Goal: Task Accomplishment & Management: Manage account settings

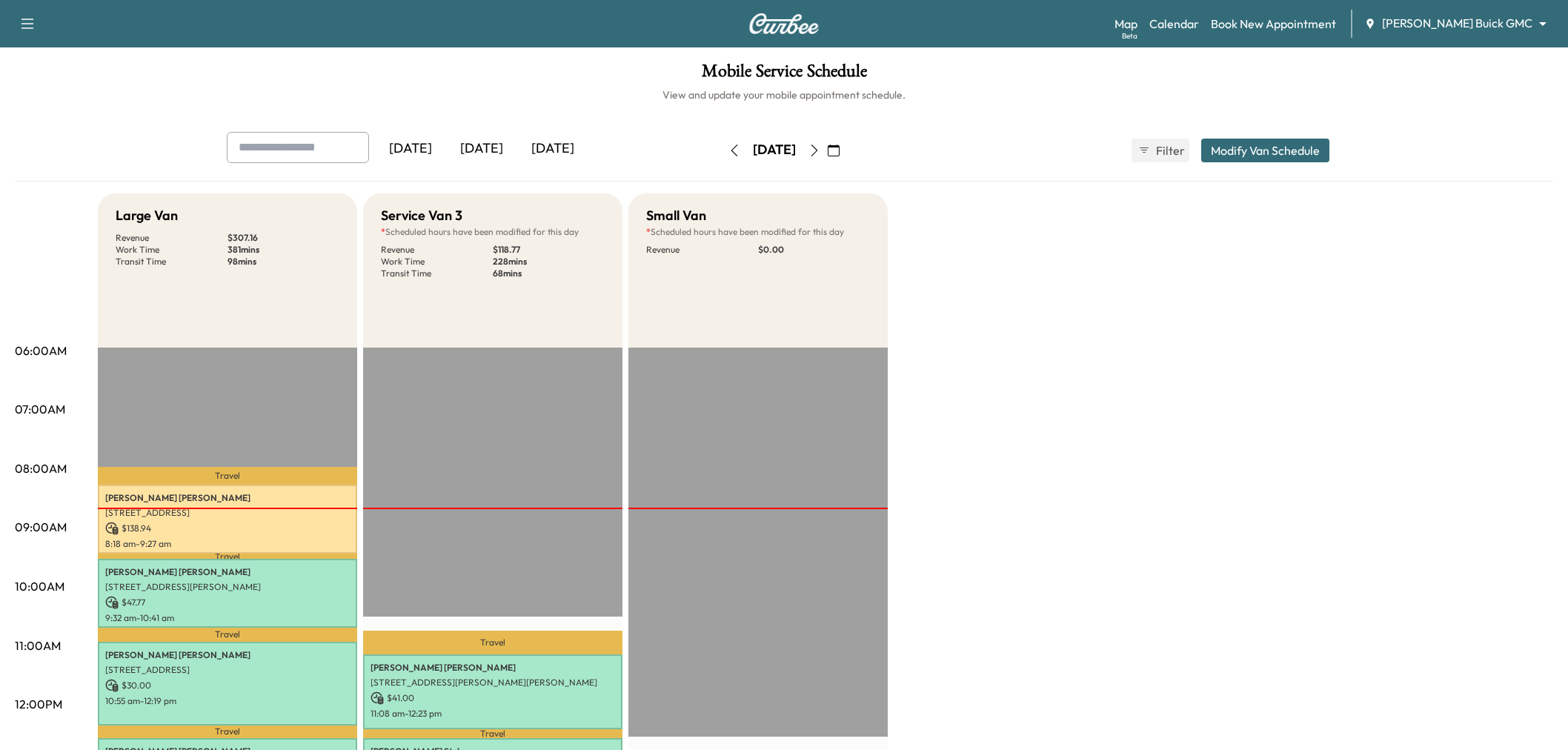
scroll to position [83, 0]
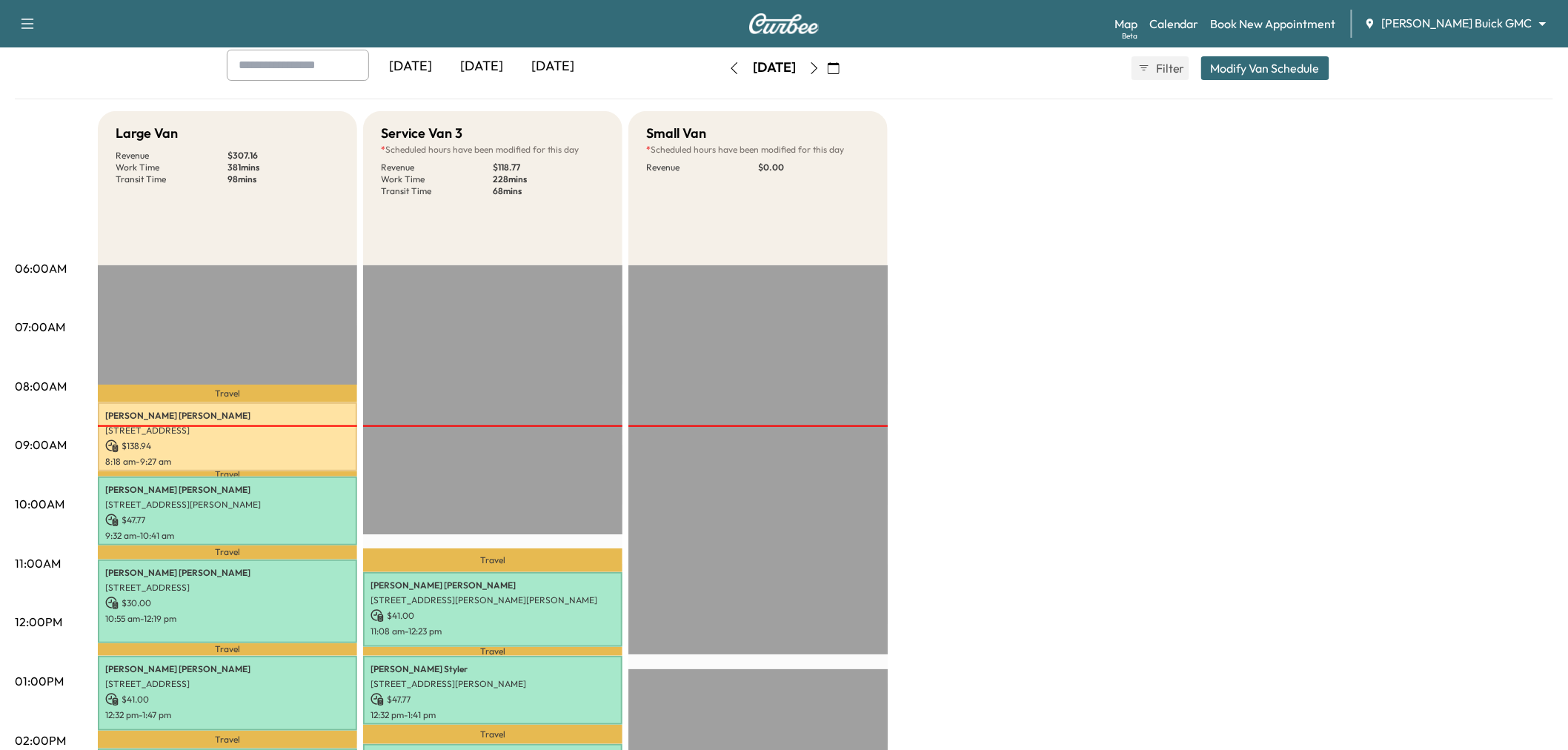
click at [840, 63] on icon "button" at bounding box center [833, 68] width 12 height 12
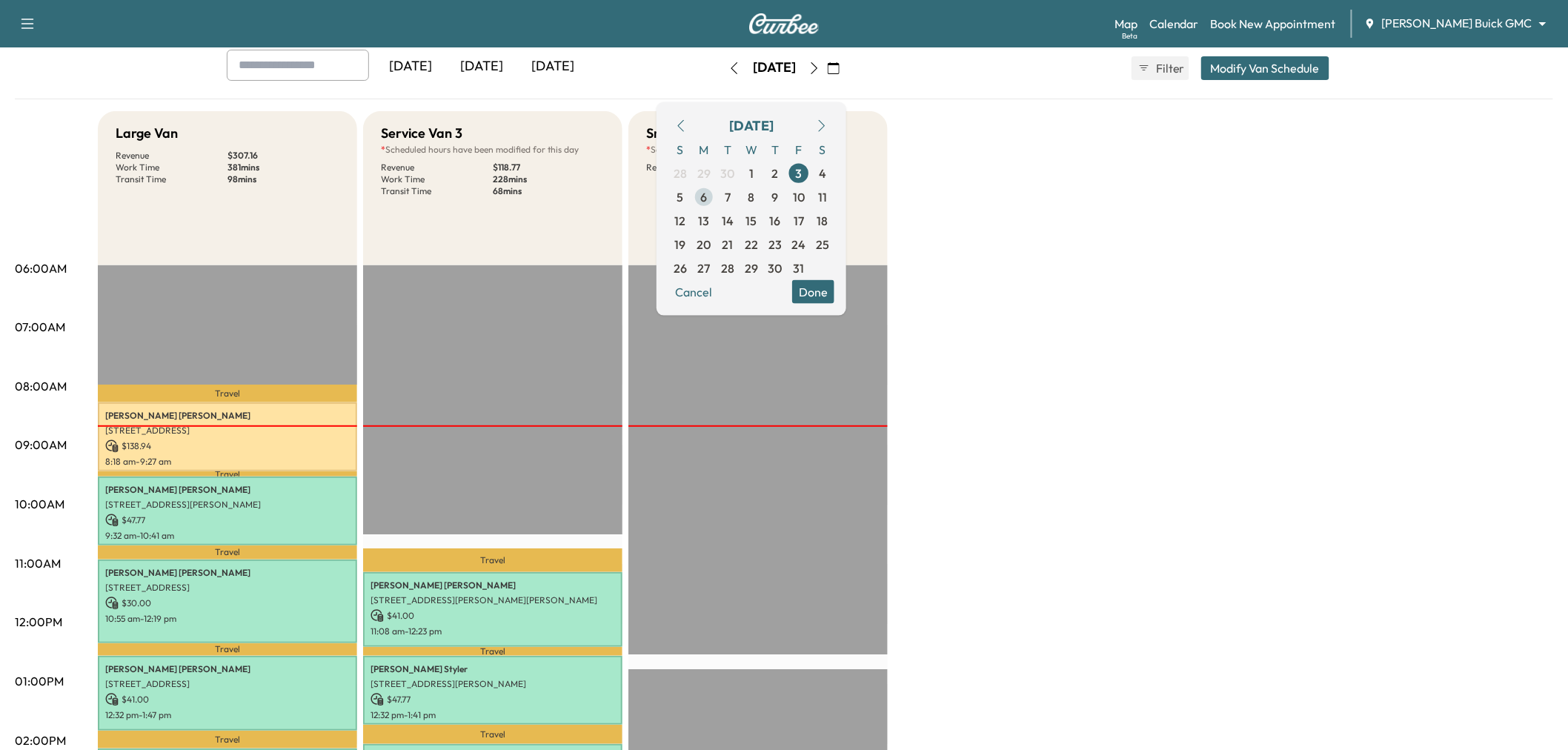
click at [716, 193] on span "6" at bounding box center [704, 196] width 24 height 24
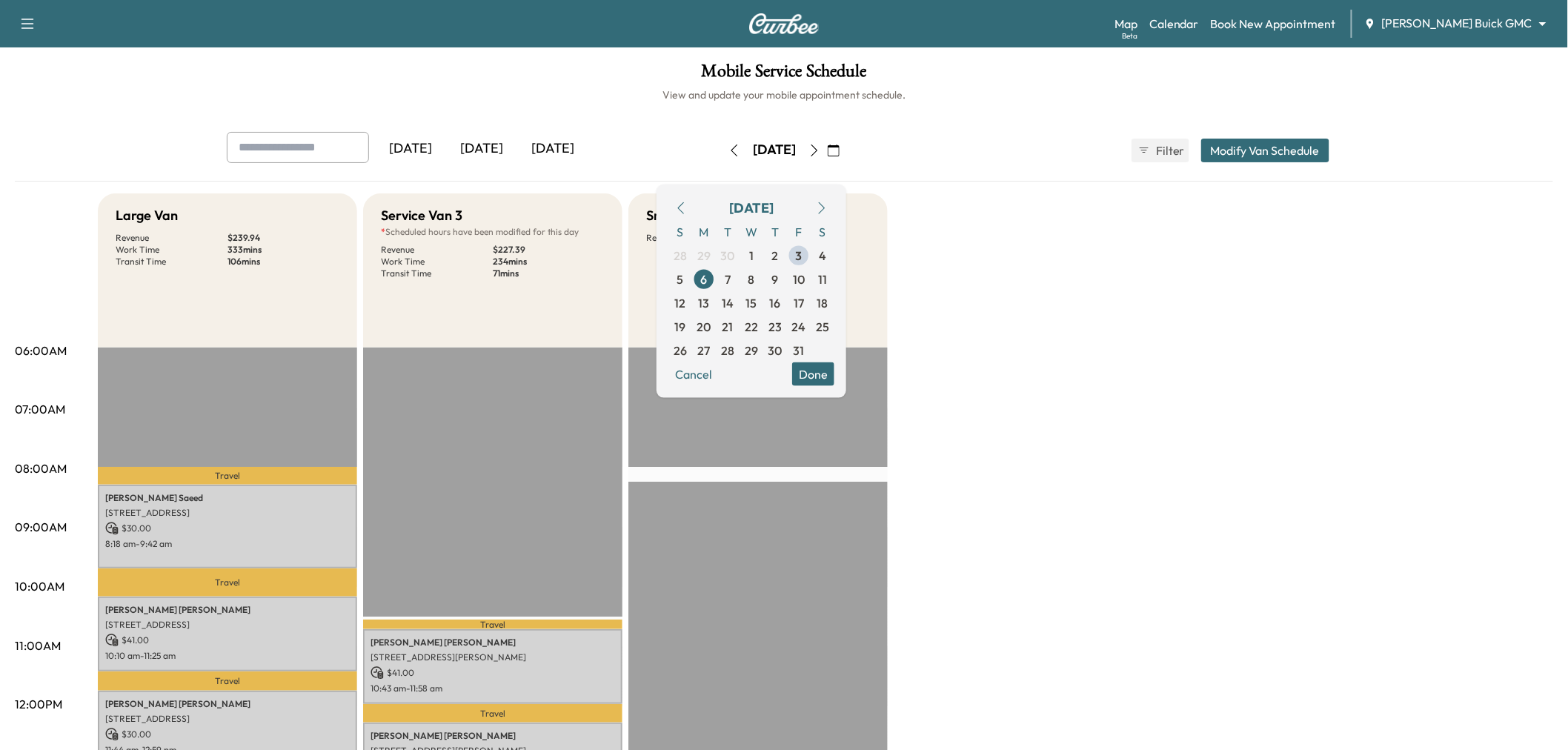
click at [1026, 293] on div "Large Van Revenue $ 239.94 Work Time 333 mins Transit Time 106 mins Travel Raks…" at bounding box center [826, 749] width 1456 height 1112
click at [950, 397] on div "Large Van Revenue $ 239.94 Work Time 333 mins Transit Time 106 mins Travel Raks…" at bounding box center [826, 749] width 1456 height 1112
click at [834, 375] on button "Done" at bounding box center [813, 374] width 42 height 24
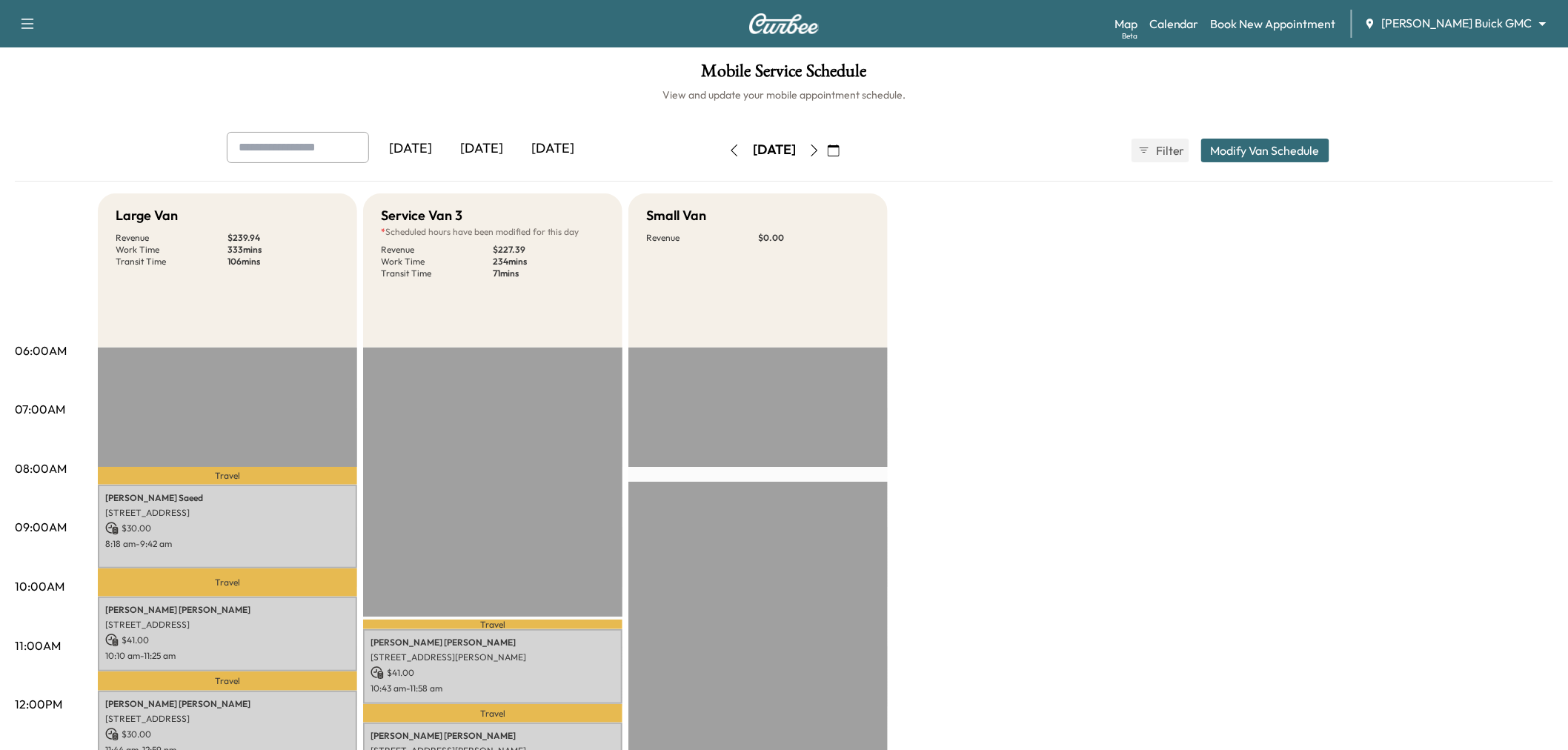
click at [1097, 389] on div "Large Van Revenue $ 239.94 Work Time 333 mins Transit Time 106 mins Travel Raks…" at bounding box center [826, 749] width 1456 height 1112
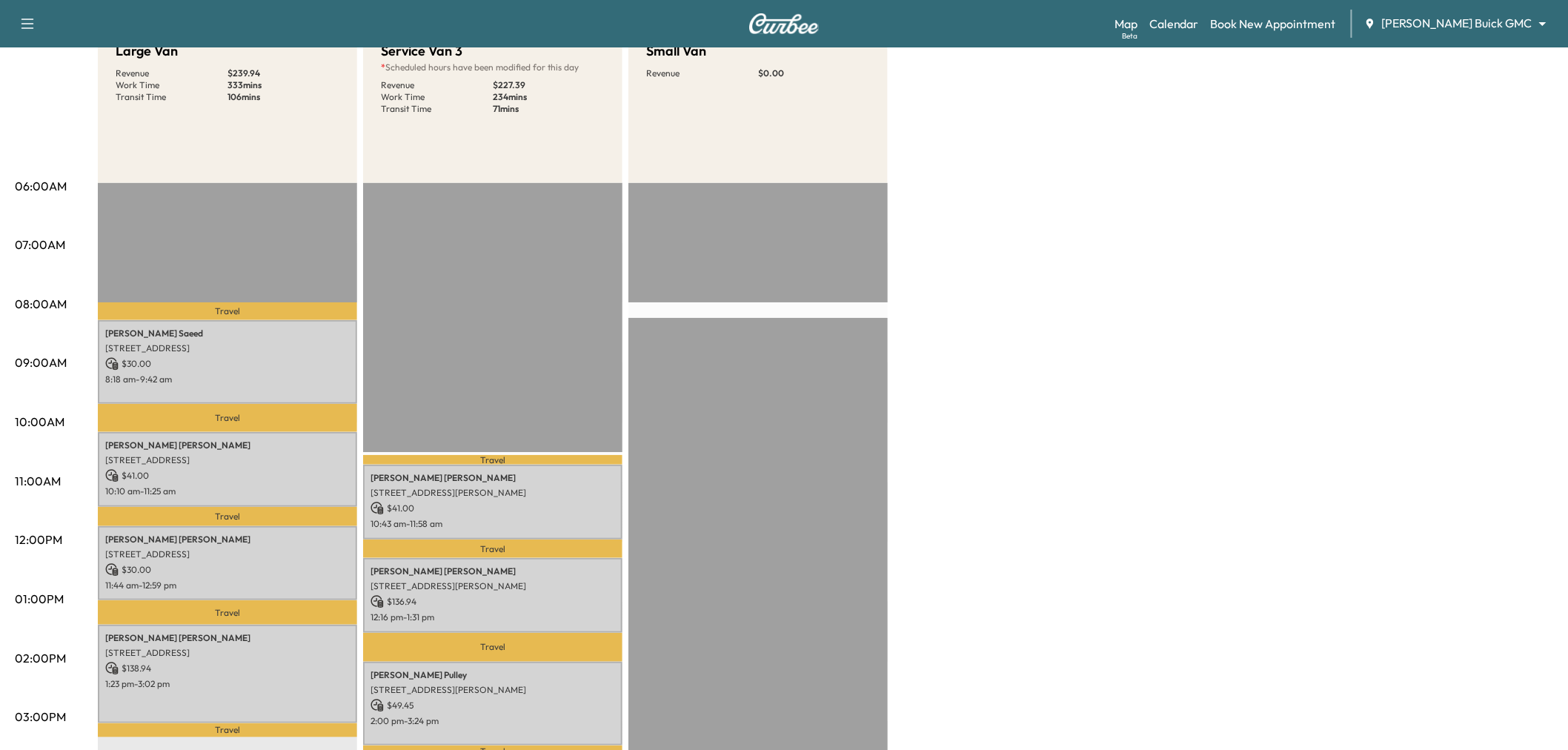
scroll to position [83, 0]
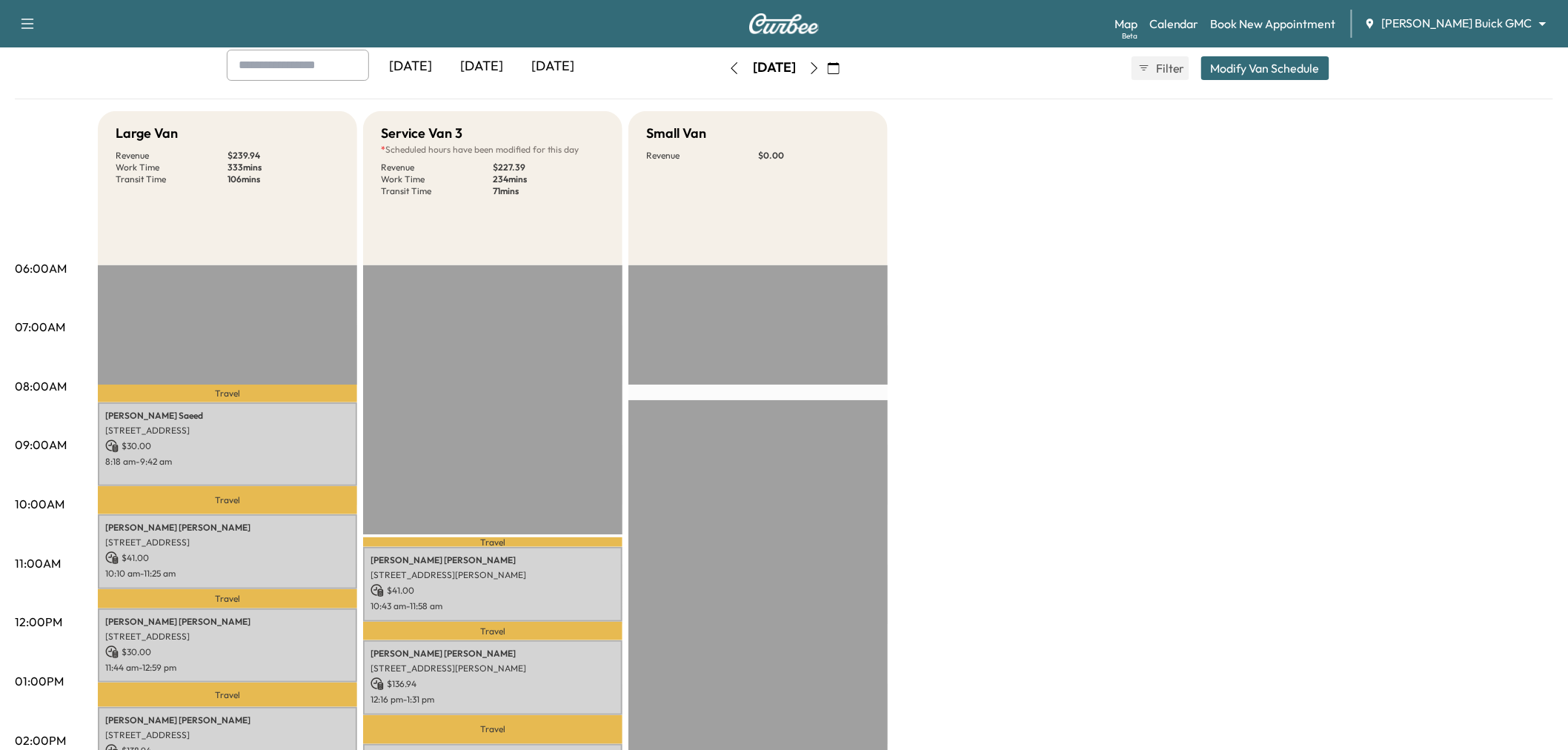
click at [821, 70] on icon "button" at bounding box center [814, 68] width 12 height 12
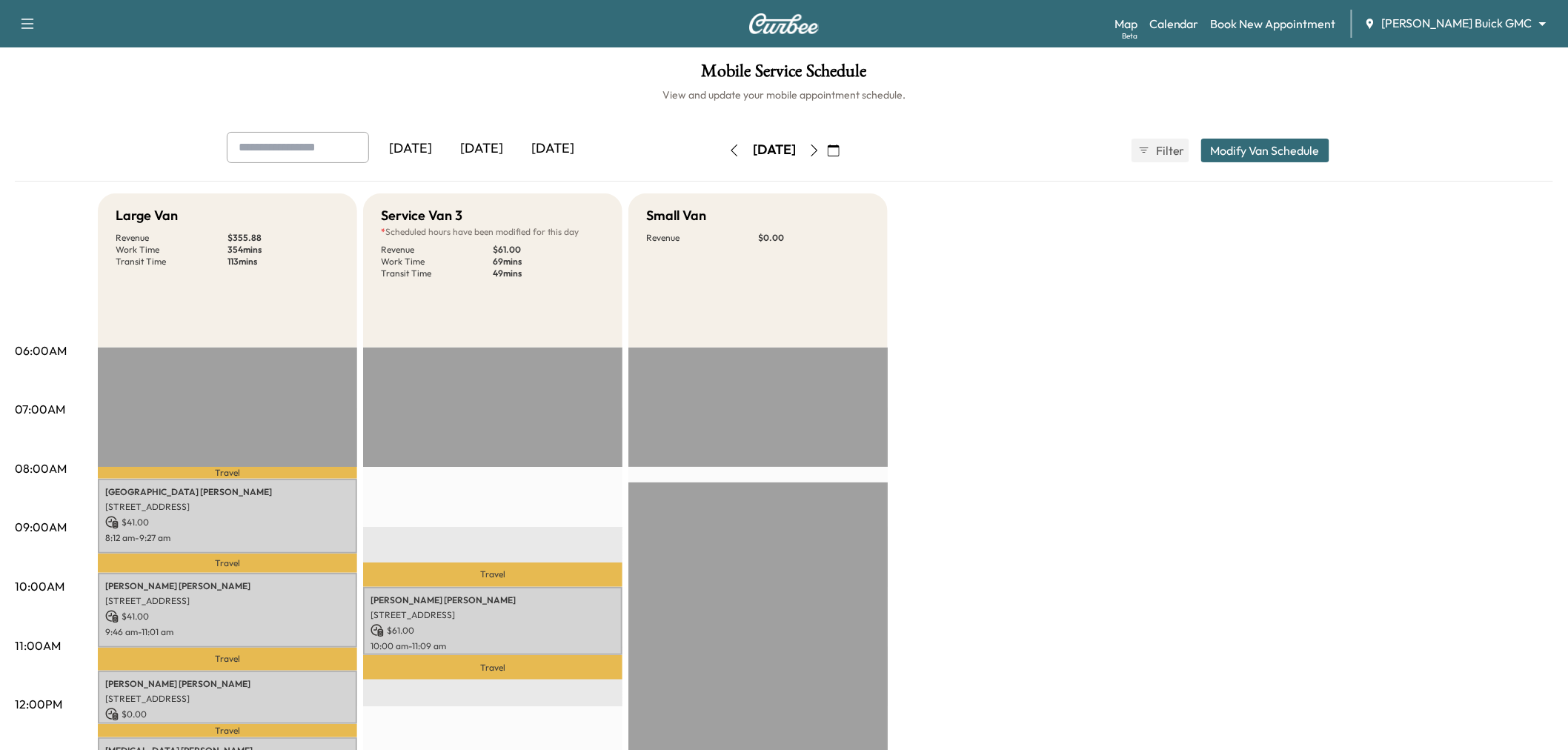
click at [722, 143] on button "button" at bounding box center [735, 150] width 25 height 24
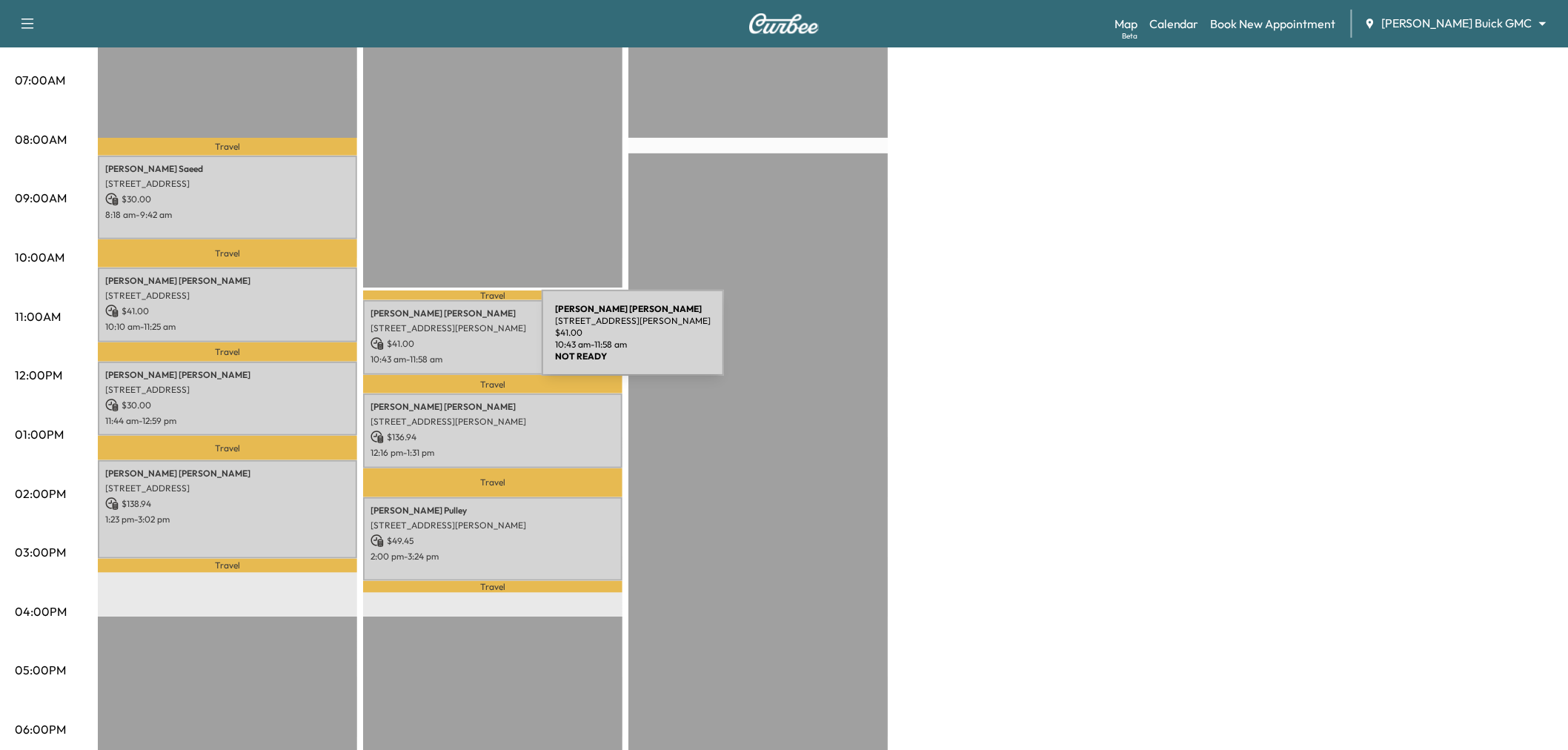
scroll to position [247, 0]
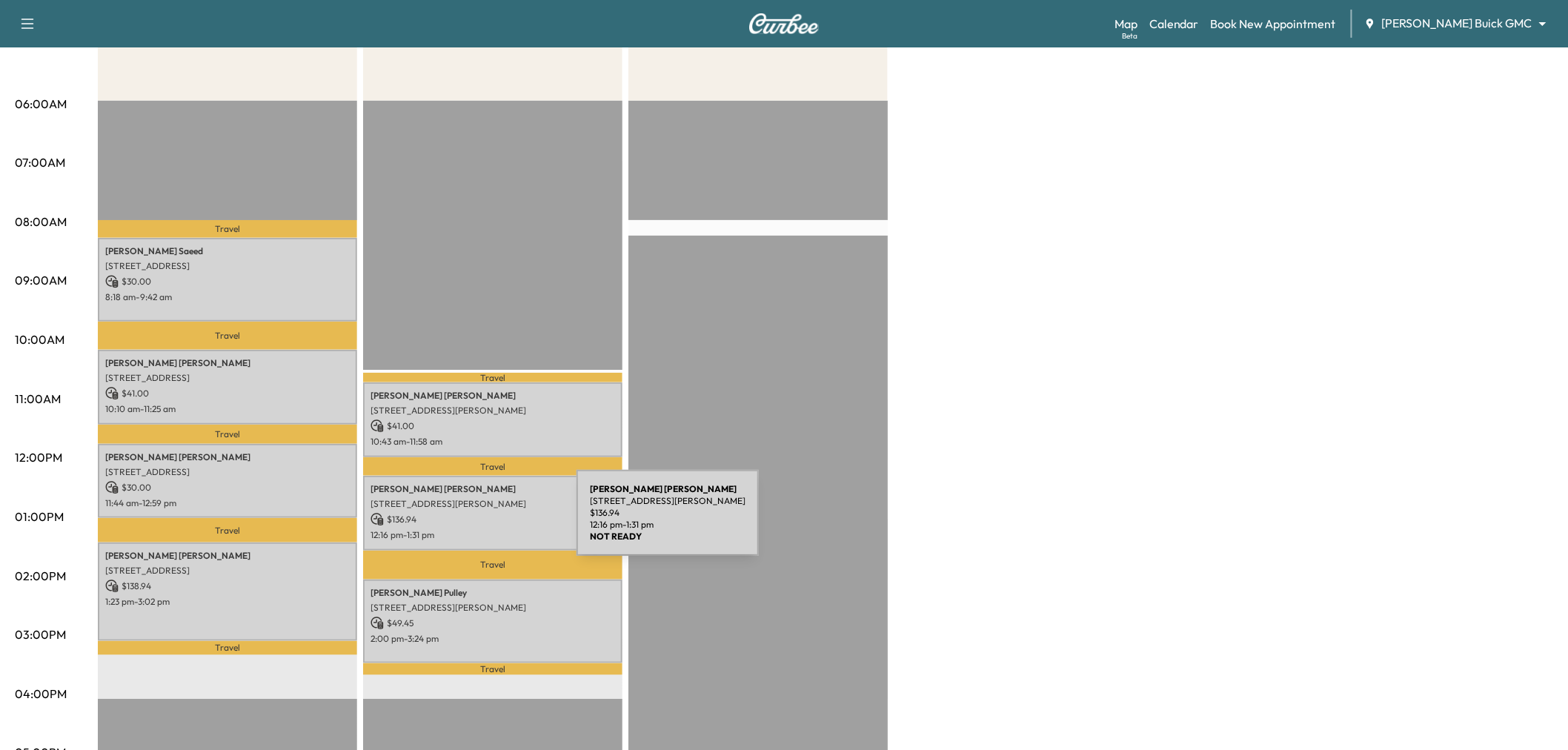
click at [466, 521] on div "Sandra Smith 8090 Frankford Rd apt 221, Dallas, TX 75252, US $ 136.94 12:16 pm …" at bounding box center [493, 514] width 259 height 75
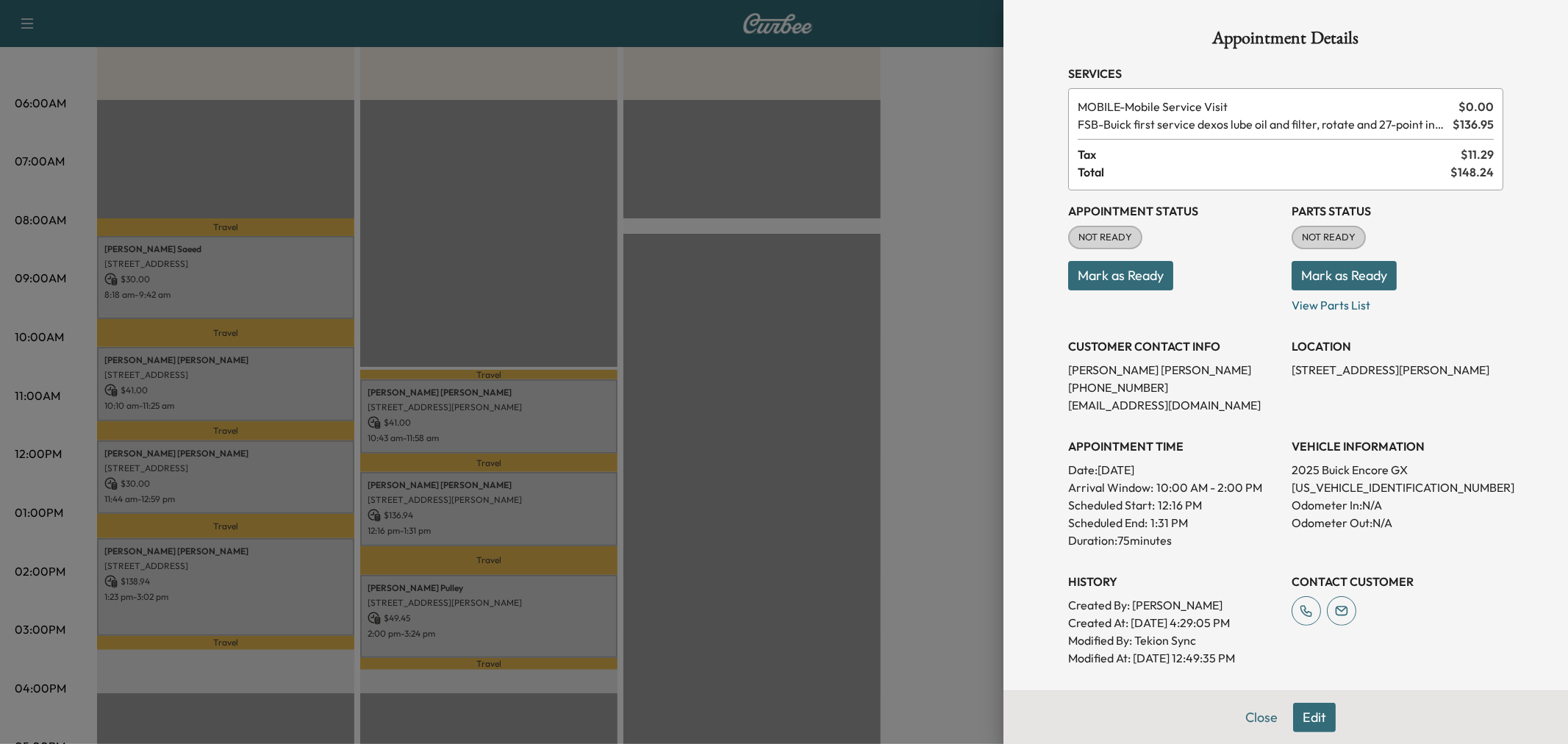
click at [489, 608] on div at bounding box center [784, 372] width 1568 height 744
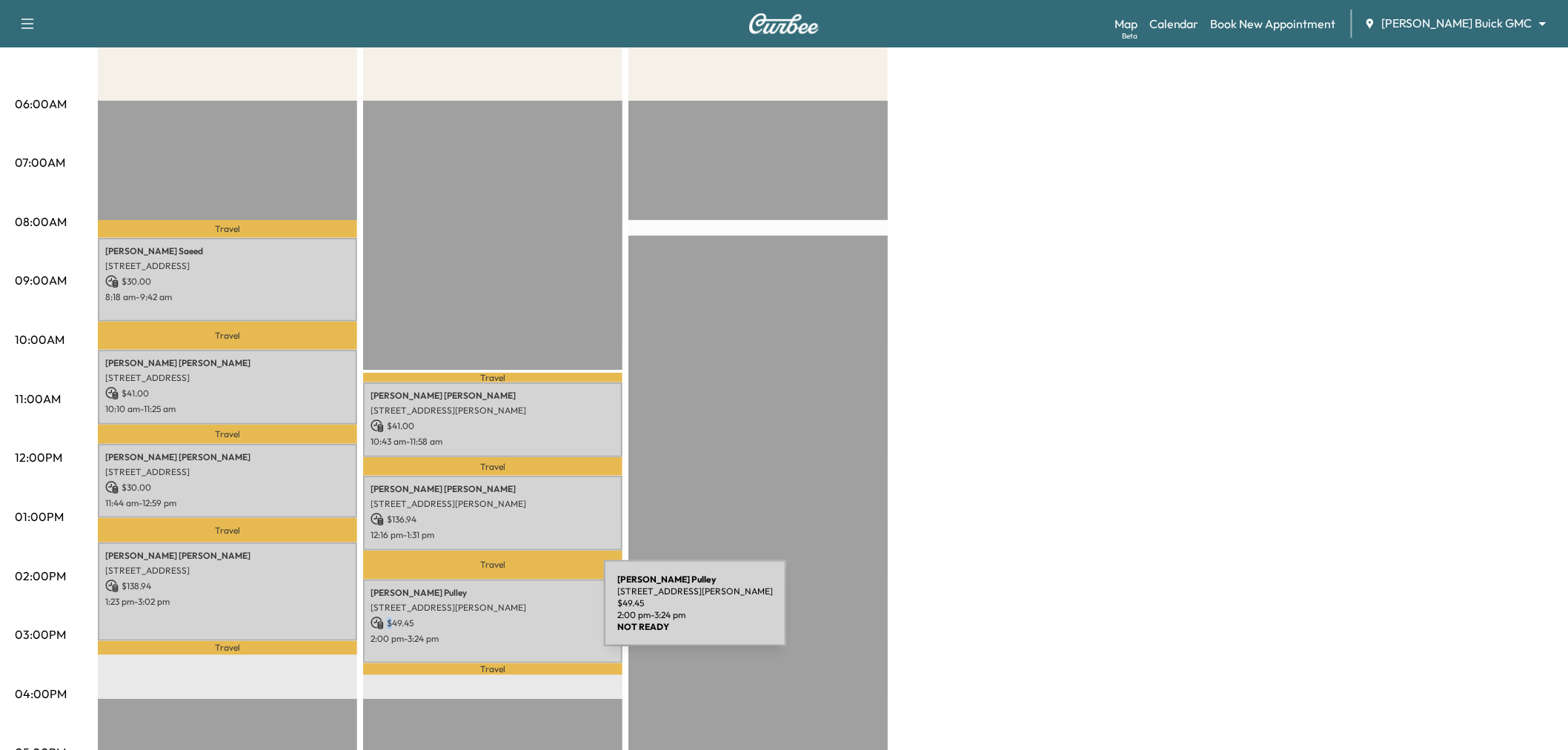
click at [493, 617] on p "$ 49.45" at bounding box center [493, 623] width 245 height 13
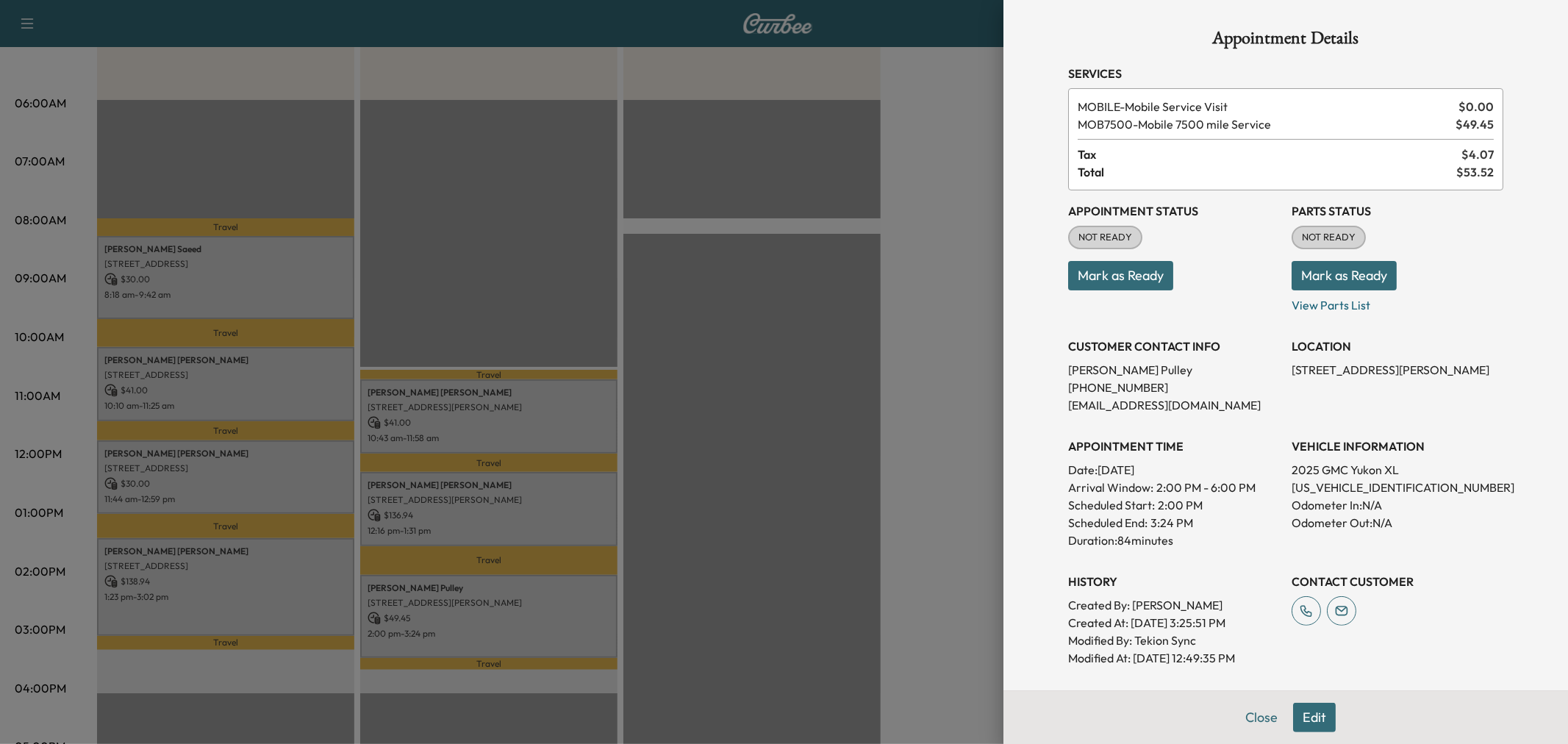
click at [489, 608] on div at bounding box center [784, 372] width 1568 height 744
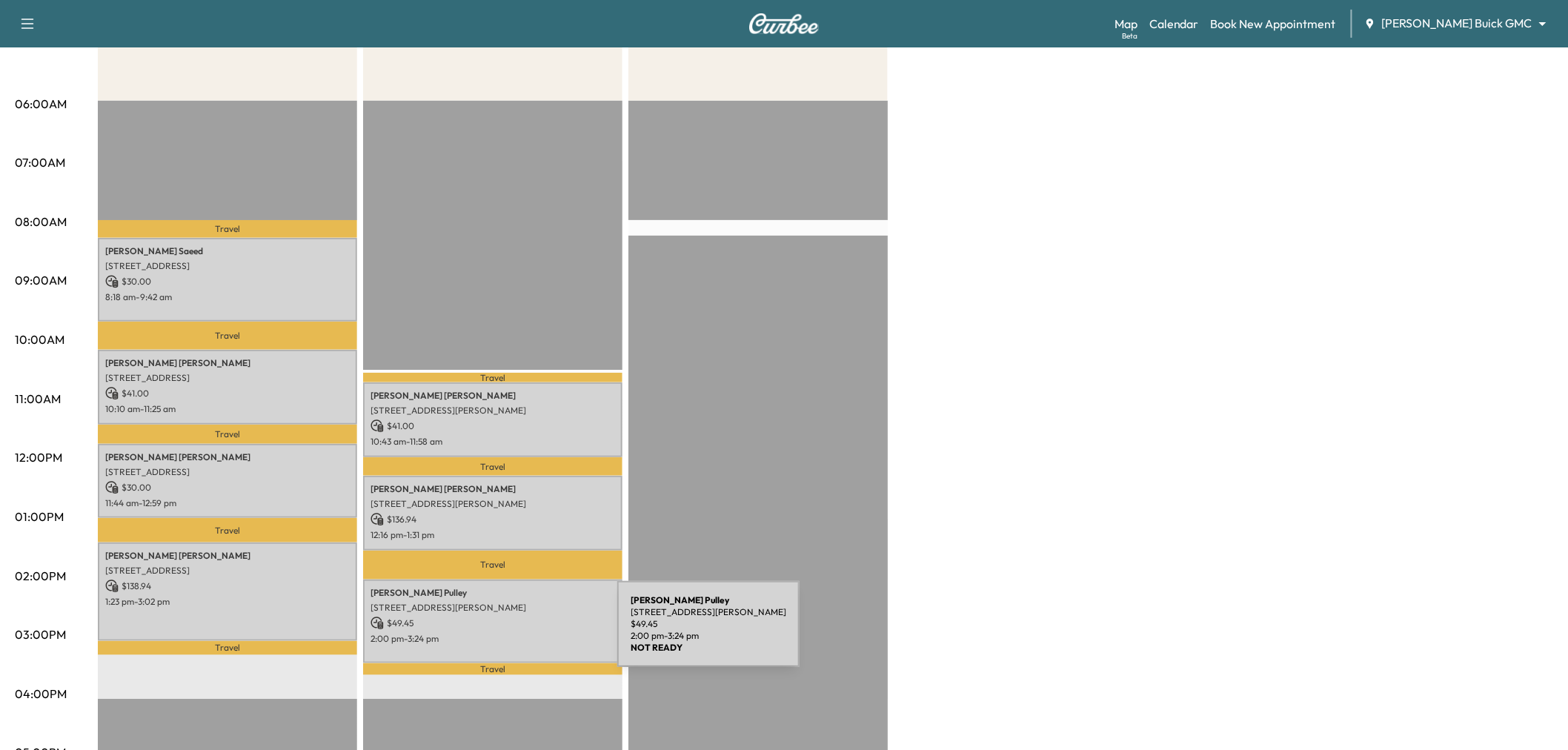
click at [506, 633] on p "2:00 pm - 3:24 pm" at bounding box center [493, 639] width 245 height 12
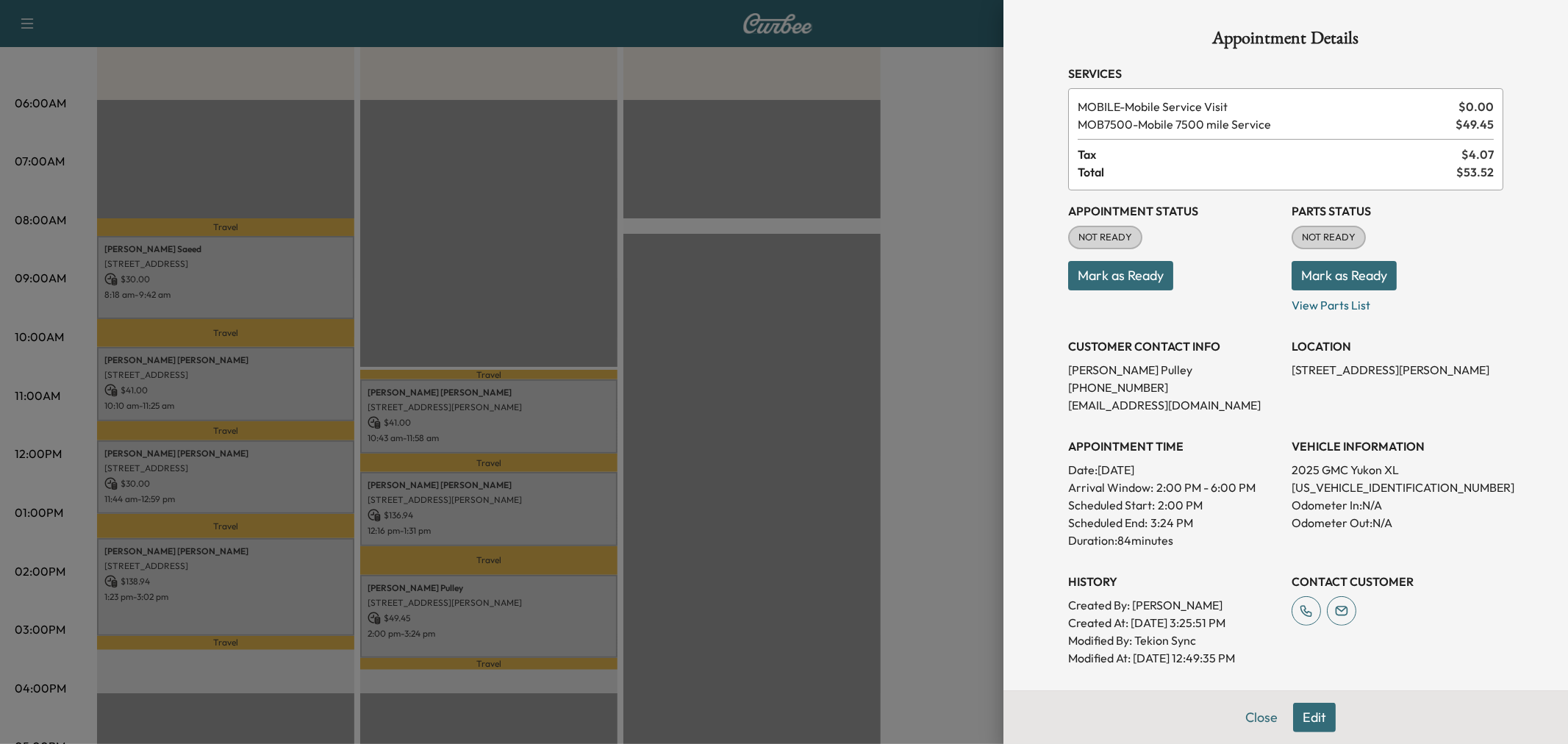
click at [1349, 482] on p "1GKS1GRDXSR184788" at bounding box center [1397, 488] width 211 height 18
click at [911, 372] on div at bounding box center [784, 372] width 1568 height 744
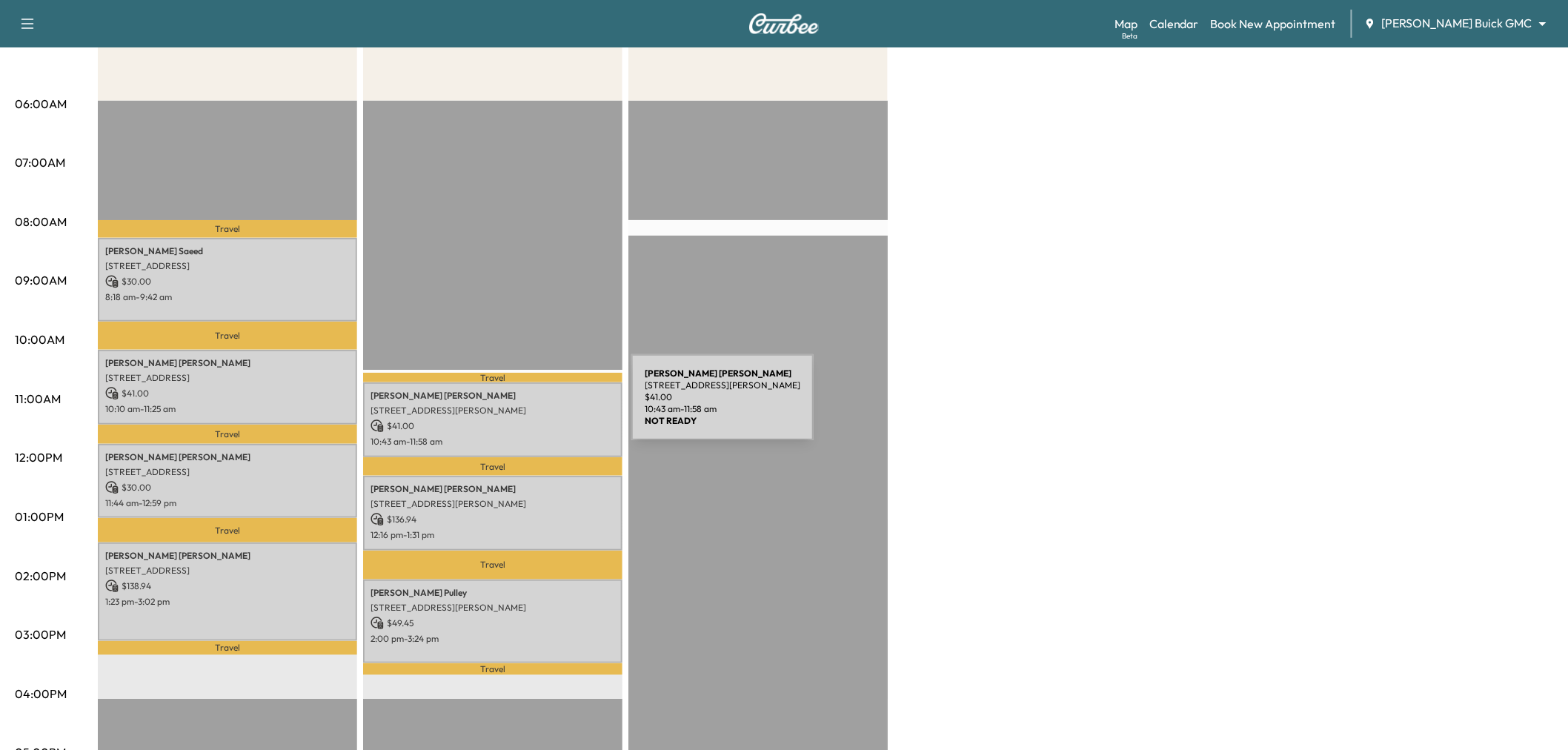
click at [520, 406] on p "4723 Holly Tree Drive, Dallas, TX 75287, US" at bounding box center [493, 410] width 245 height 12
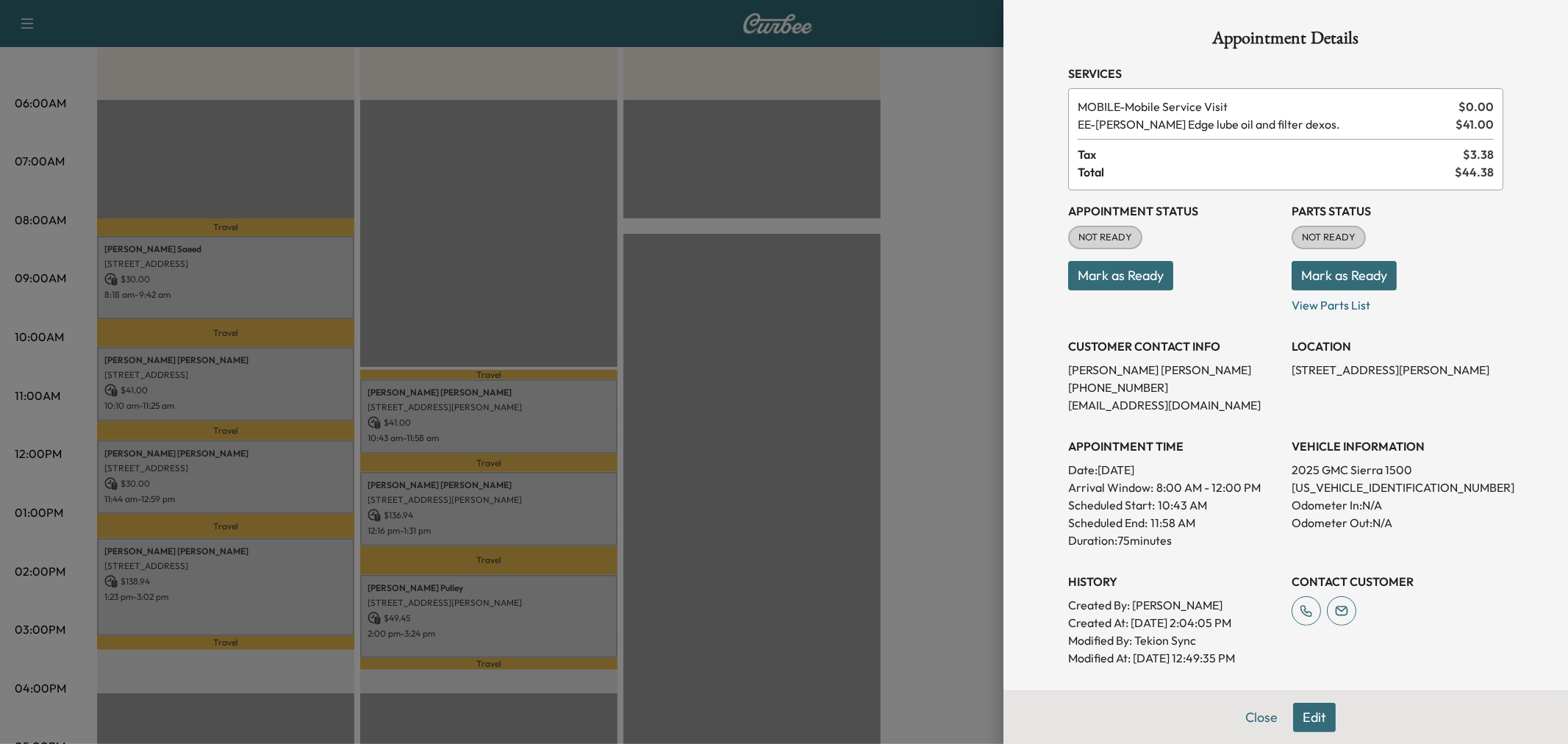
click at [574, 533] on div at bounding box center [784, 372] width 1568 height 744
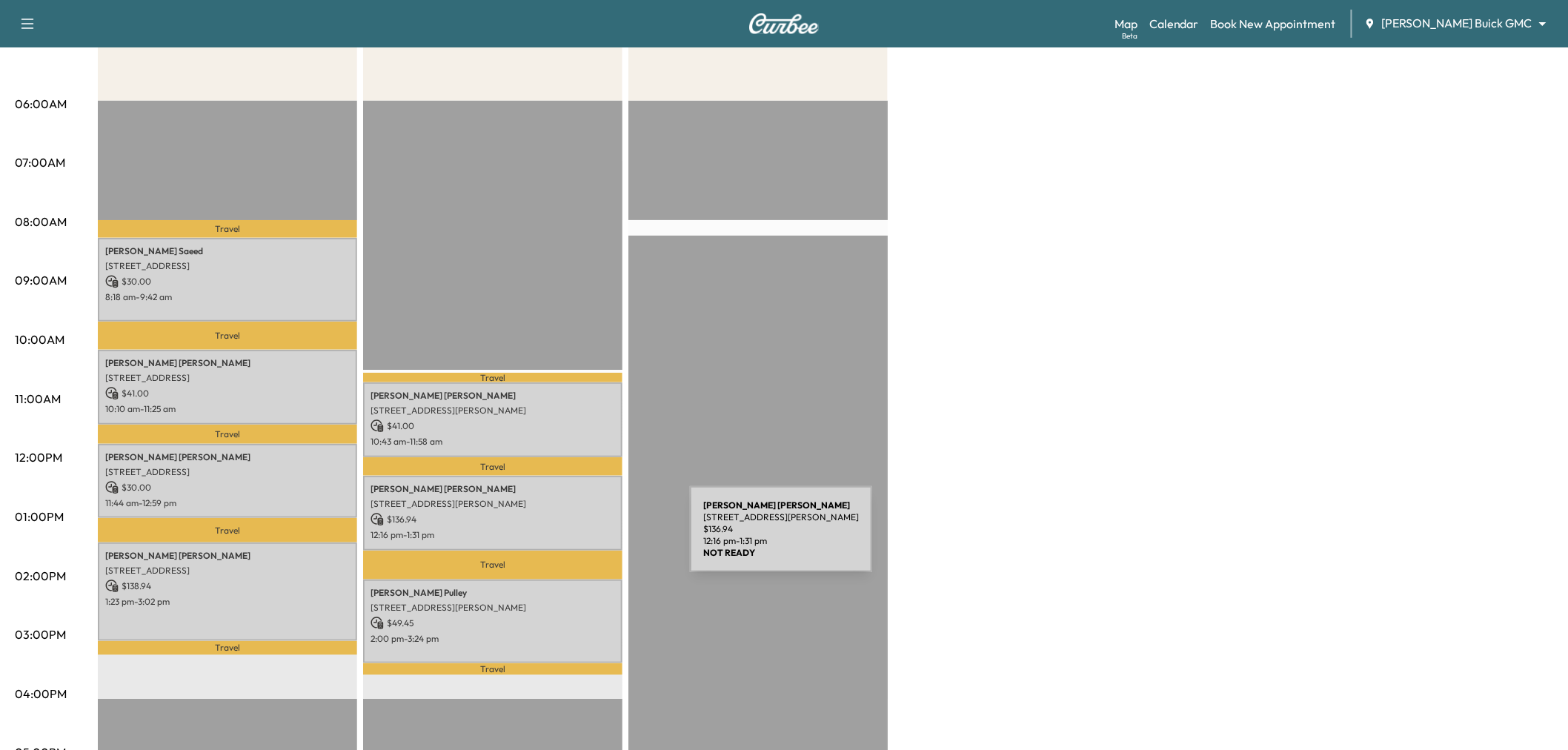
click at [579, 538] on div "Sandra Smith 8090 Frankford Rd apt 221, Dallas, TX 75252, US $ 136.94 12:16 pm …" at bounding box center [493, 514] width 259 height 75
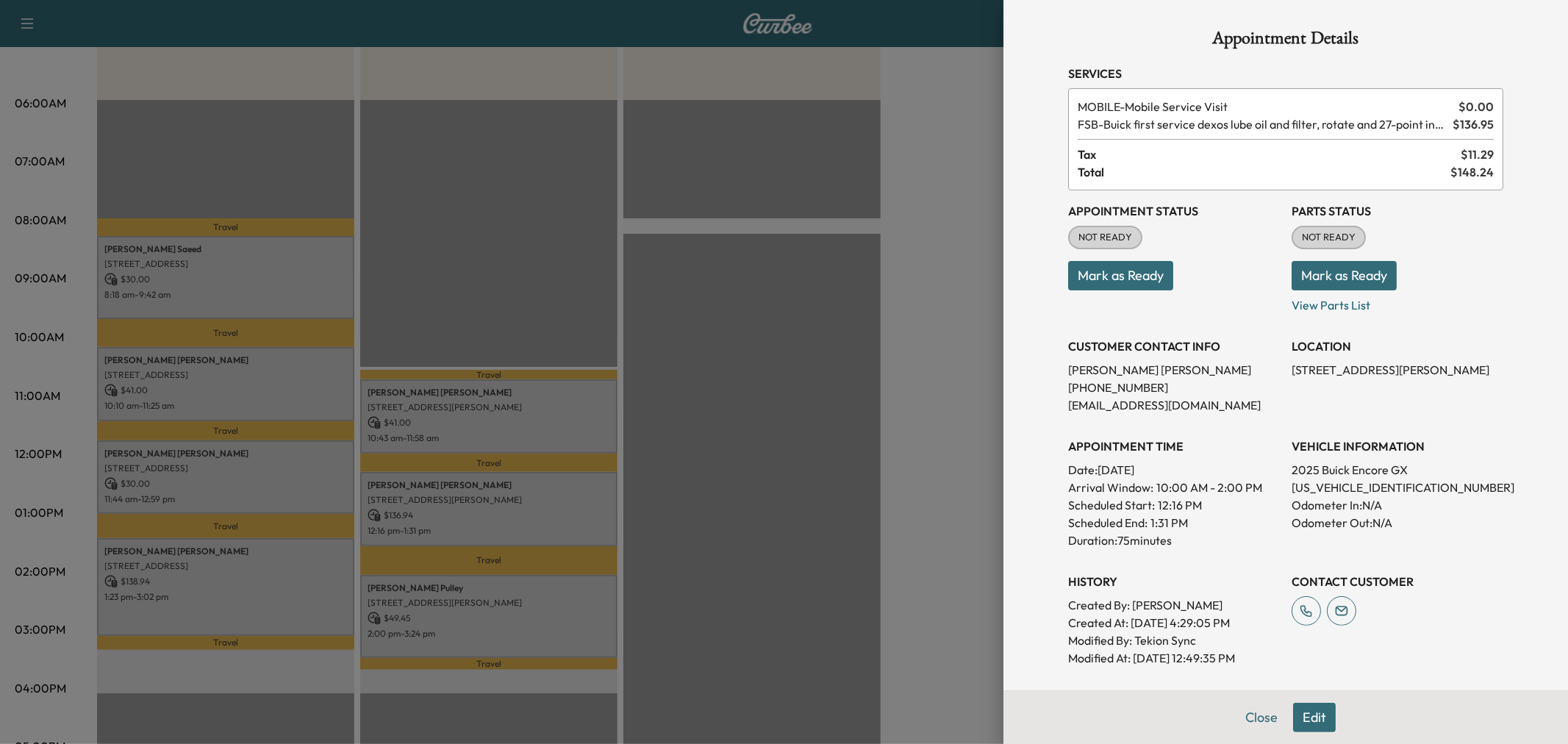
click at [579, 519] on div at bounding box center [784, 372] width 1568 height 744
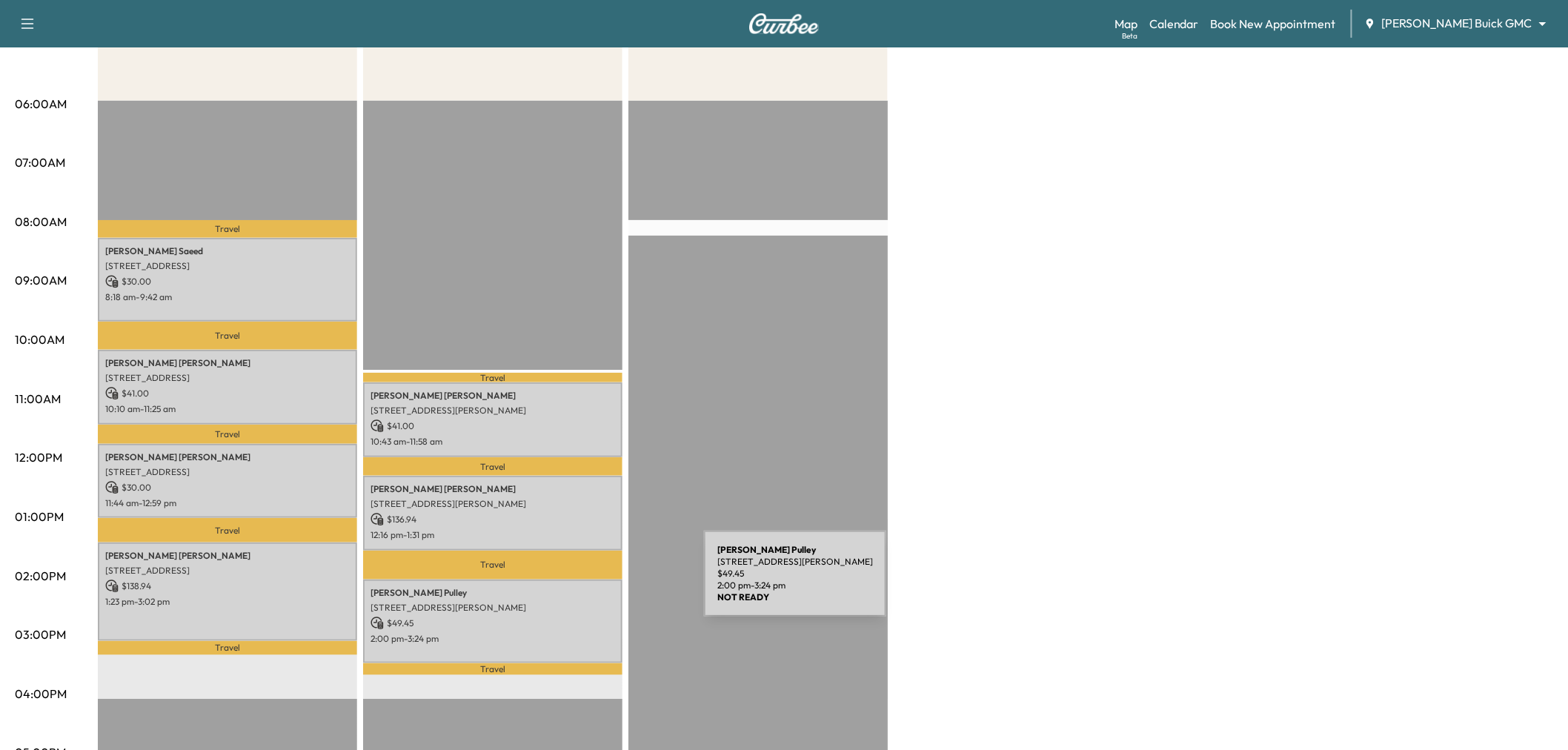
click at [593, 587] on p "Brandon Pulley" at bounding box center [493, 593] width 245 height 12
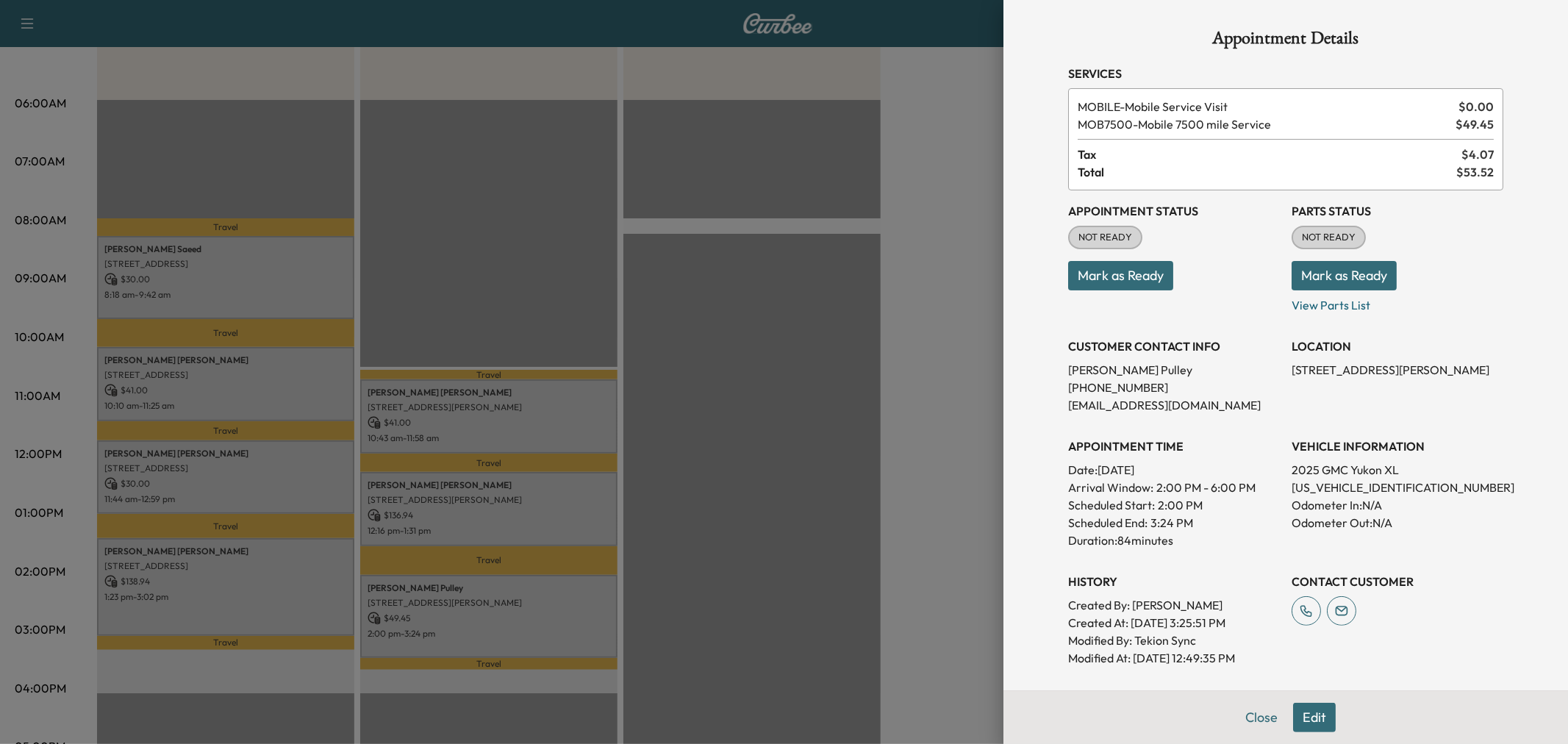
click at [589, 578] on div at bounding box center [784, 372] width 1568 height 744
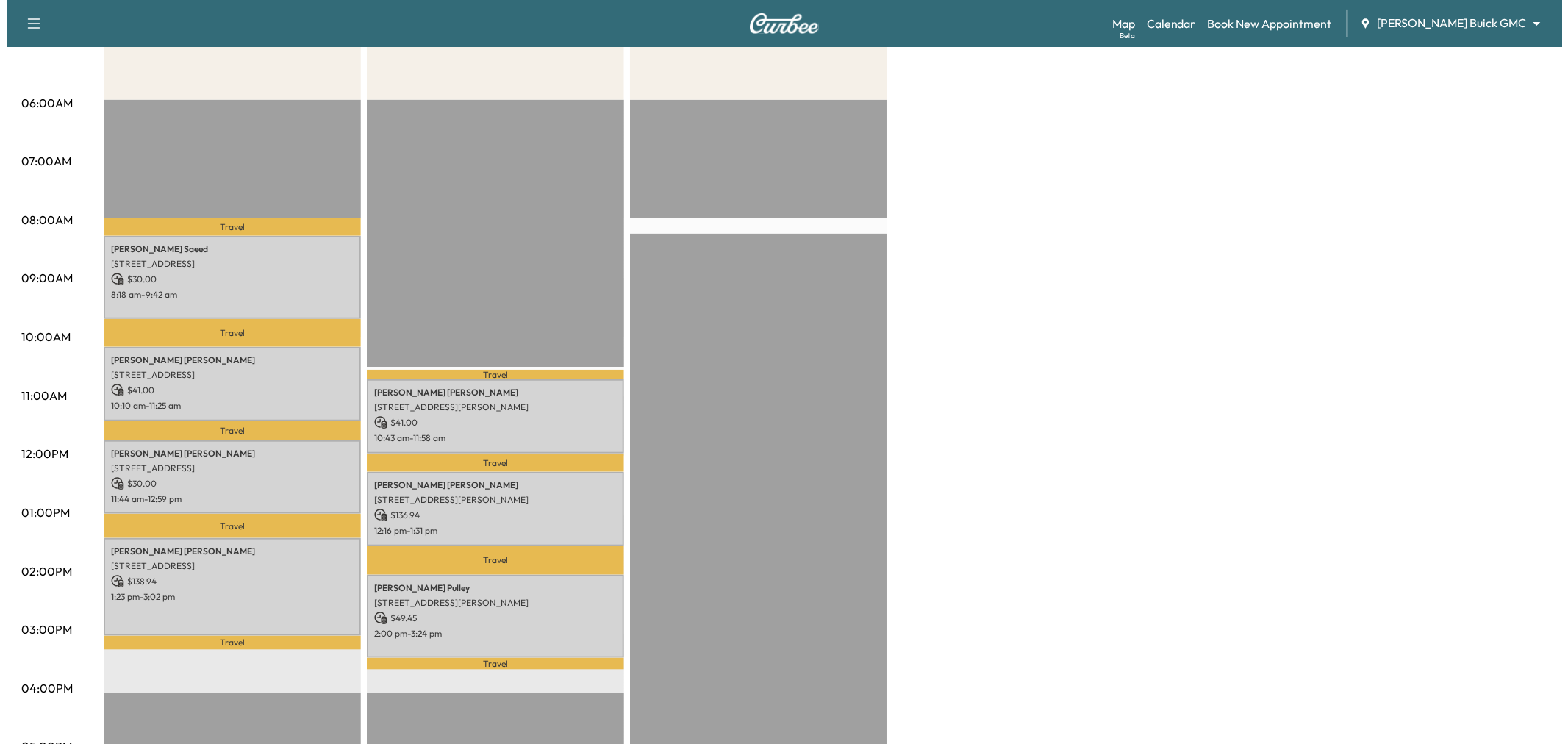
scroll to position [0, 0]
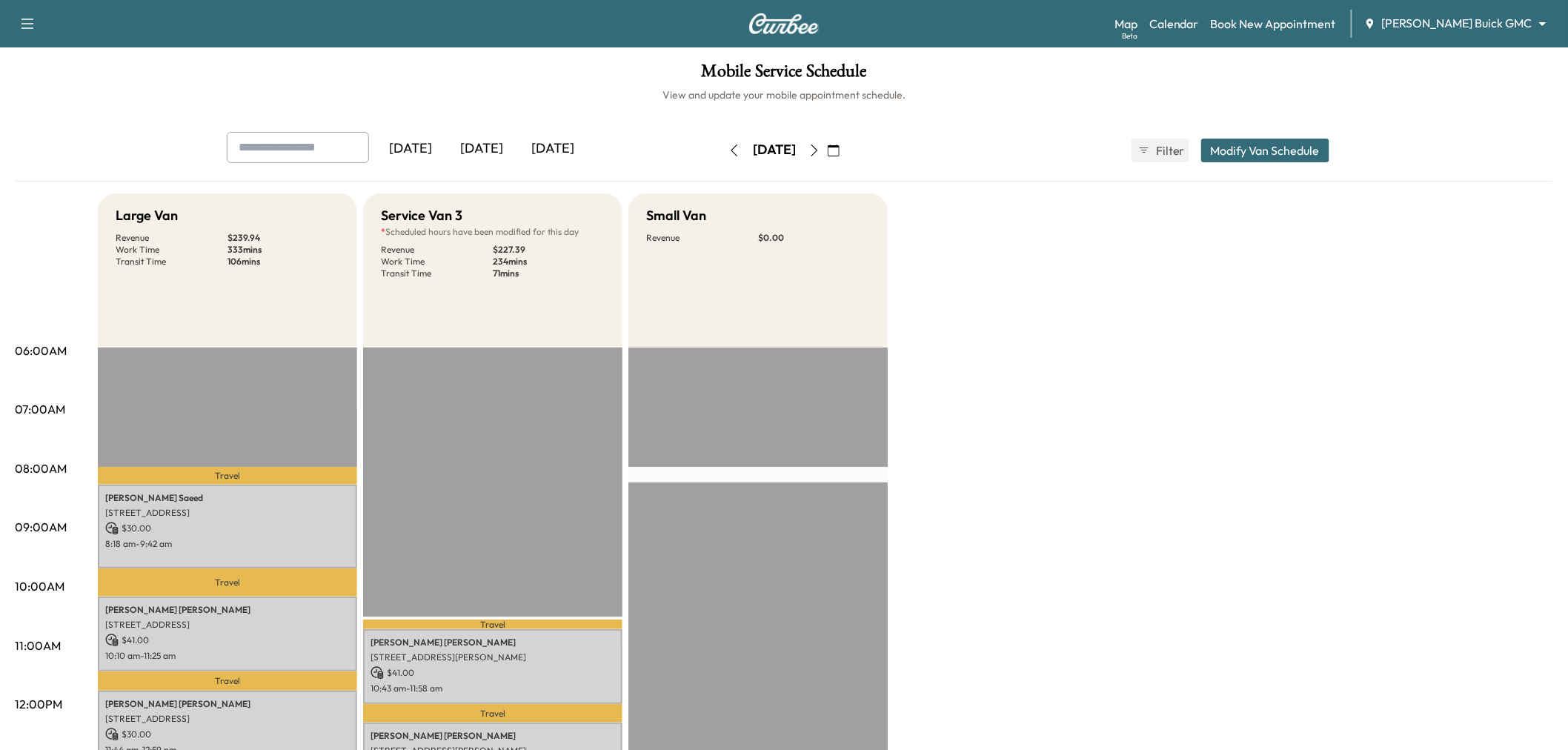
click at [1290, 153] on button "Modify Van Schedule" at bounding box center [1266, 150] width 129 height 24
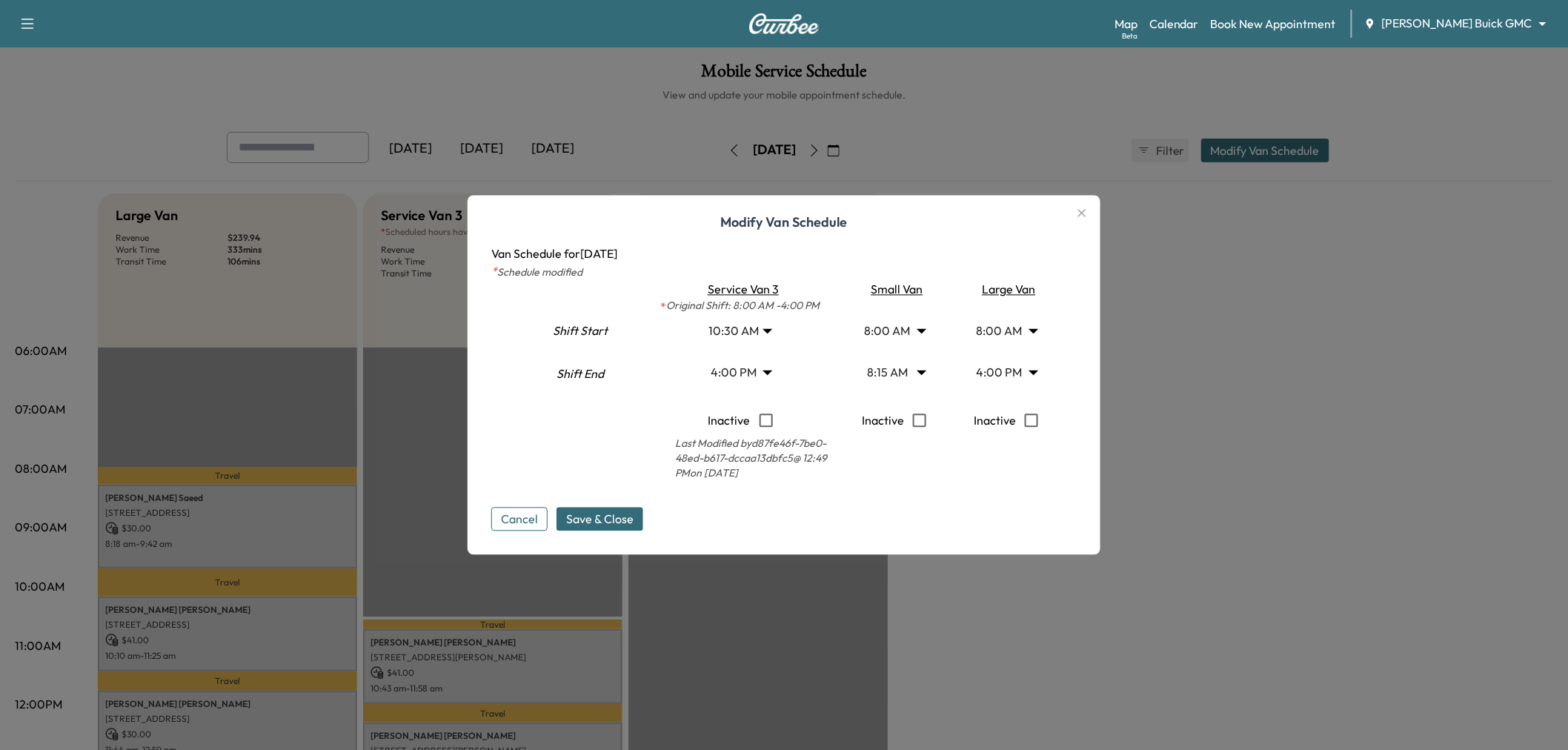
click at [908, 330] on body "Support Log Out Map Beta Calendar Book New Appointment Ewing Buick GMC ********…" at bounding box center [784, 375] width 1568 height 750
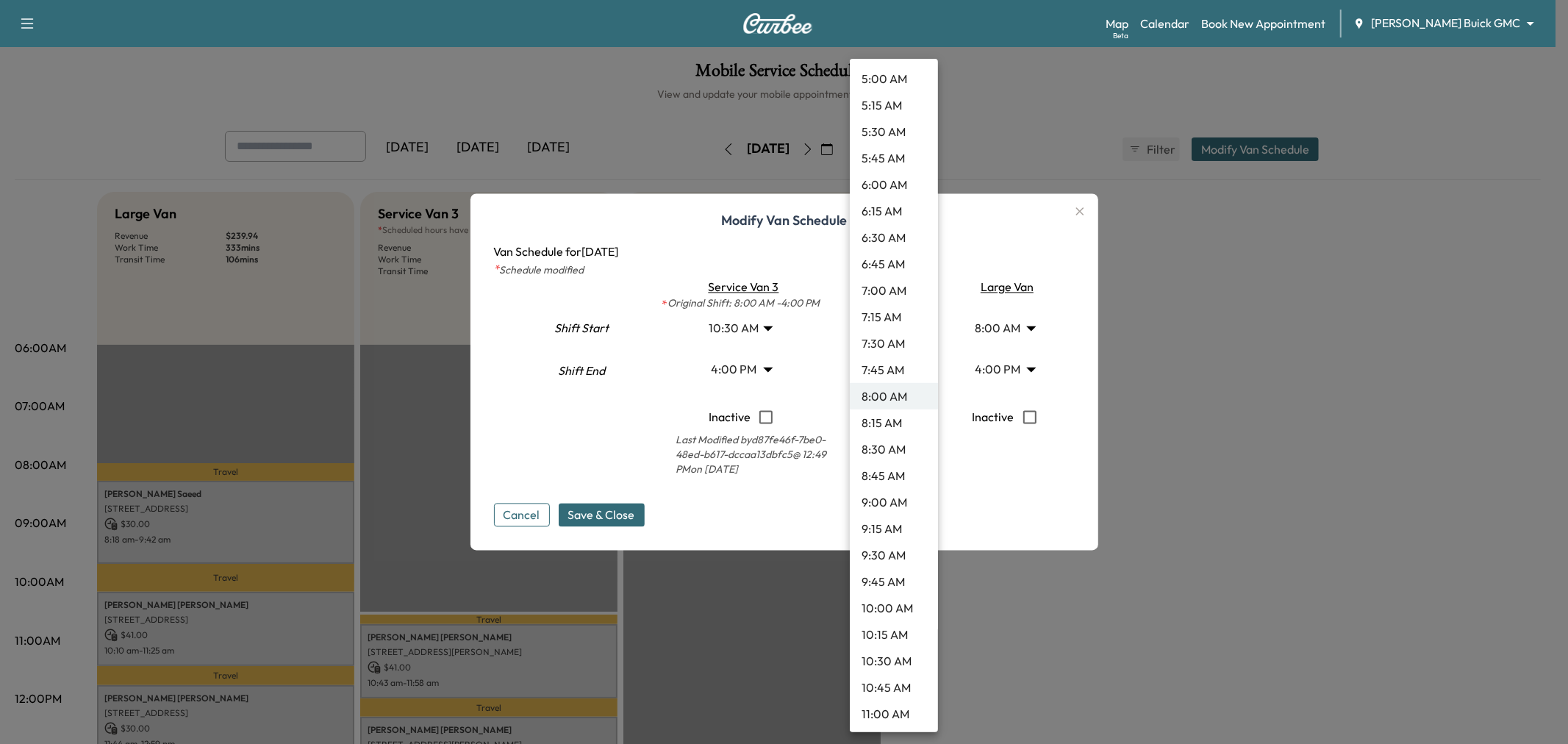
scroll to position [964, 0]
click at [887, 408] on li "12:00 PM" at bounding box center [894, 412] width 89 height 27
type input "**"
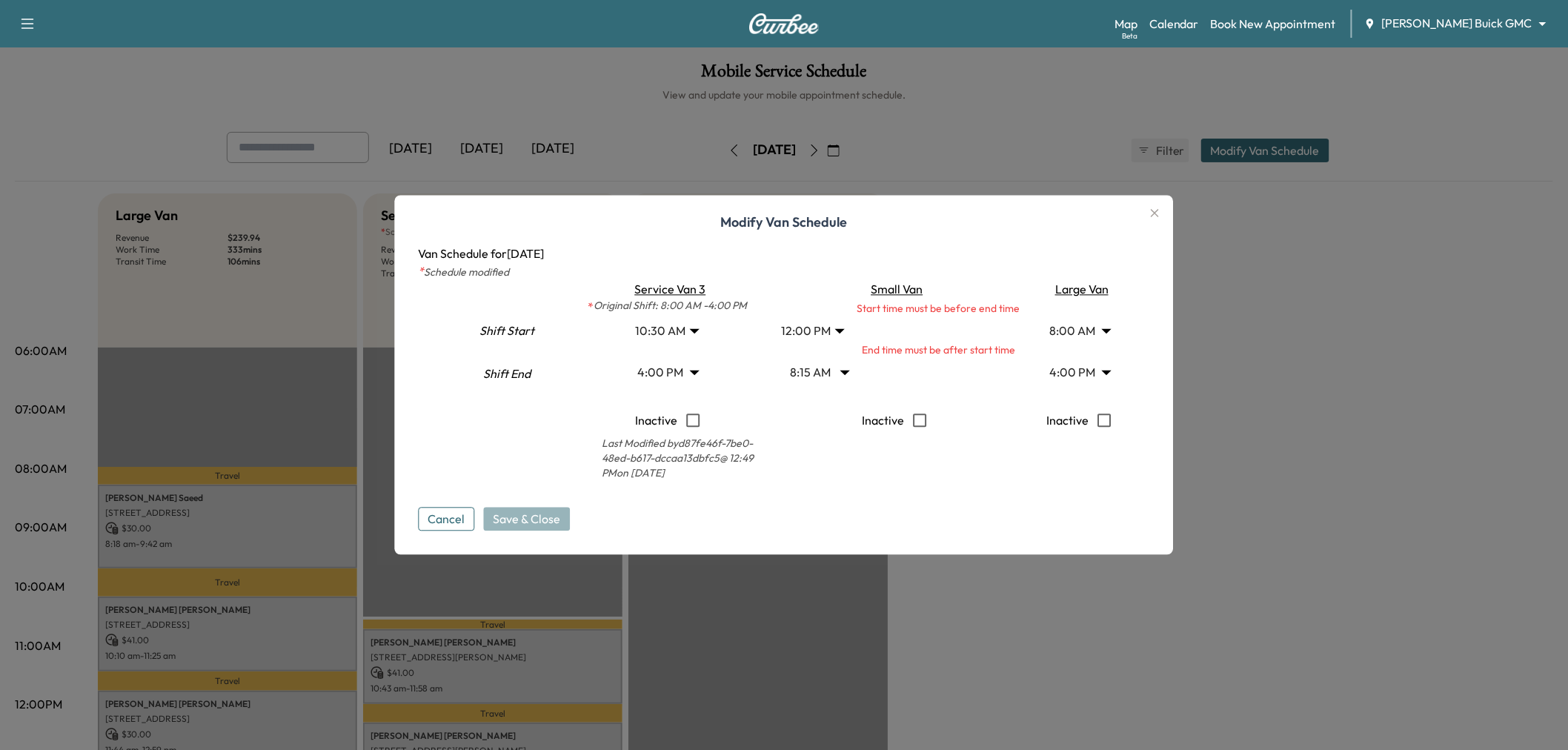
click at [828, 376] on body "Support Log Out Map Beta Calendar Book New Appointment Ewing Buick GMC ********…" at bounding box center [784, 375] width 1568 height 750
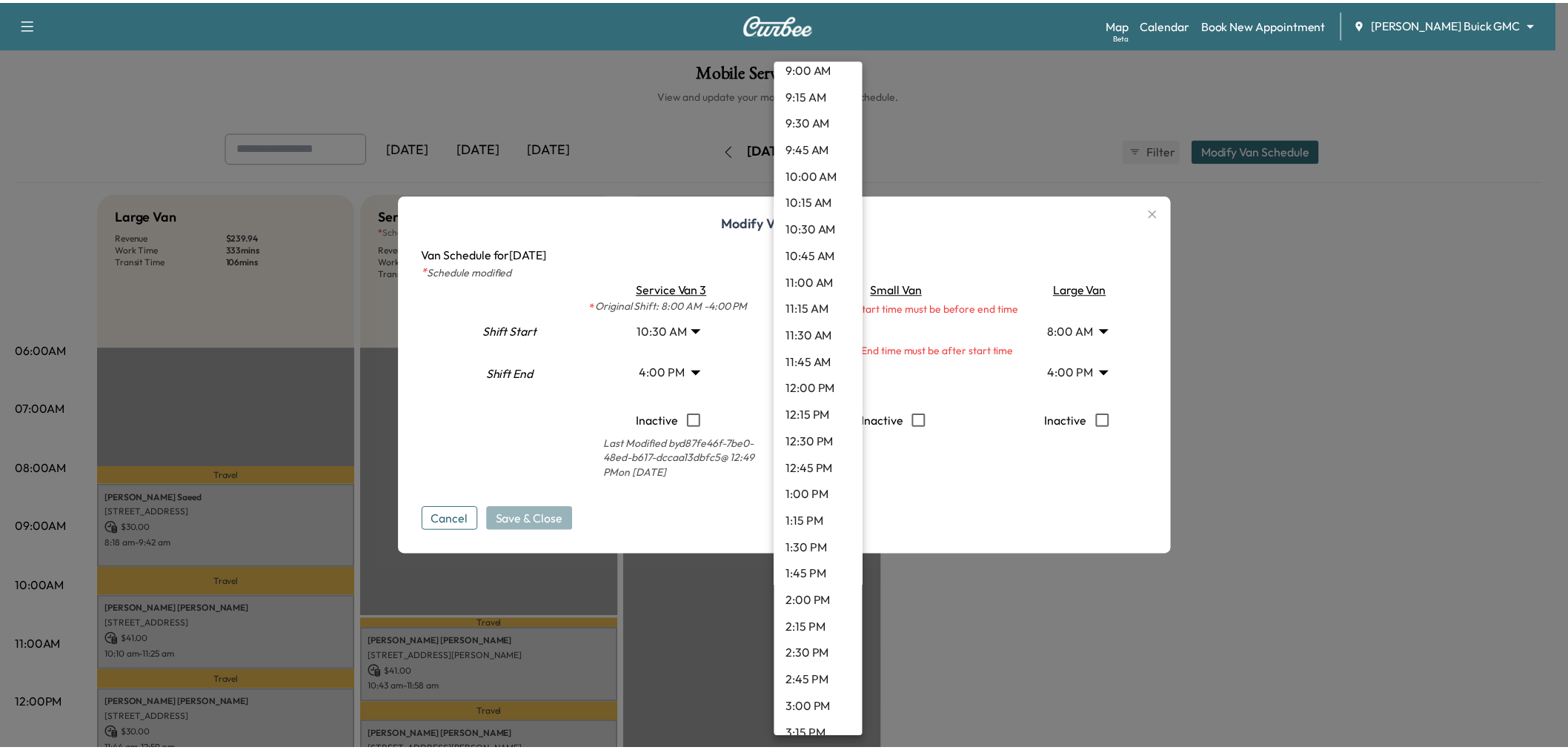
scroll to position [1162, 0]
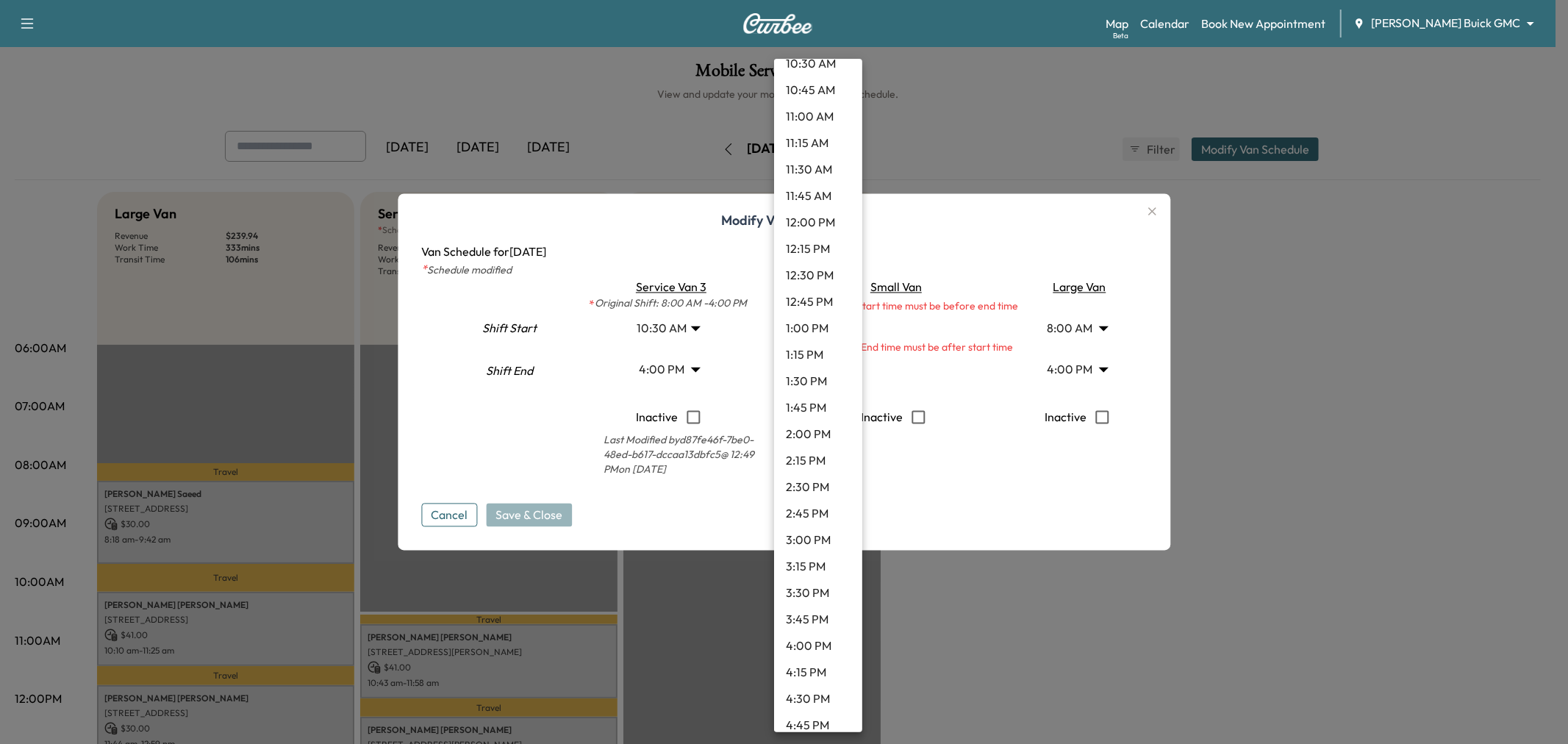
click at [798, 641] on li "4:00 PM" at bounding box center [818, 646] width 89 height 27
type input "**"
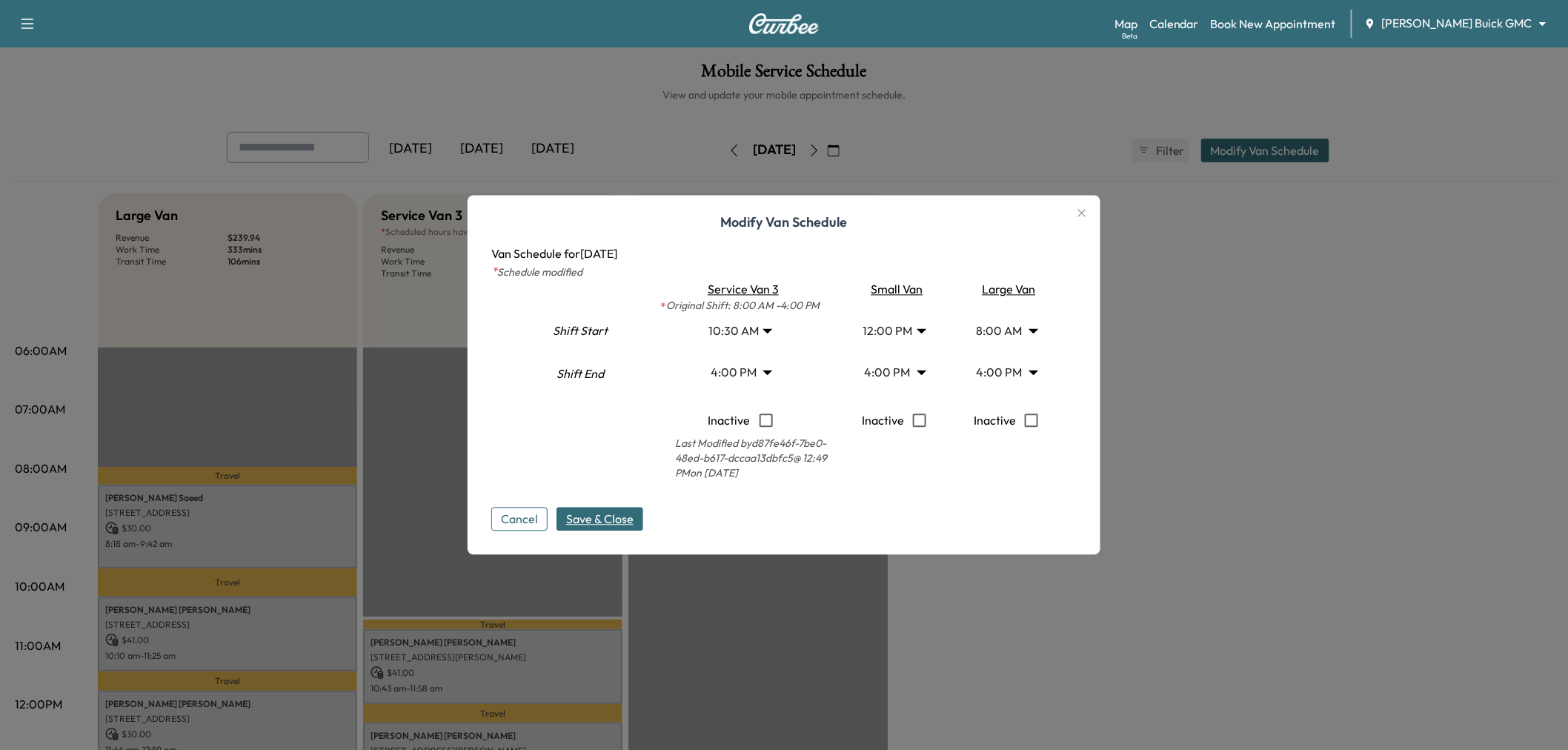
click at [632, 518] on span "Save & Close" at bounding box center [600, 520] width 67 height 18
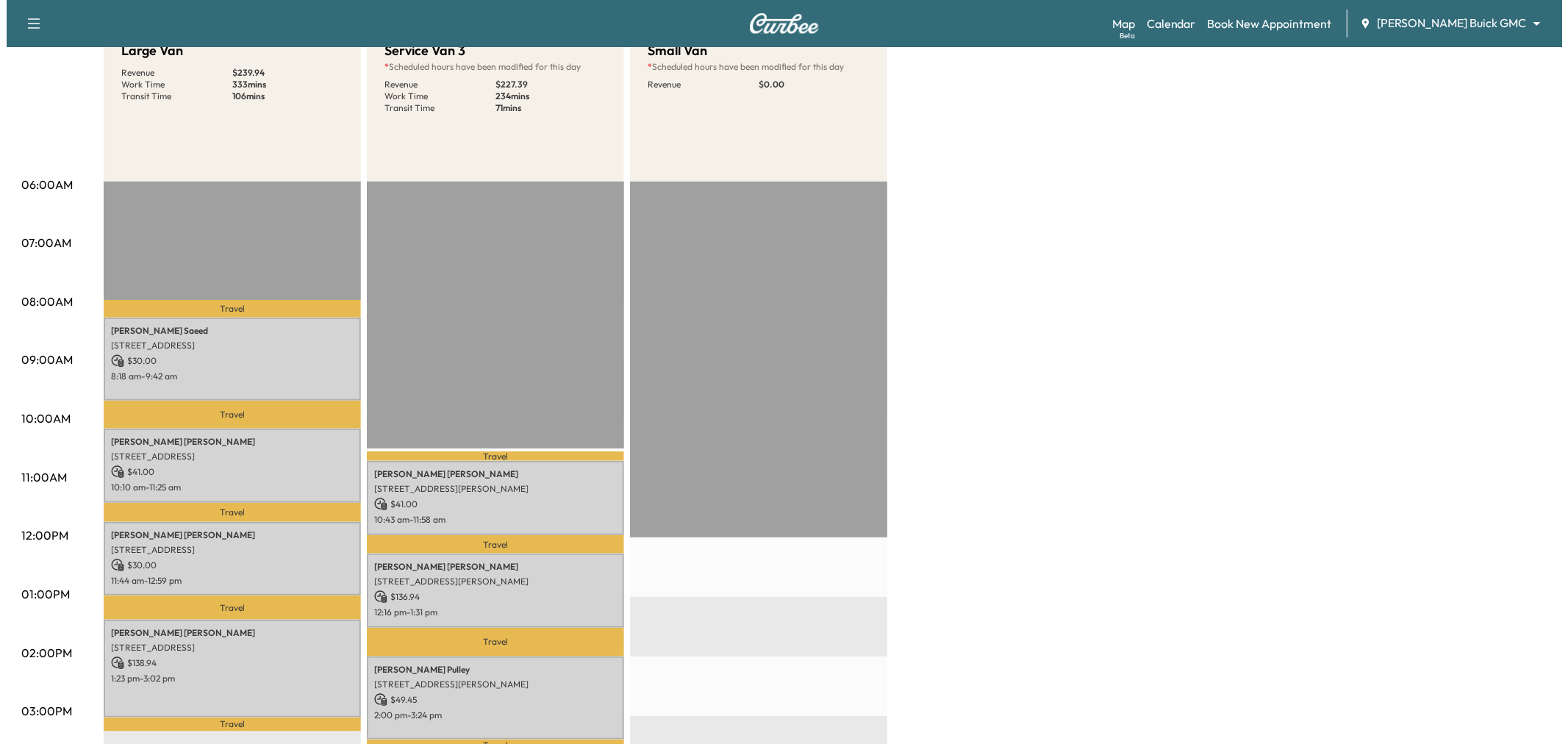
scroll to position [0, 0]
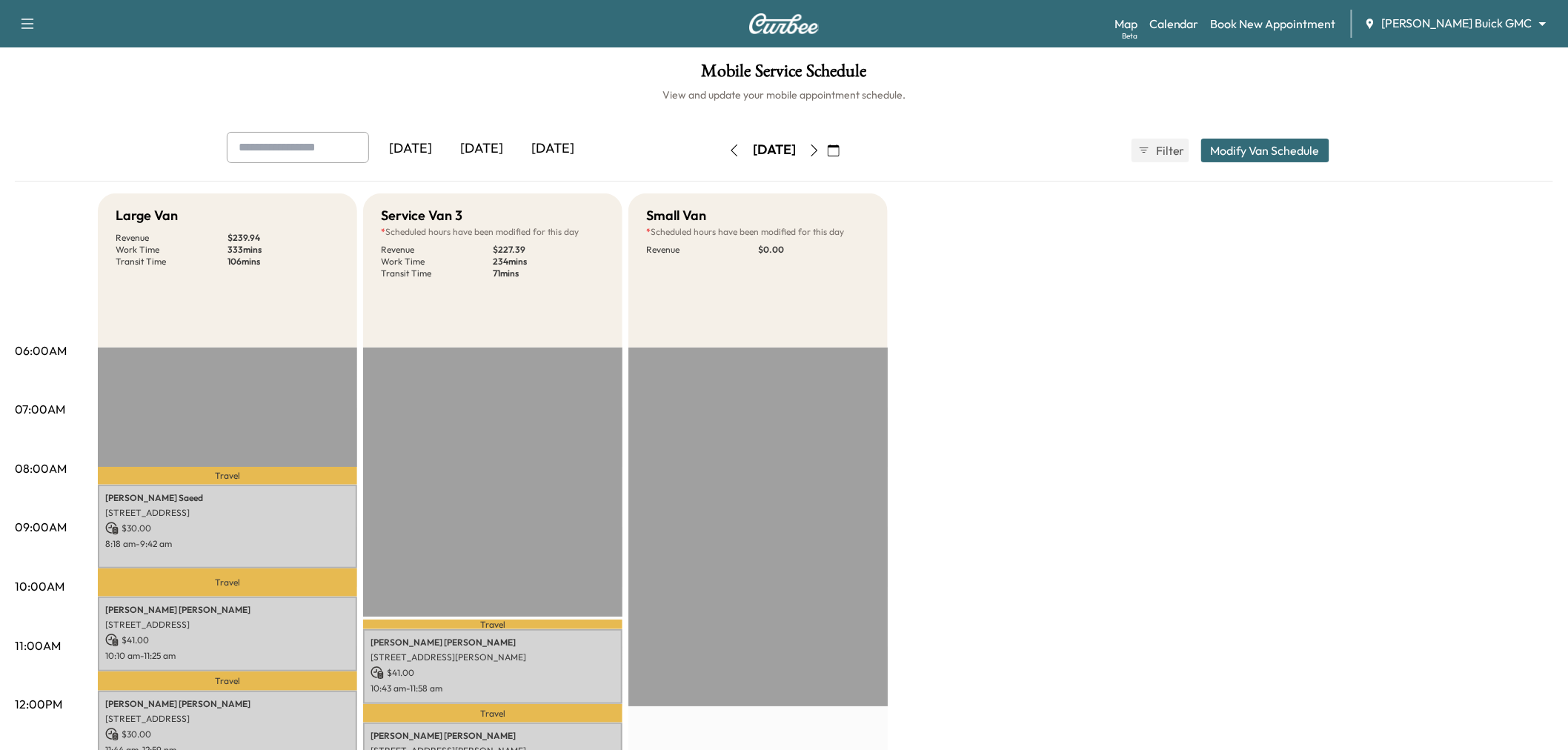
click at [1266, 143] on button "Modify Van Schedule" at bounding box center [1266, 150] width 129 height 24
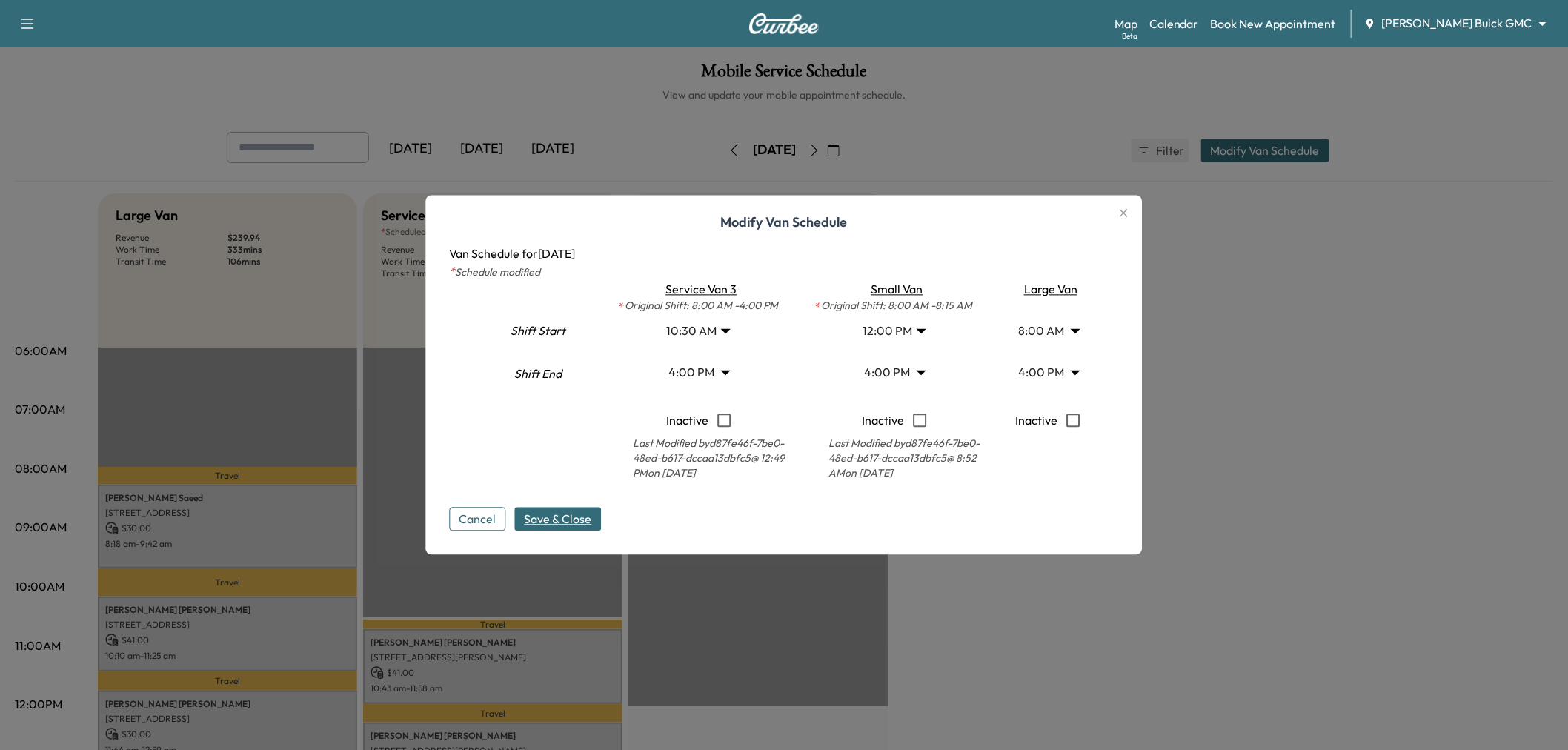
click at [697, 373] on body "Support Log Out Map Beta Calendar Book New Appointment Ewing Buick GMC ********…" at bounding box center [784, 375] width 1568 height 750
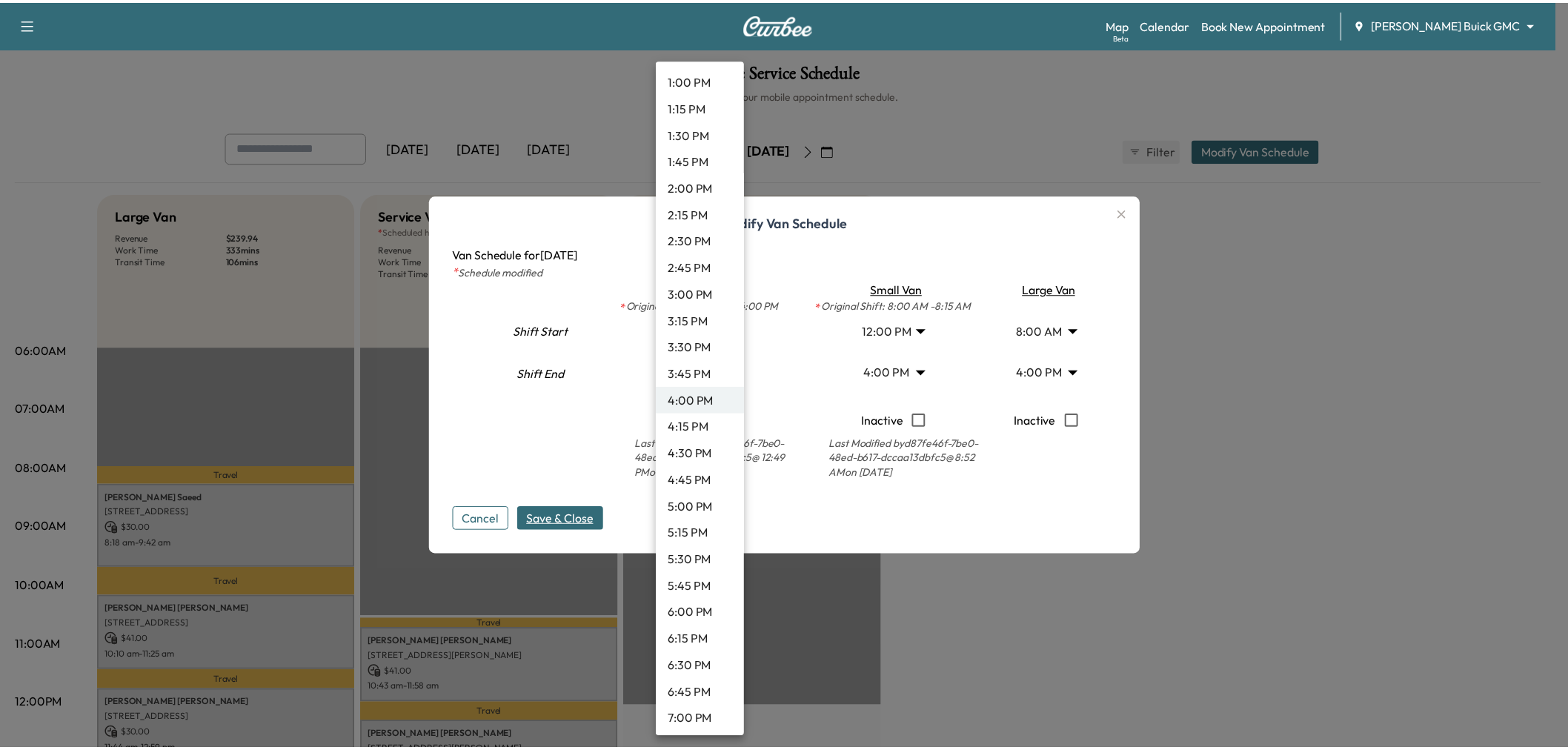
scroll to position [1331, 0]
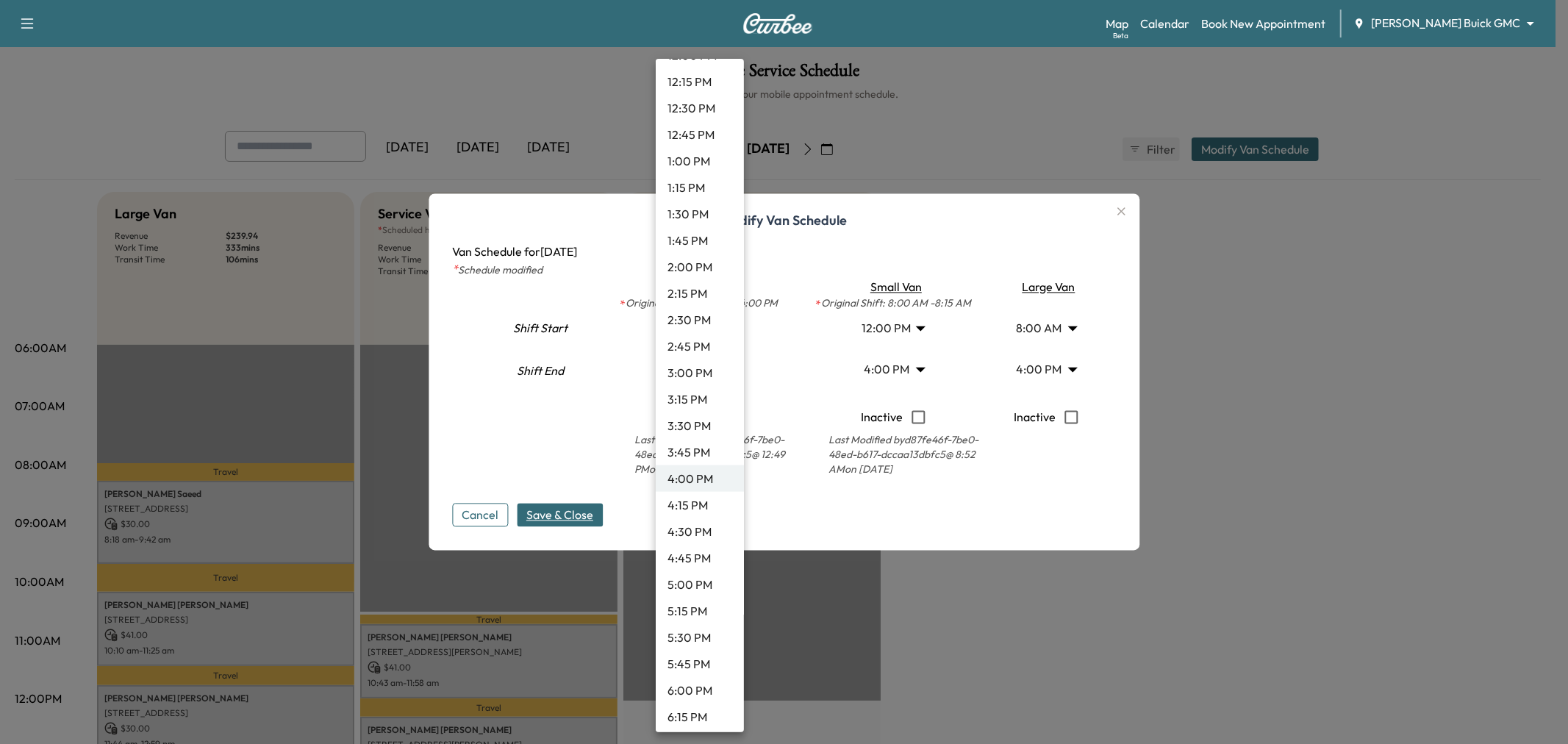
click at [699, 108] on li "12:30 PM" at bounding box center [700, 109] width 89 height 27
type input "****"
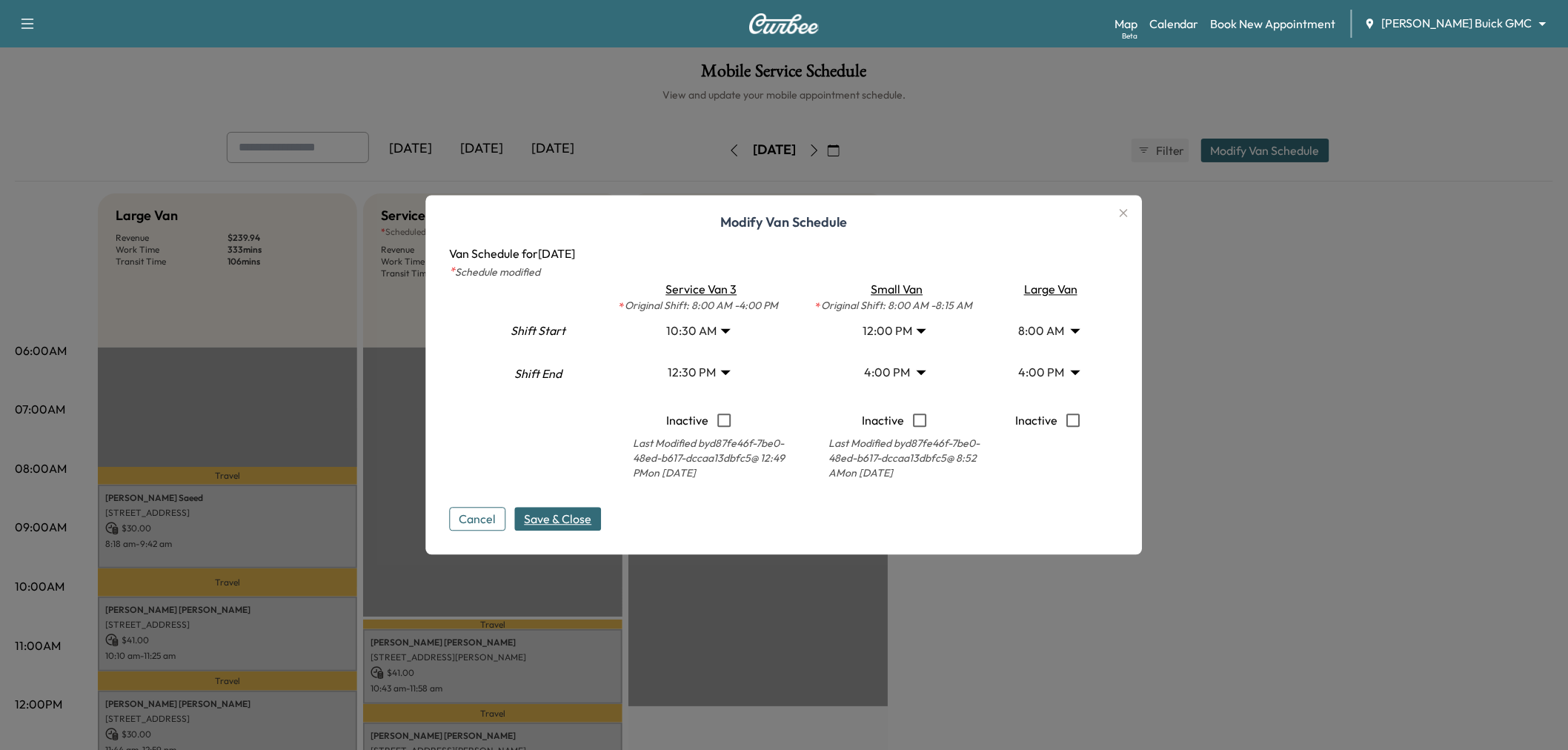
click at [567, 508] on button "Save & Close" at bounding box center [558, 520] width 86 height 24
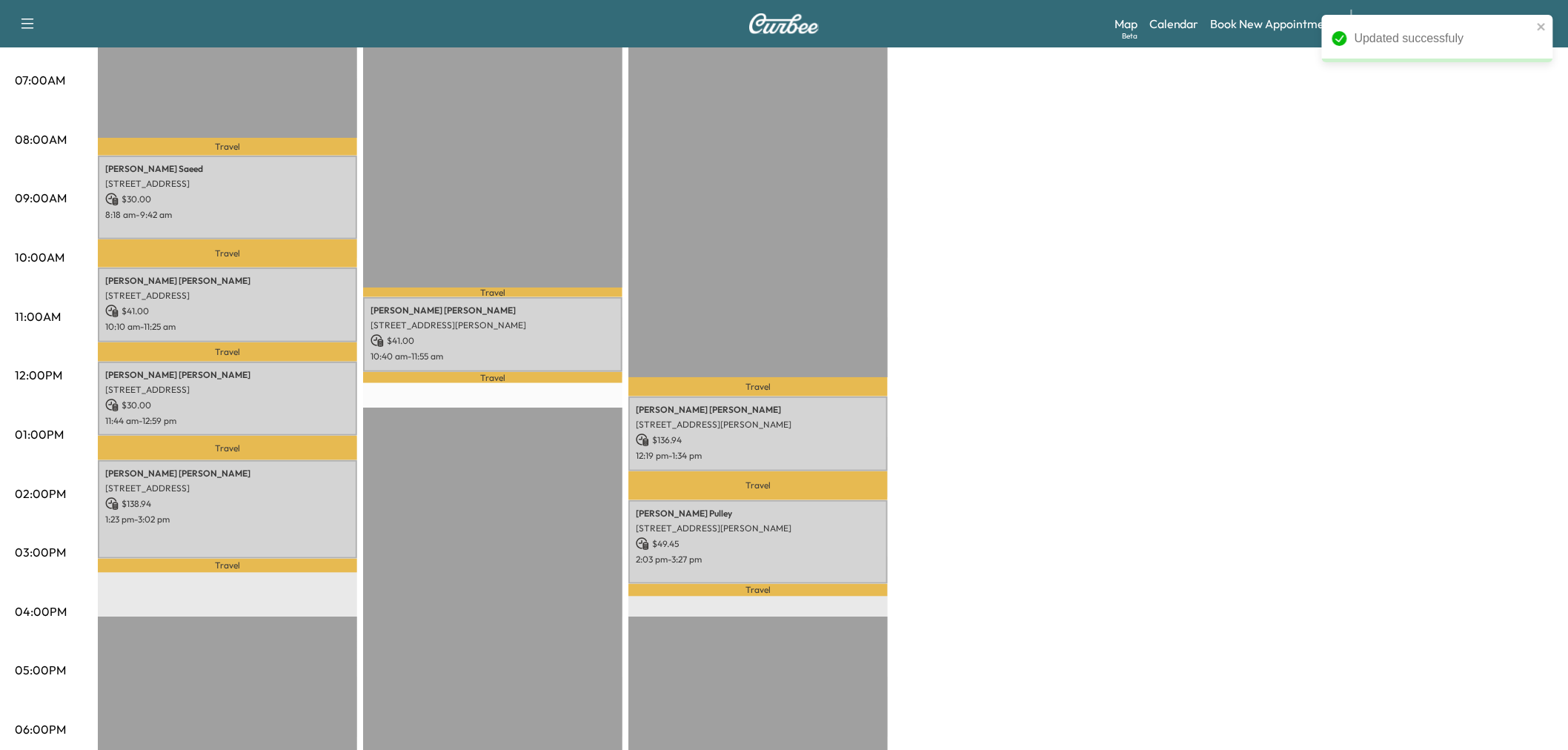
scroll to position [247, 0]
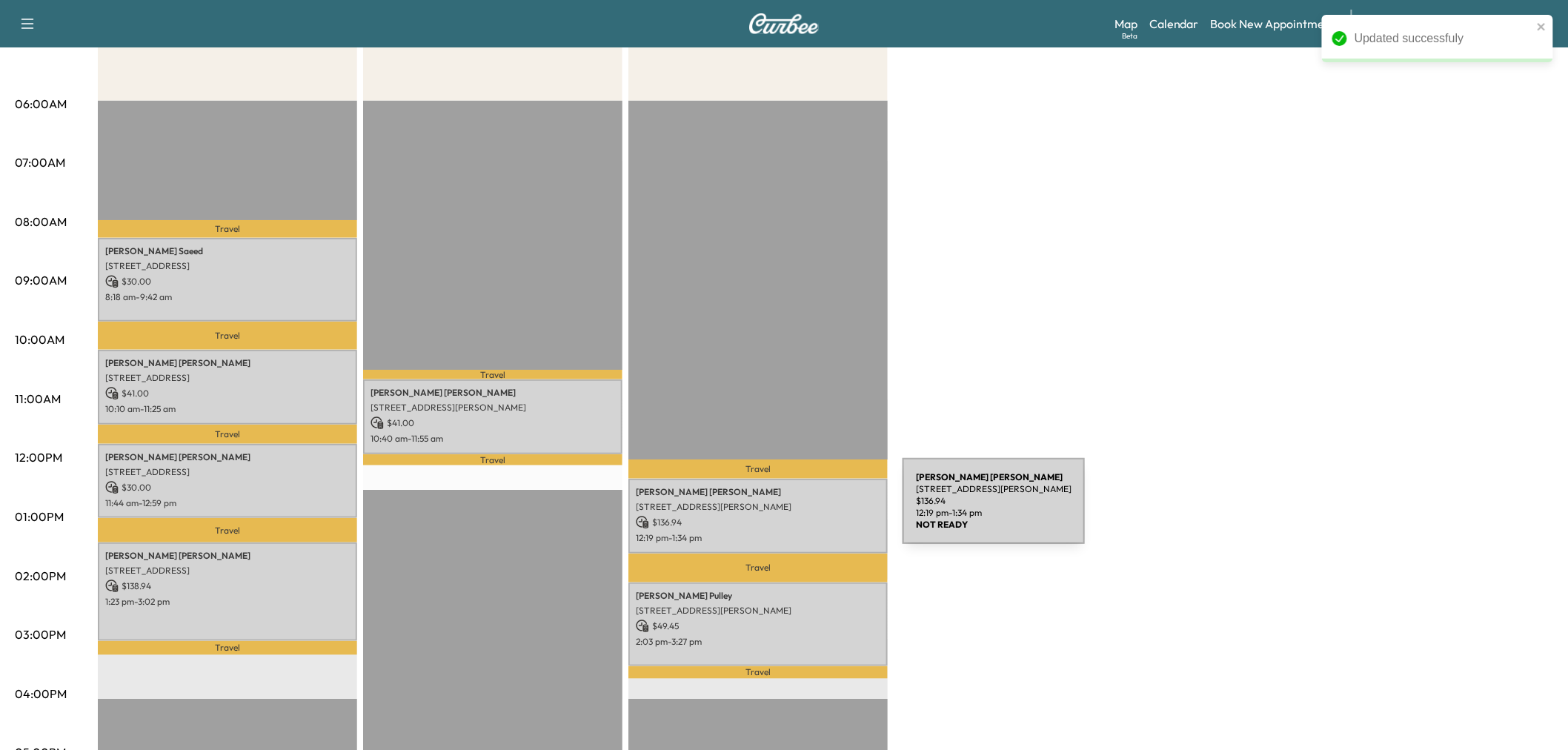
click at [791, 516] on p "$ 136.94" at bounding box center [758, 522] width 245 height 13
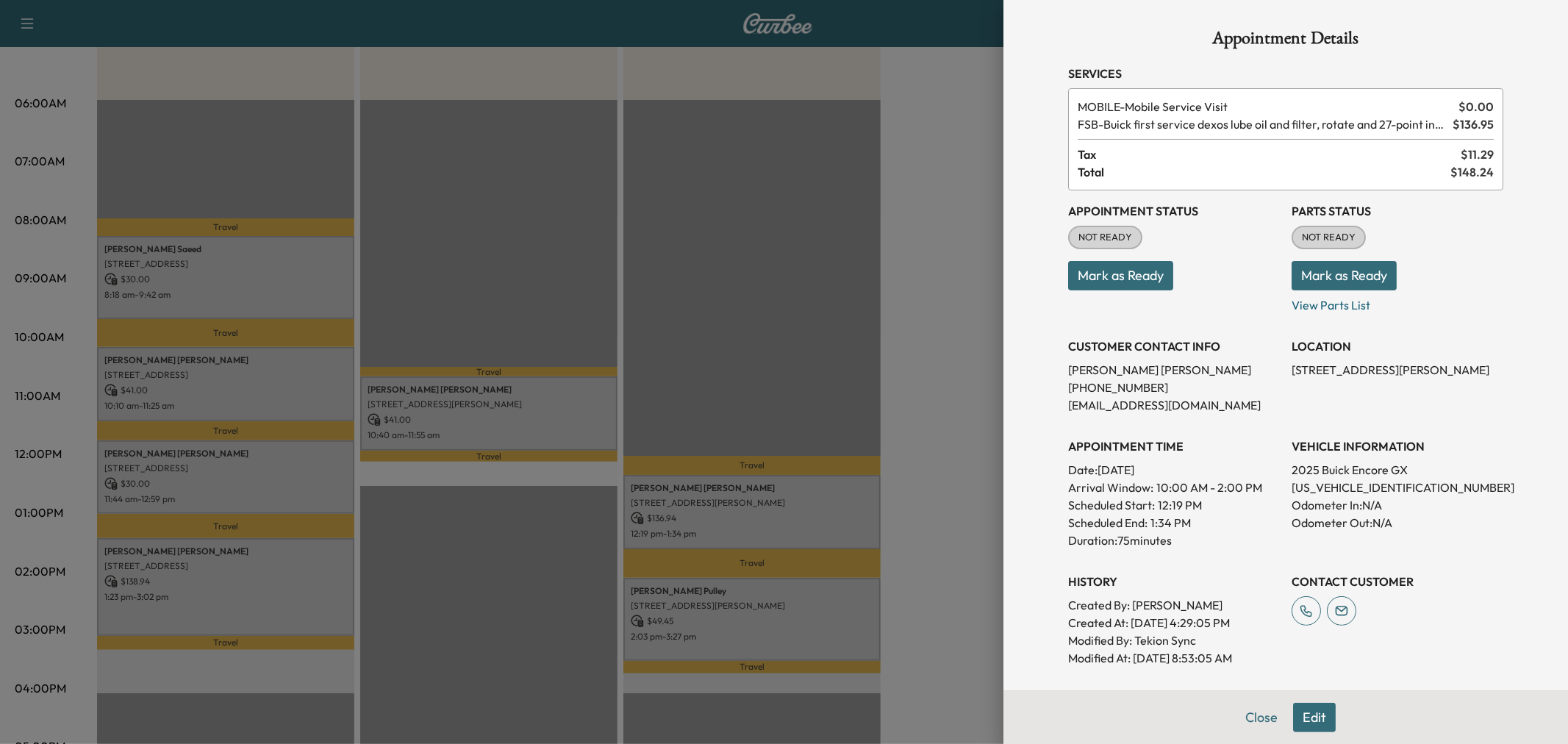
click at [777, 589] on div at bounding box center [784, 372] width 1568 height 744
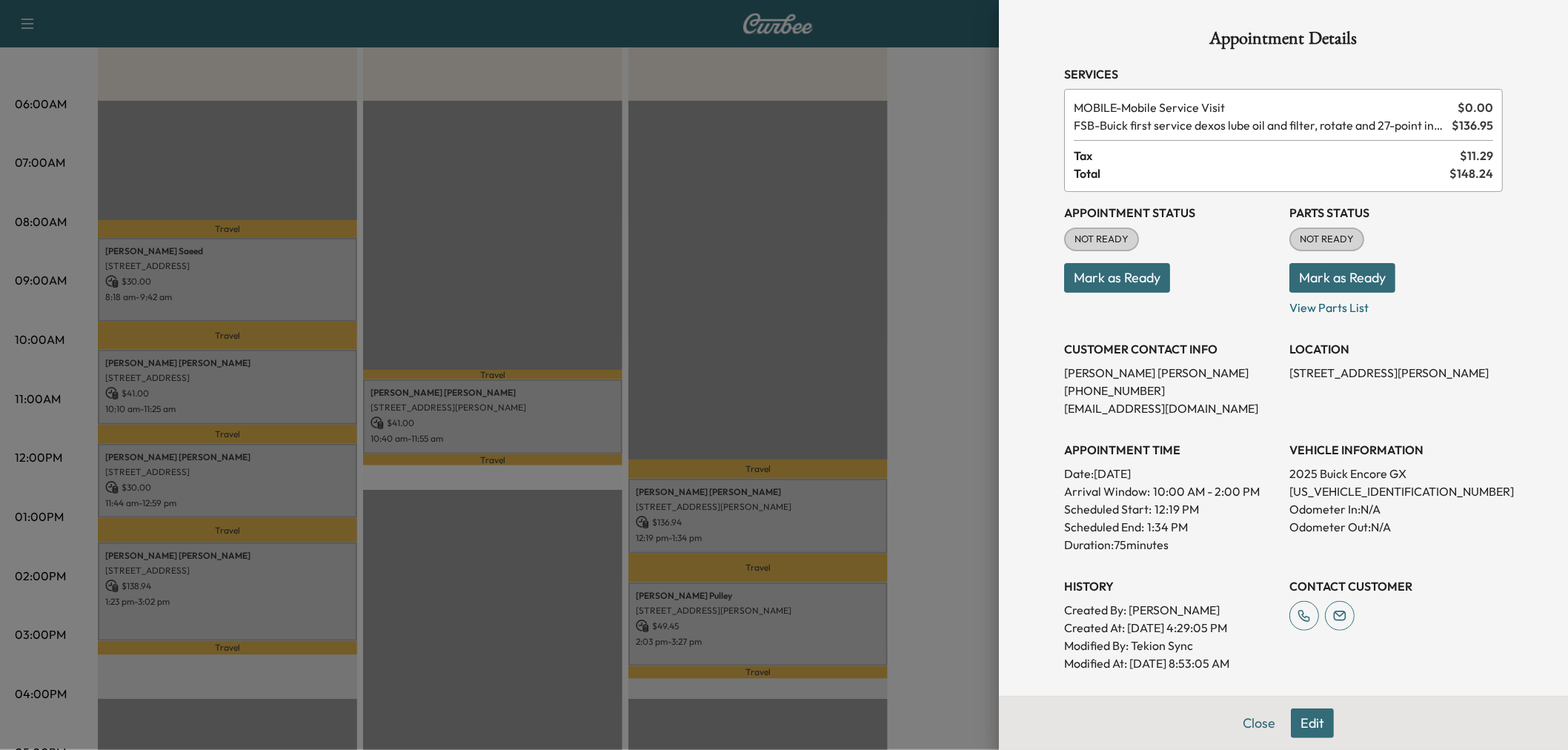
click at [784, 593] on p "Brandon Pulley" at bounding box center [758, 595] width 245 height 12
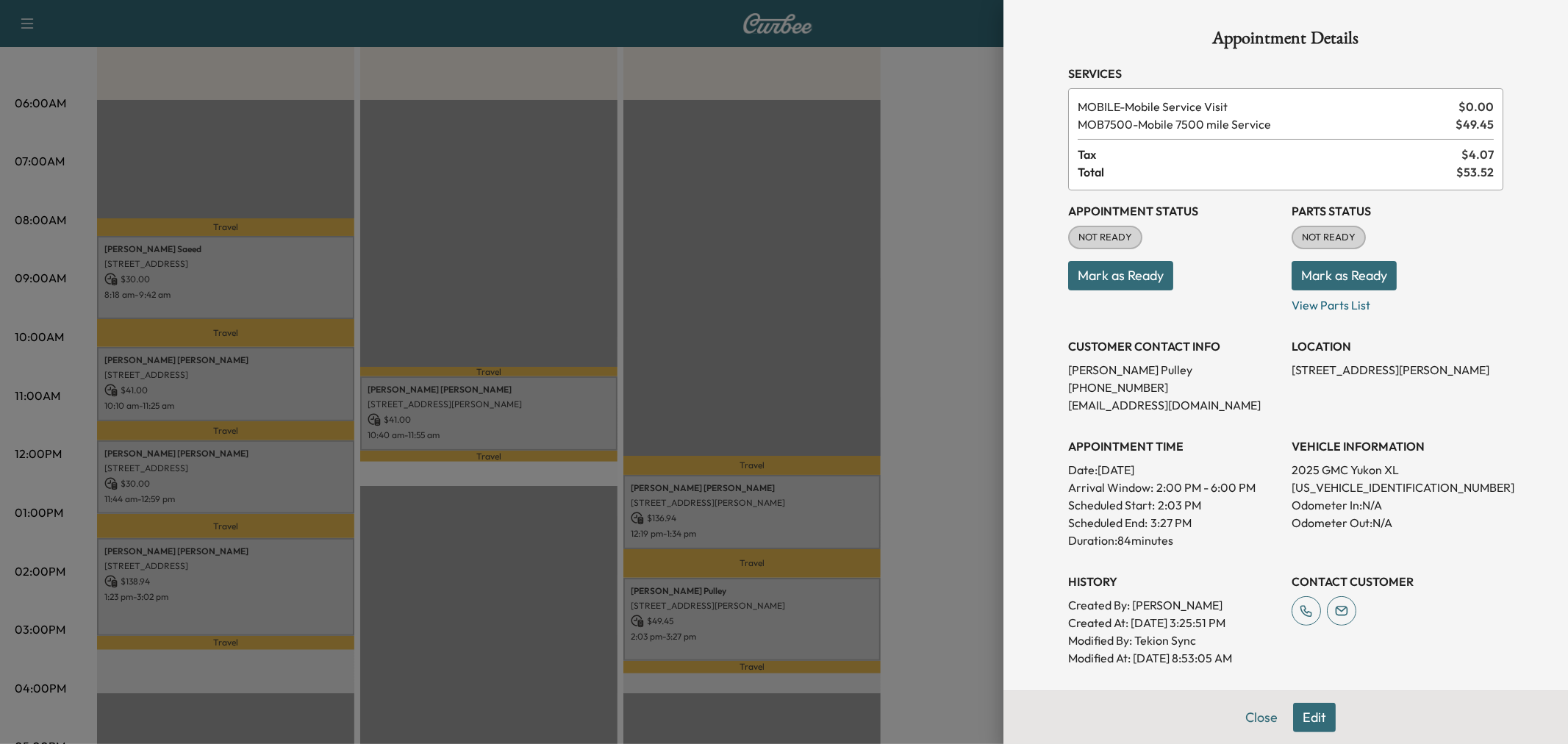
click at [777, 589] on div at bounding box center [784, 372] width 1568 height 744
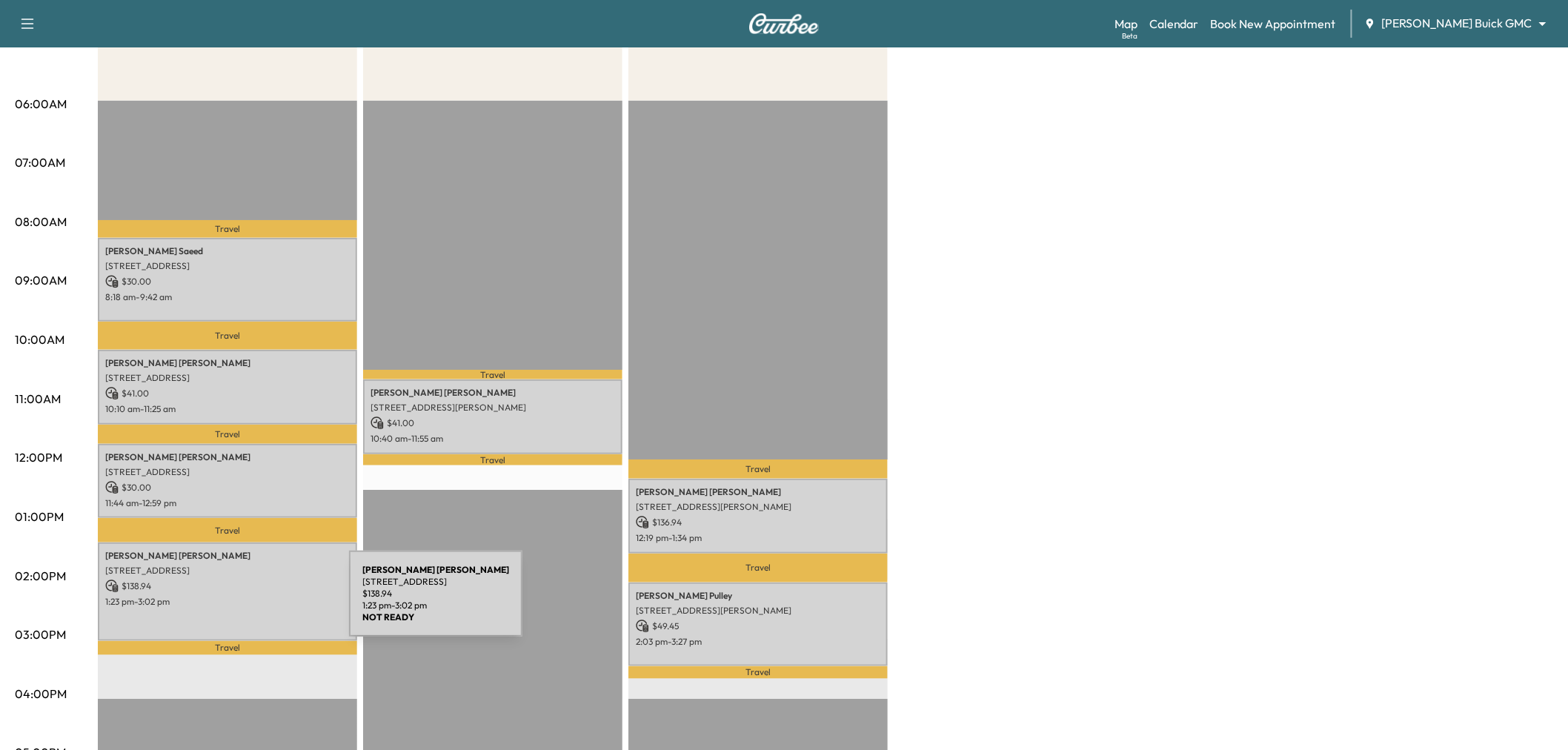
click at [233, 603] on div "Richard Bogdon 5932 Franklin Ct, Frisco, TX 75034, US $ 138.94 1:23 pm - 3:02 pm" at bounding box center [228, 592] width 259 height 99
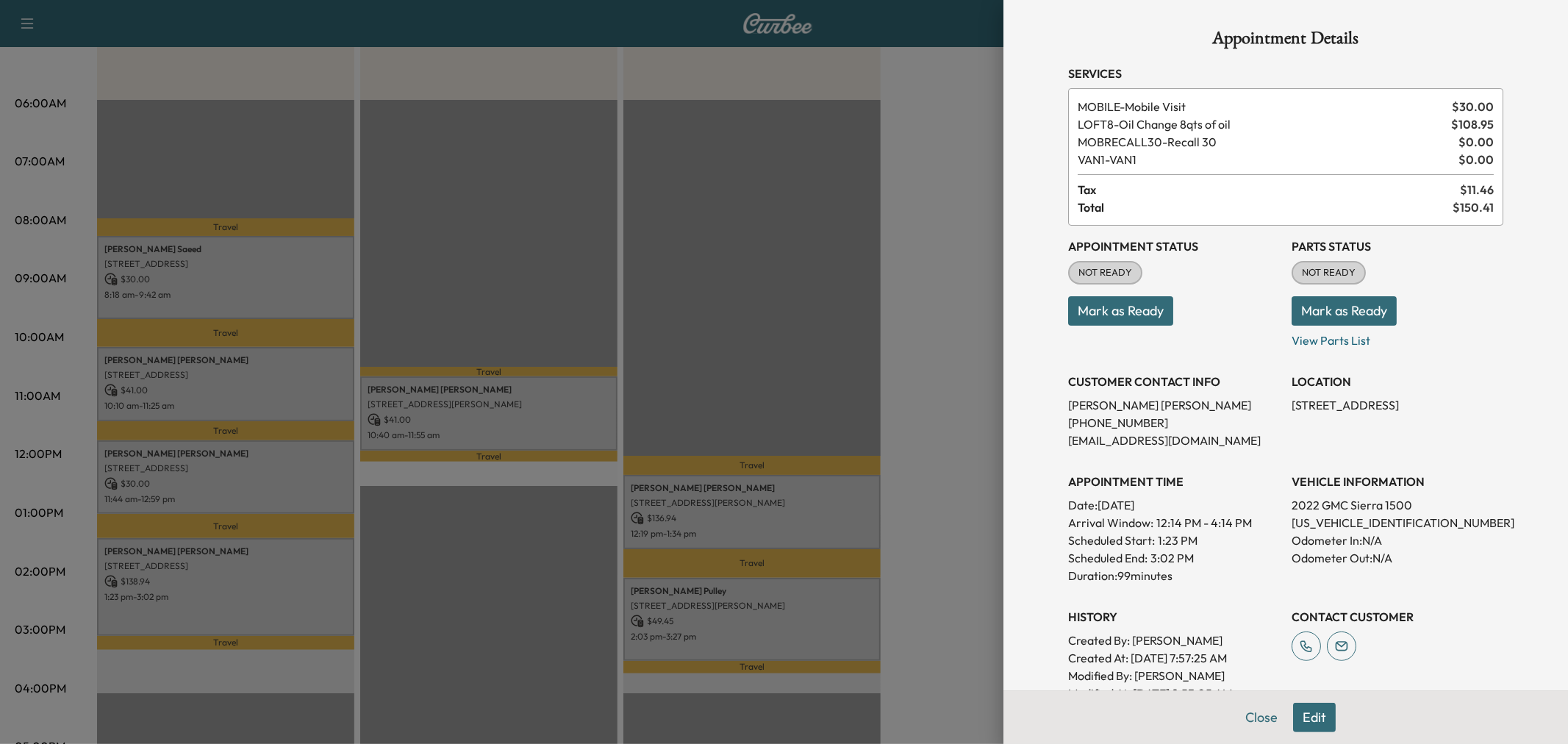
click at [231, 598] on div at bounding box center [784, 372] width 1568 height 744
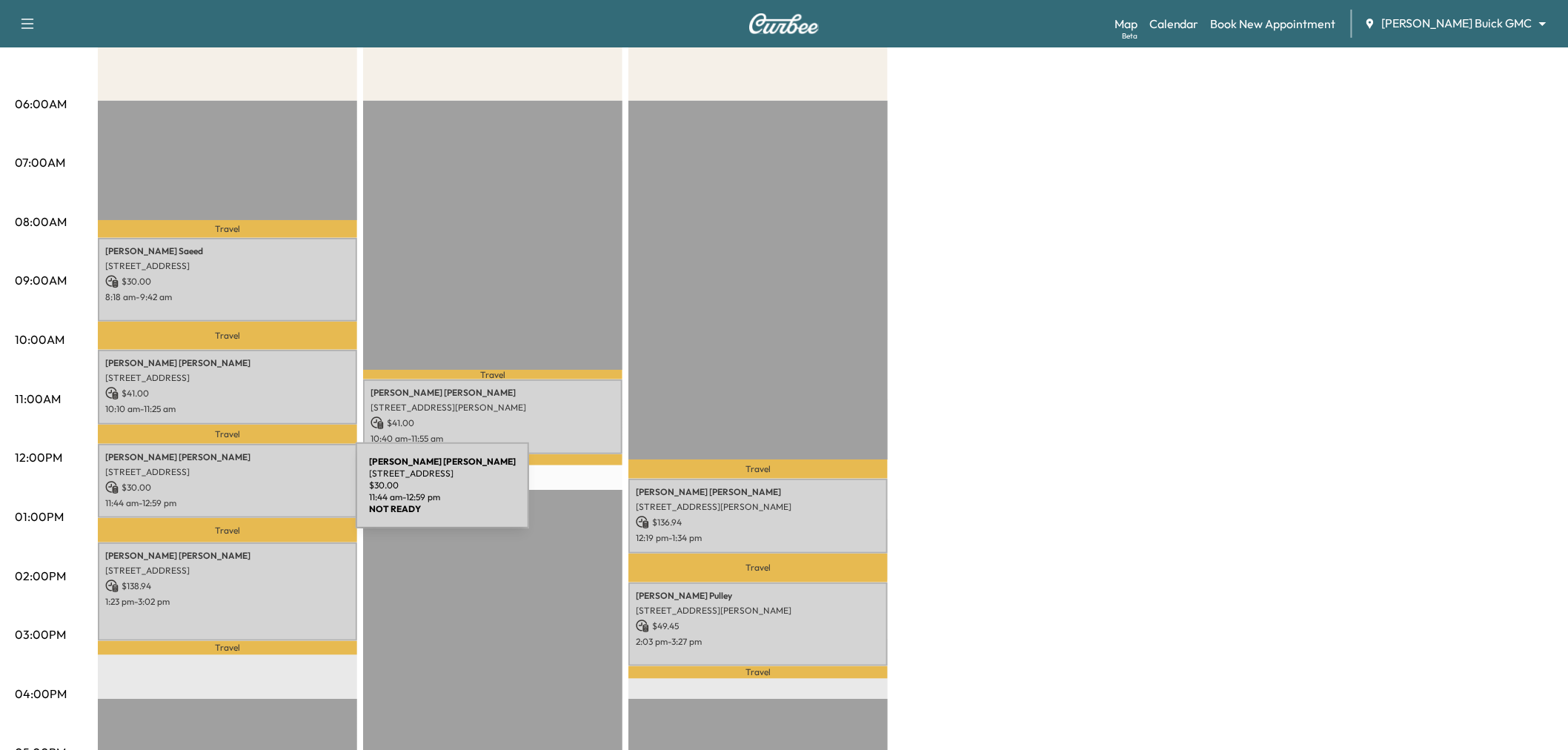
click at [245, 497] on p "11:44 am - 12:59 pm" at bounding box center [228, 503] width 245 height 12
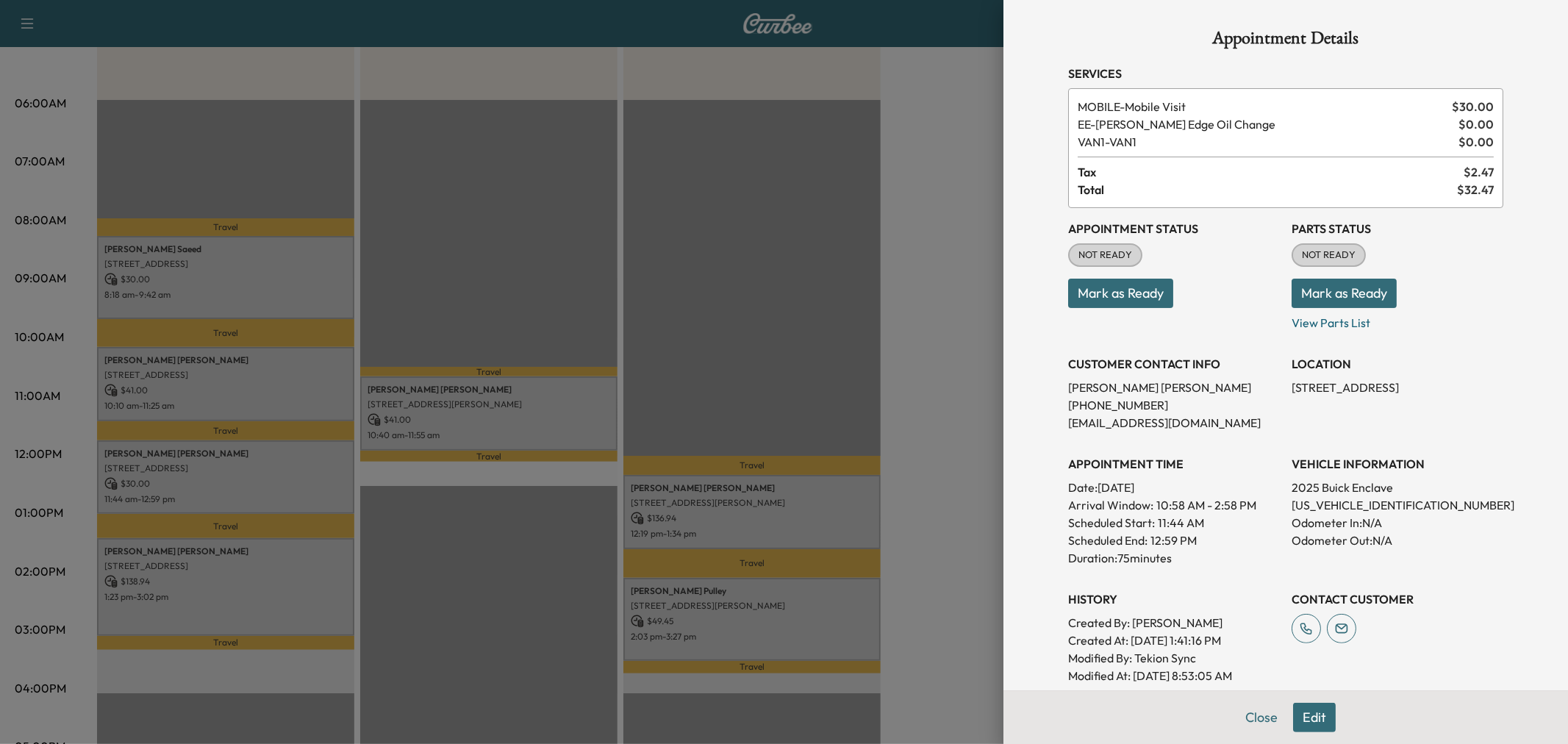
click at [254, 482] on div at bounding box center [784, 372] width 1568 height 744
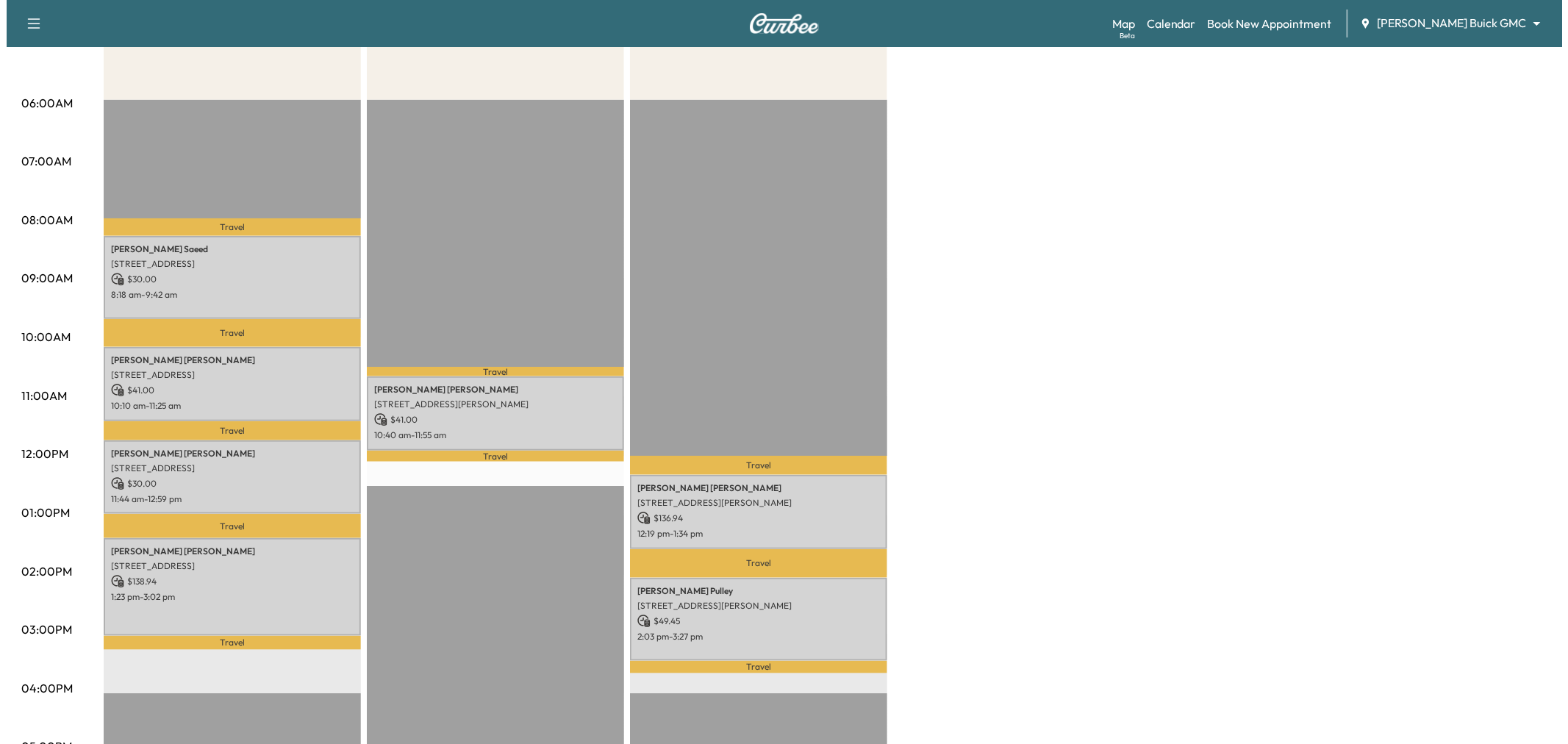
scroll to position [0, 0]
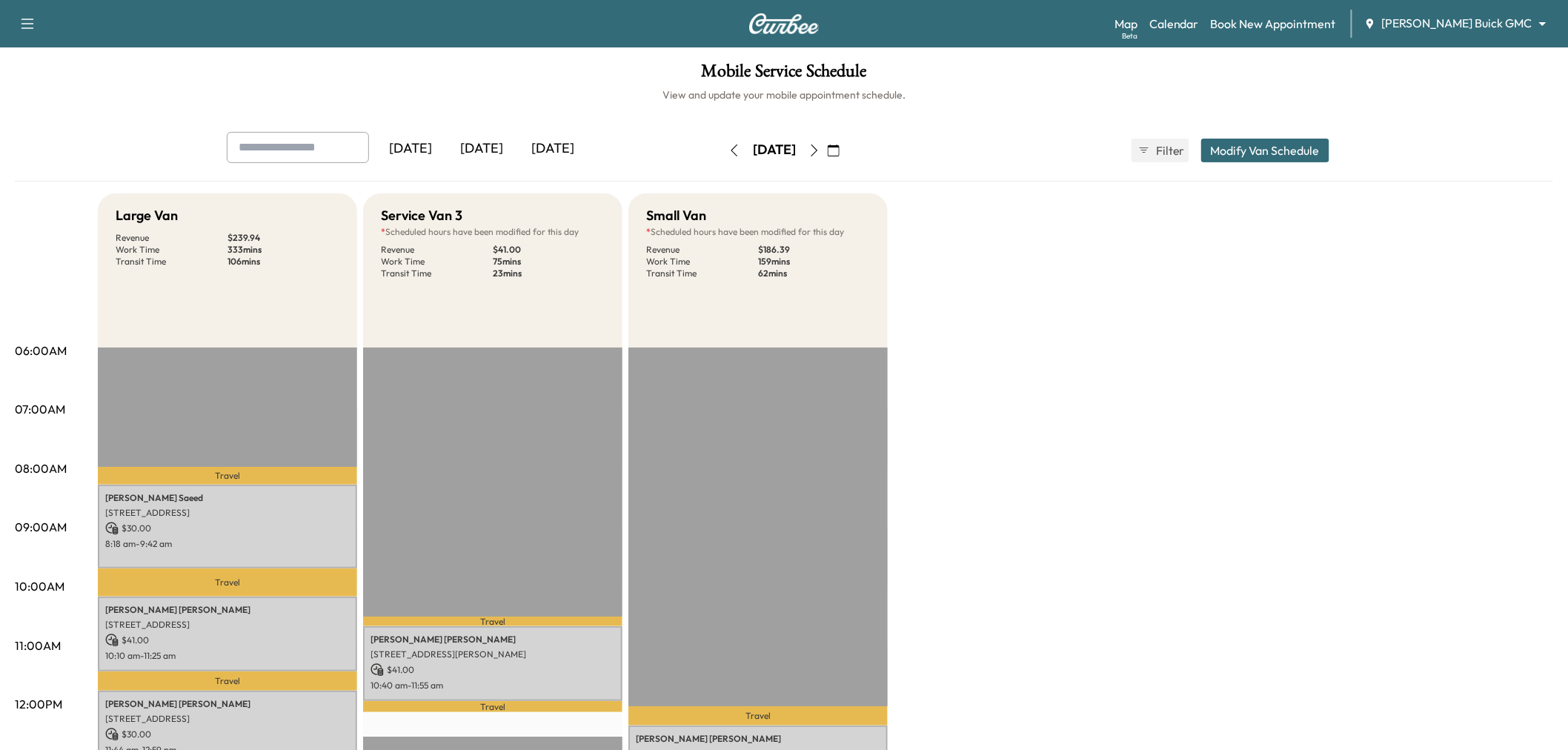
click at [1231, 155] on button "Modify Van Schedule" at bounding box center [1266, 150] width 129 height 24
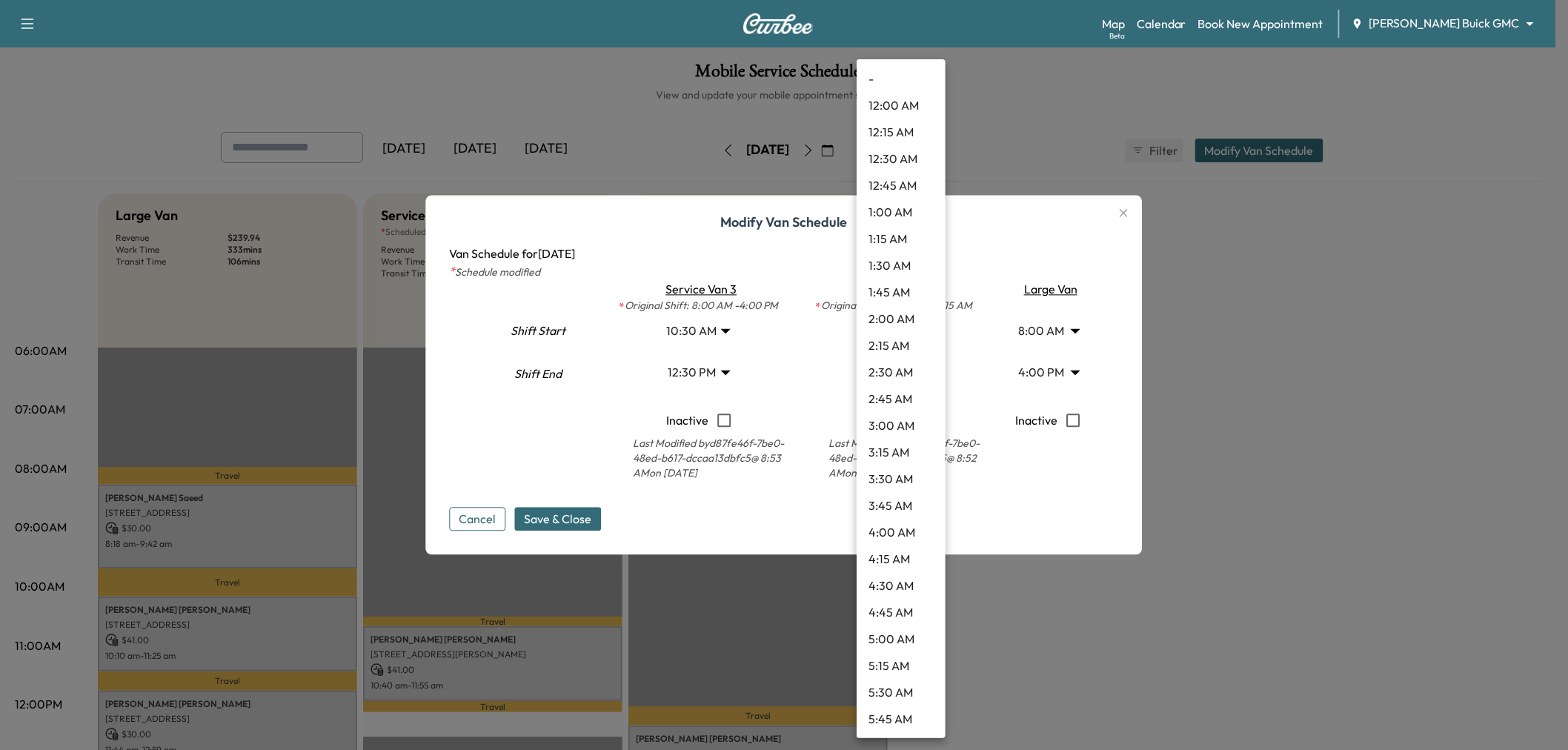
click at [907, 328] on body "Support Log Out Map Beta Calendar Book New Appointment Ewing Buick GMC ********…" at bounding box center [784, 375] width 1568 height 750
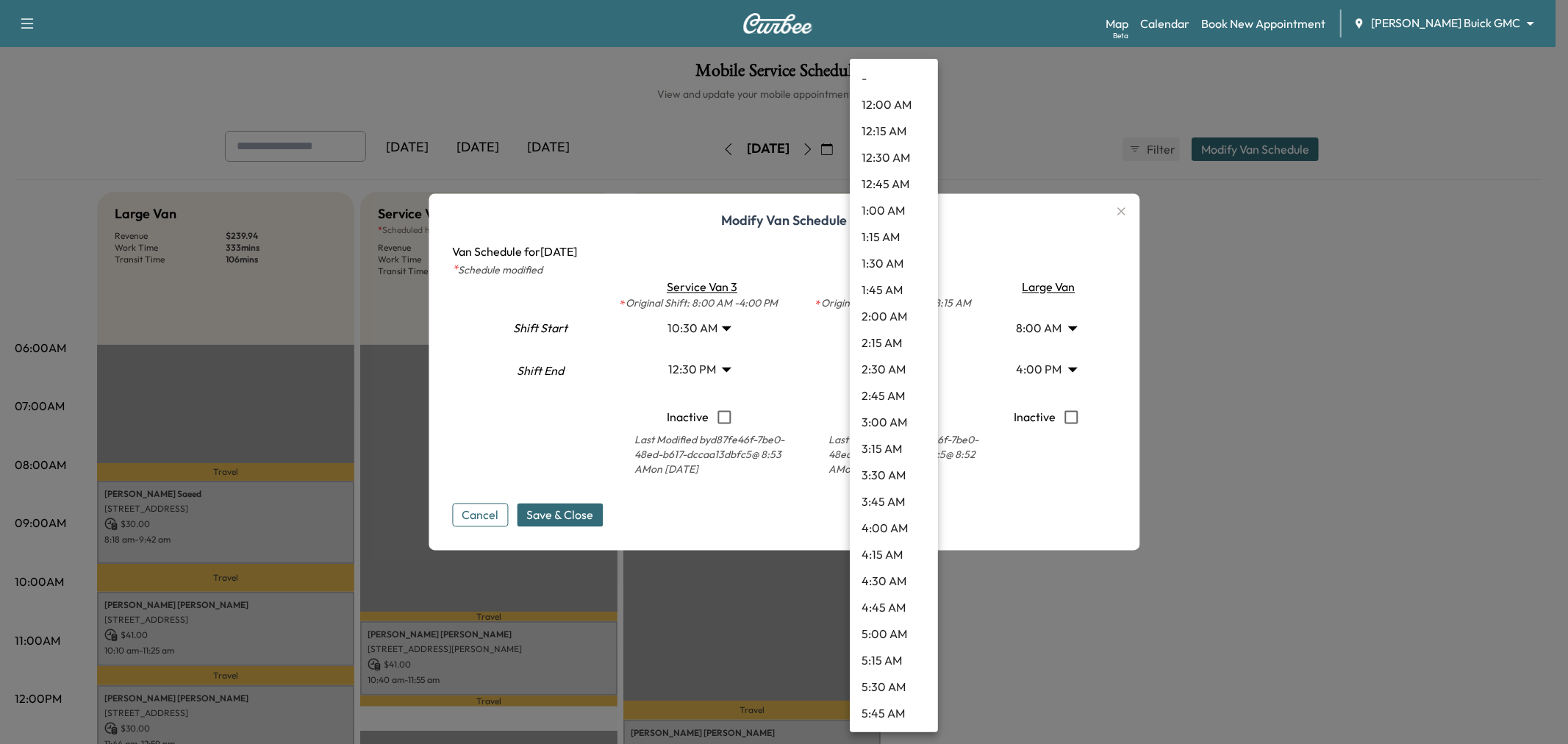
scroll to position [978, 0]
click at [888, 468] on li "12:45 PM" at bounding box center [894, 476] width 89 height 27
type input "*****"
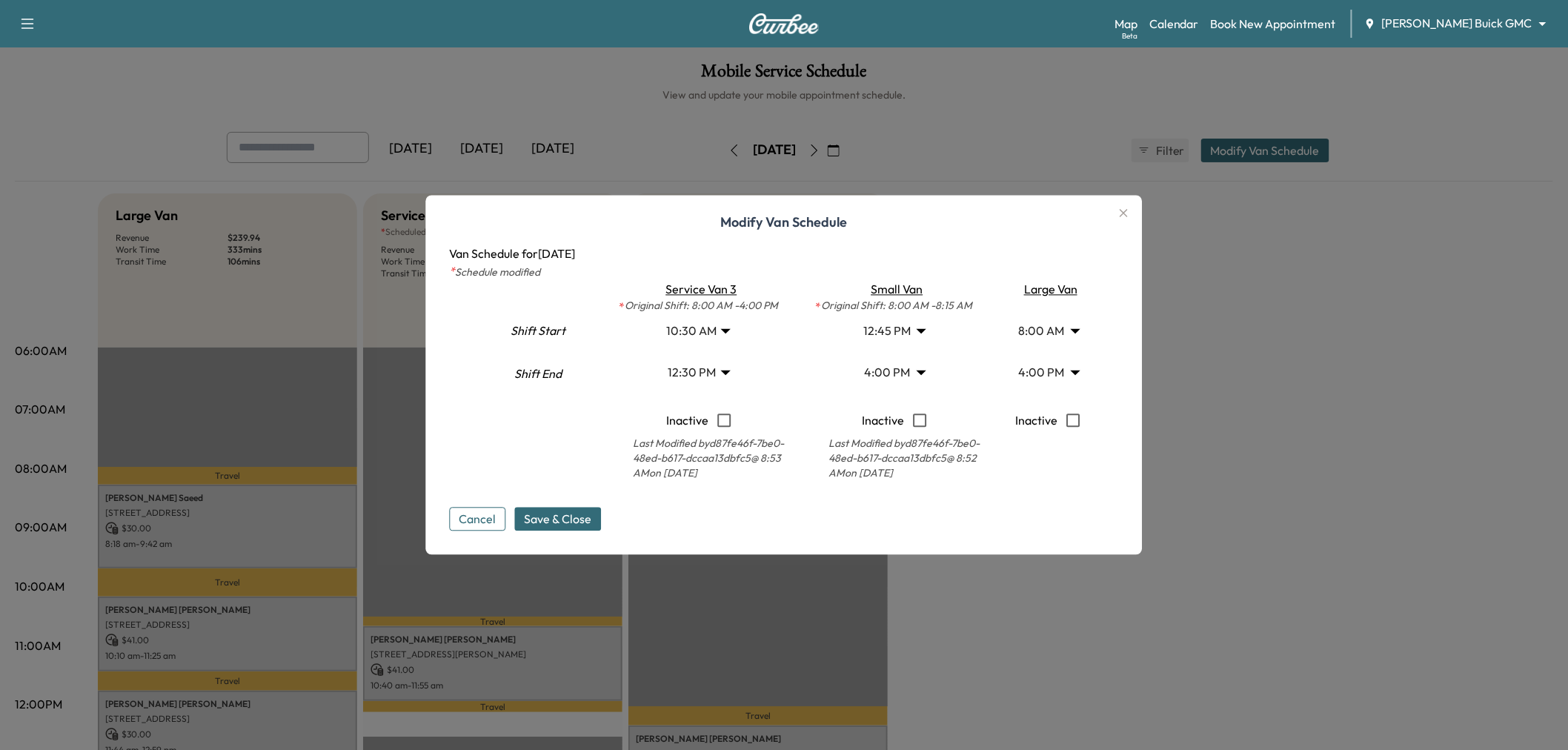
click at [902, 372] on body "Support Log Out Map Beta Calendar Book New Appointment Ewing Buick GMC ********…" at bounding box center [784, 375] width 1568 height 750
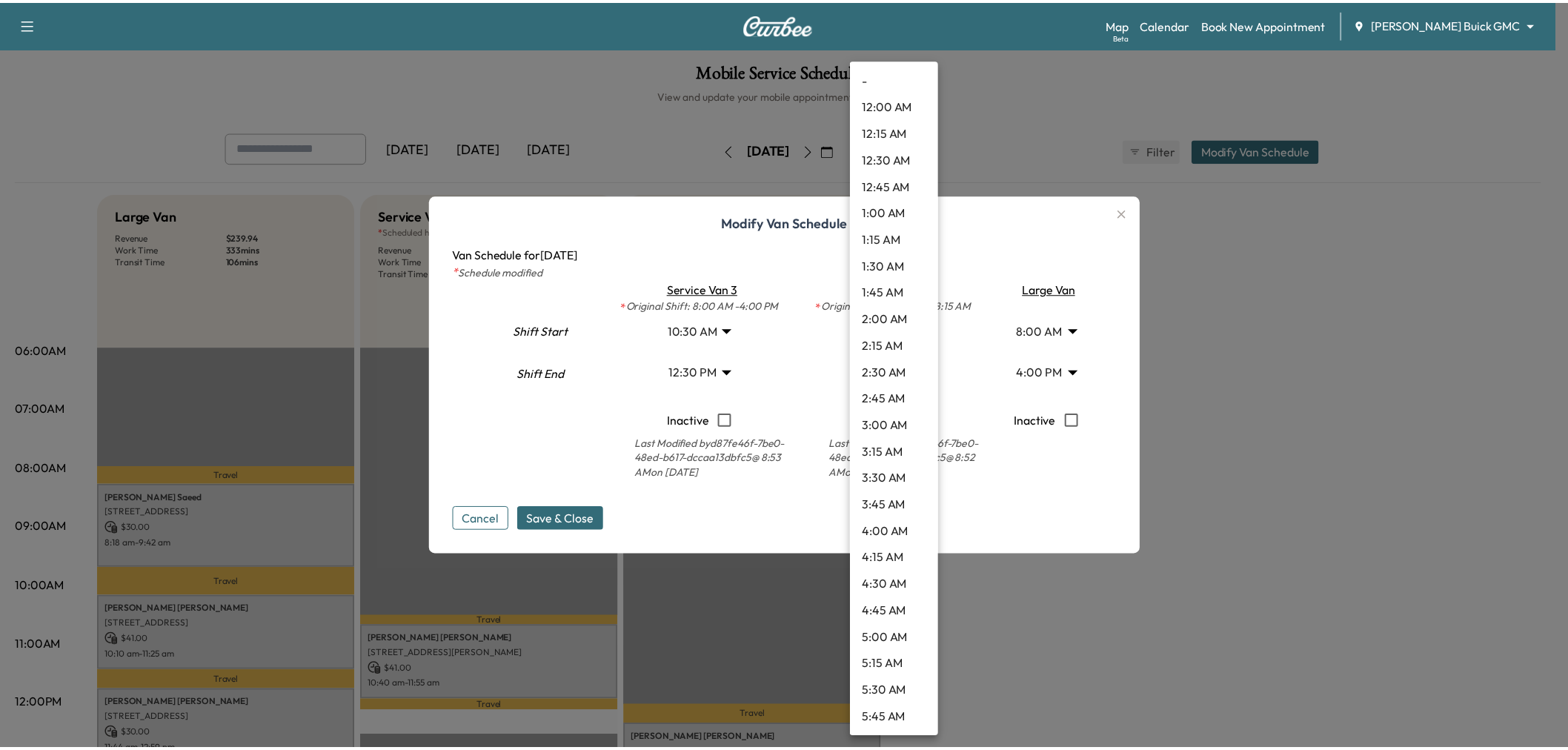
scroll to position [1413, 0]
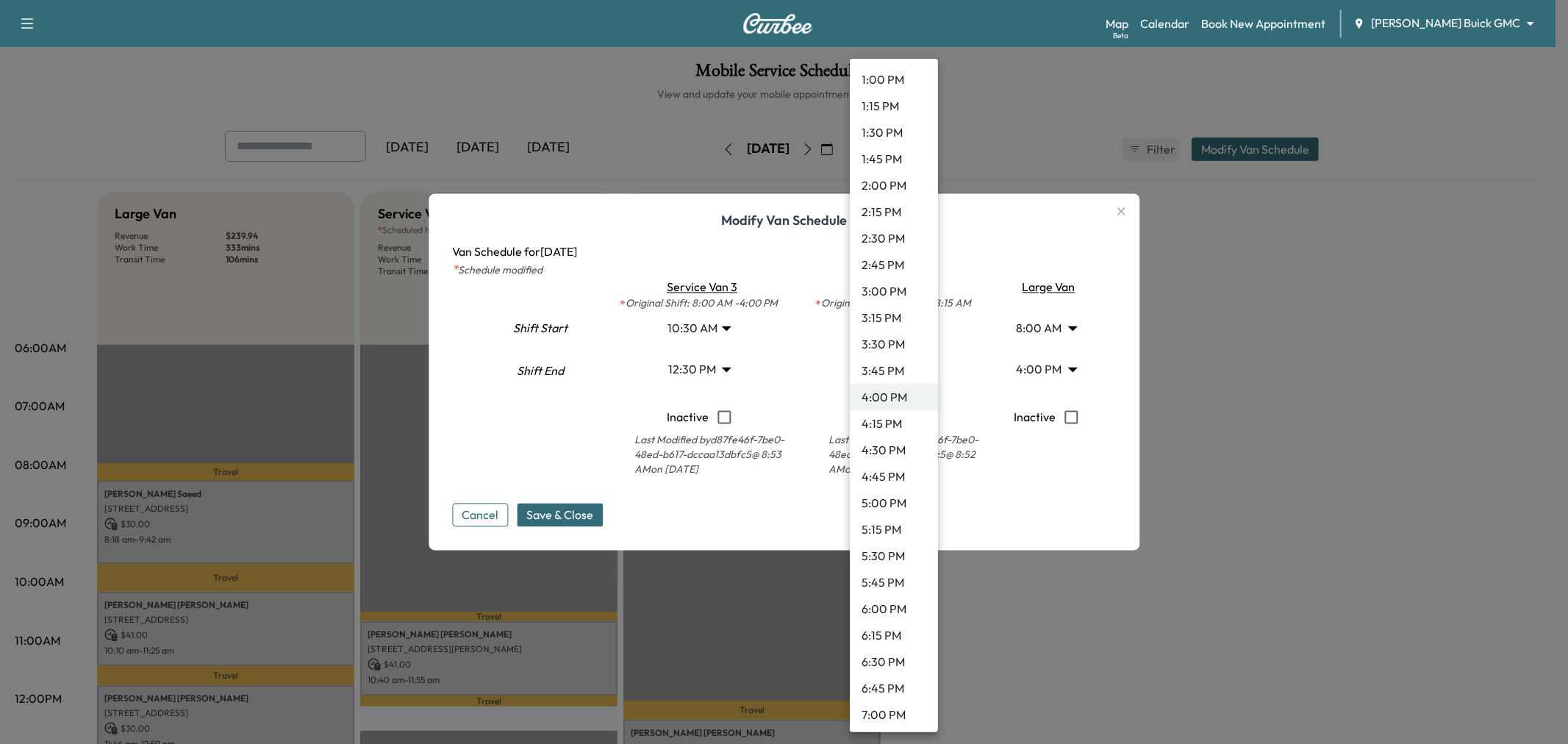
click at [883, 450] on li "4:30 PM" at bounding box center [894, 451] width 89 height 27
type input "****"
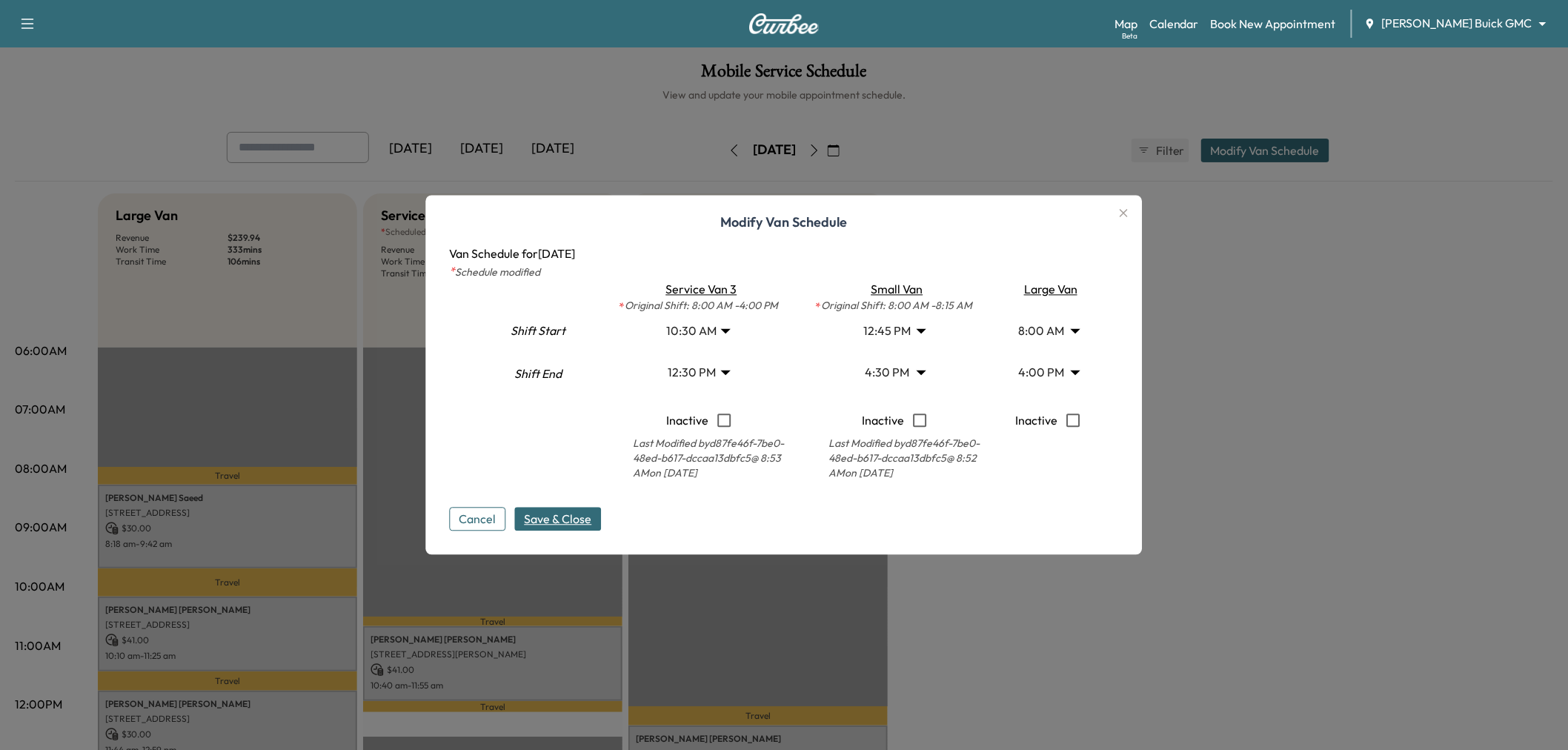
click at [571, 515] on span "Save & Close" at bounding box center [559, 520] width 67 height 18
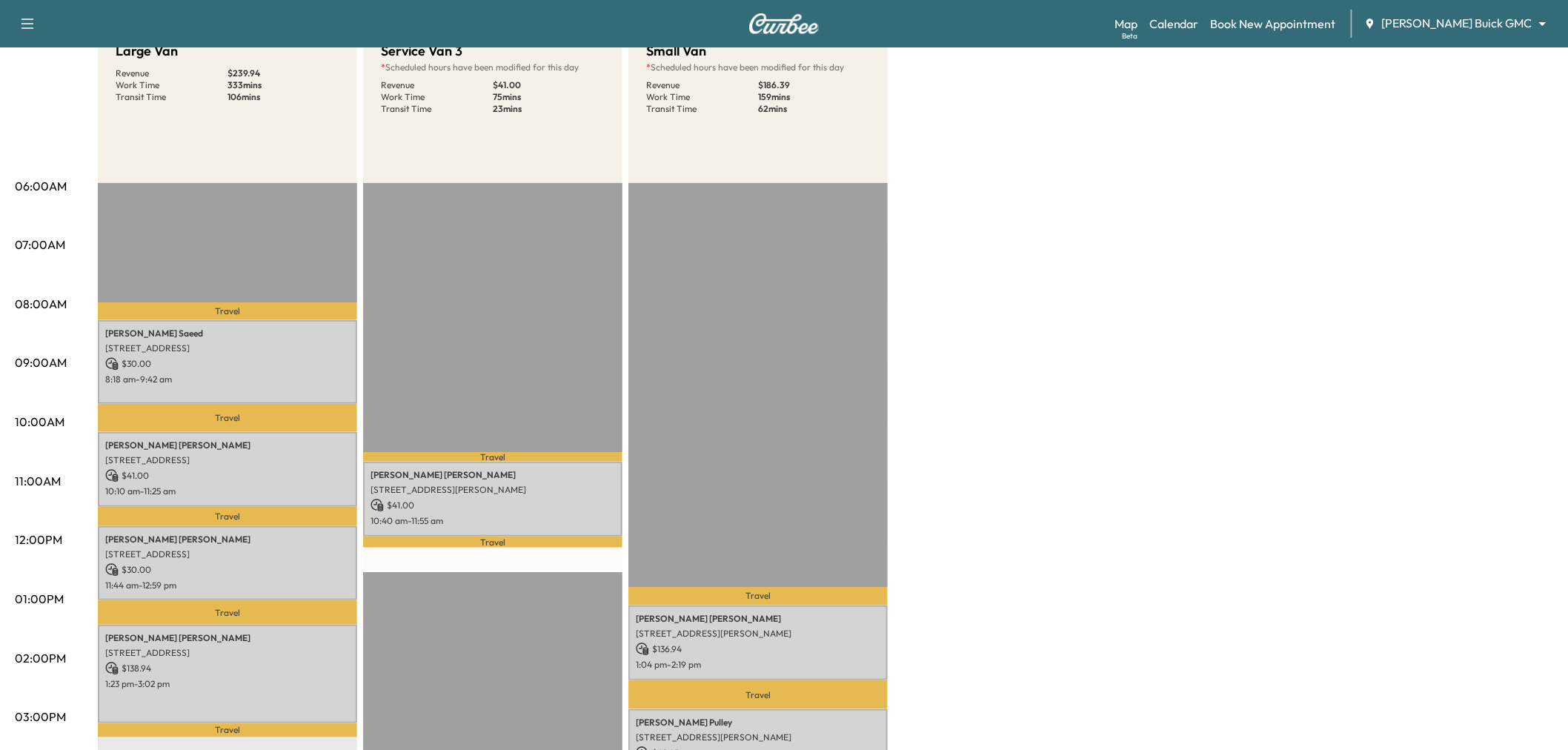
scroll to position [83, 0]
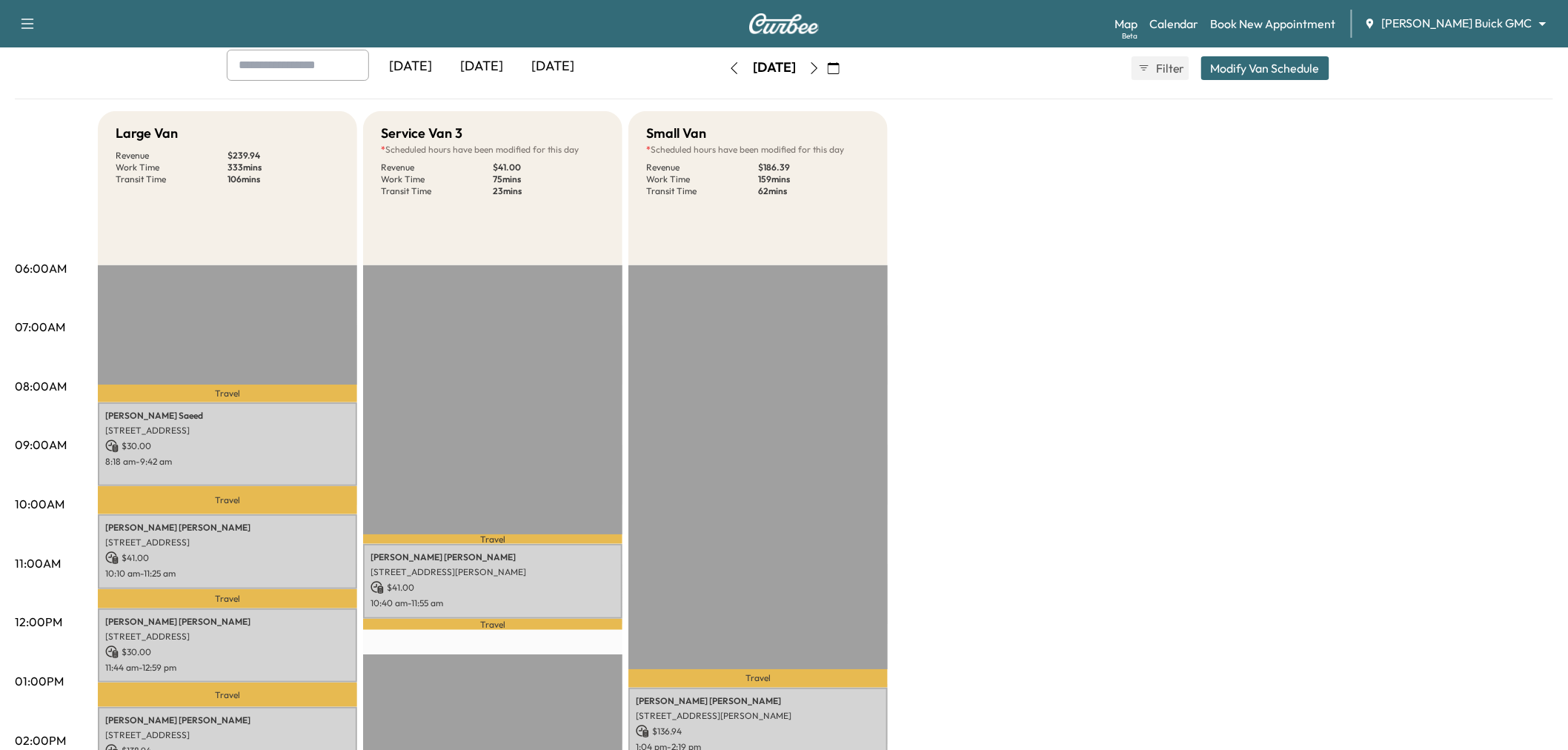
click at [1256, 68] on button "Modify Van Schedule" at bounding box center [1266, 68] width 129 height 24
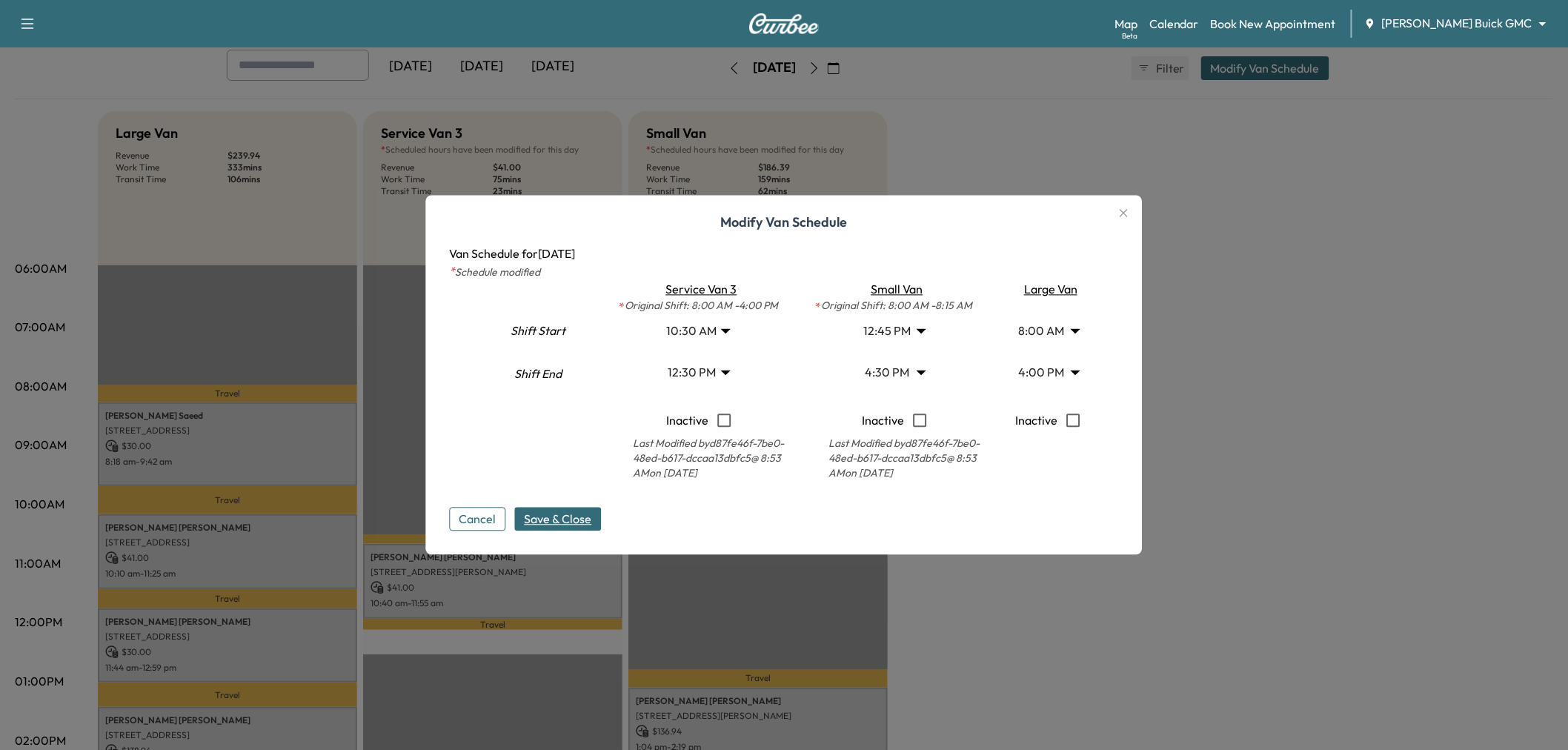
click at [581, 512] on span "Save & Close" at bounding box center [559, 520] width 67 height 18
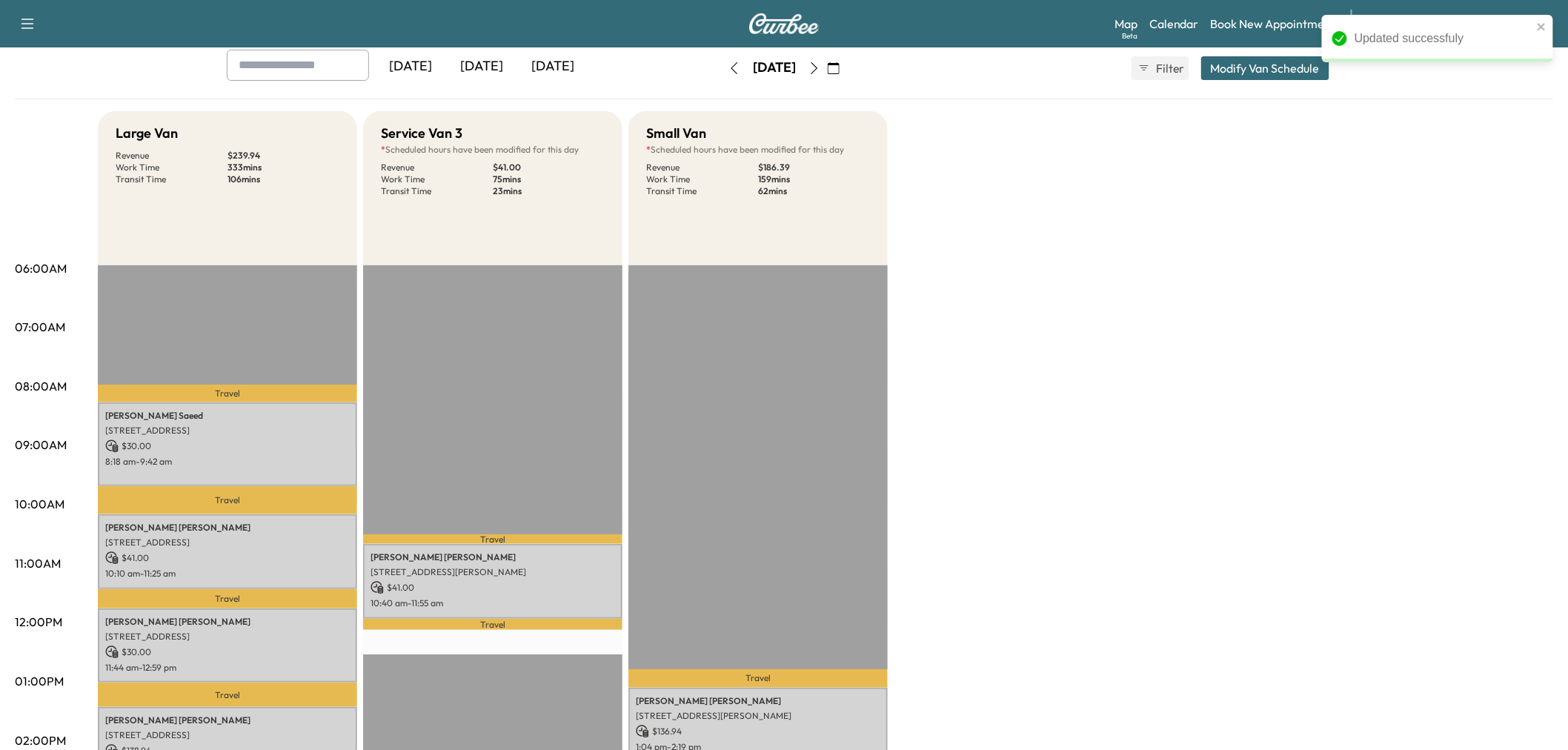
click at [1070, 399] on div "Large Van Revenue $ 239.94 Work Time 333 mins Transit Time 106 mins Travel Raks…" at bounding box center [826, 667] width 1456 height 1112
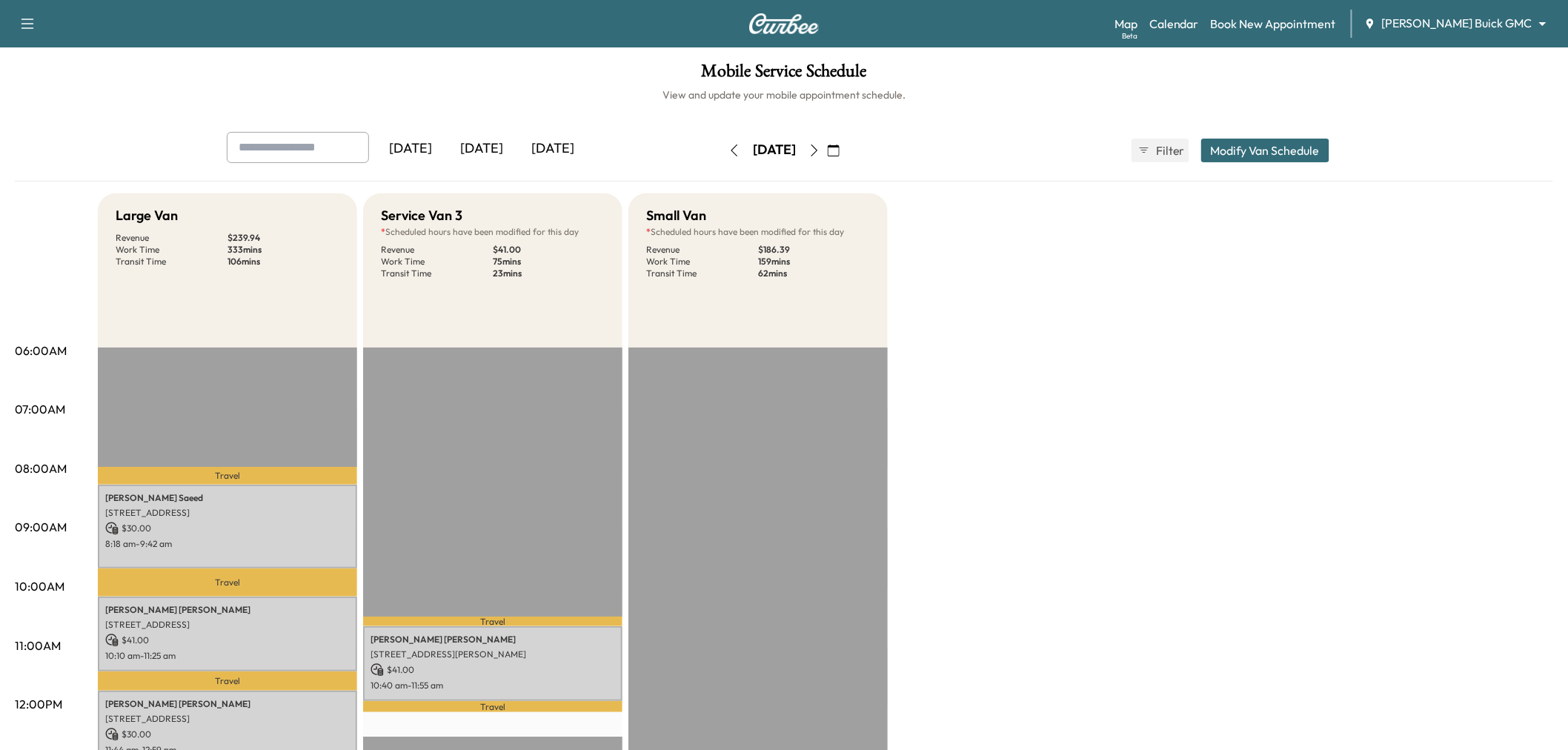
click at [821, 150] on icon "button" at bounding box center [814, 151] width 12 height 12
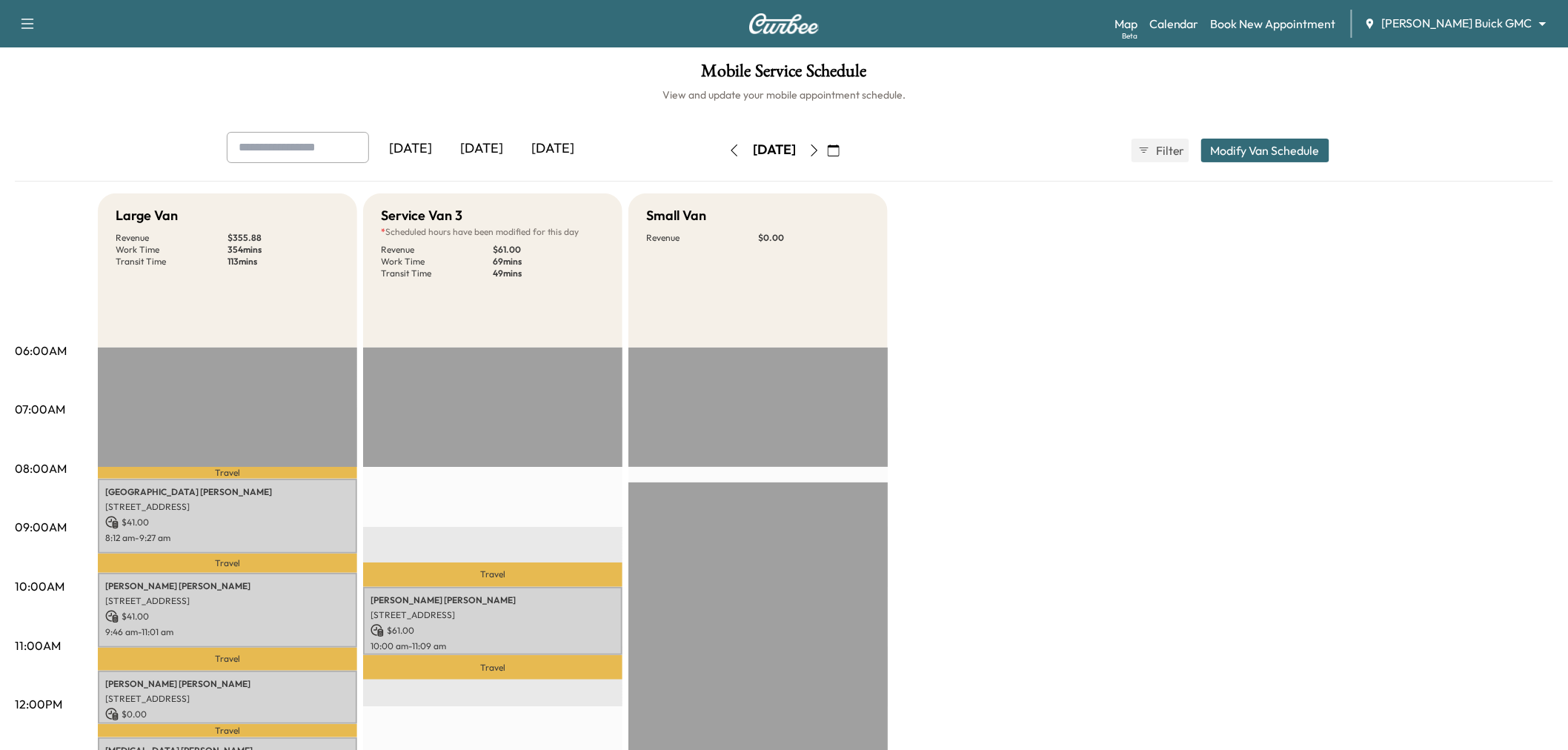
scroll to position [164, 0]
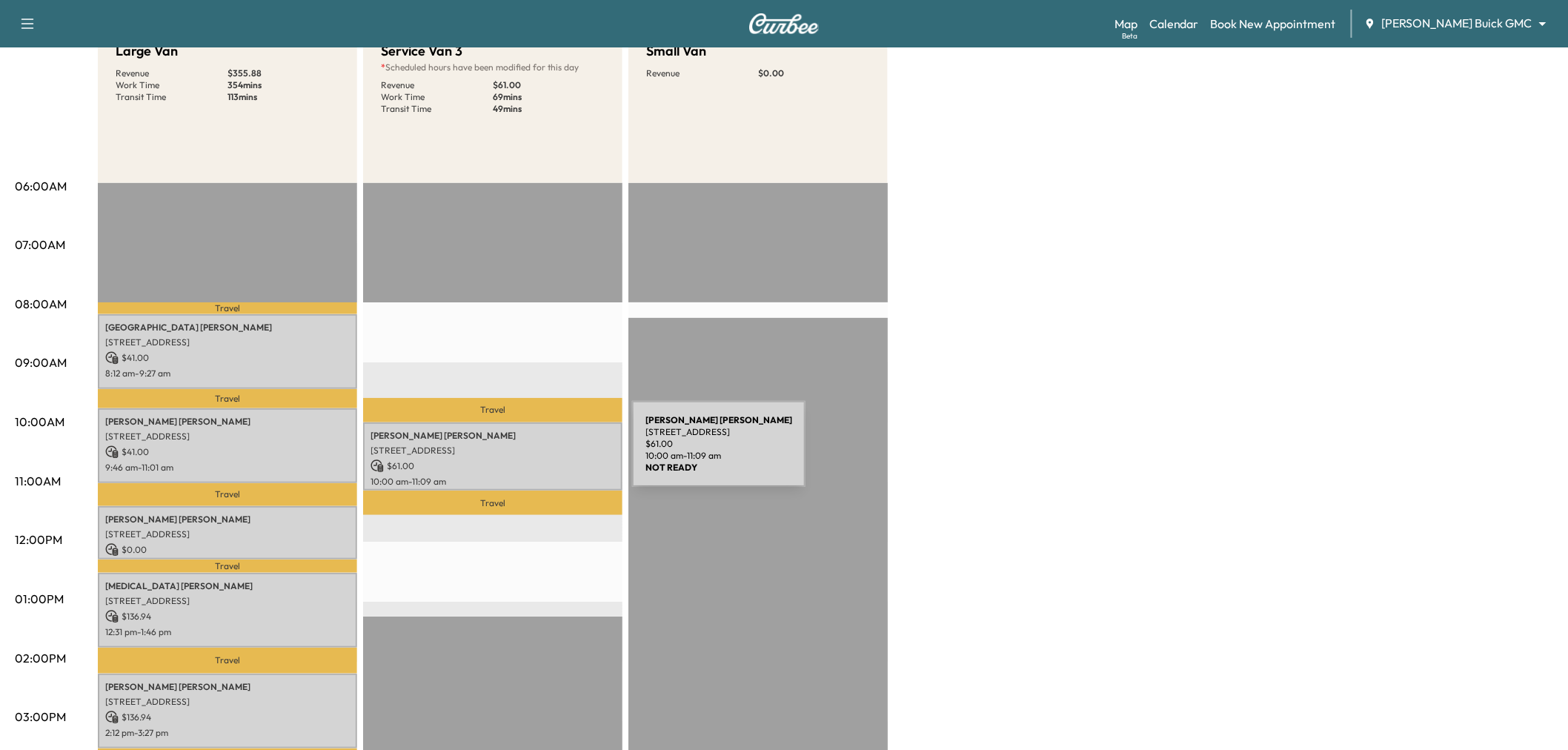
click at [521, 460] on p "$ 61.00" at bounding box center [493, 467] width 245 height 13
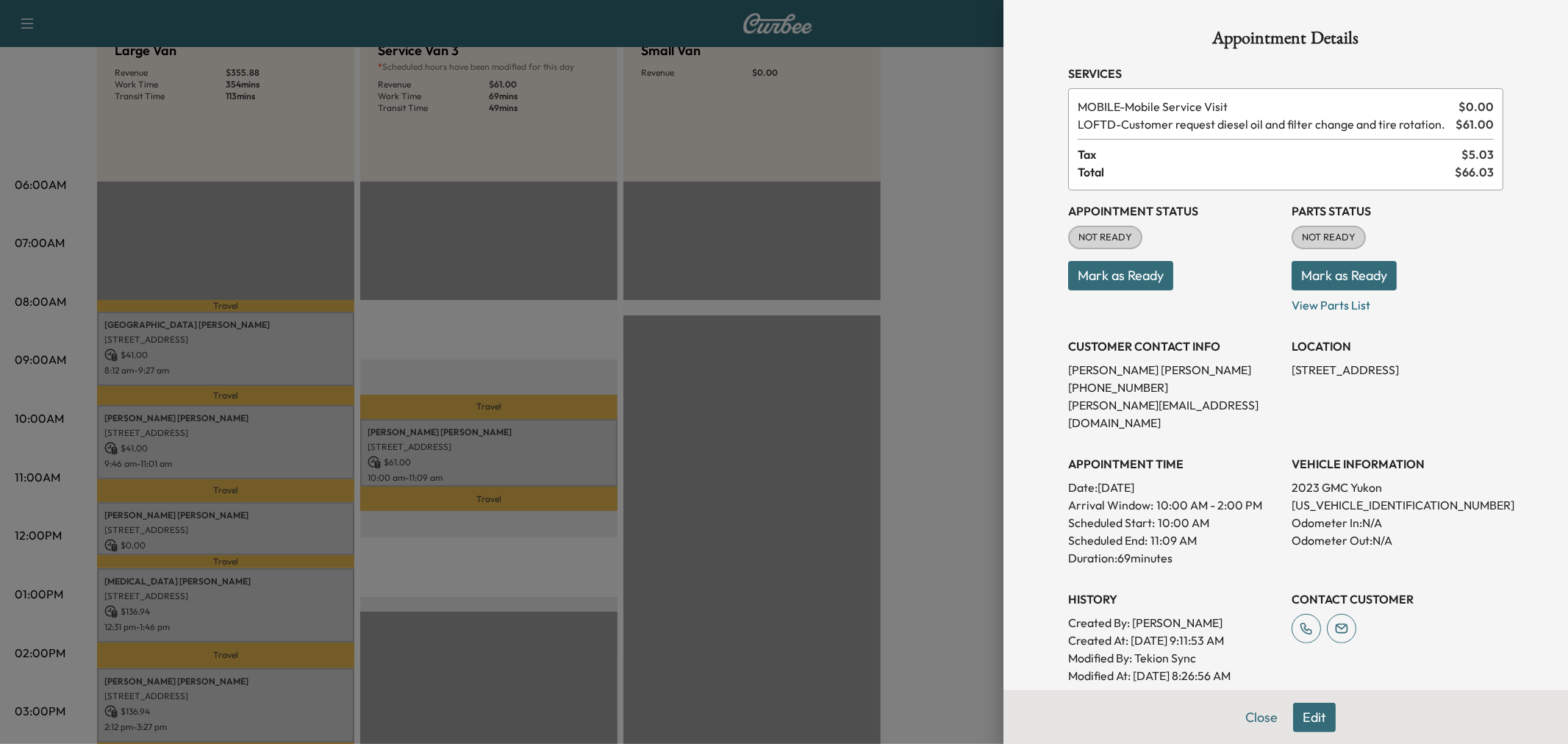
click at [517, 453] on div at bounding box center [784, 372] width 1568 height 744
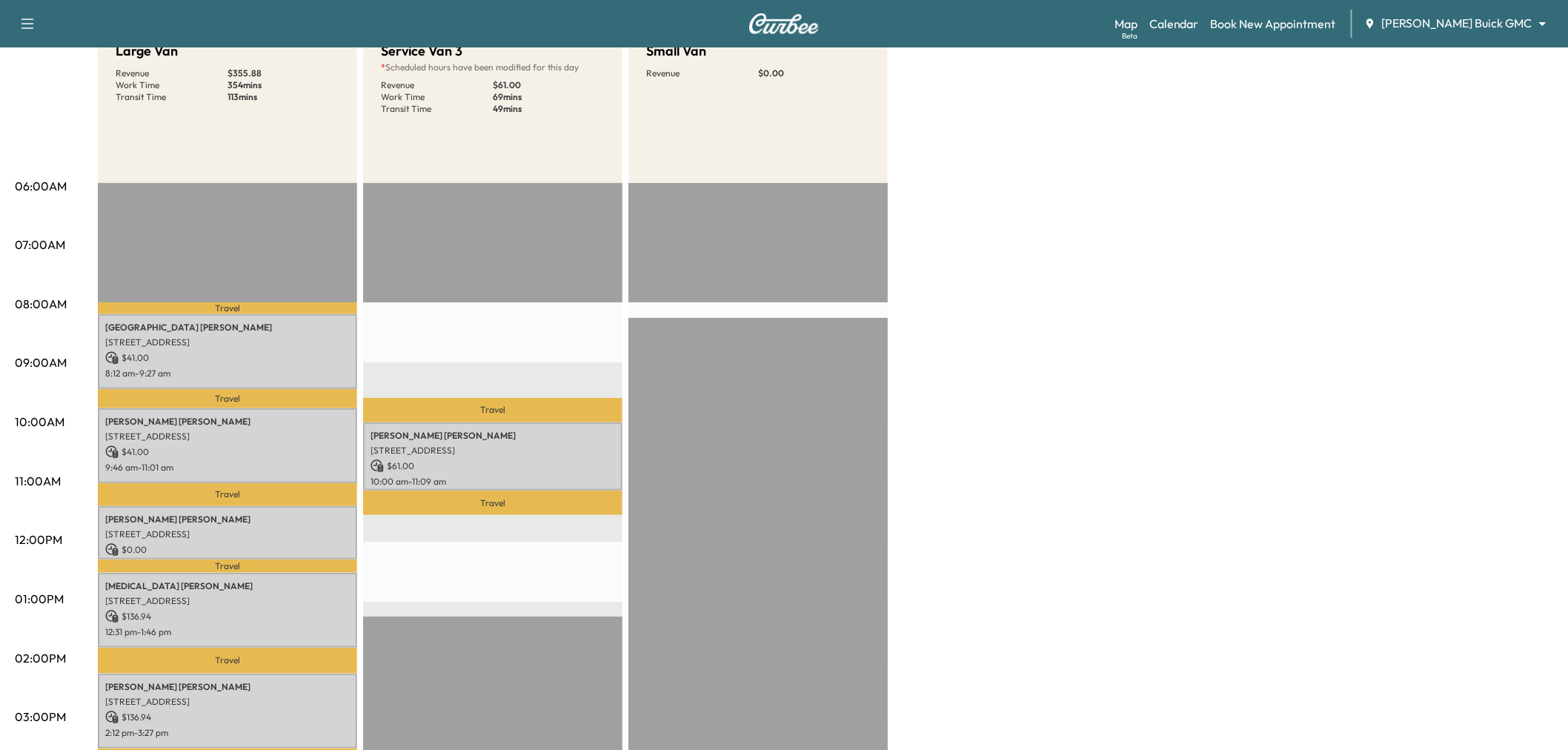
scroll to position [0, 0]
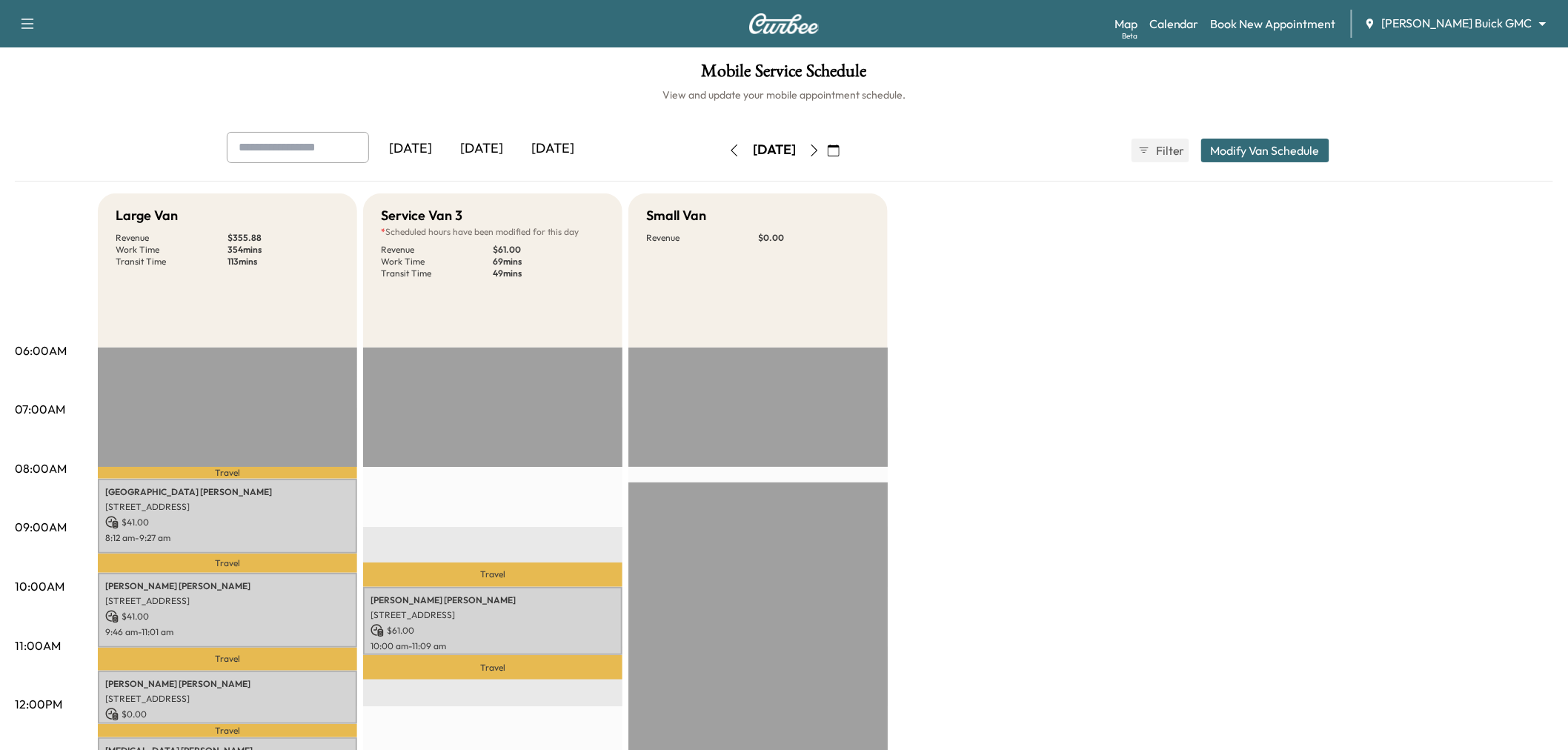
click at [1253, 143] on button "Modify Van Schedule" at bounding box center [1266, 150] width 129 height 24
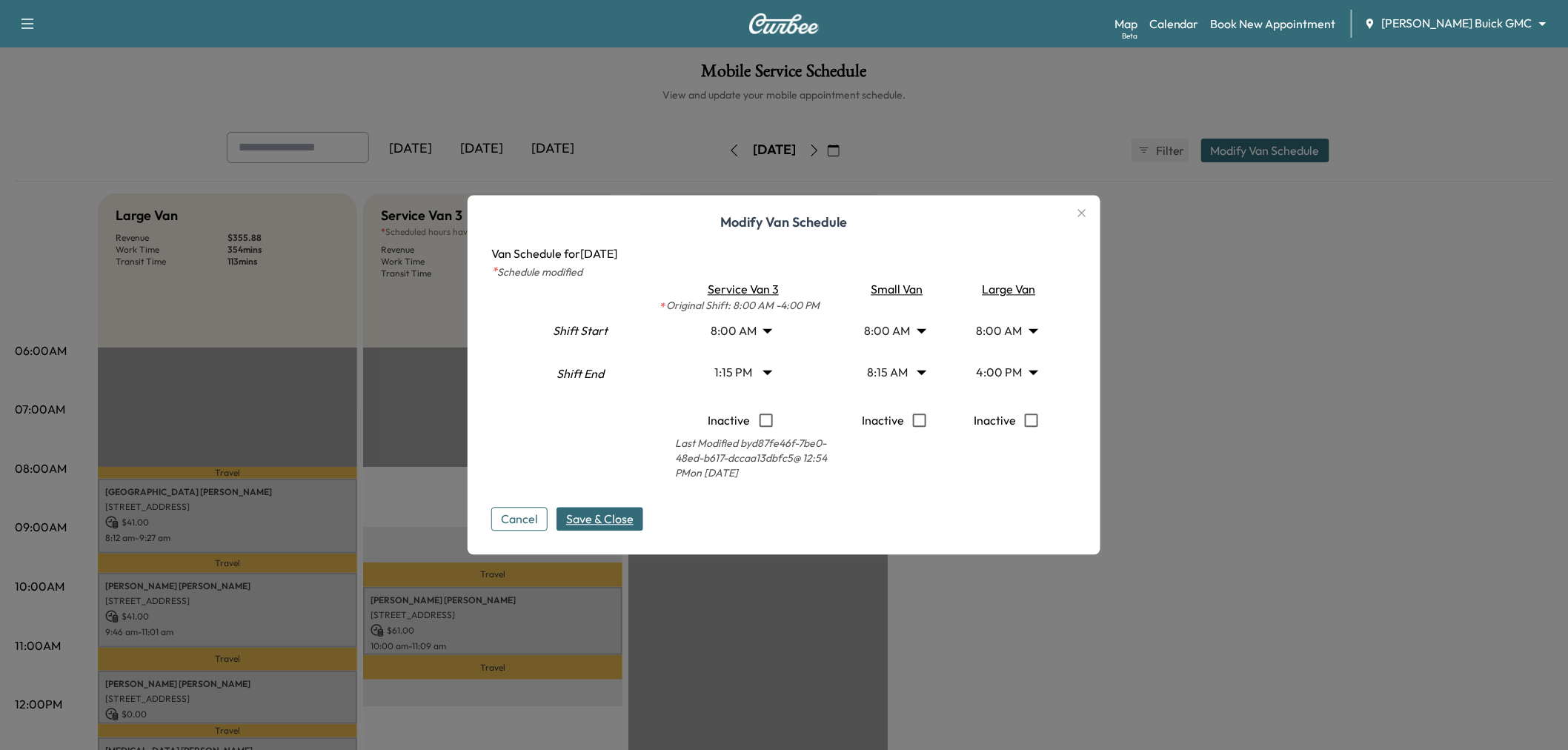
click at [1086, 213] on icon "button" at bounding box center [1082, 213] width 8 height 8
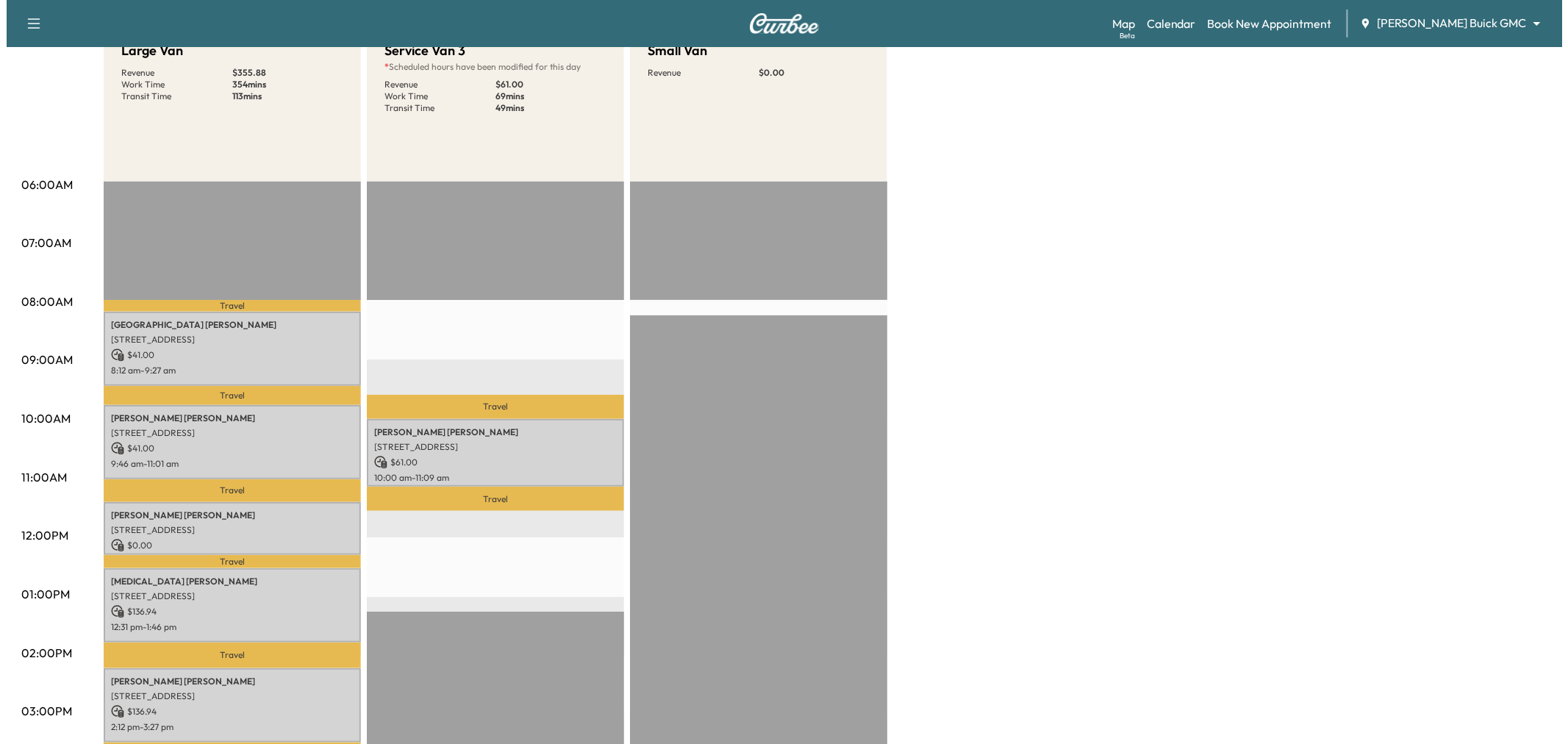
scroll to position [82, 0]
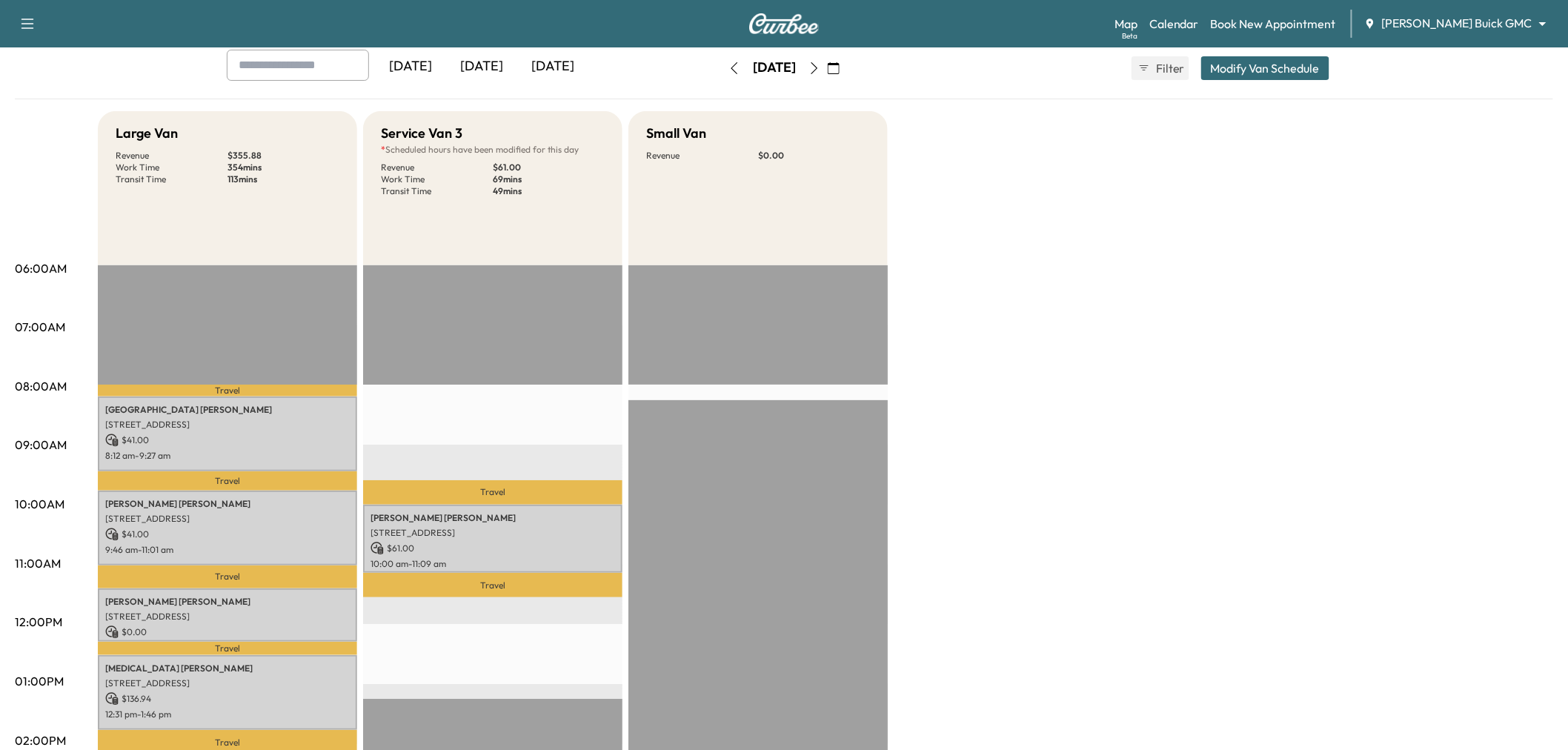
click at [1243, 74] on button "Modify Van Schedule" at bounding box center [1266, 68] width 129 height 24
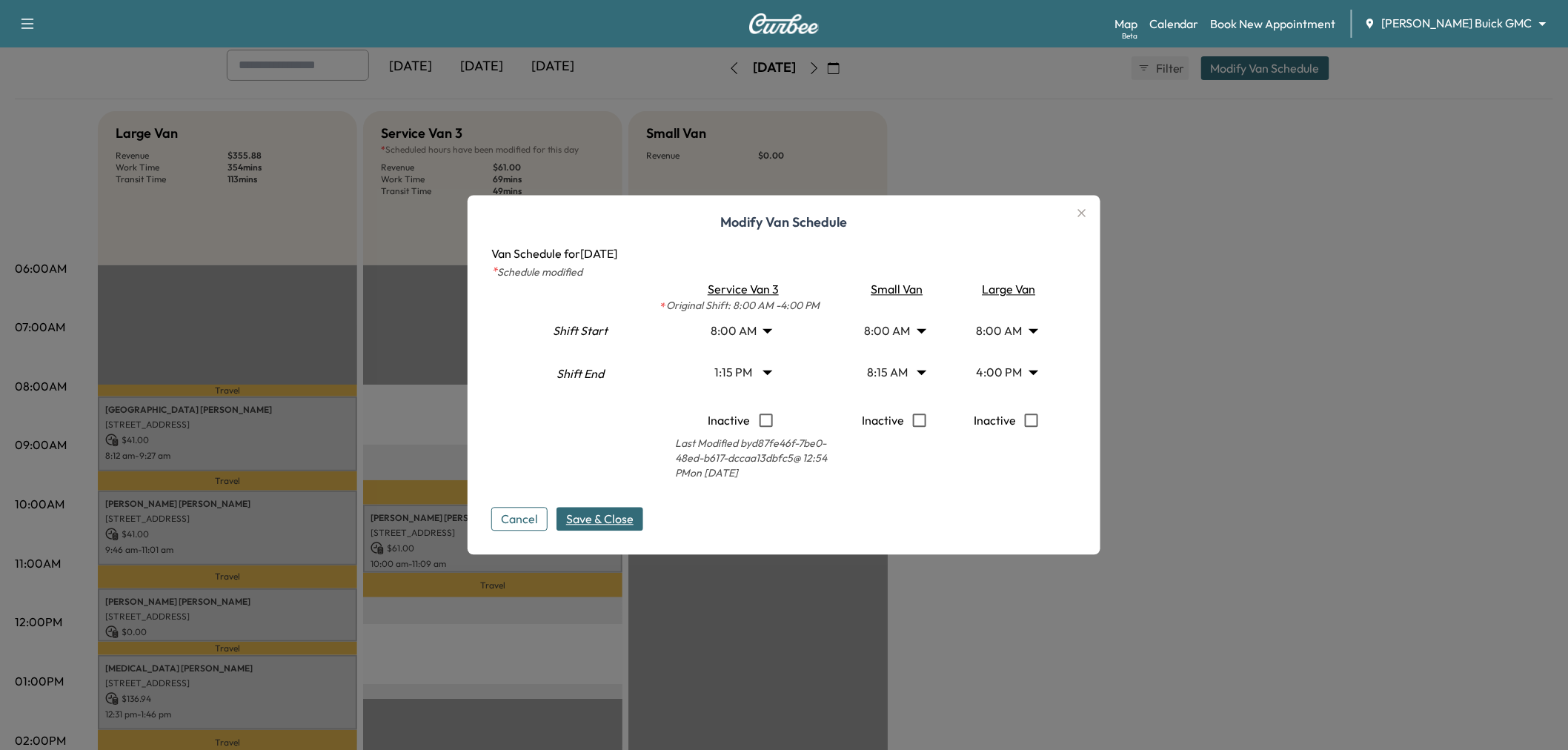
click at [741, 371] on body "Support Log Out Map Beta Calendar Book New Appointment Ewing Buick GMC ********…" at bounding box center [784, 292] width 1568 height 750
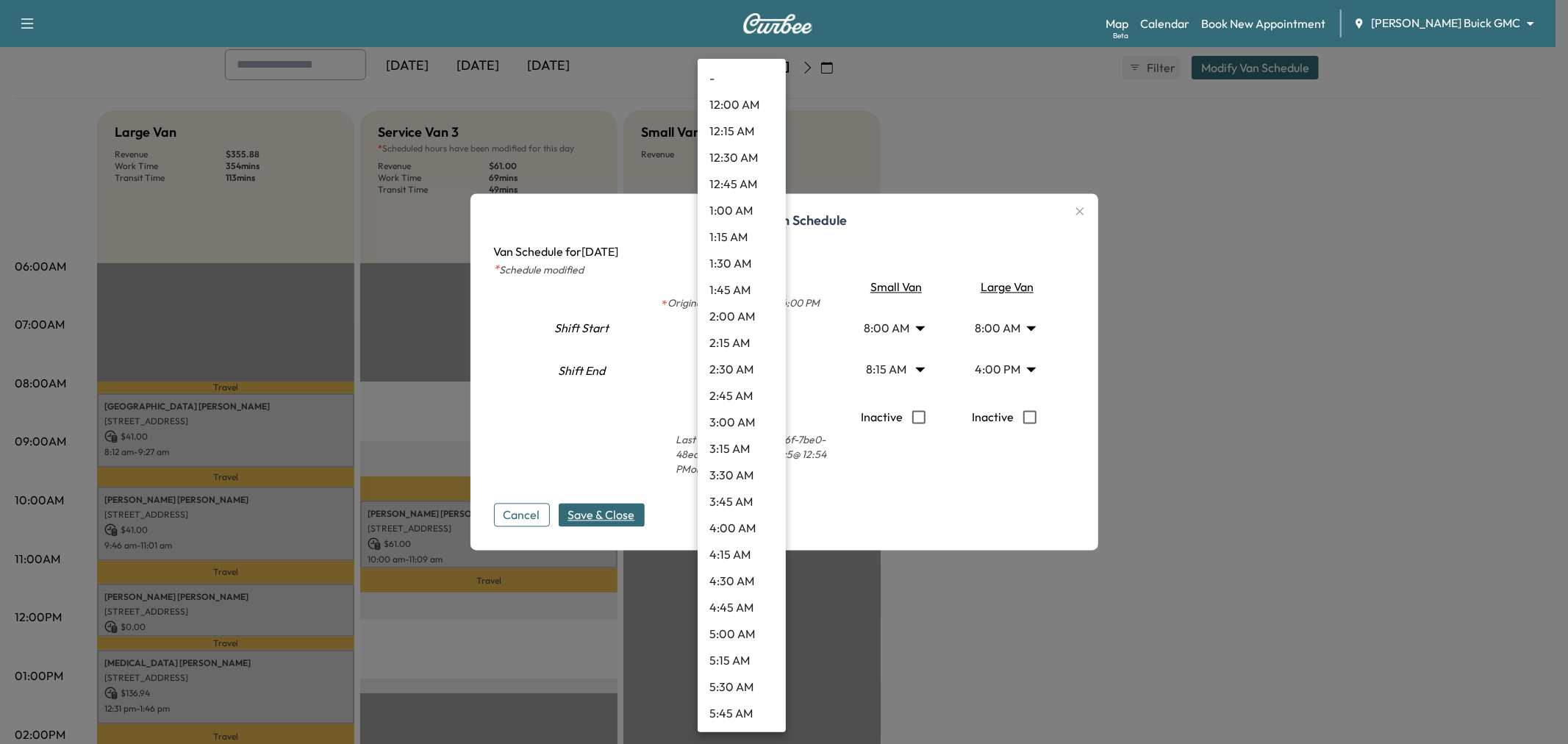
scroll to position [1111, 0]
click at [727, 469] on li "2:00 PM" at bounding box center [742, 476] width 89 height 27
type input "**"
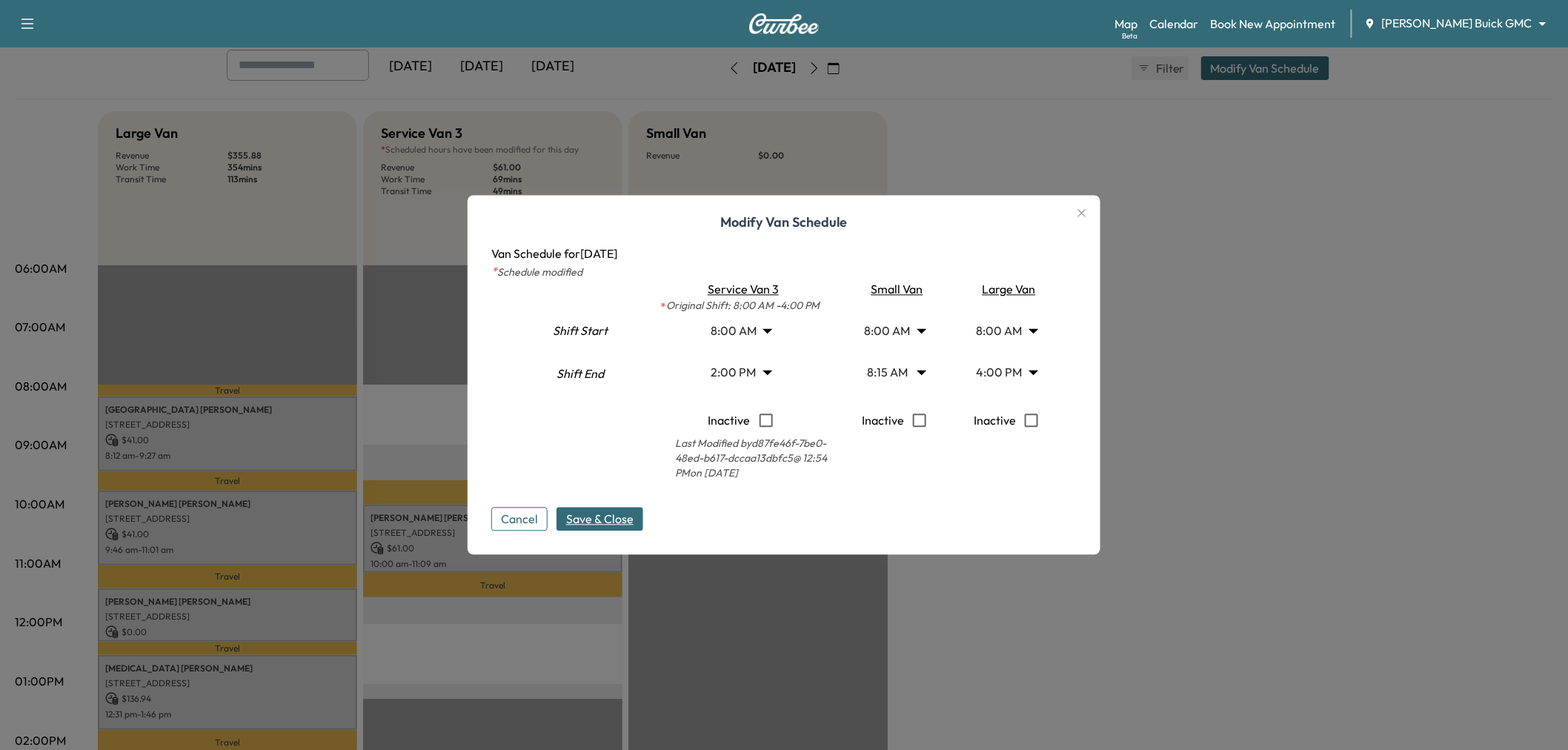
click at [752, 333] on body "Support Log Out Map Beta Calendar Book New Appointment Ewing Buick GMC ********…" at bounding box center [784, 292] width 1568 height 750
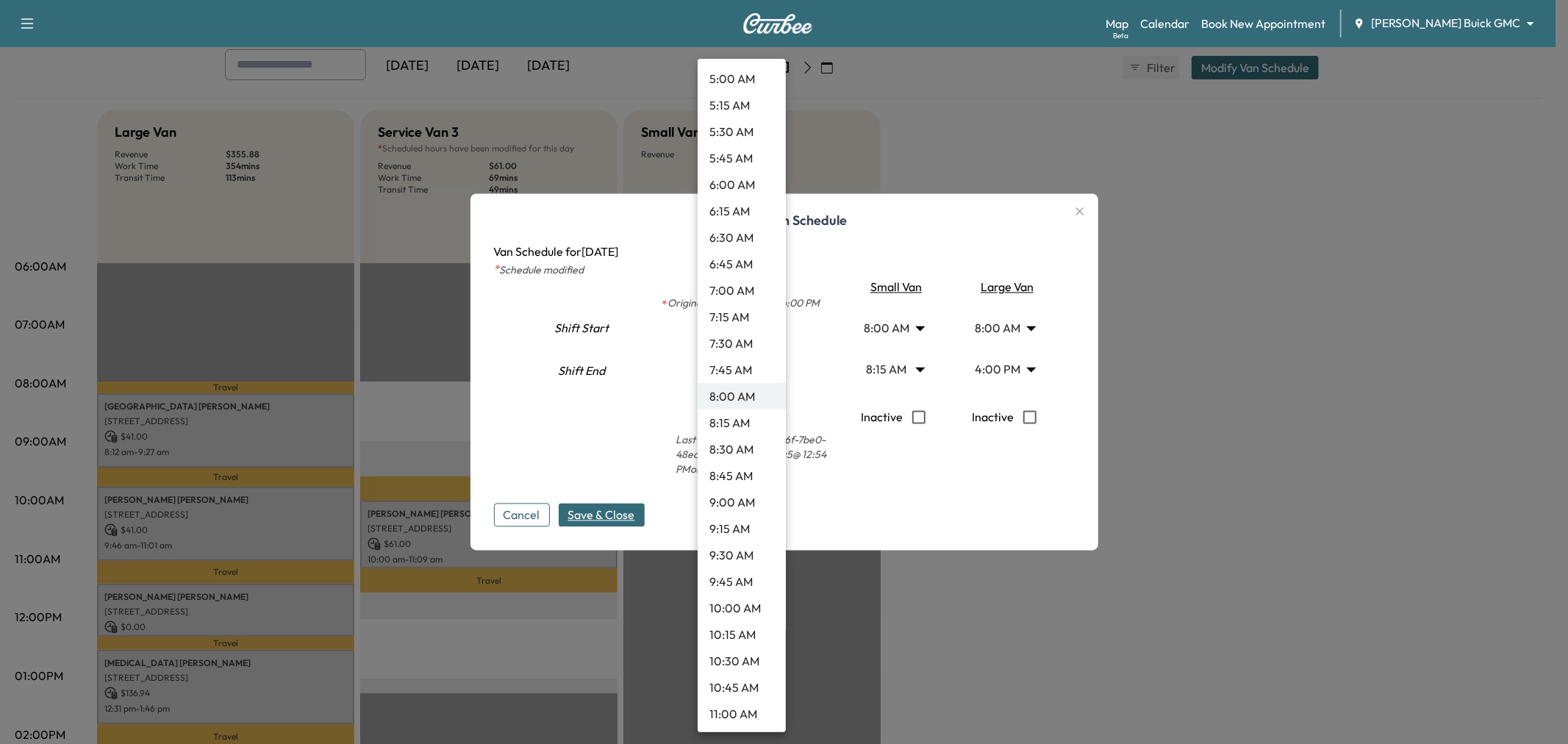
scroll to position [636, 0]
click at [739, 577] on li "10:30 AM" at bounding box center [742, 579] width 89 height 27
type input "****"
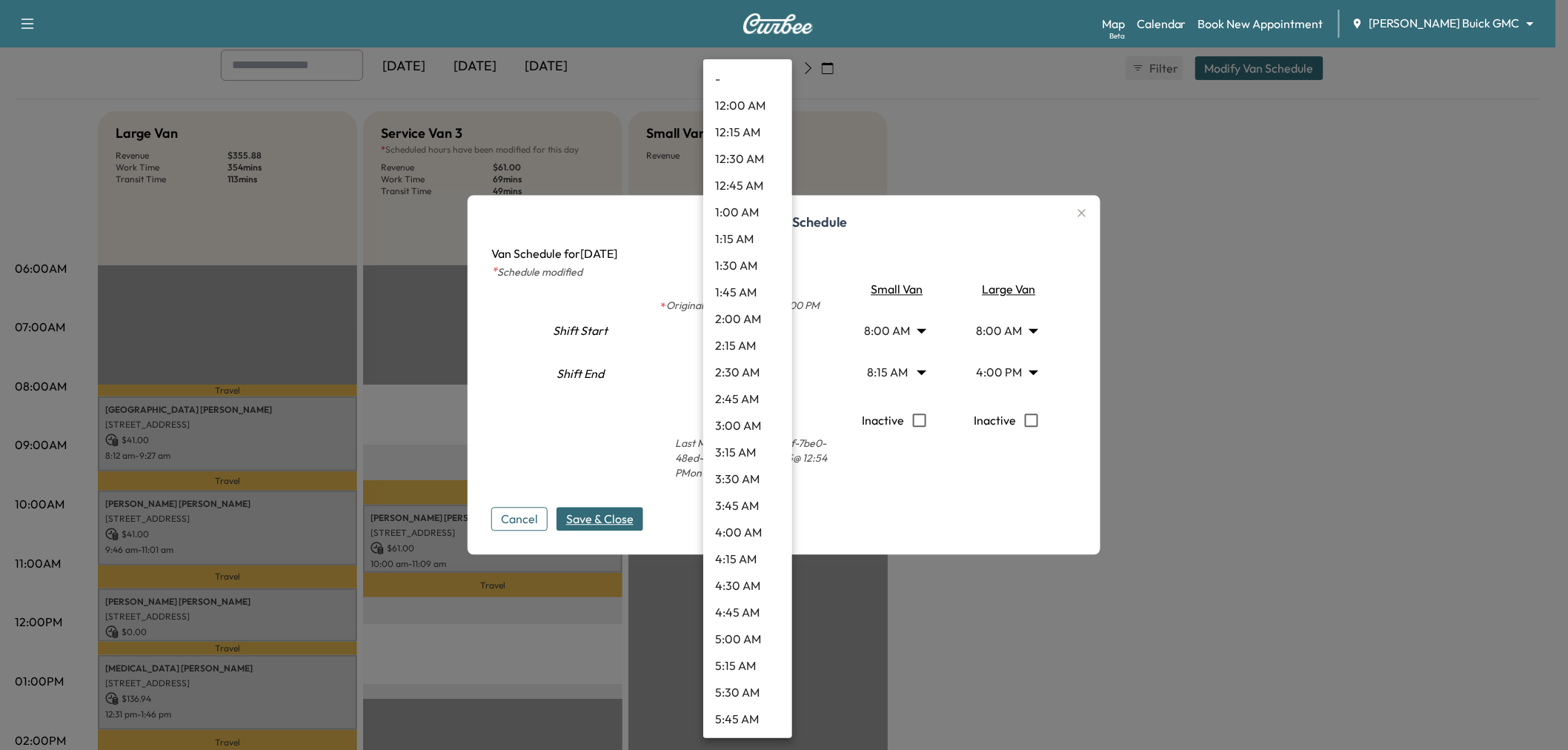
click at [743, 378] on body "Support Log Out Map Beta Calendar Book New Appointment Ewing Buick GMC ********…" at bounding box center [784, 292] width 1568 height 750
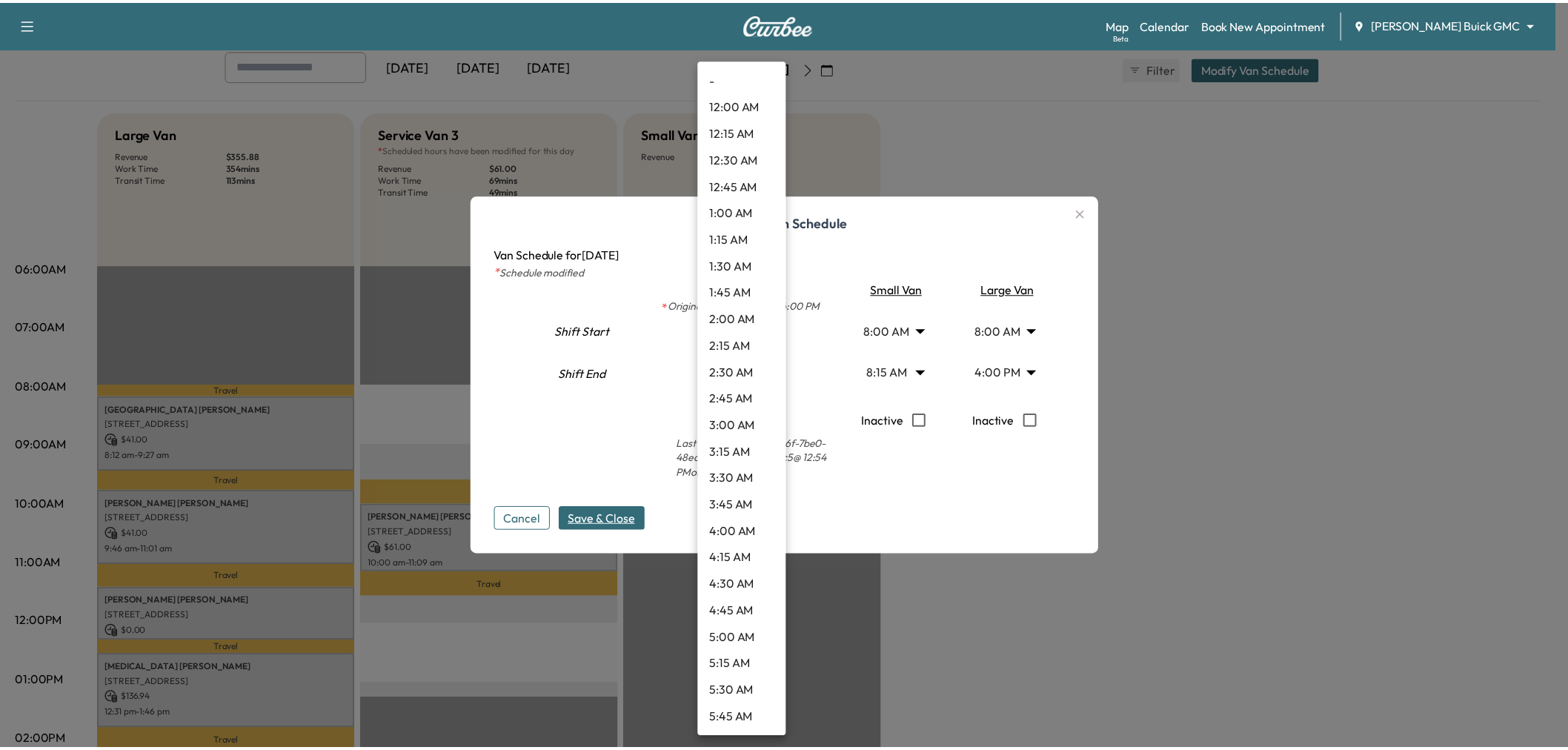
scroll to position [1199, 0]
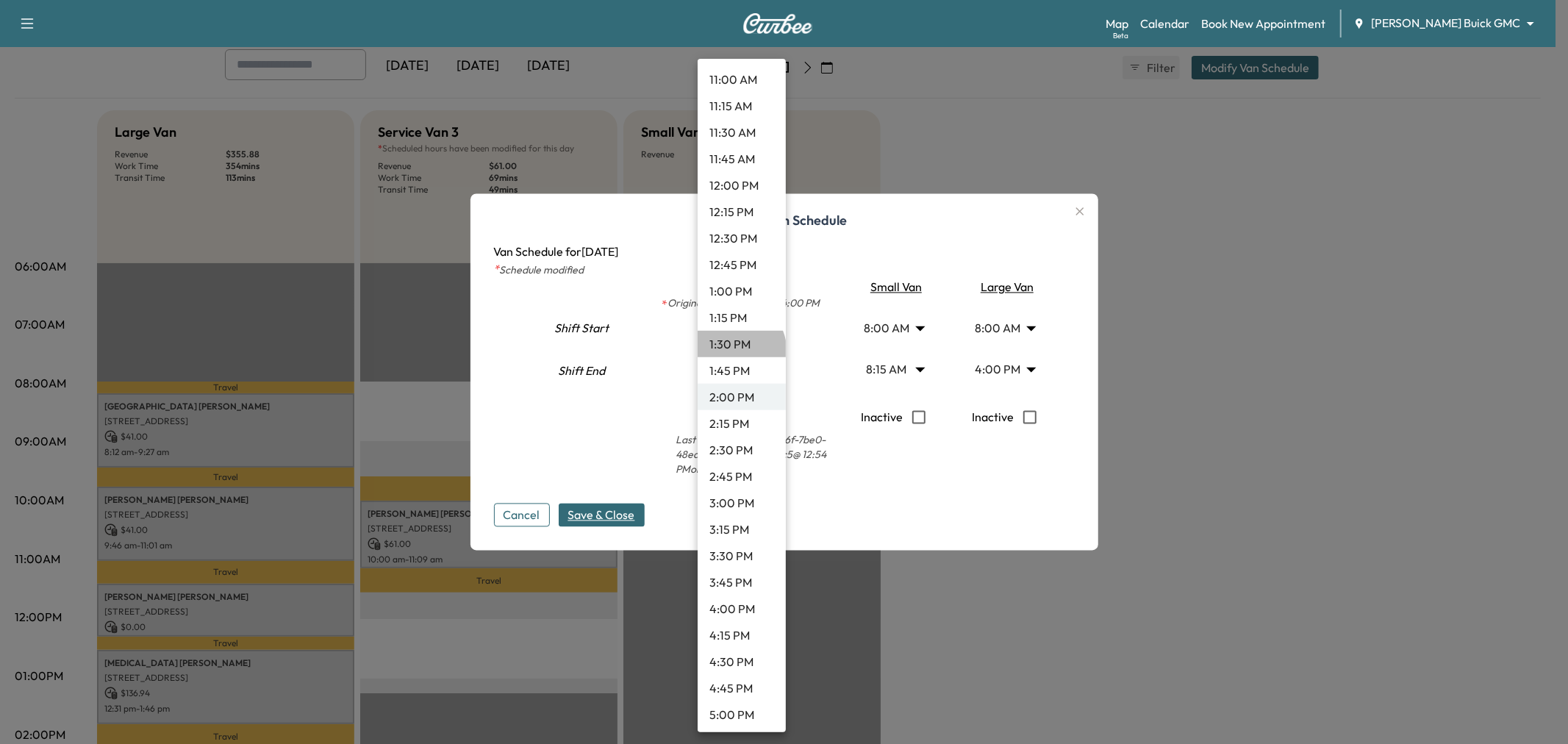
click at [740, 349] on li "1:30 PM" at bounding box center [742, 344] width 89 height 27
type input "****"
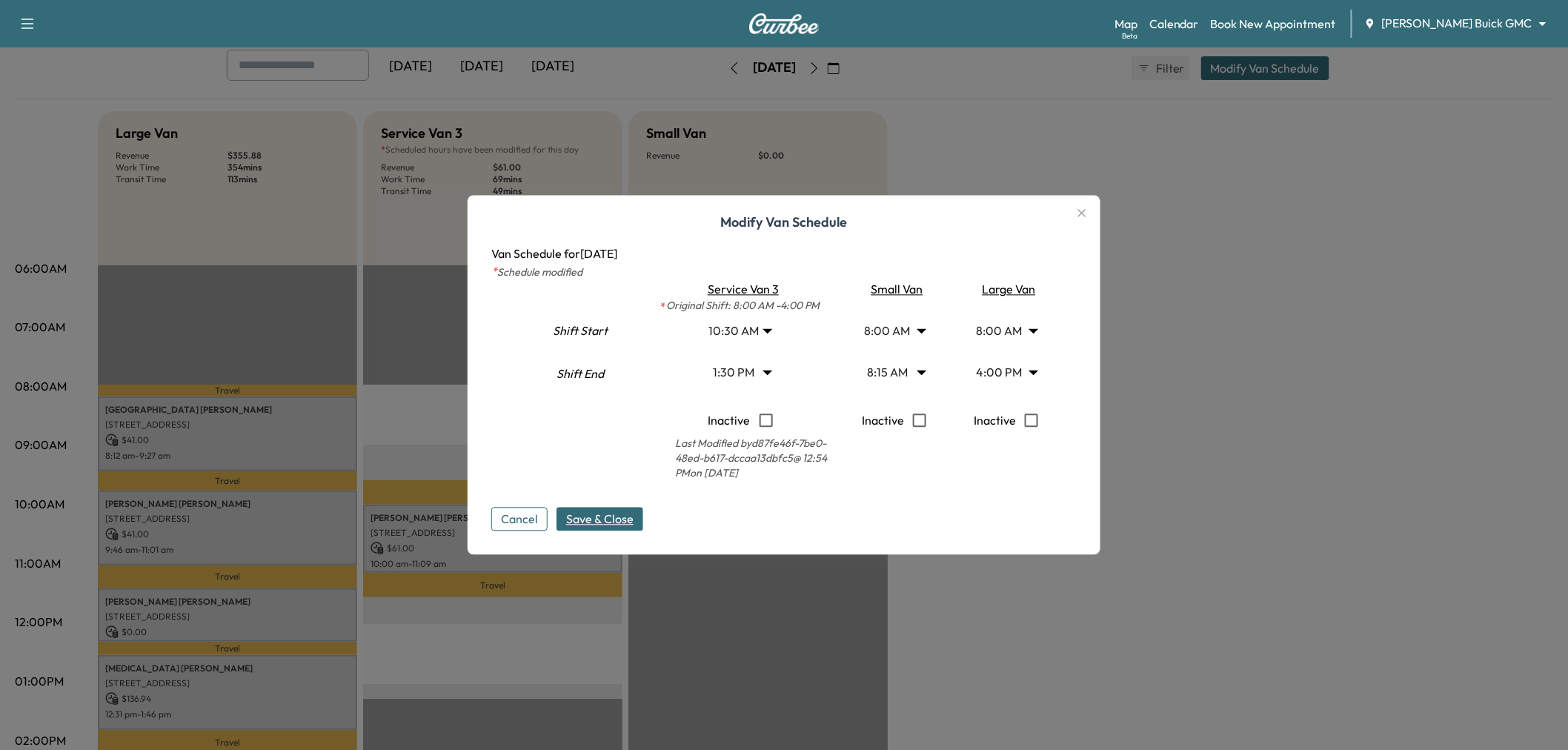
click at [631, 518] on span "Save & Close" at bounding box center [600, 520] width 67 height 18
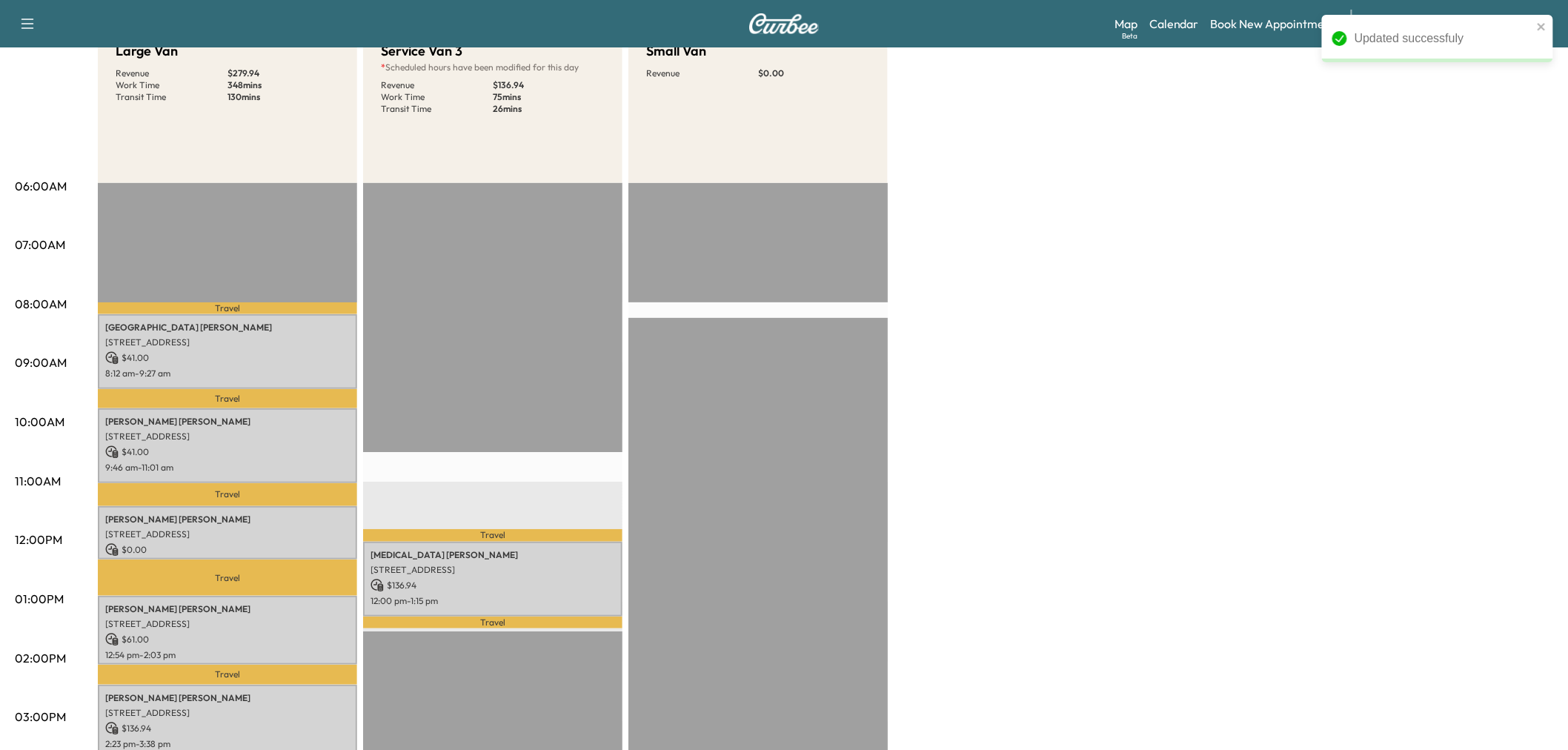
scroll to position [247, 0]
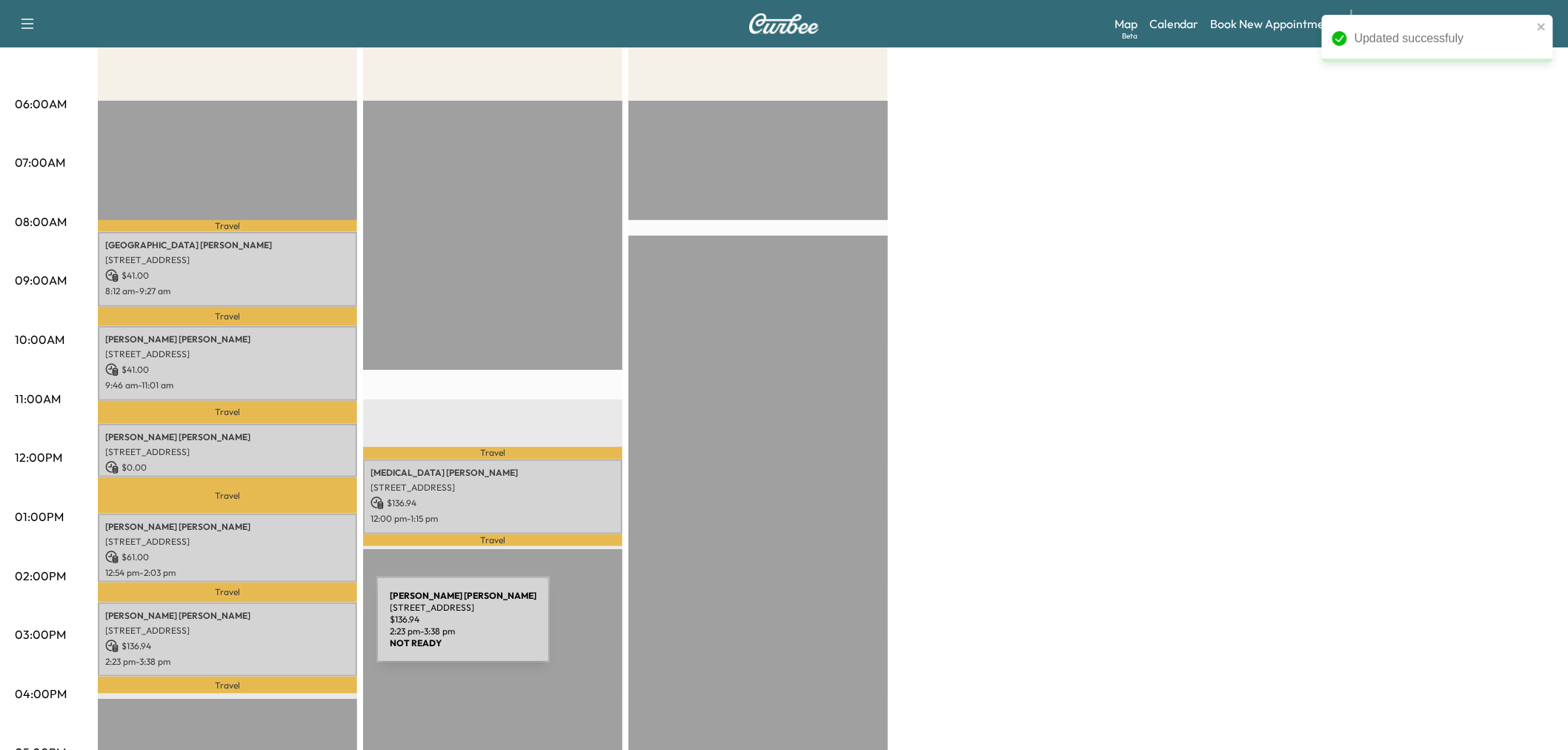
click at [265, 629] on div "Rodney Barr 7664 Indian Springs Road, Dallas, TX 75248, US $ 136.94 2:23 pm - 3…" at bounding box center [228, 641] width 259 height 75
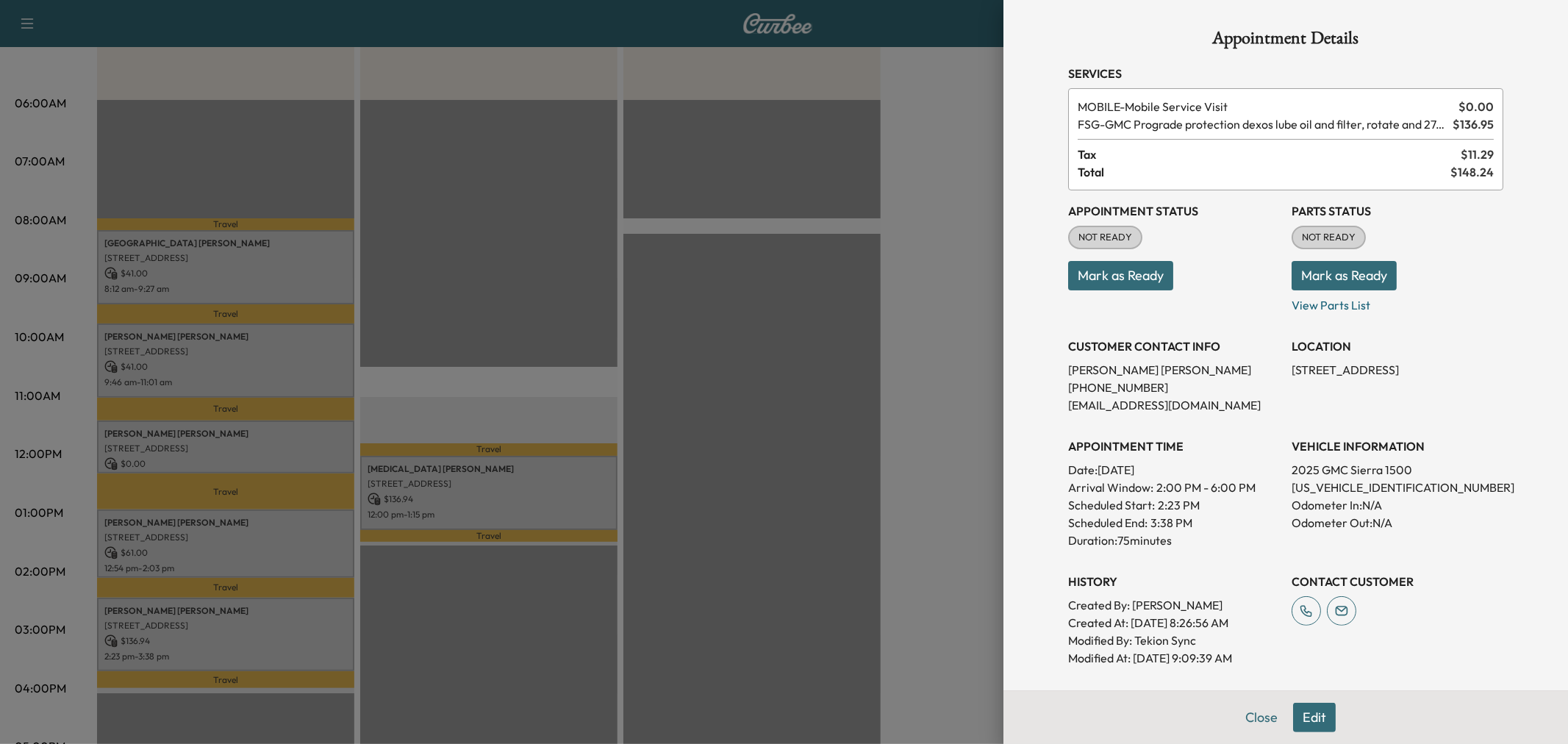
click at [272, 526] on div at bounding box center [784, 372] width 1568 height 744
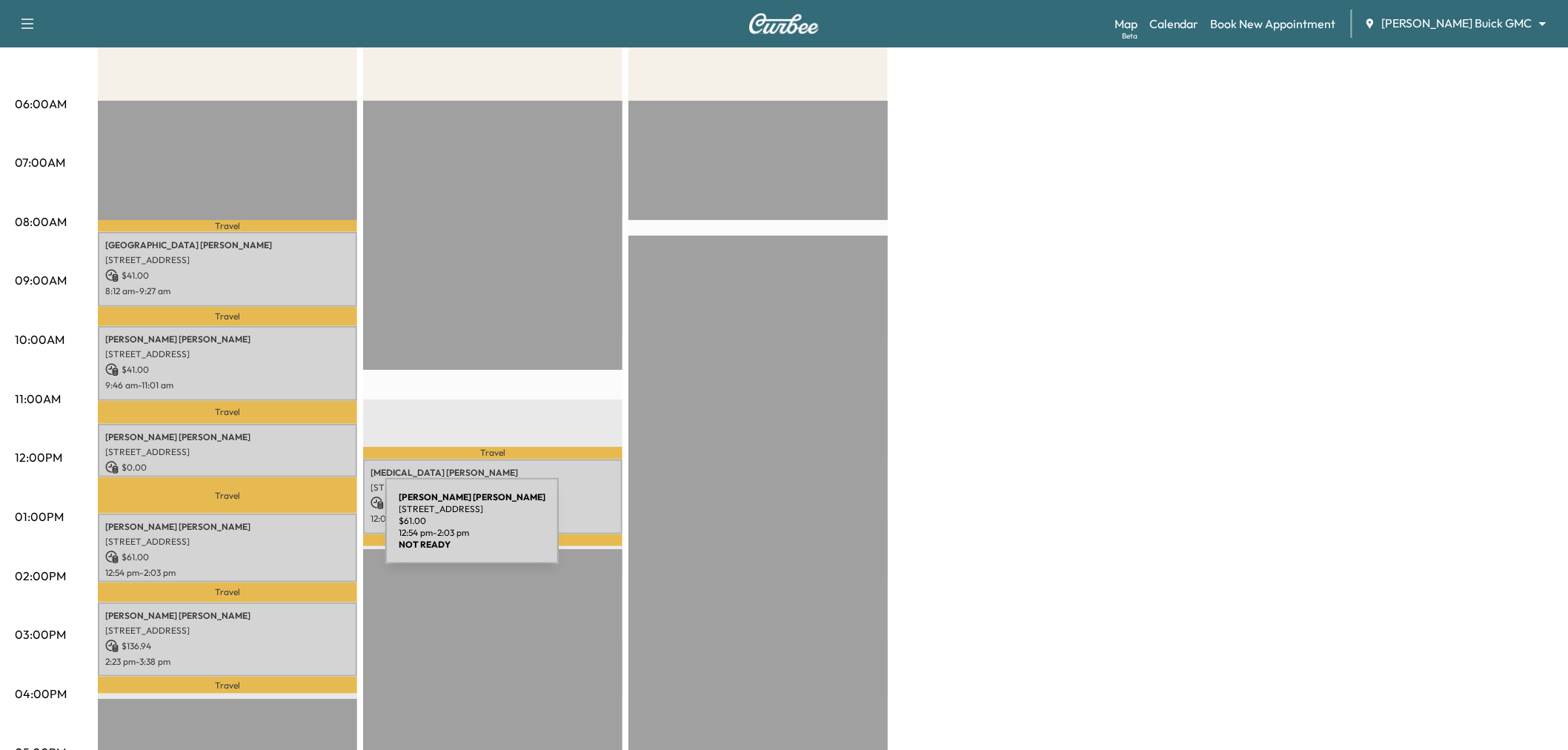
click at [275, 536] on p "3520 Oak Lawn Ave, Dallas, TX 75219, USA" at bounding box center [228, 542] width 245 height 12
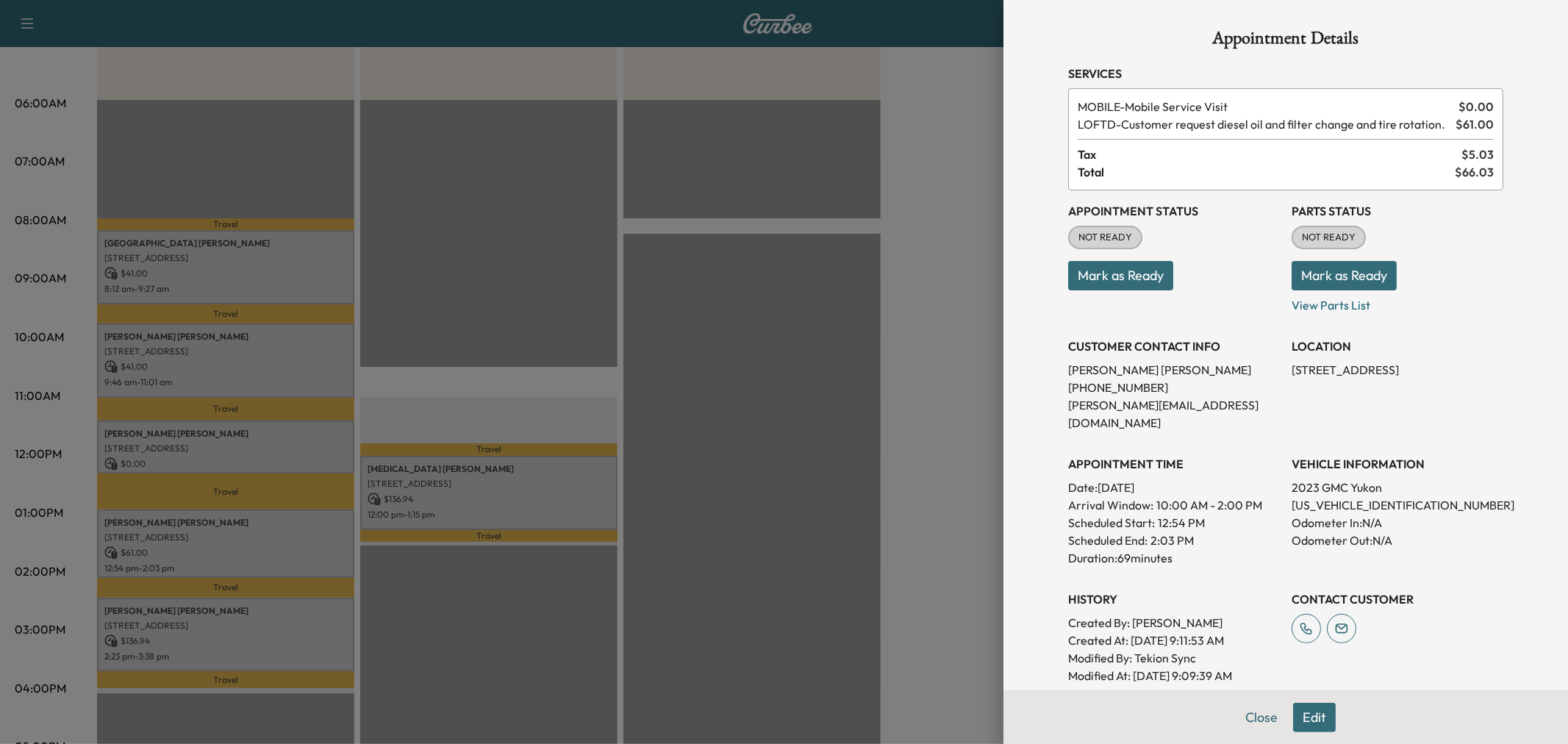
click at [272, 526] on div at bounding box center [784, 372] width 1568 height 744
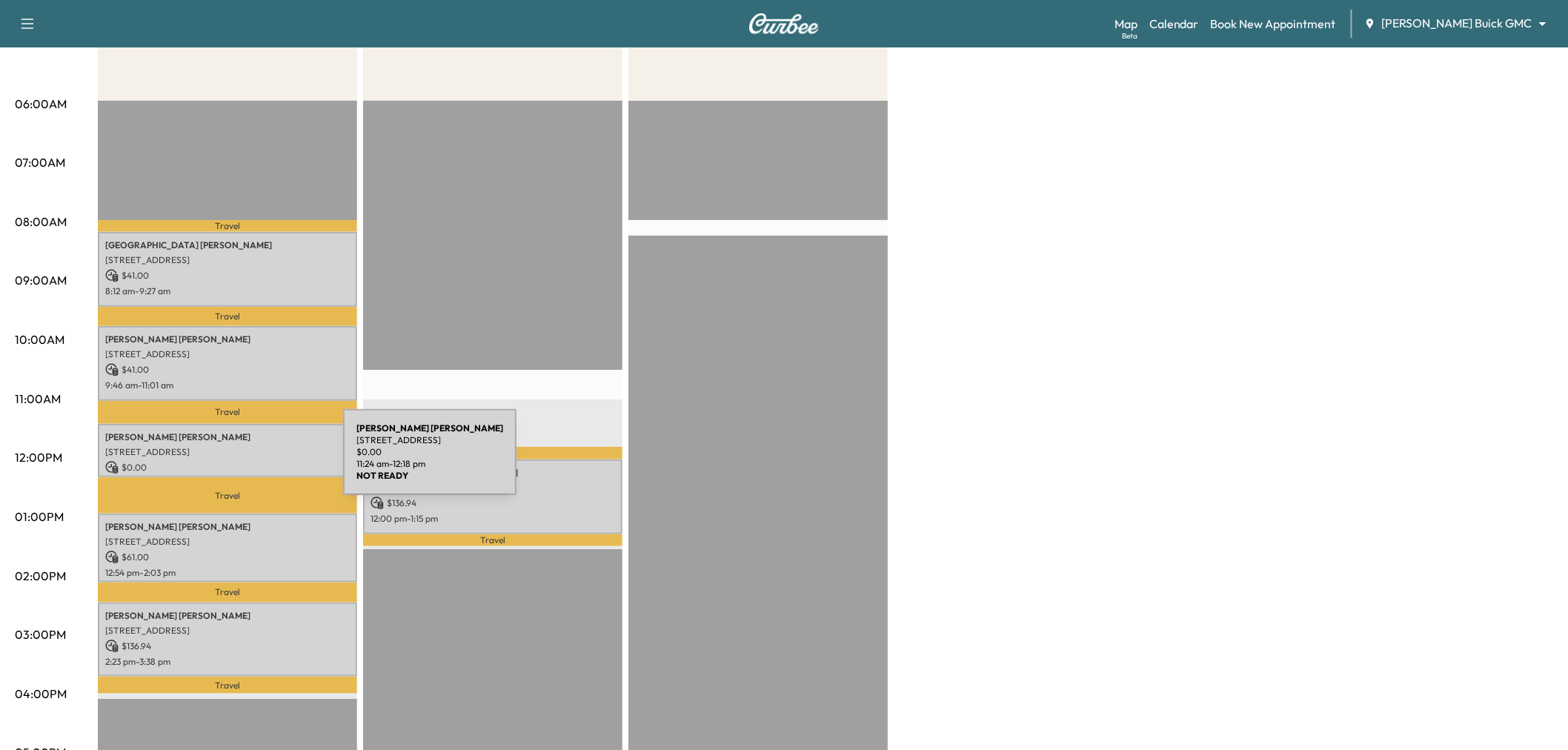
click at [232, 461] on p "$ 0.00" at bounding box center [228, 468] width 245 height 13
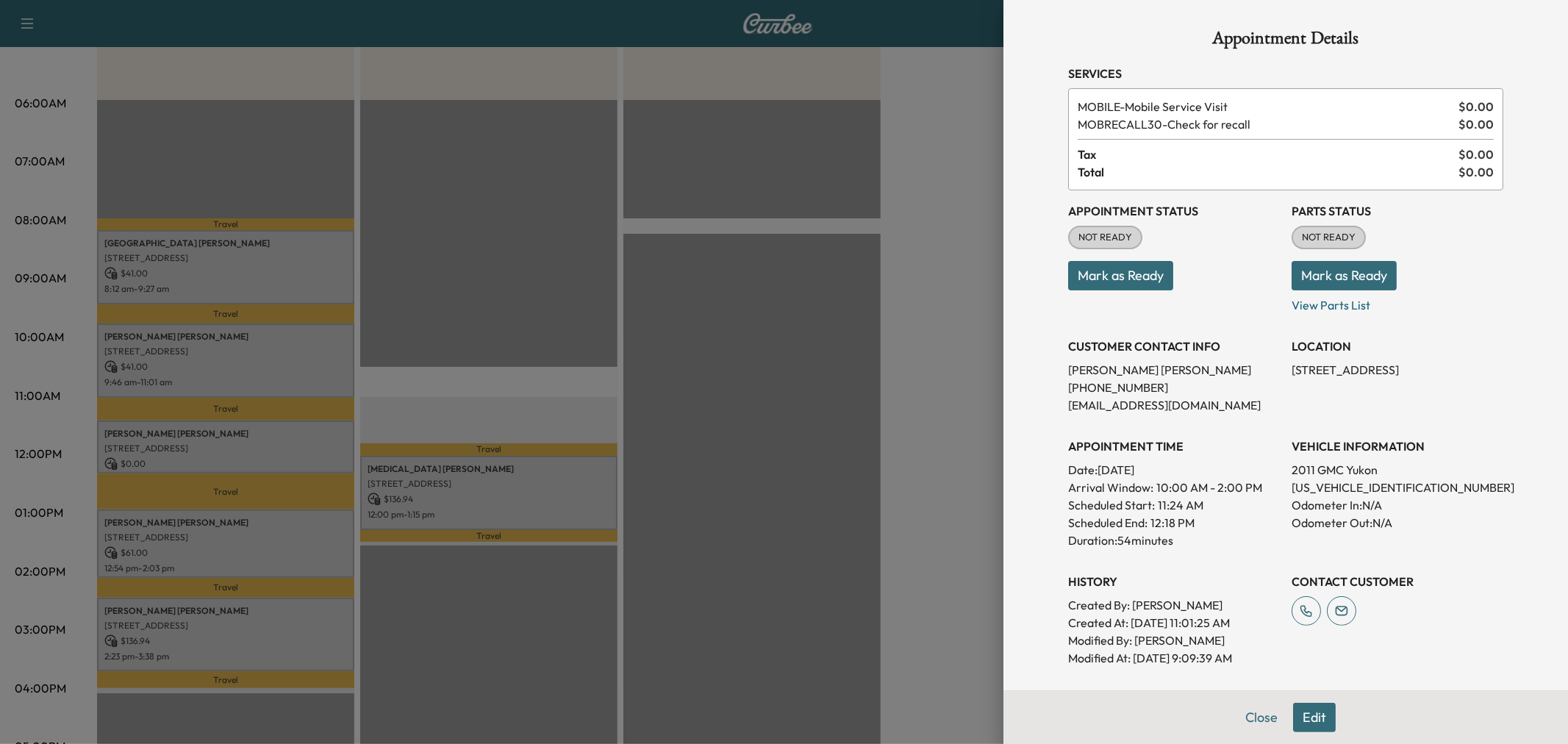
click at [229, 457] on div at bounding box center [784, 372] width 1568 height 744
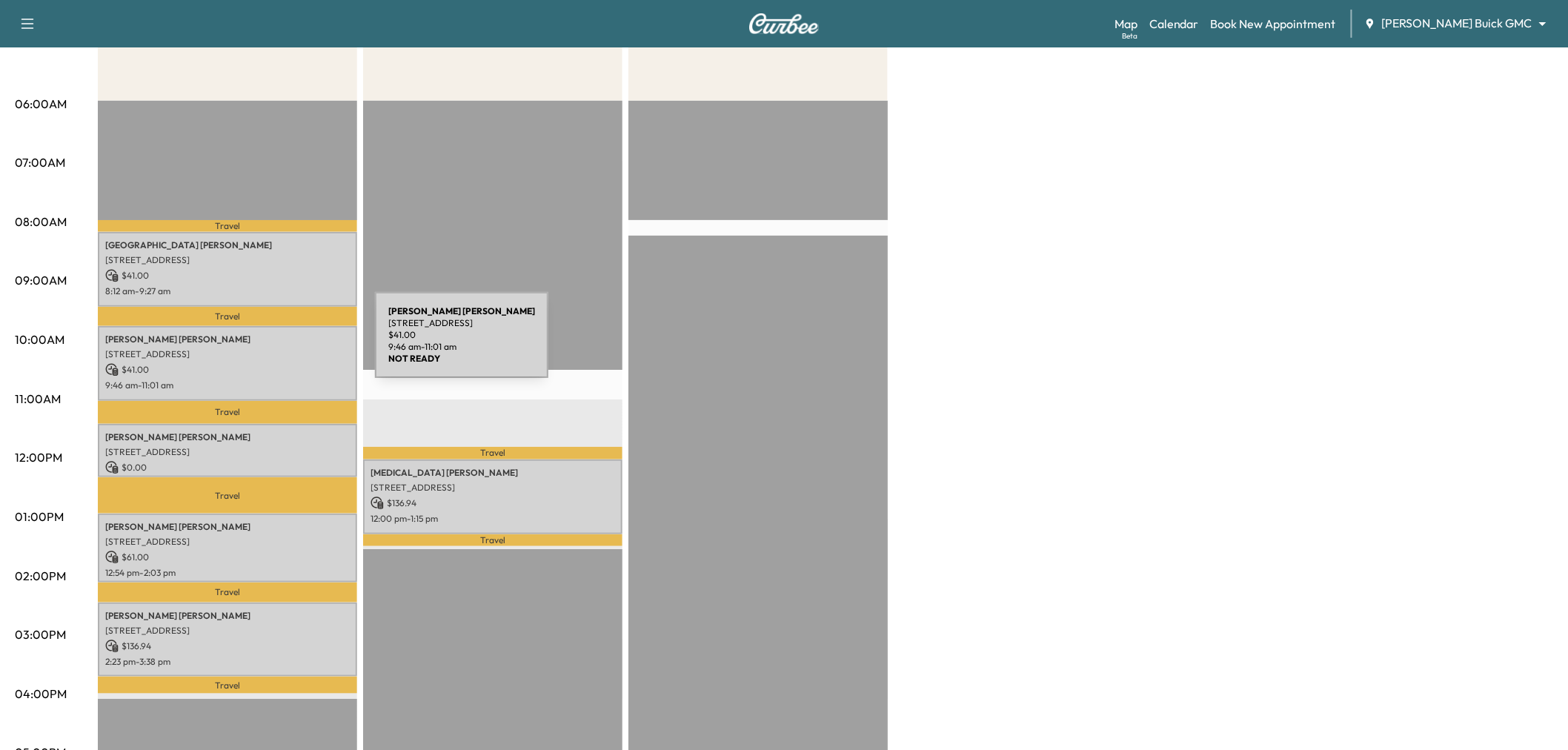
click at [264, 349] on p "1640 Kingsbridge Ln, Prosper, TX 75078, USA" at bounding box center [228, 354] width 245 height 12
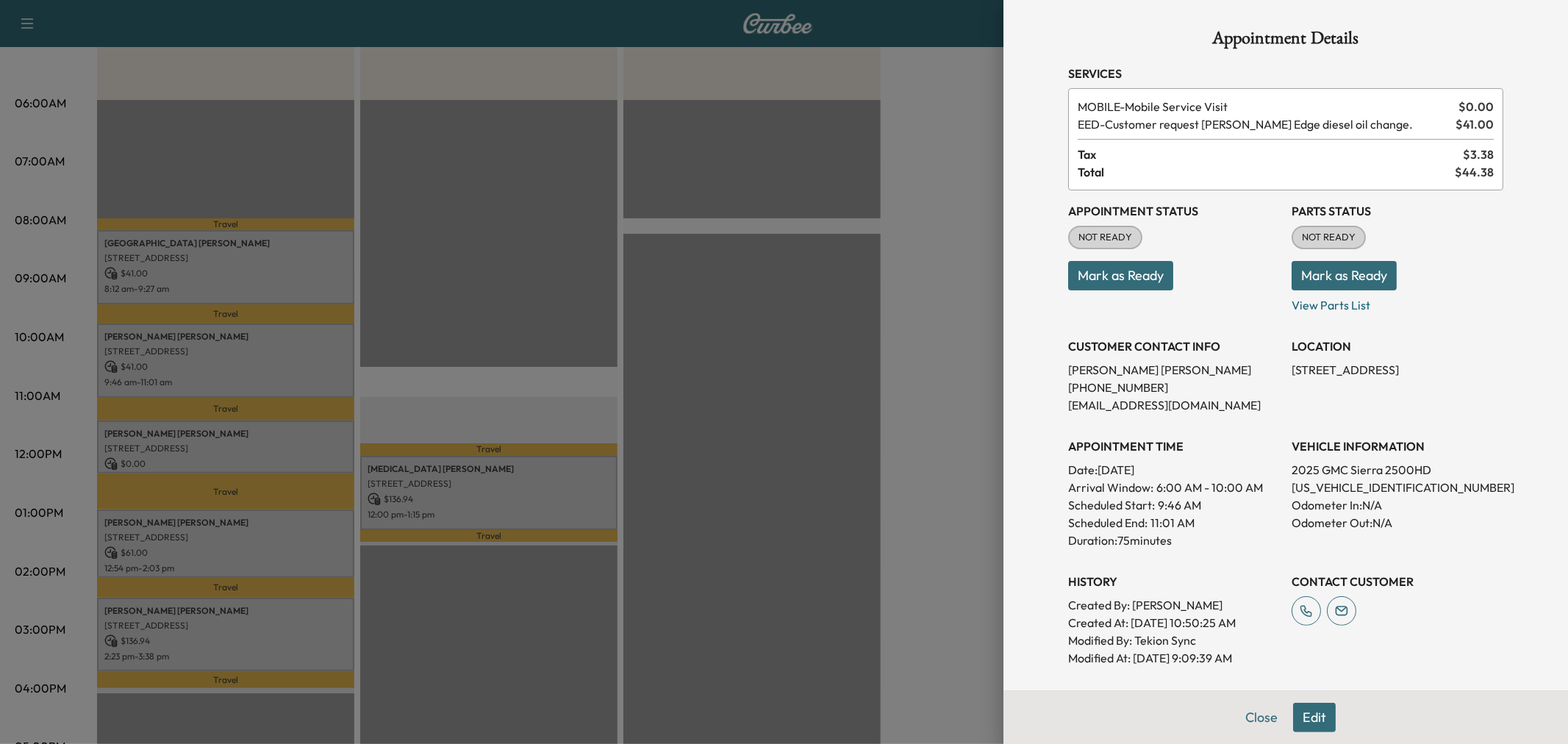
click at [244, 375] on div at bounding box center [784, 372] width 1568 height 744
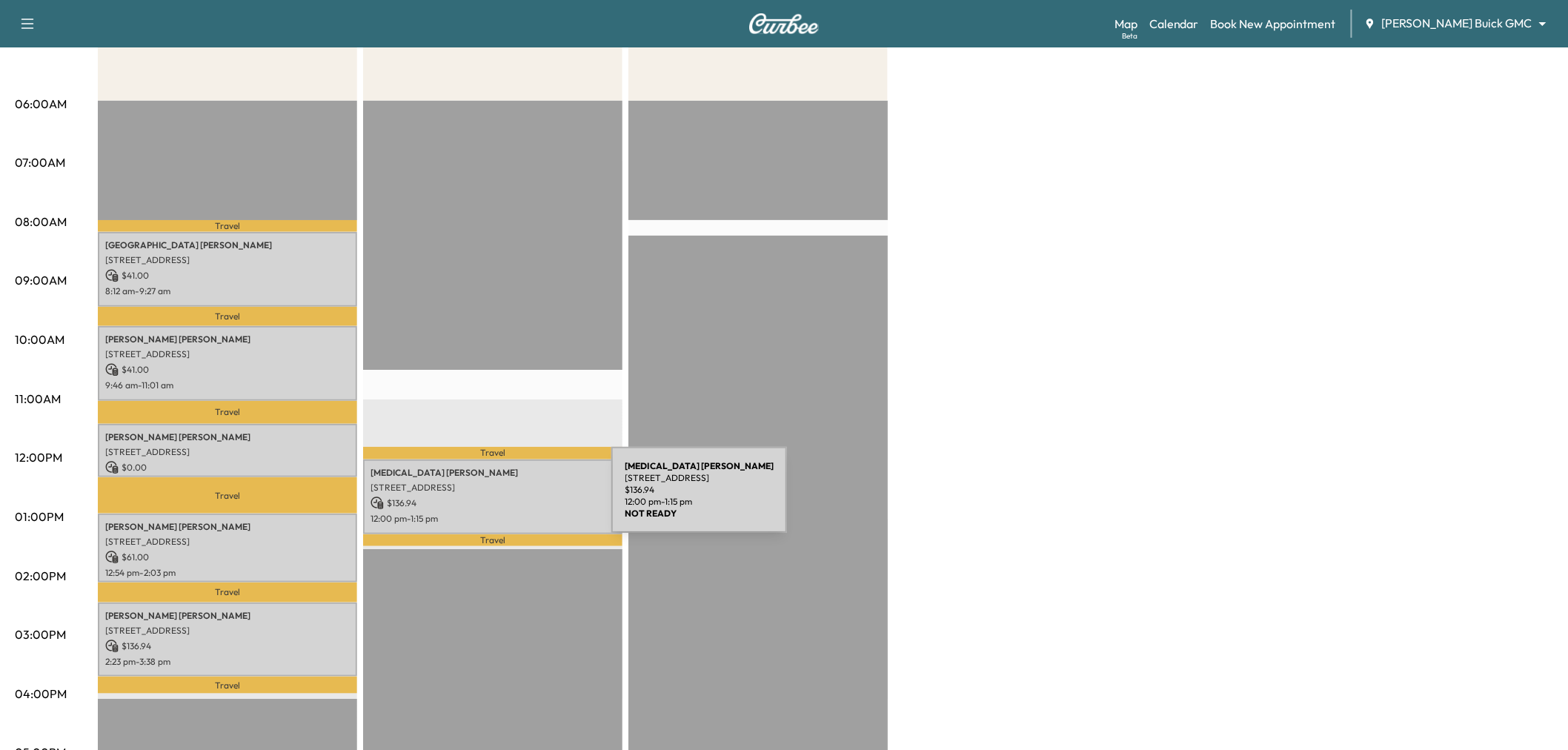
click at [519, 500] on p "$ 136.94" at bounding box center [493, 503] width 245 height 13
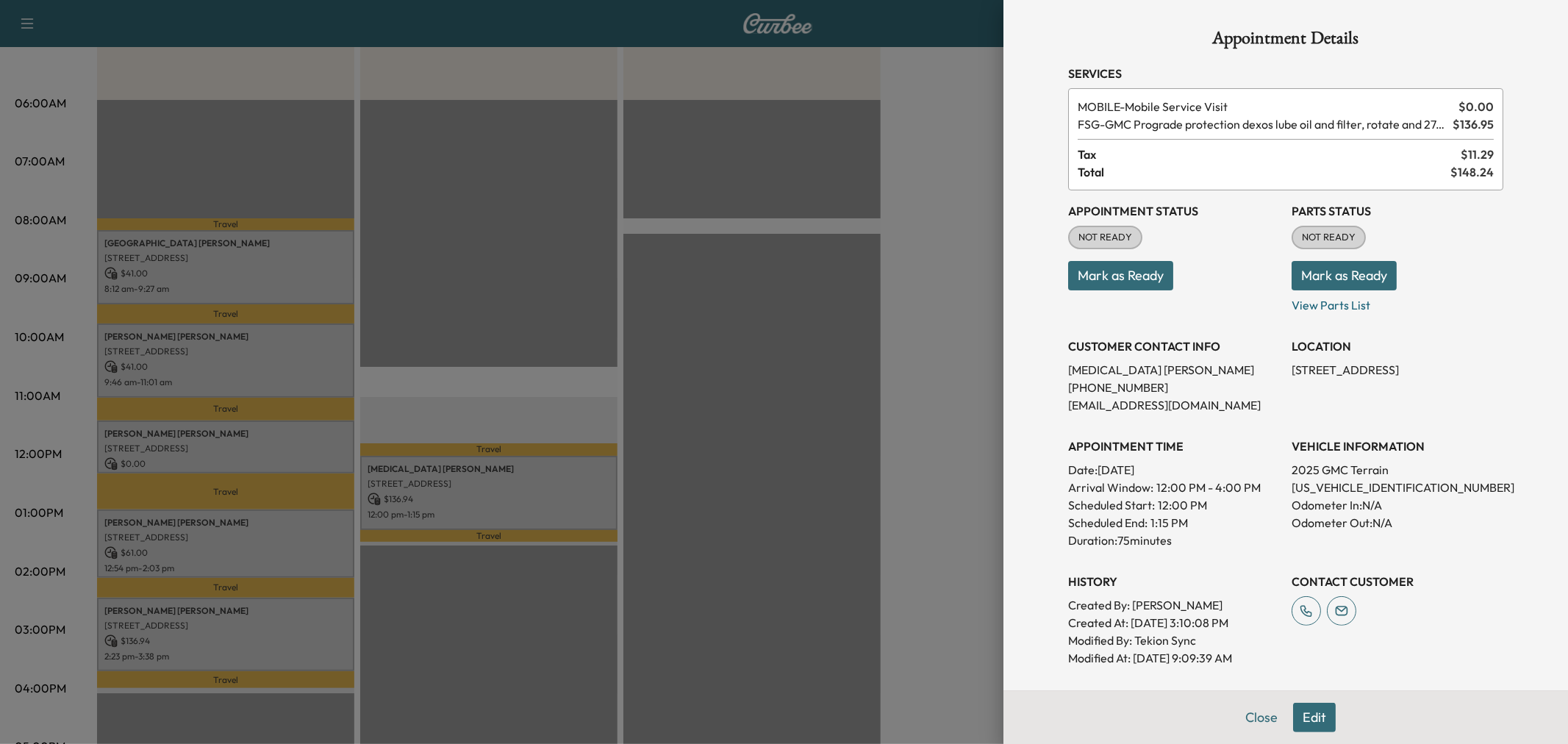
click at [521, 498] on div at bounding box center [784, 372] width 1568 height 744
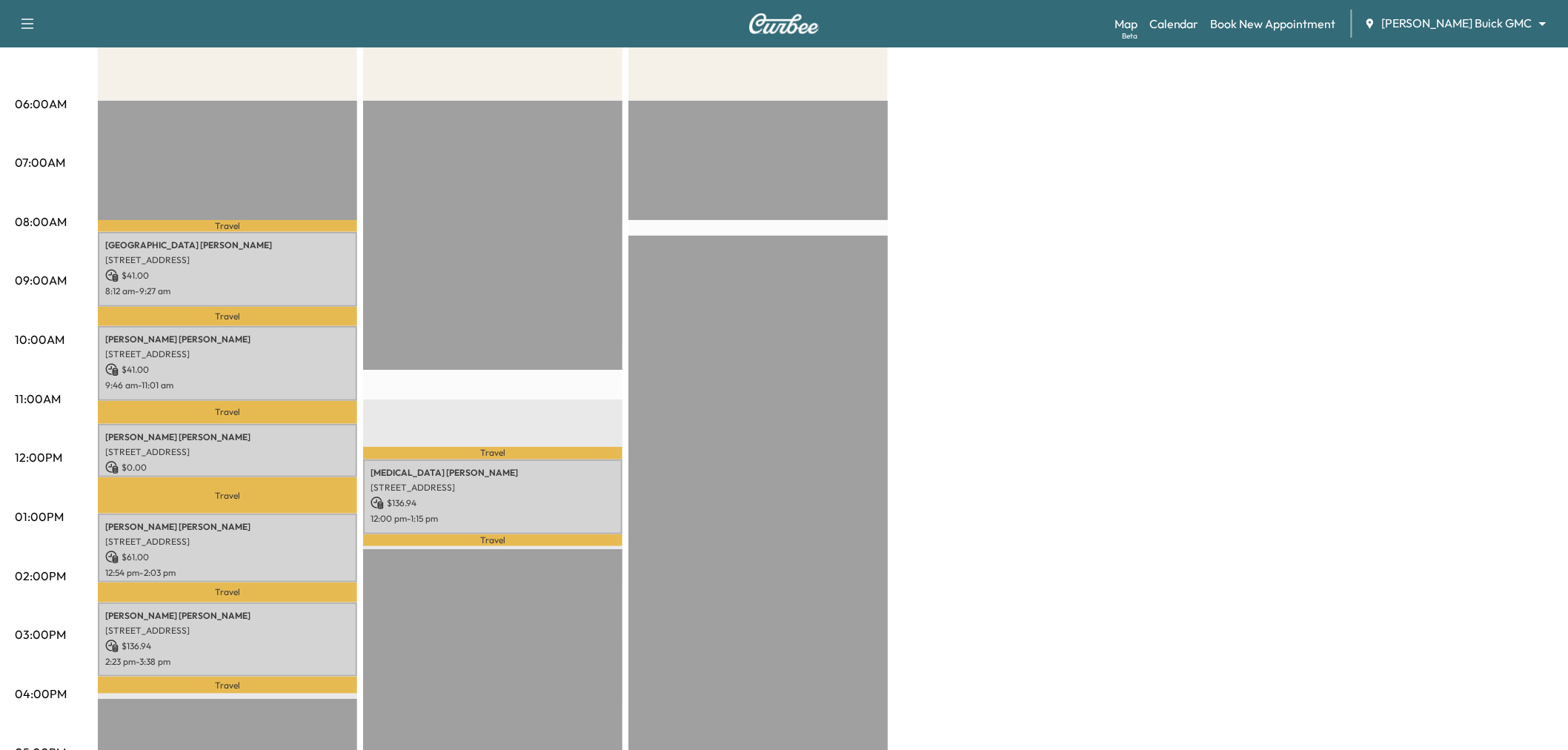
scroll to position [329, 0]
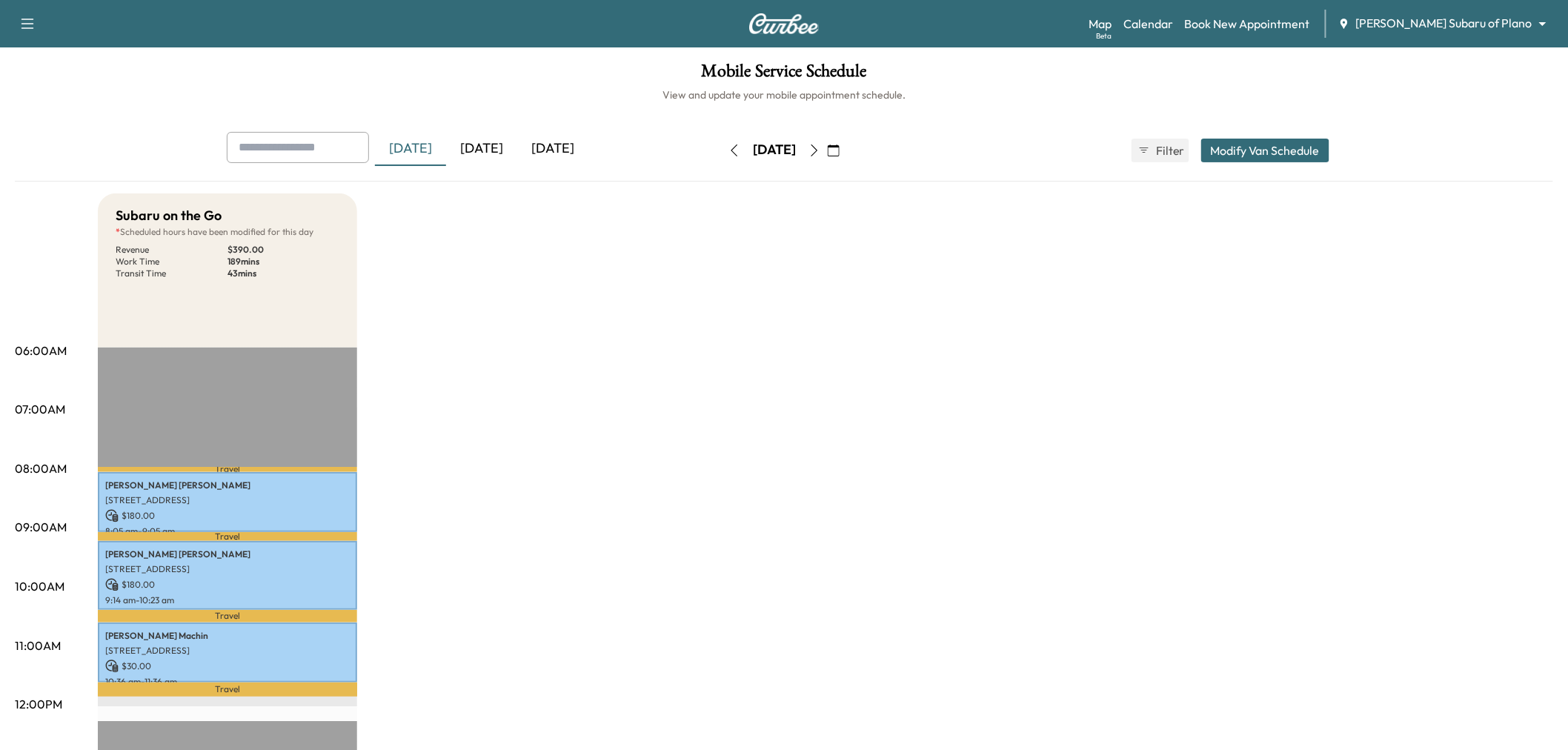
click at [821, 150] on icon "button" at bounding box center [814, 151] width 12 height 12
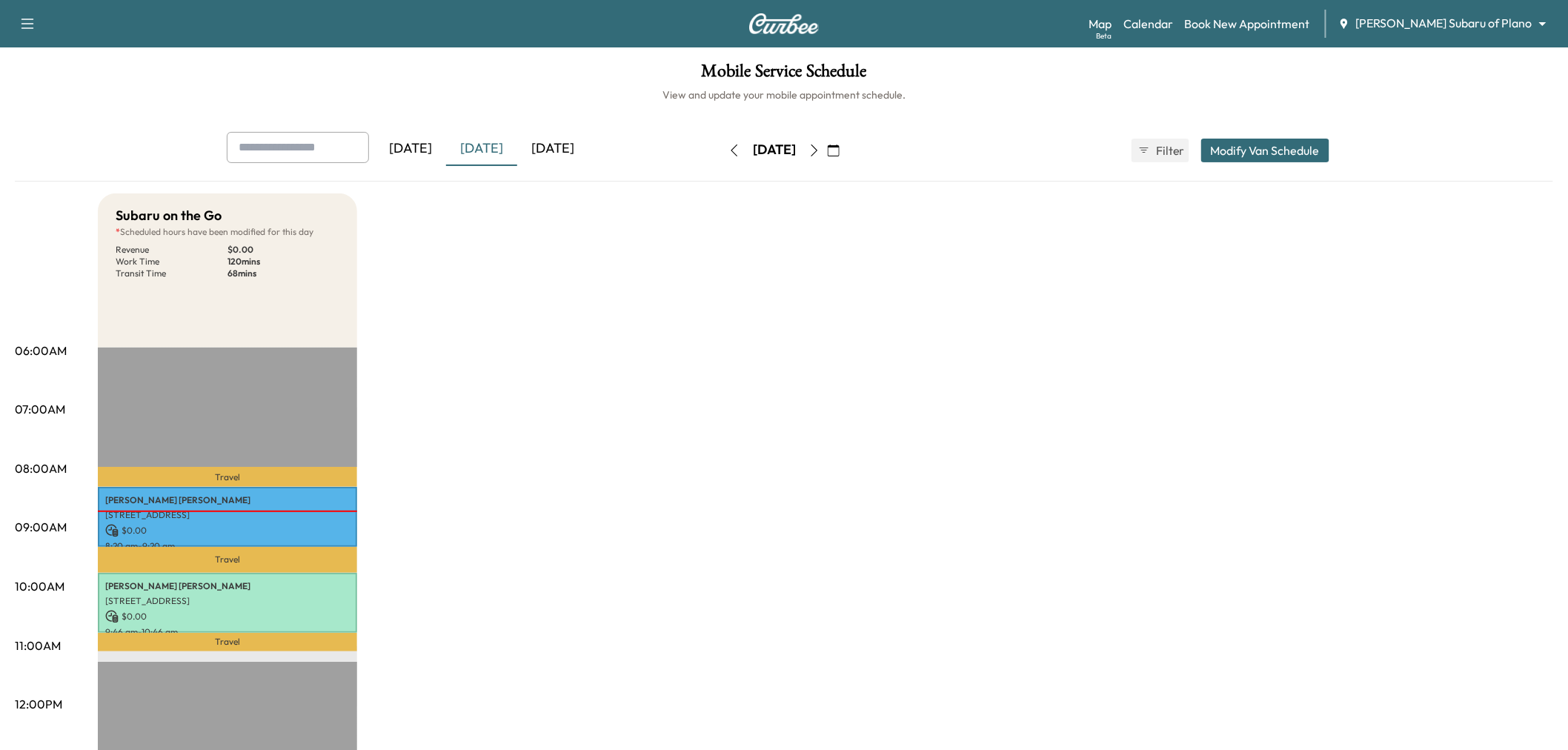
click at [840, 148] on icon "button" at bounding box center [833, 151] width 12 height 12
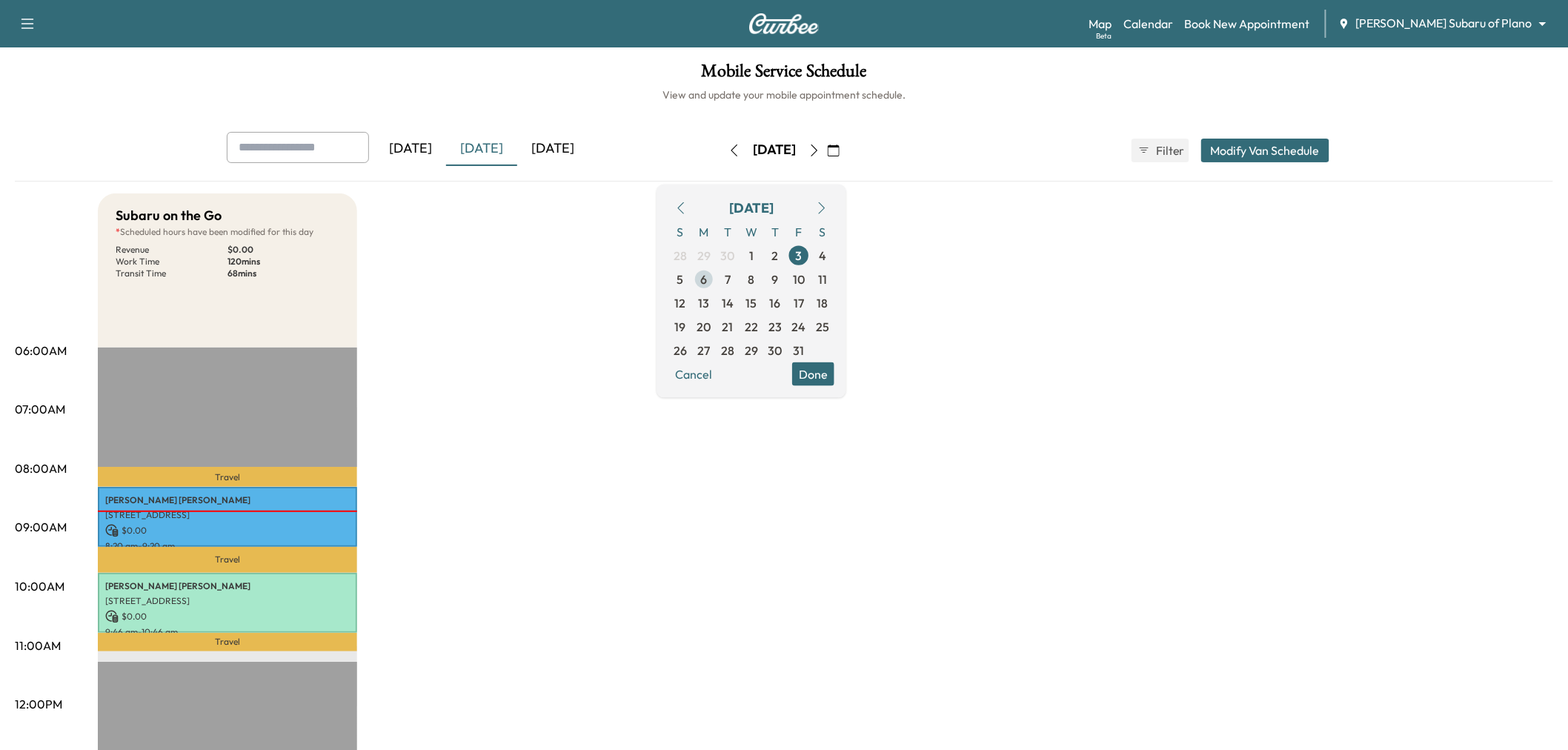
click at [716, 273] on span "6" at bounding box center [704, 278] width 24 height 24
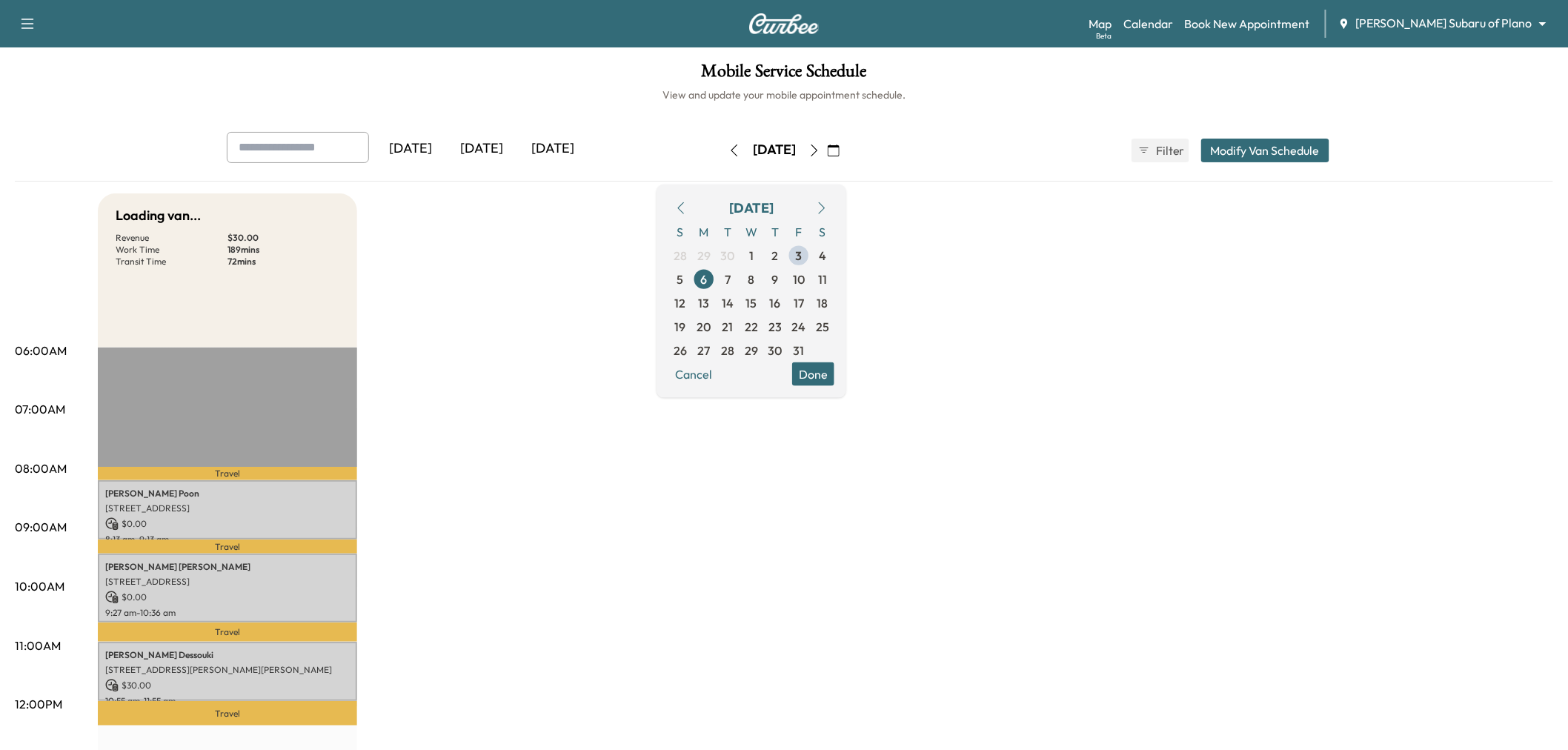
click at [834, 371] on button "Done" at bounding box center [813, 374] width 42 height 24
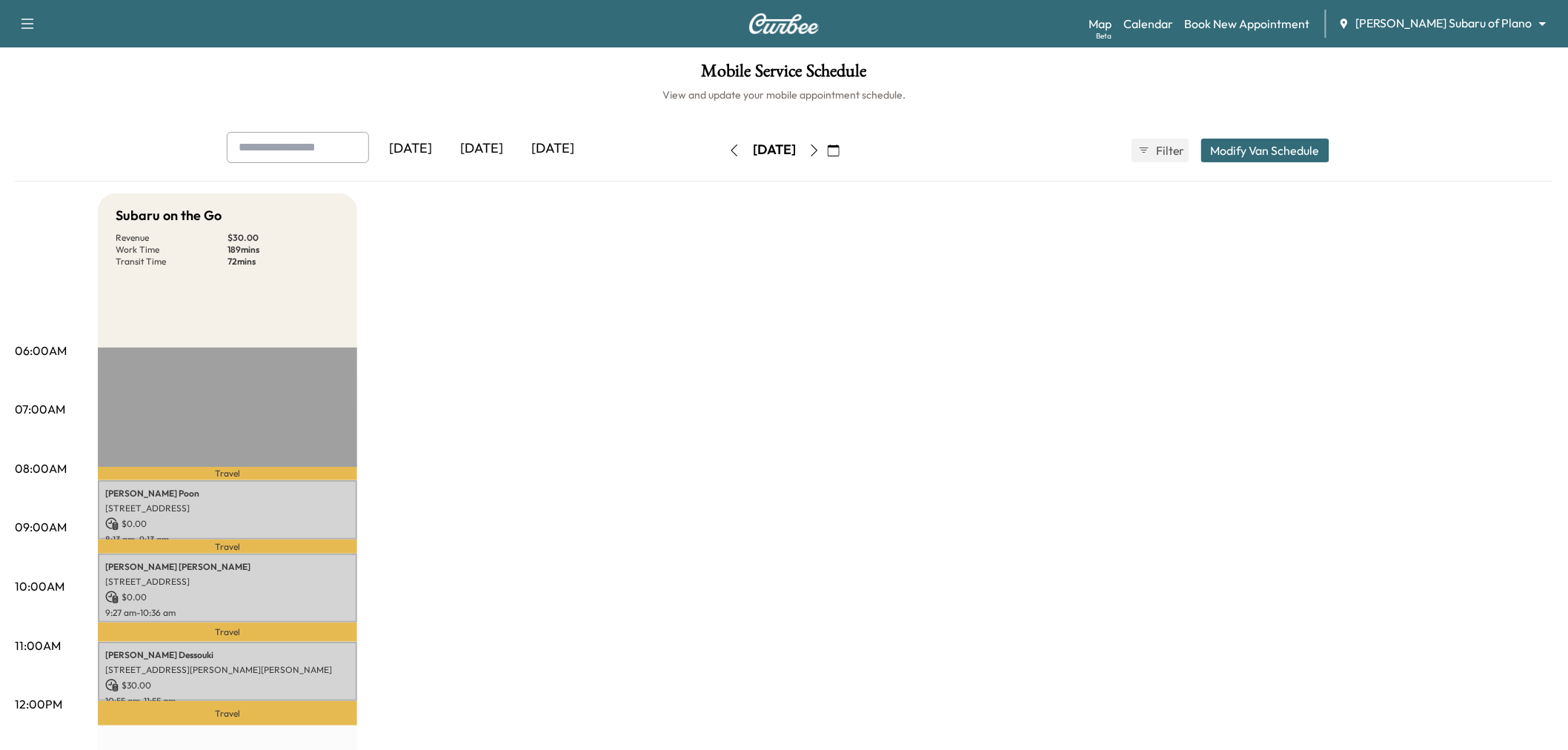
click at [1249, 145] on button "Modify Van Schedule" at bounding box center [1266, 150] width 129 height 24
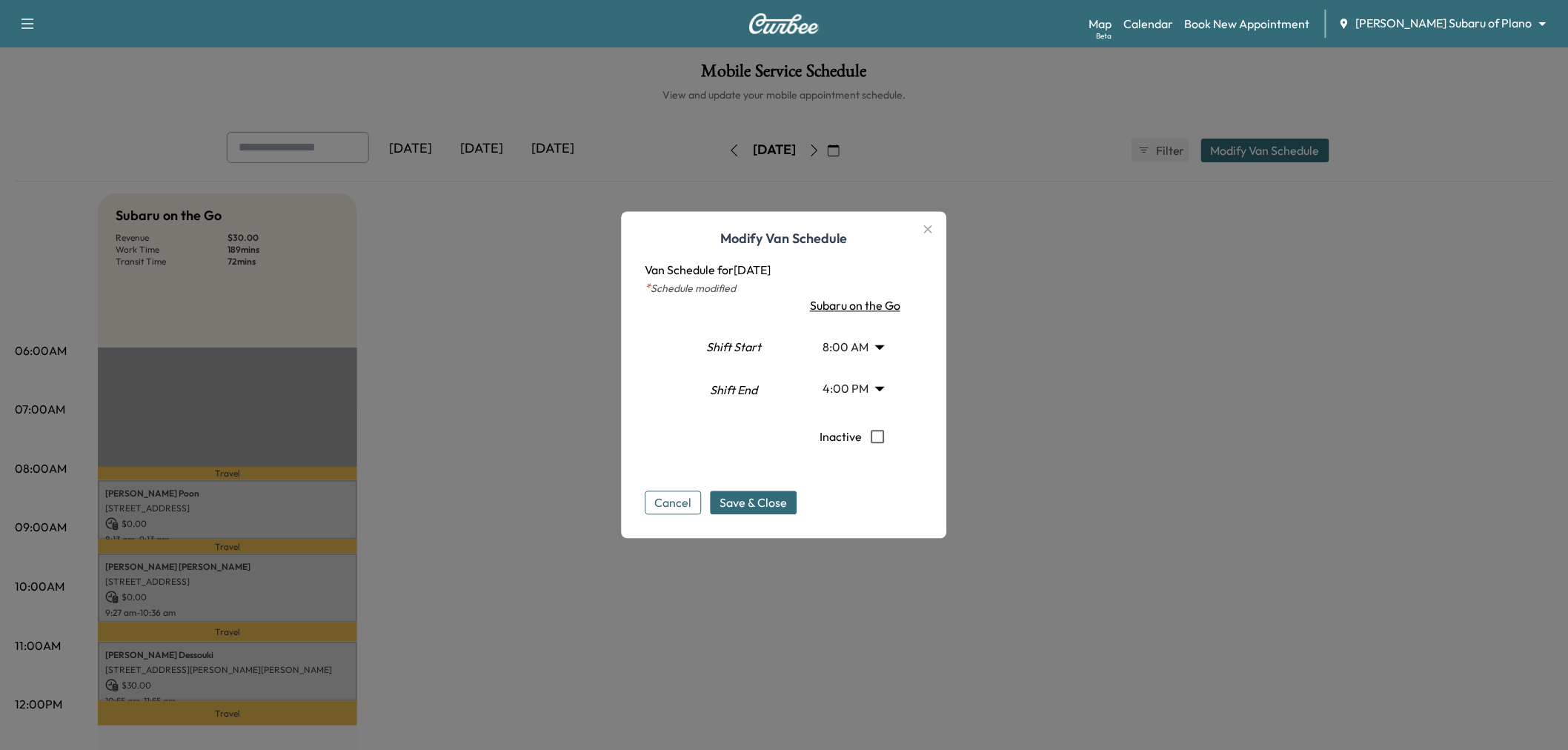
click at [841, 389] on body "Support Log Out Map Beta Calendar Book New Appointment Ewing Subaru of Plano **…" at bounding box center [784, 375] width 1568 height 750
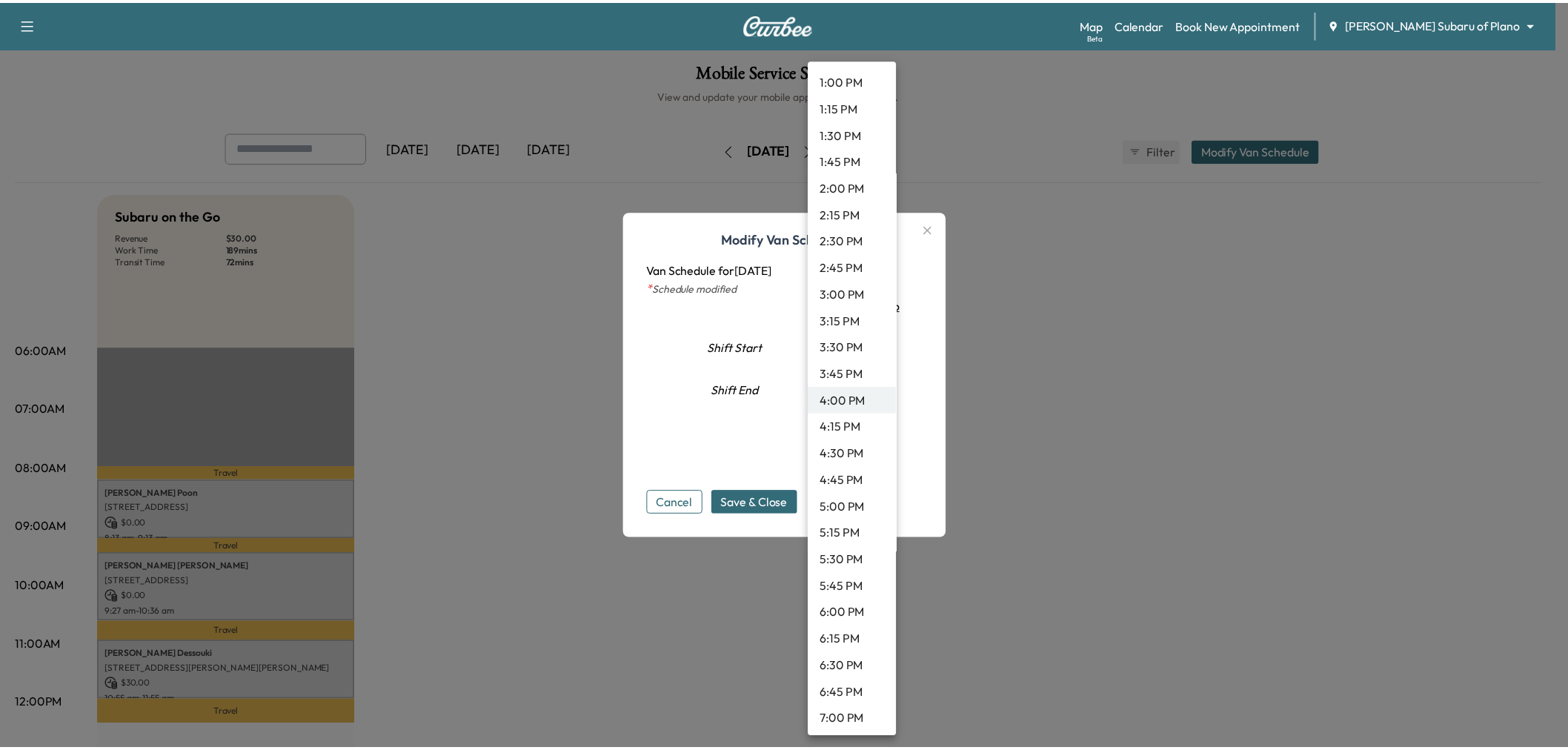
scroll to position [1331, 0]
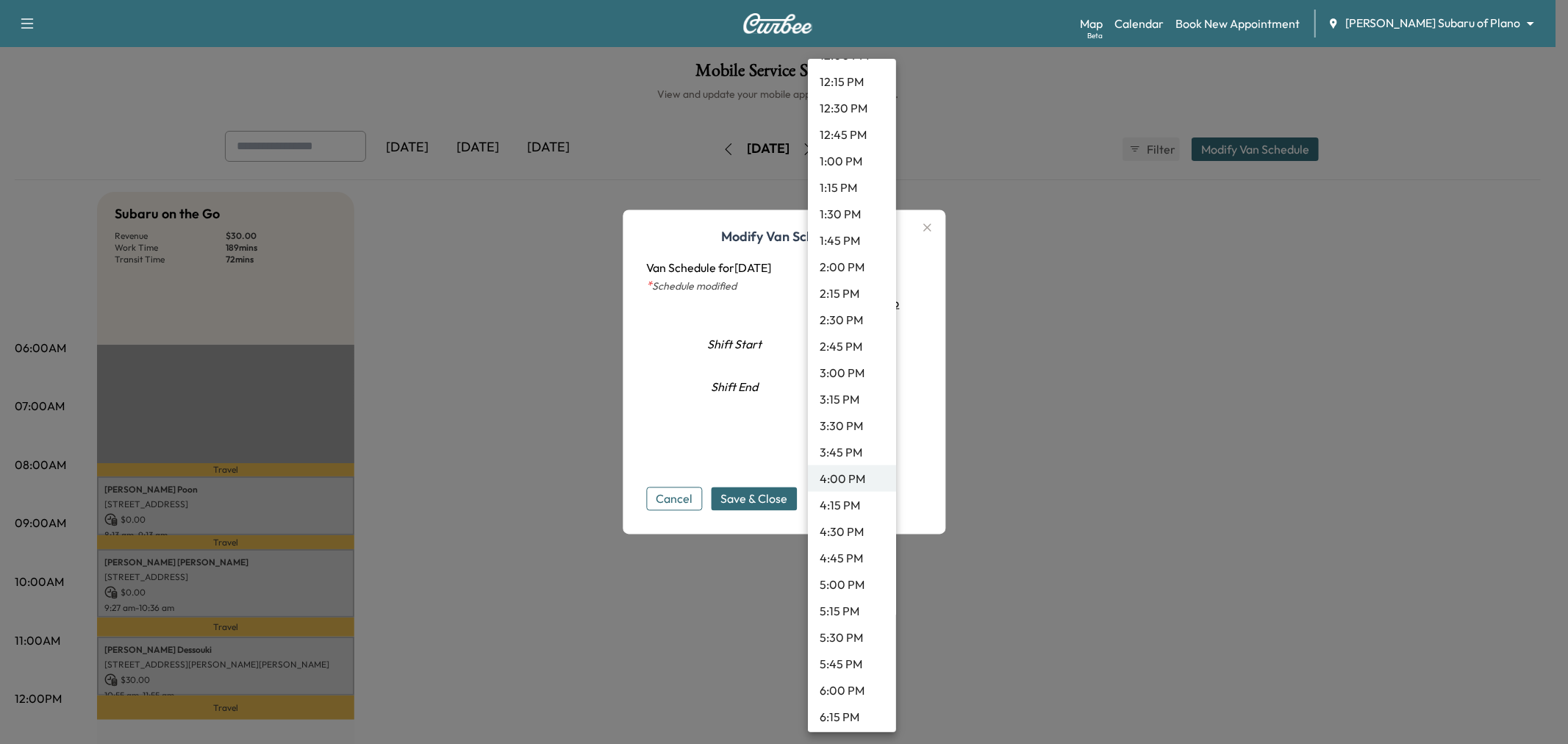
click at [850, 111] on li "12:30 PM" at bounding box center [852, 109] width 89 height 27
type input "****"
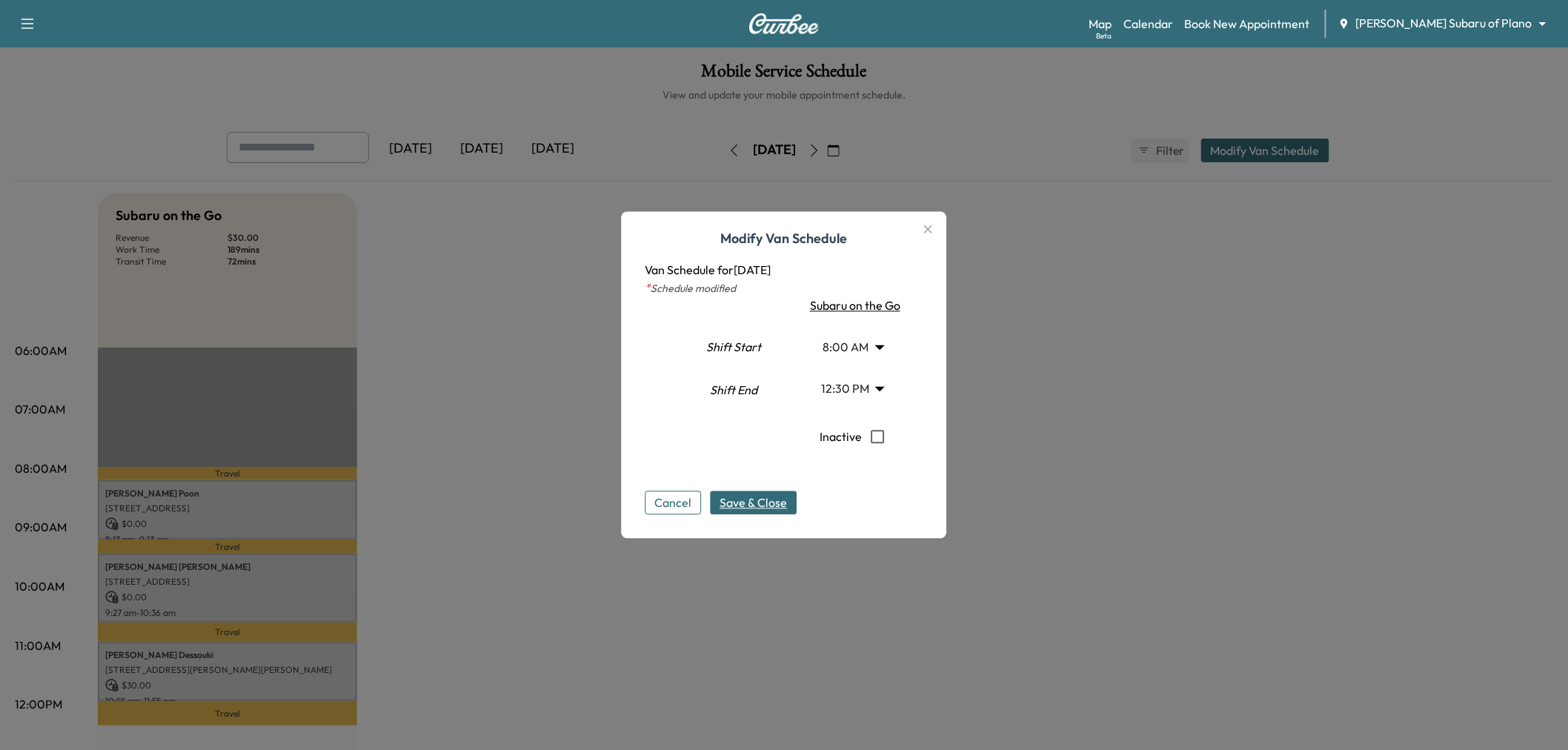
click at [757, 497] on span "Save & Close" at bounding box center [754, 503] width 67 height 18
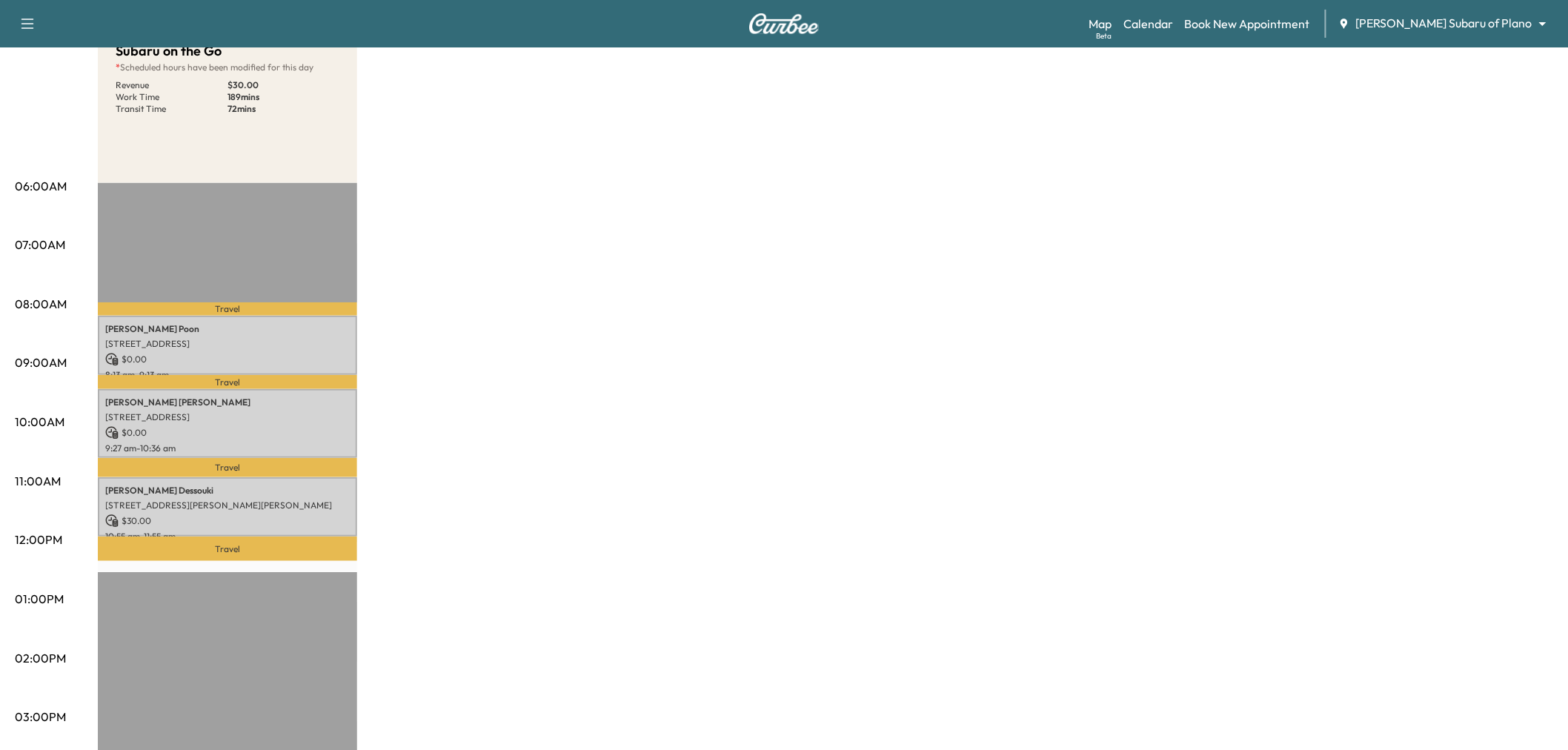
scroll to position [0, 0]
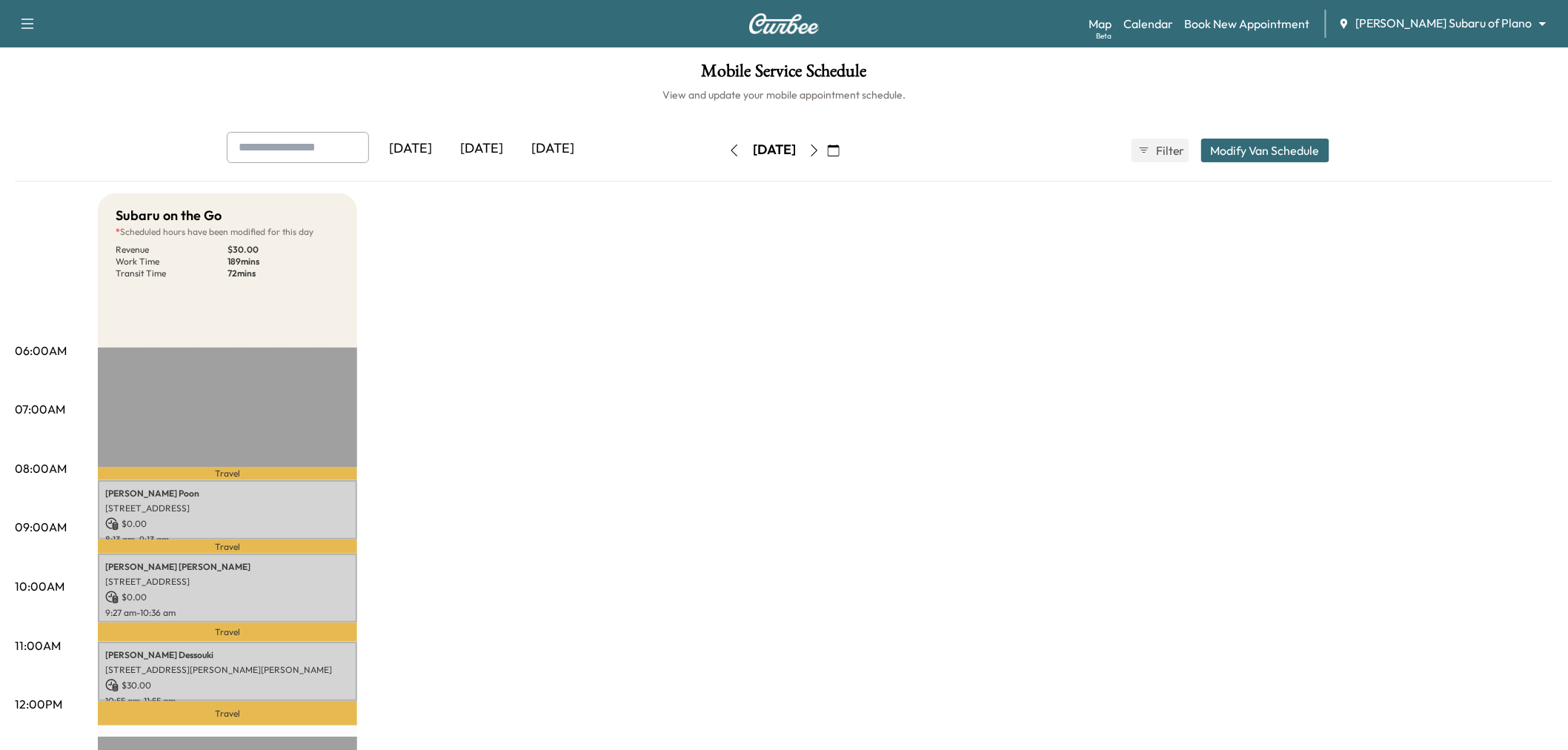
click at [821, 148] on icon "button" at bounding box center [814, 151] width 12 height 12
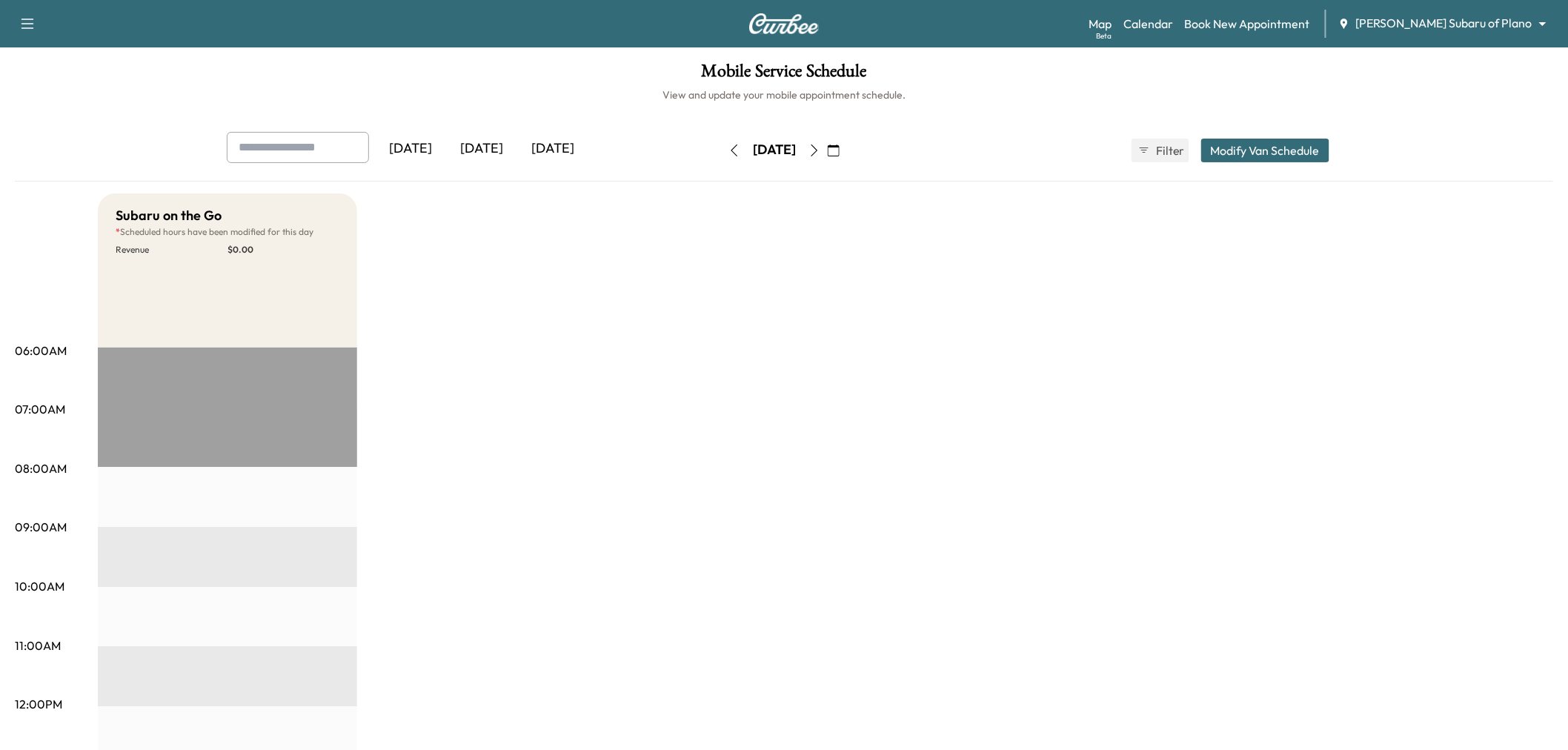
scroll to position [83, 0]
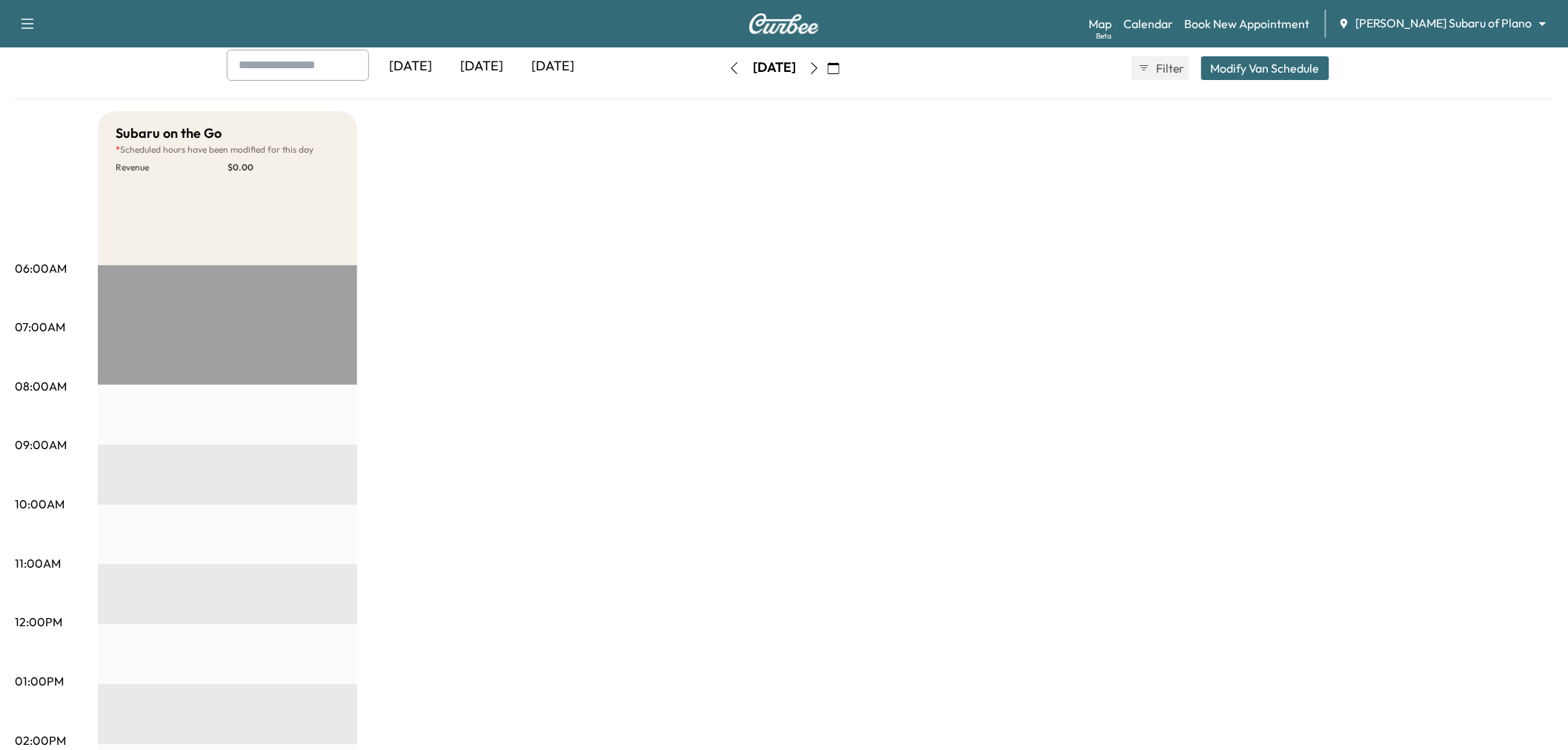
click at [498, 248] on div "Subaru on the Go * Scheduled hours have been modified for this day Revenue $ 0.…" at bounding box center [826, 667] width 1456 height 1112
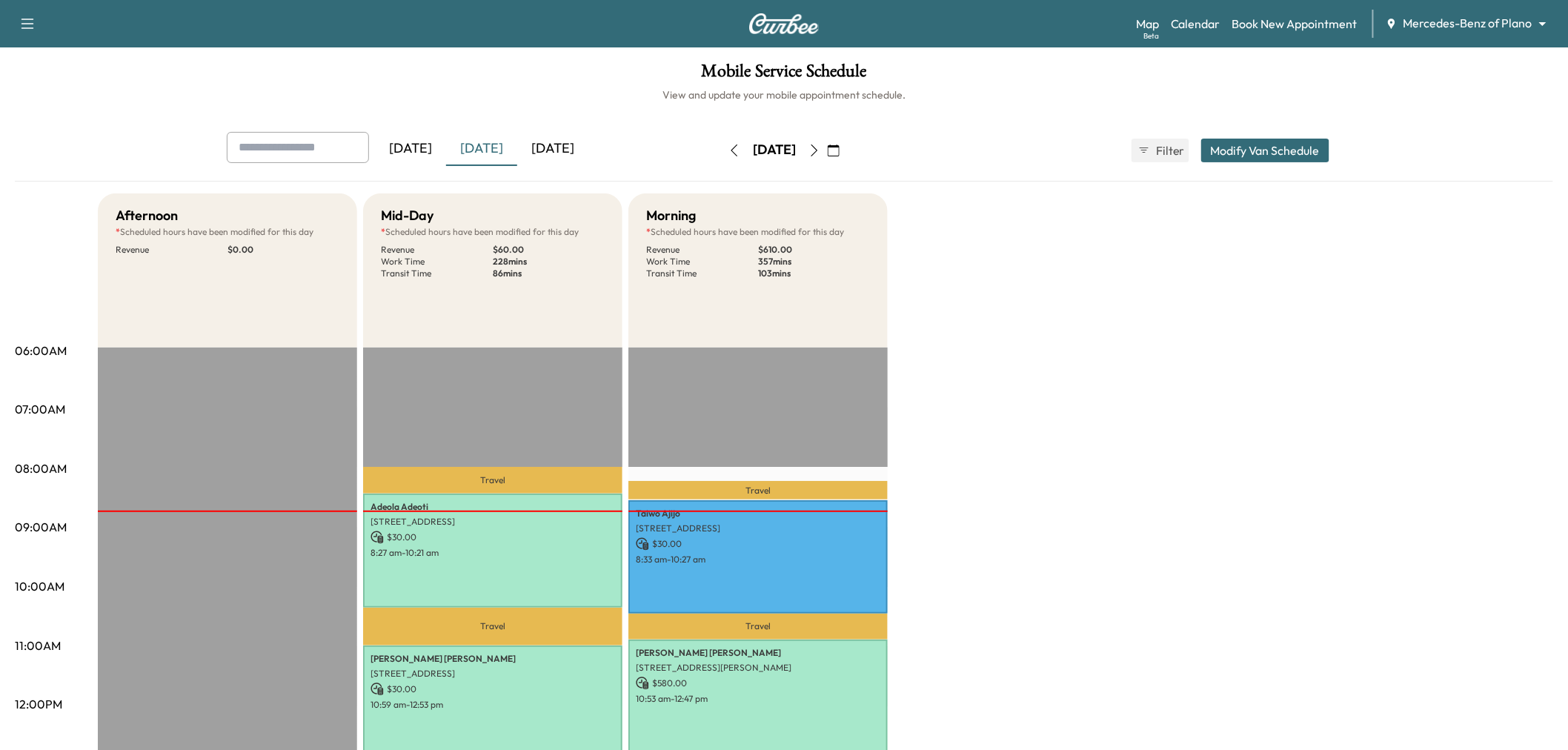
click at [847, 147] on button "button" at bounding box center [833, 150] width 25 height 24
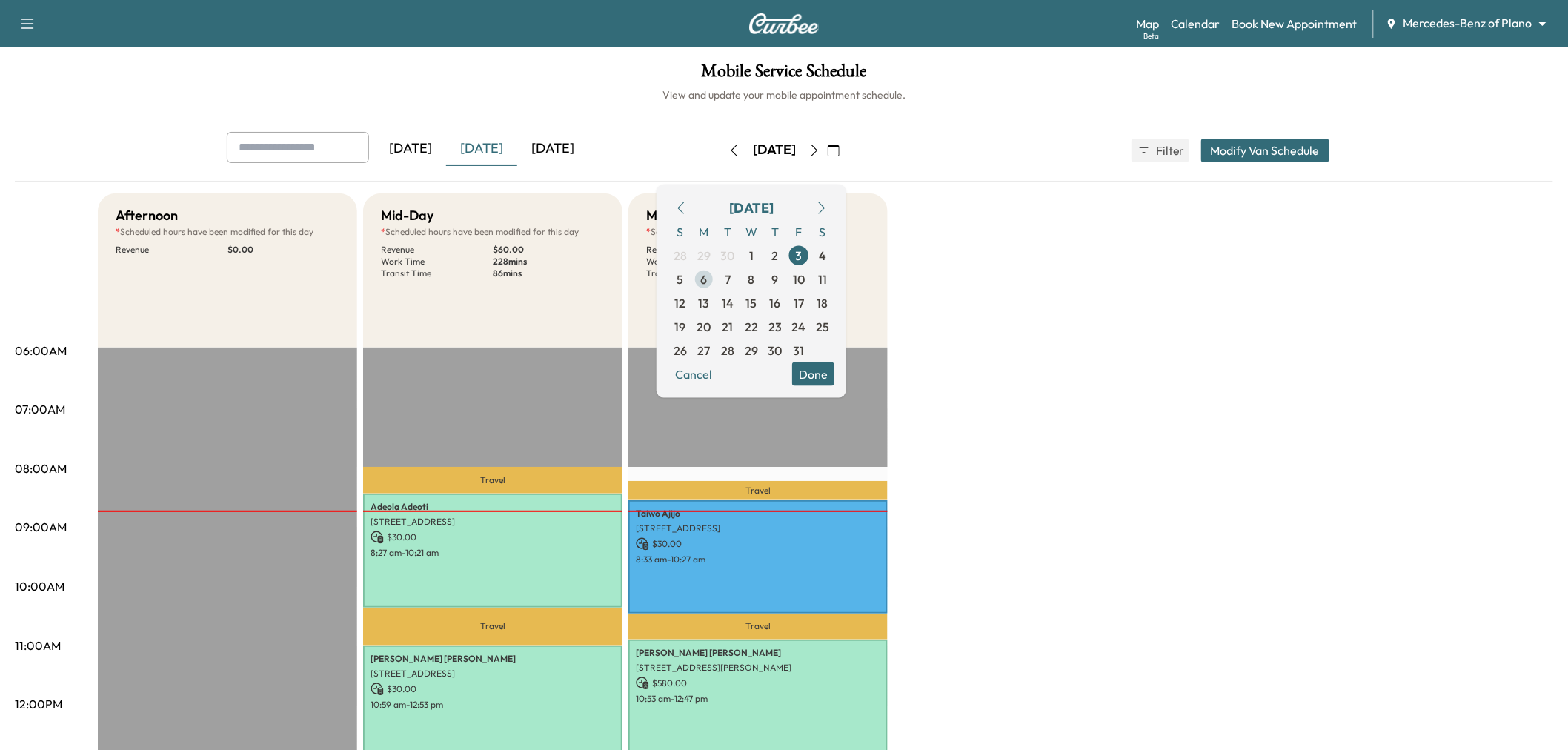
click at [716, 280] on span "6" at bounding box center [704, 278] width 24 height 24
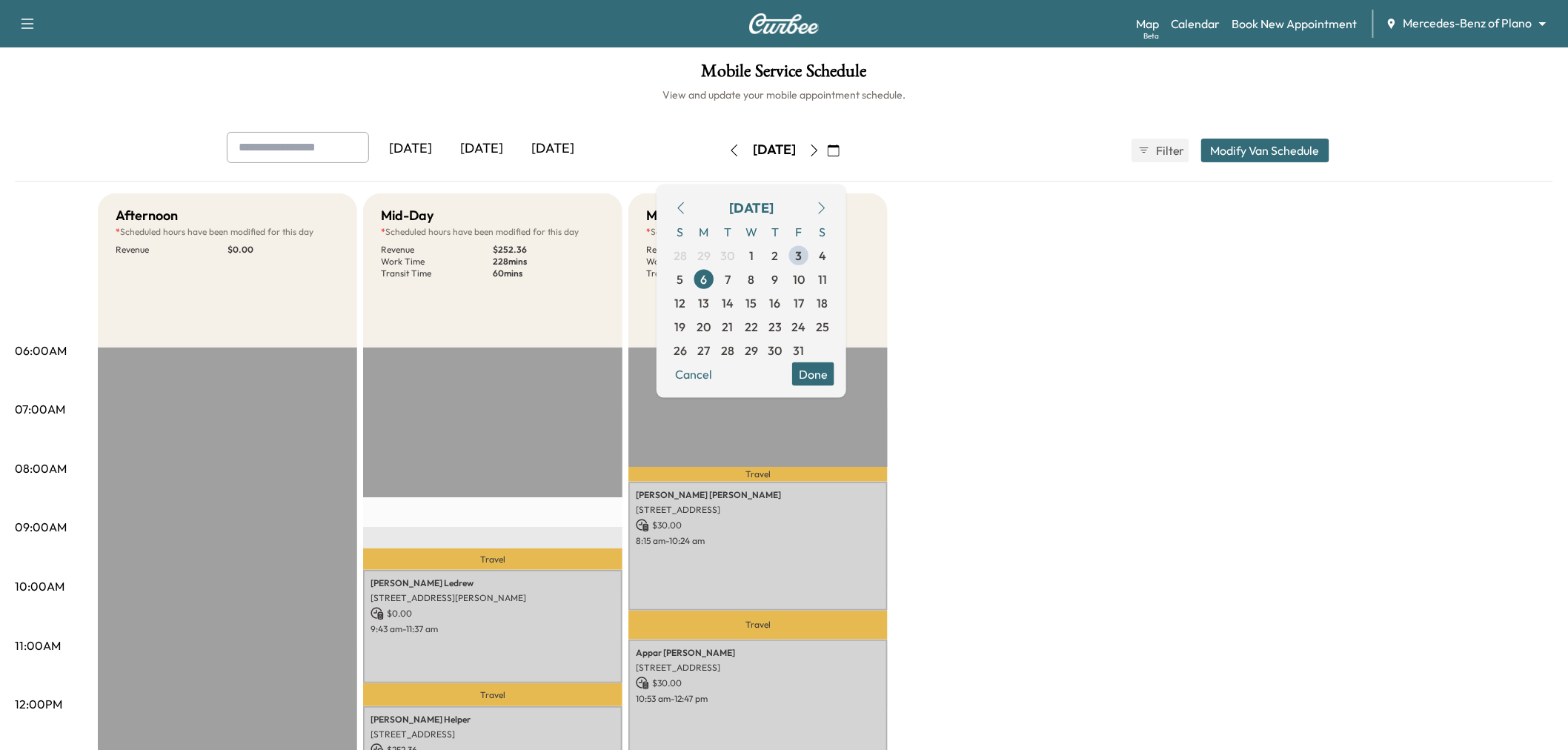
click at [834, 382] on button "Done" at bounding box center [813, 374] width 42 height 24
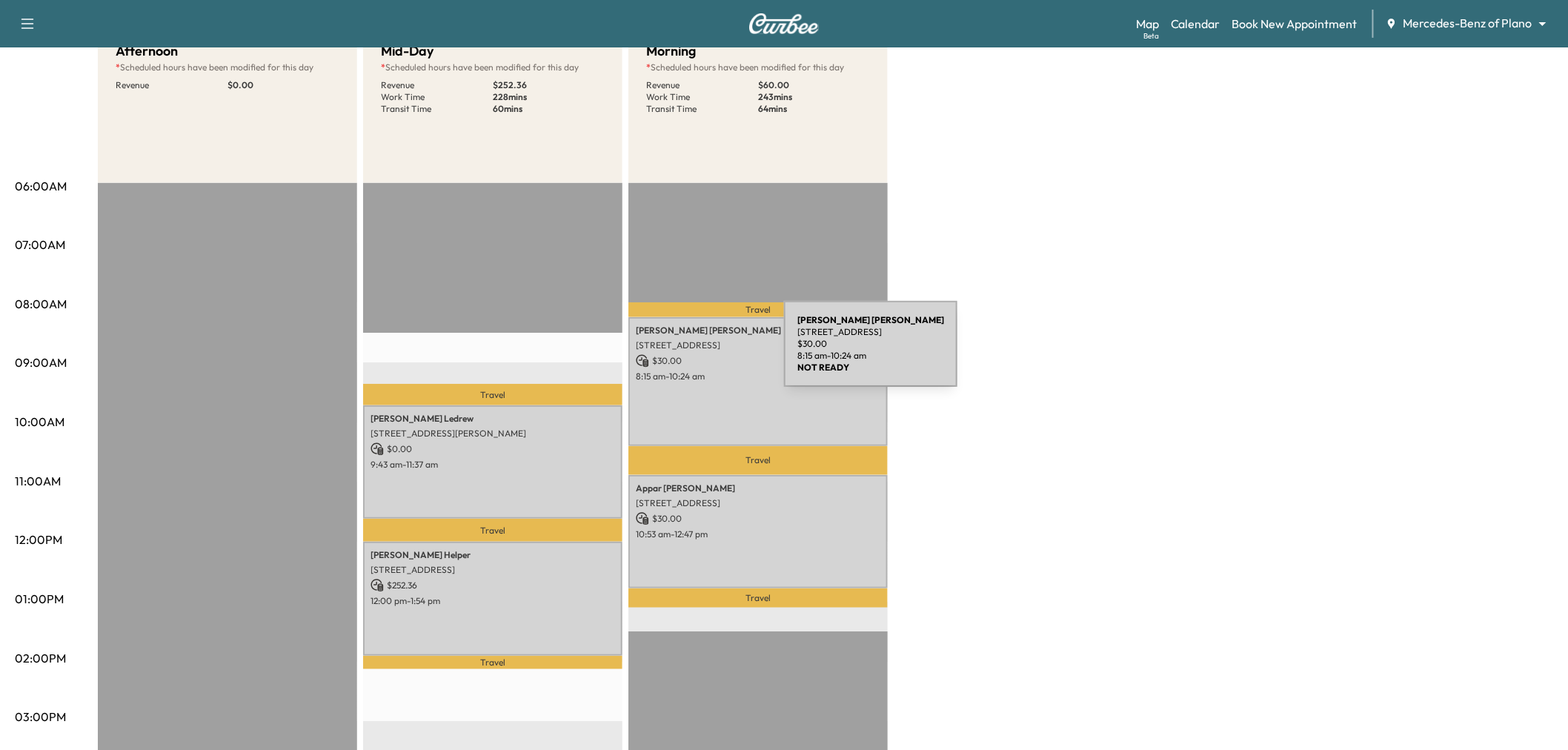
scroll to position [247, 0]
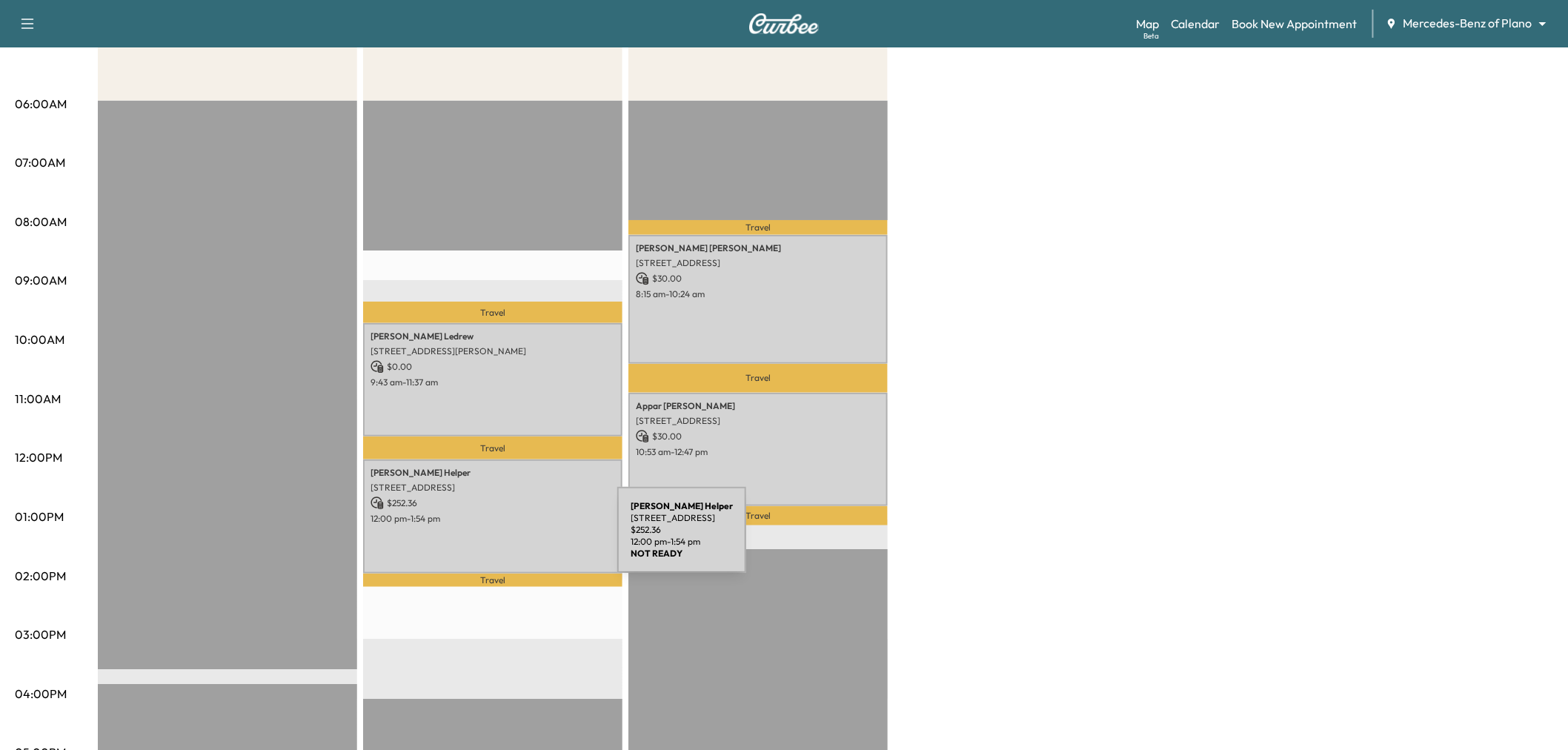
click at [506, 539] on div "Heather Helper 3654 Barkwood Ln, Frisco, TX 75034, USA $ 252.36 12:00 pm - 1:54…" at bounding box center [493, 517] width 259 height 113
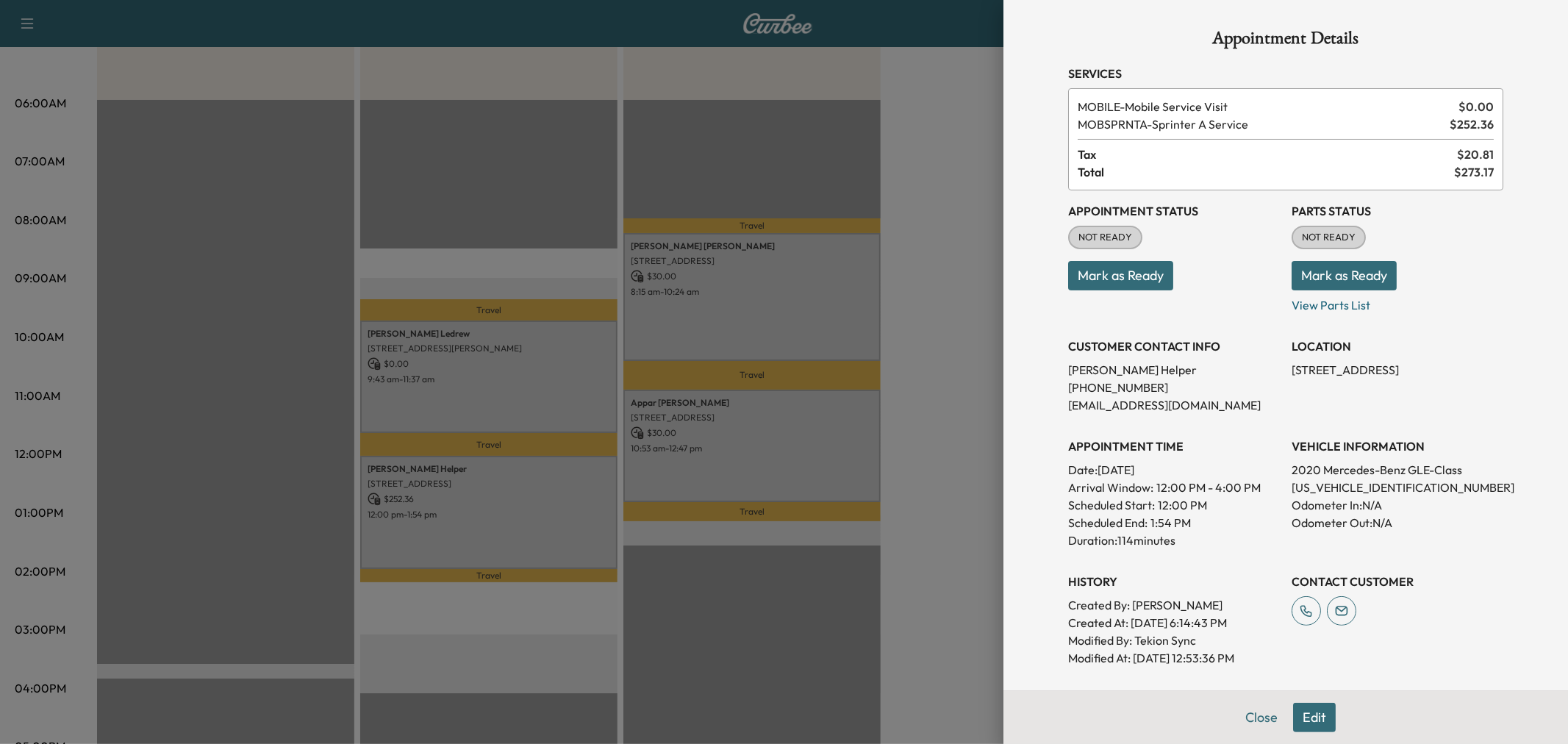
click at [501, 534] on div at bounding box center [784, 372] width 1568 height 744
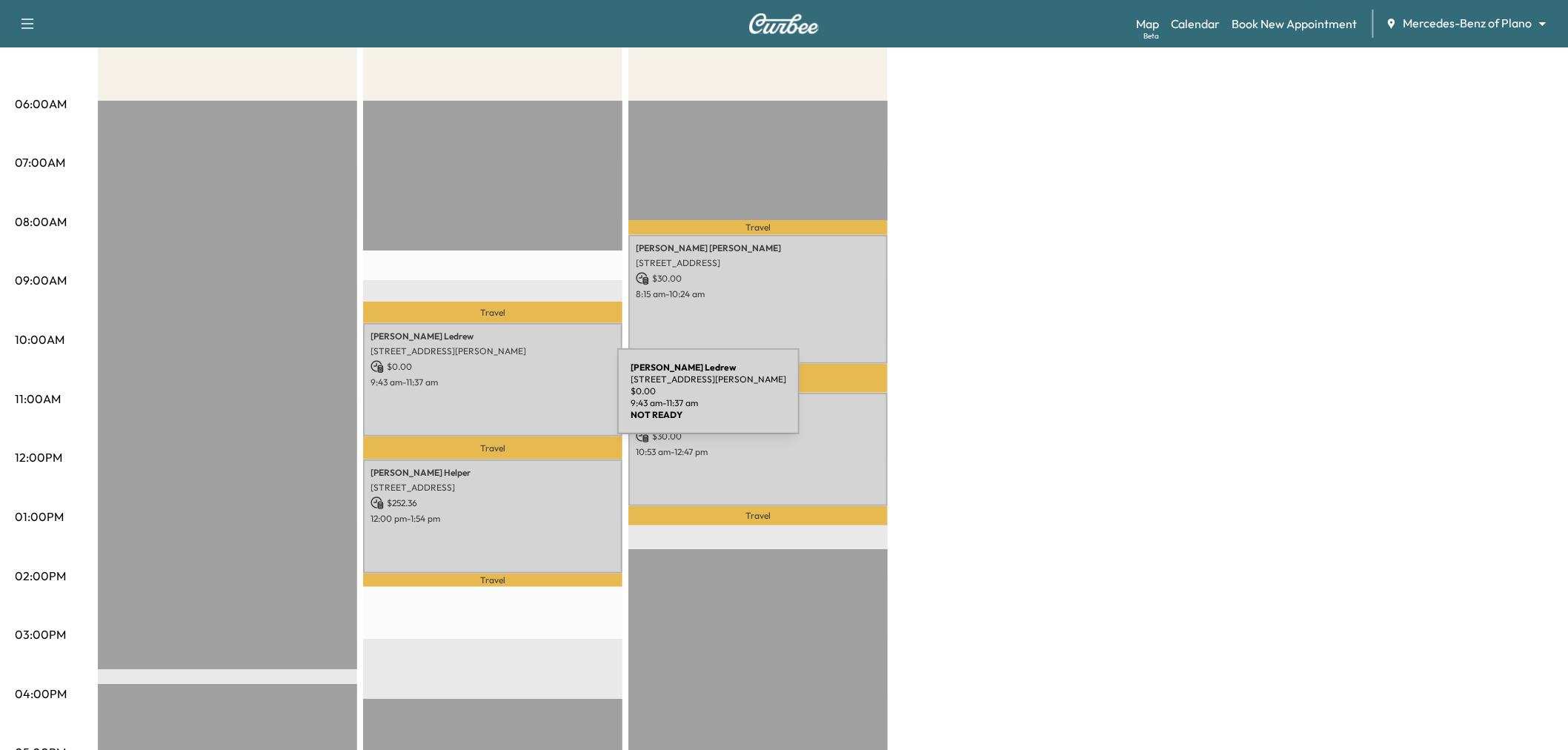
click at [506, 400] on div "Kevin Ledrew 1505 Windsor Dr, McKinney, TX 75072, USA $ 0.00 9:43 am - 11:37 am" at bounding box center [493, 380] width 259 height 113
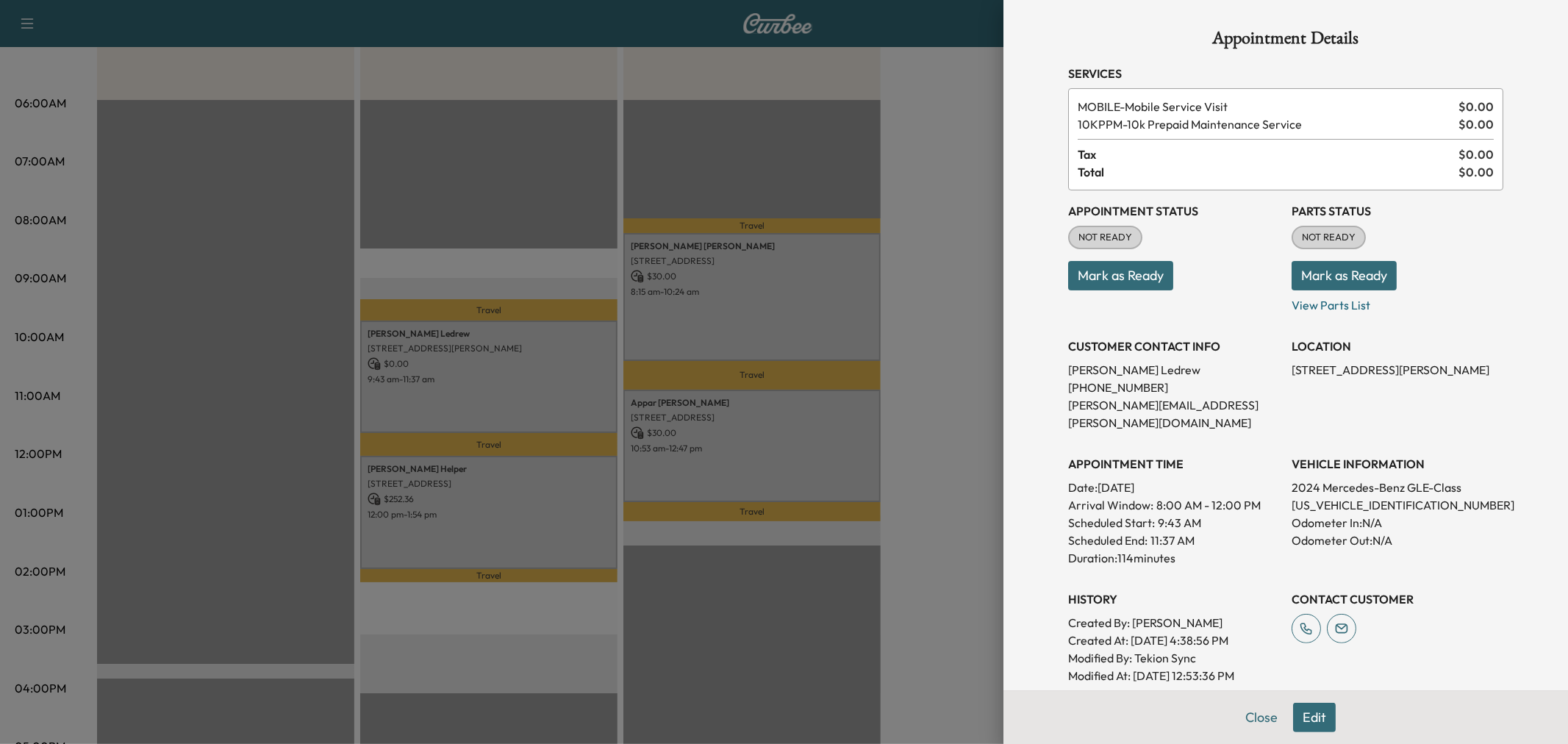
click at [502, 397] on div at bounding box center [784, 372] width 1568 height 744
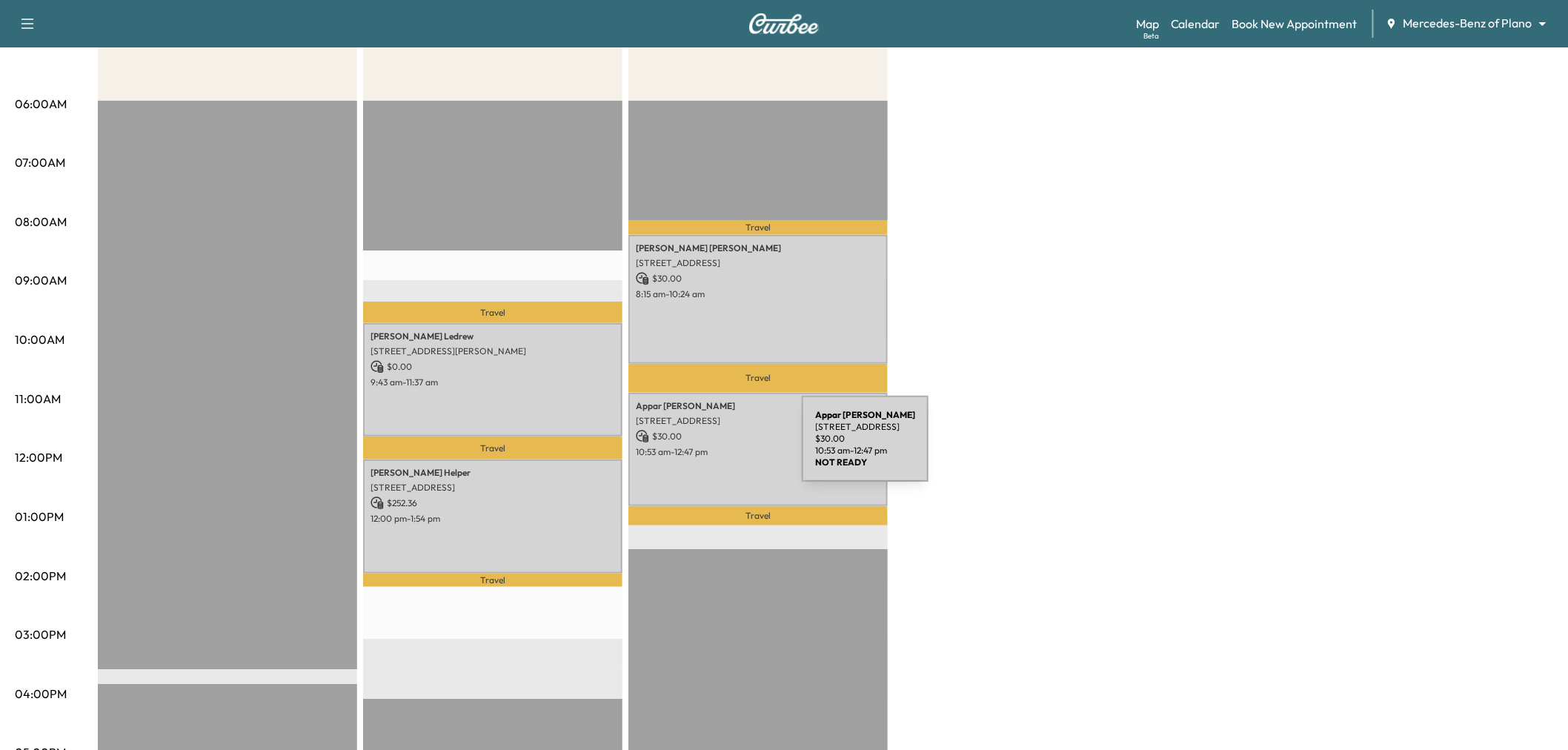
click at [708, 453] on p "10:53 am - 12:47 pm" at bounding box center [758, 452] width 245 height 12
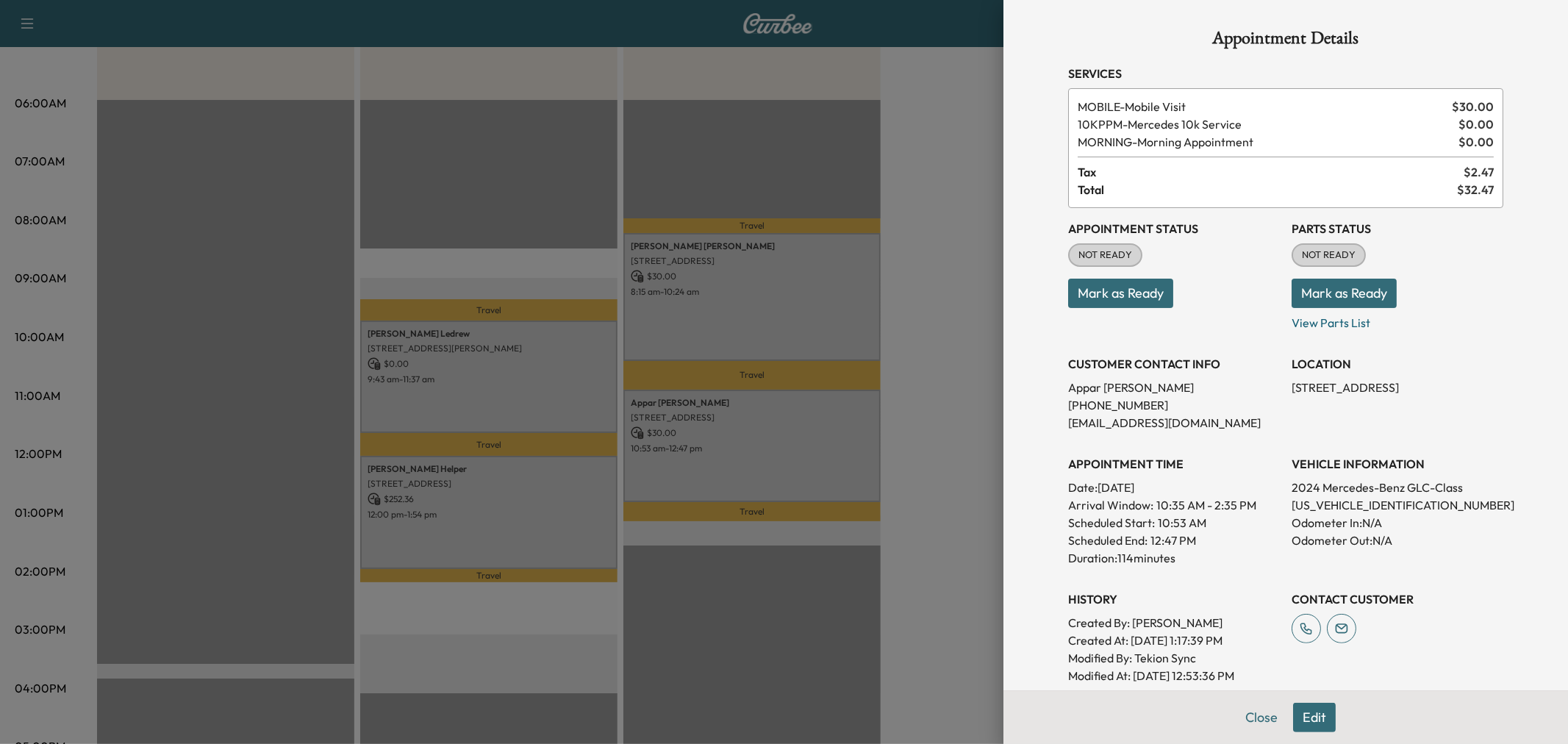
click at [732, 456] on div at bounding box center [784, 372] width 1568 height 744
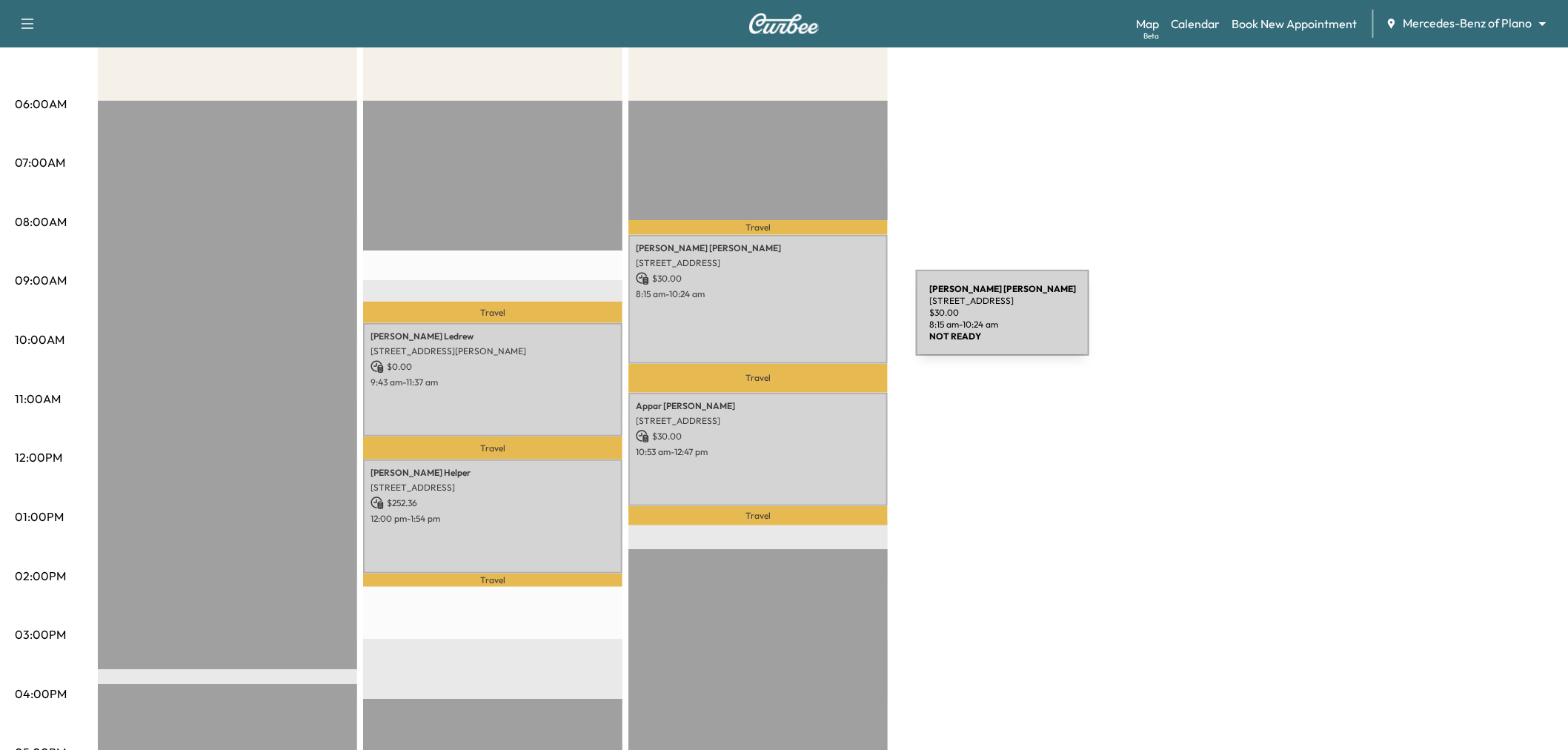
click at [805, 322] on div "Nicole Moreno 5013 Crooked Ln, Plano, TX 75023, USA $ 30.00 8:15 am - 10:24 am" at bounding box center [759, 300] width 259 height 129
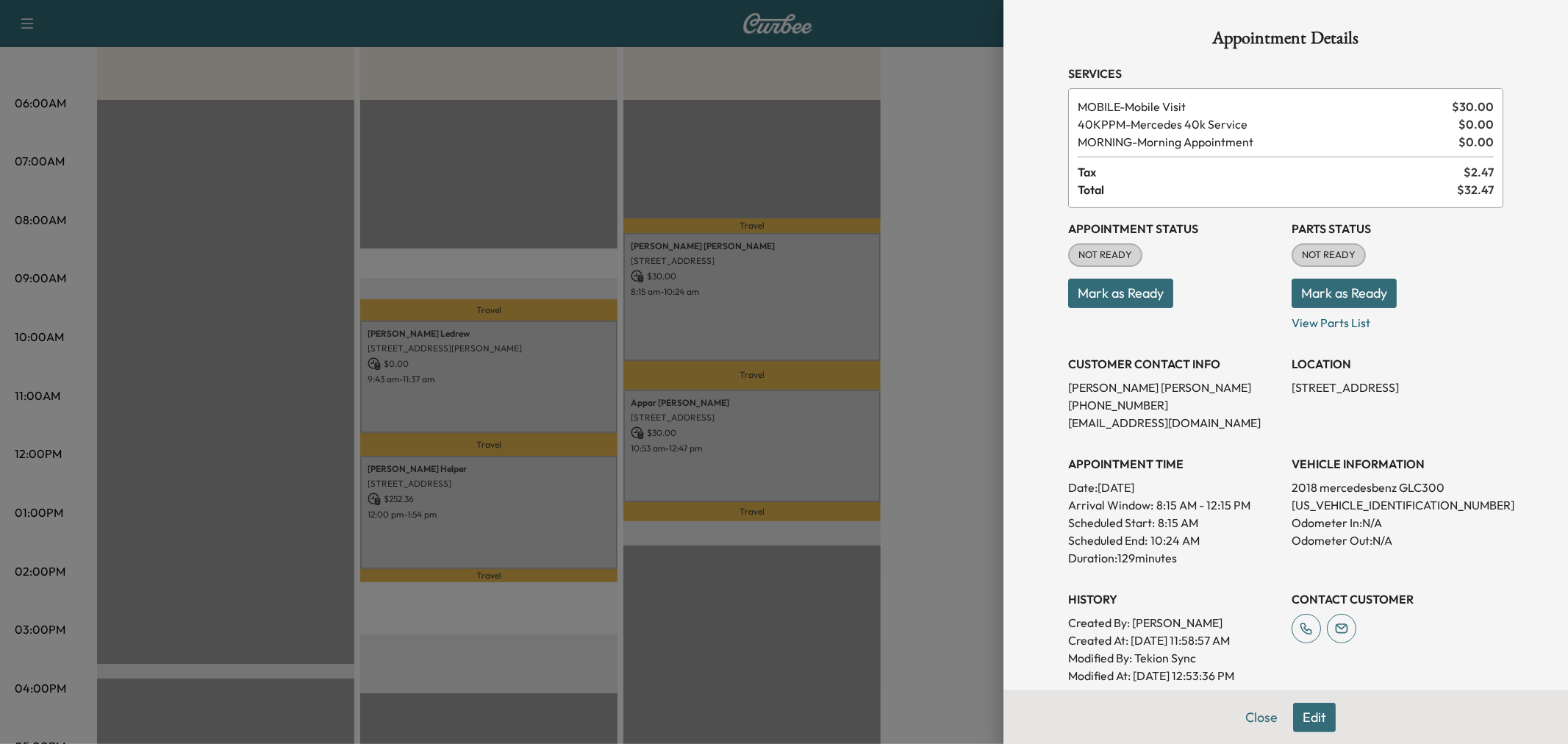
click at [798, 318] on div at bounding box center [784, 372] width 1568 height 744
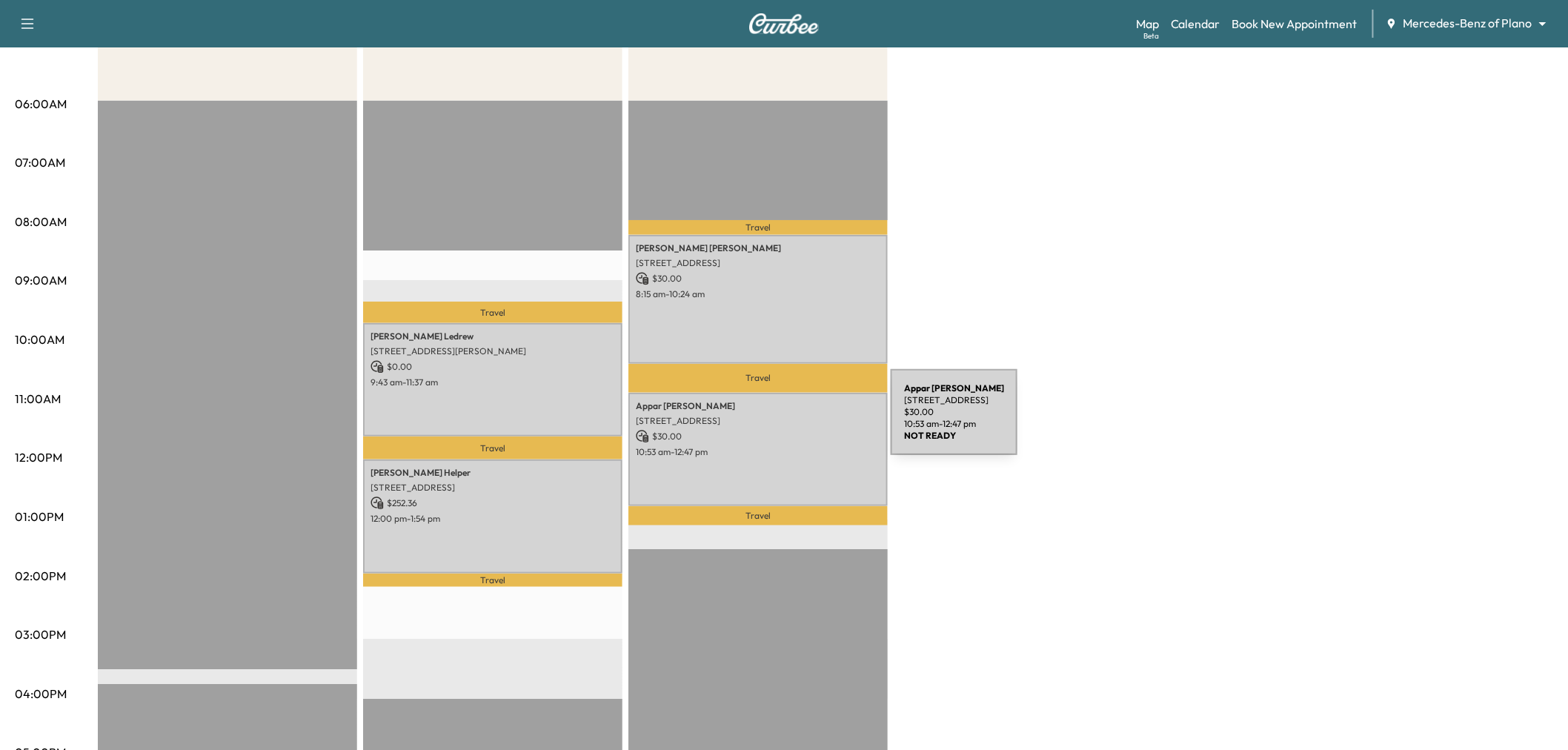
click at [780, 430] on p "$ 30.00" at bounding box center [758, 437] width 245 height 13
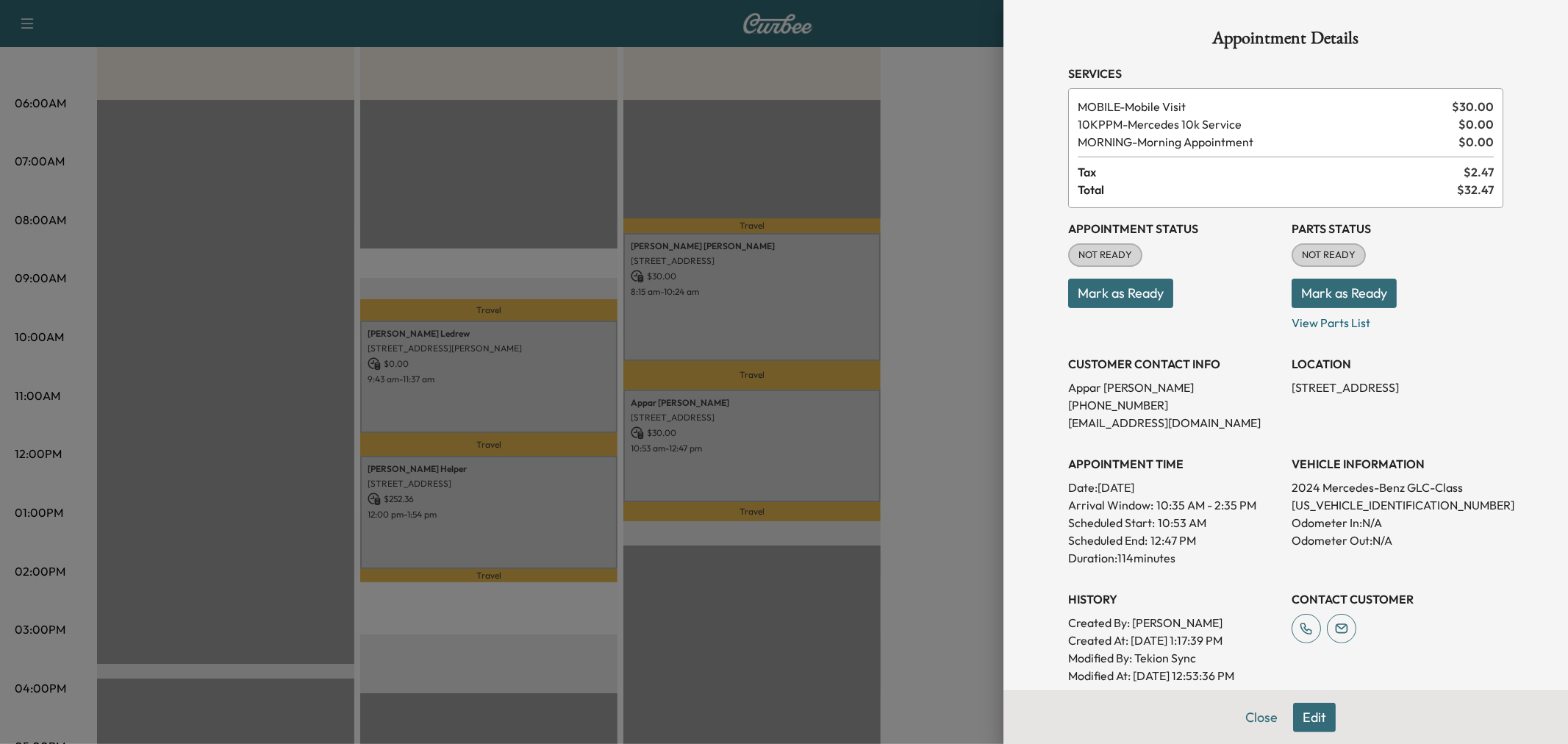
click at [774, 427] on div at bounding box center [784, 372] width 1568 height 744
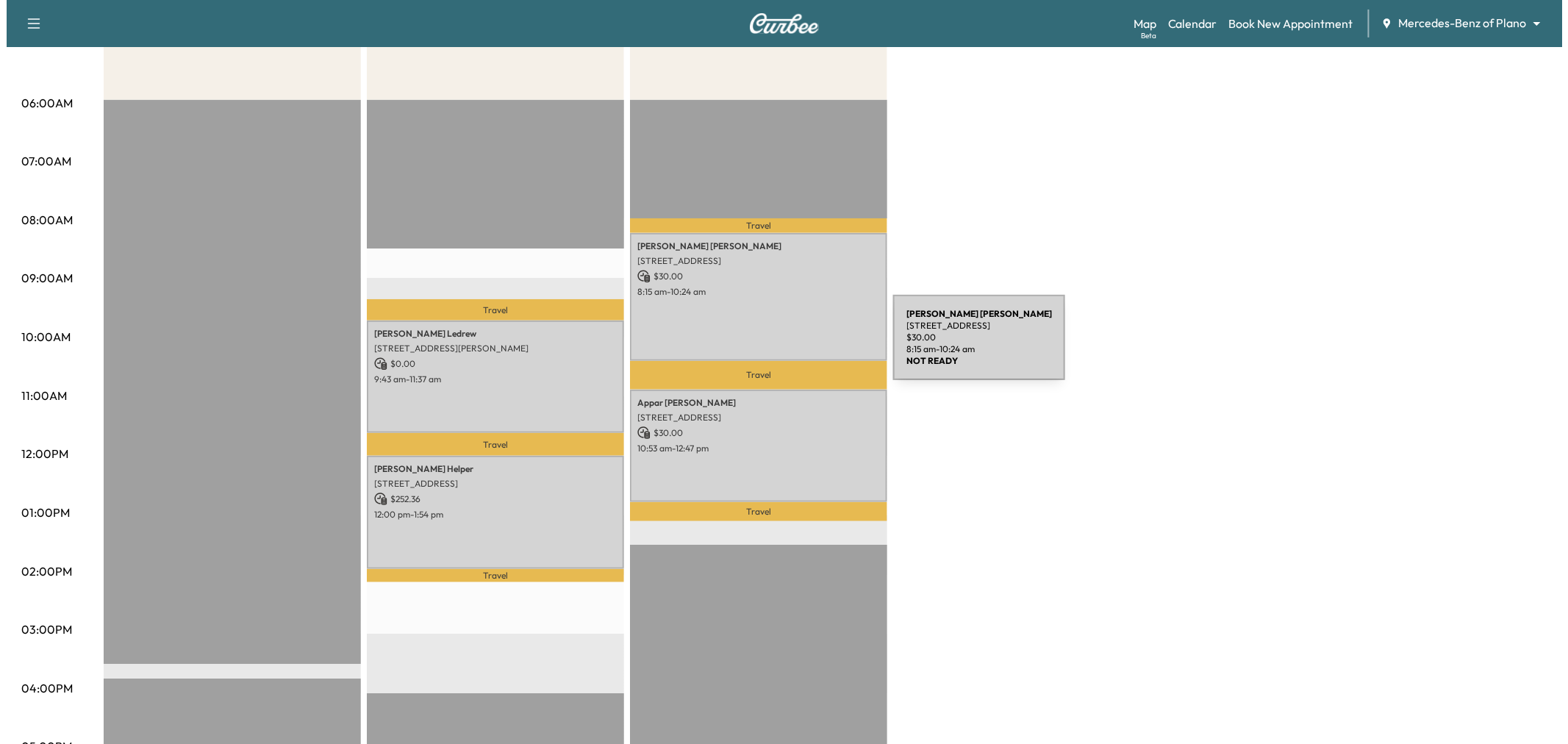
scroll to position [0, 0]
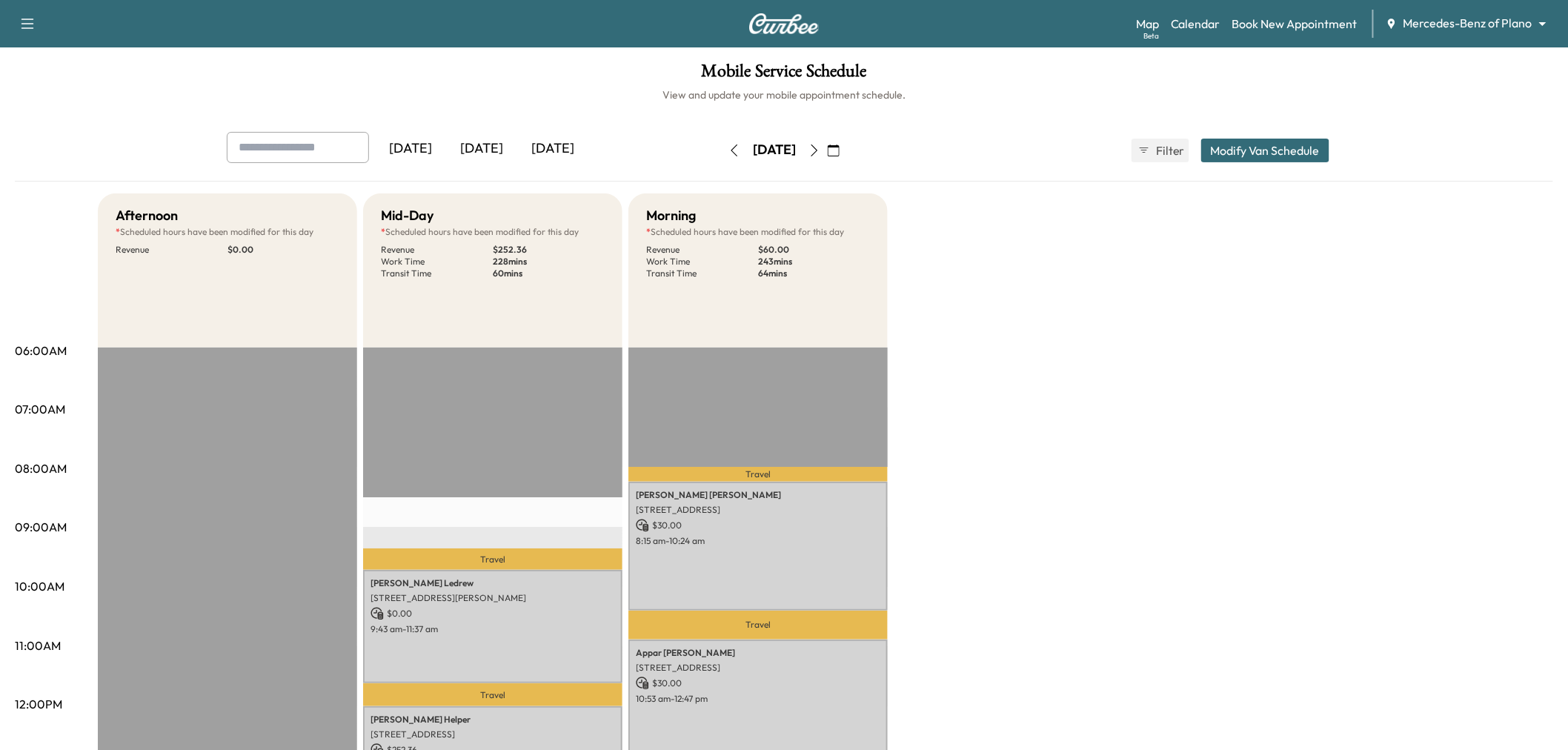
click at [1271, 148] on button "Modify Van Schedule" at bounding box center [1266, 150] width 129 height 24
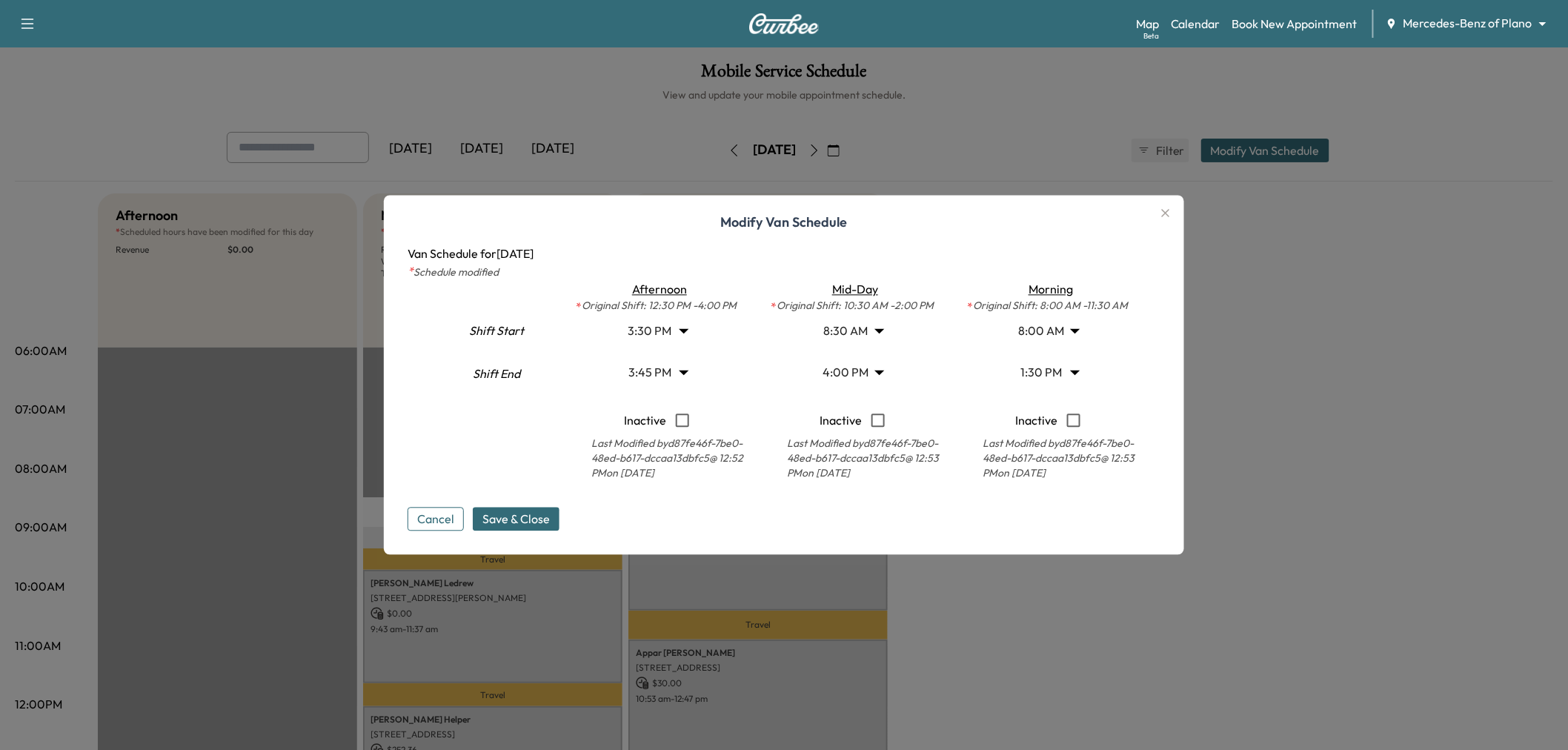
click at [1056, 369] on body "Support Log Out Map Beta Calendar Book New Appointment Mercedes-Benz of Plano *…" at bounding box center [784, 375] width 1568 height 750
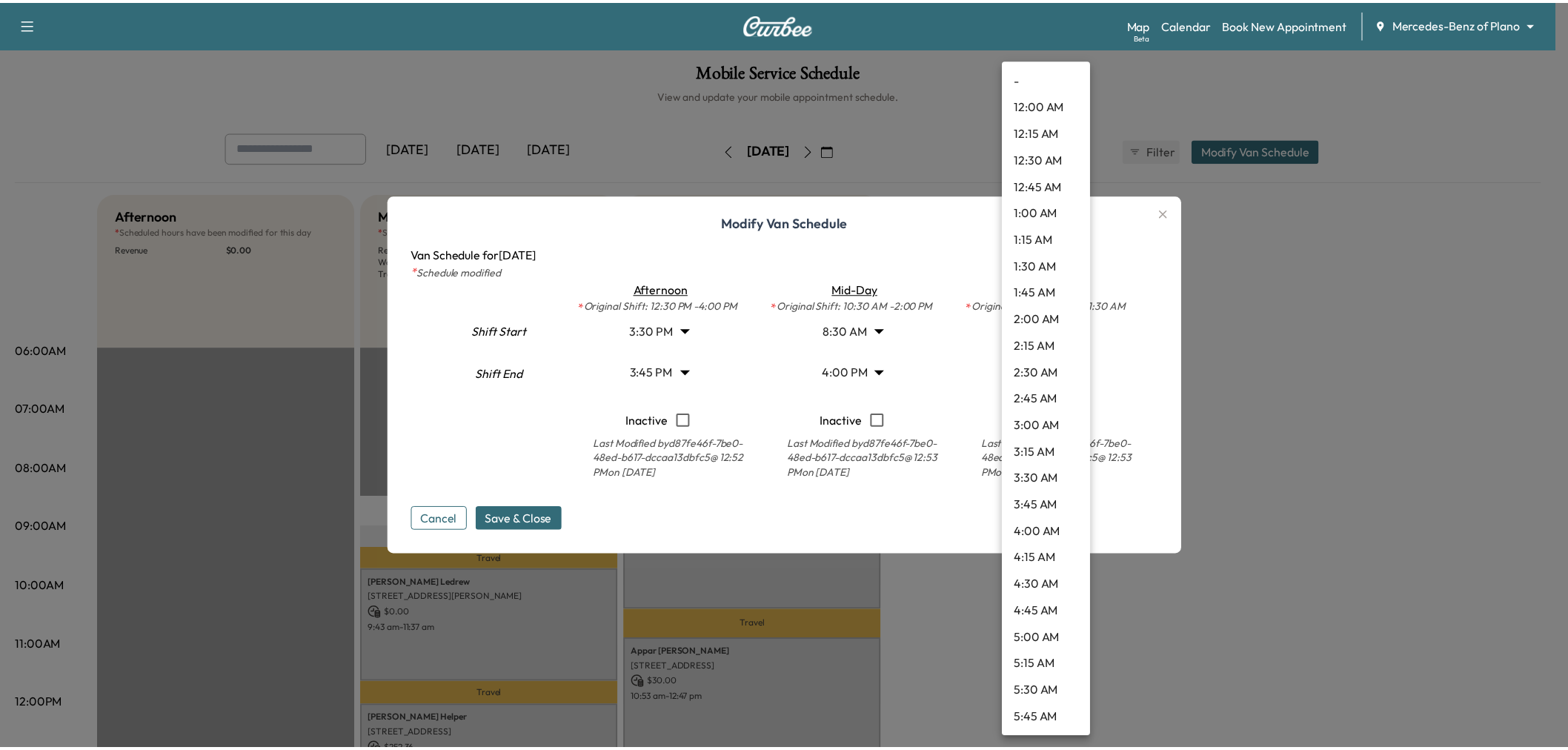
scroll to position [1147, 0]
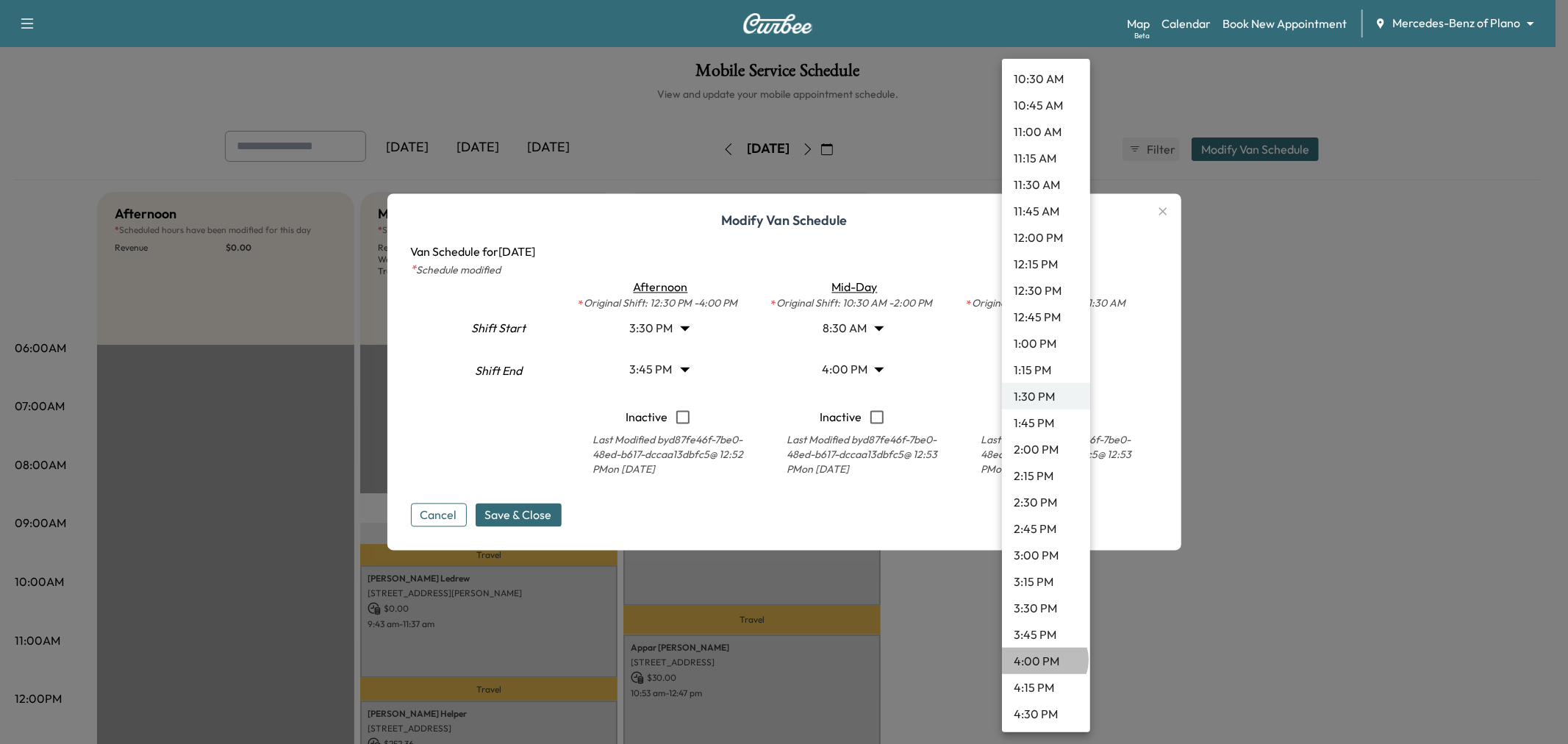
click at [1044, 659] on li "4:00 PM" at bounding box center [1046, 661] width 89 height 27
type input "**"
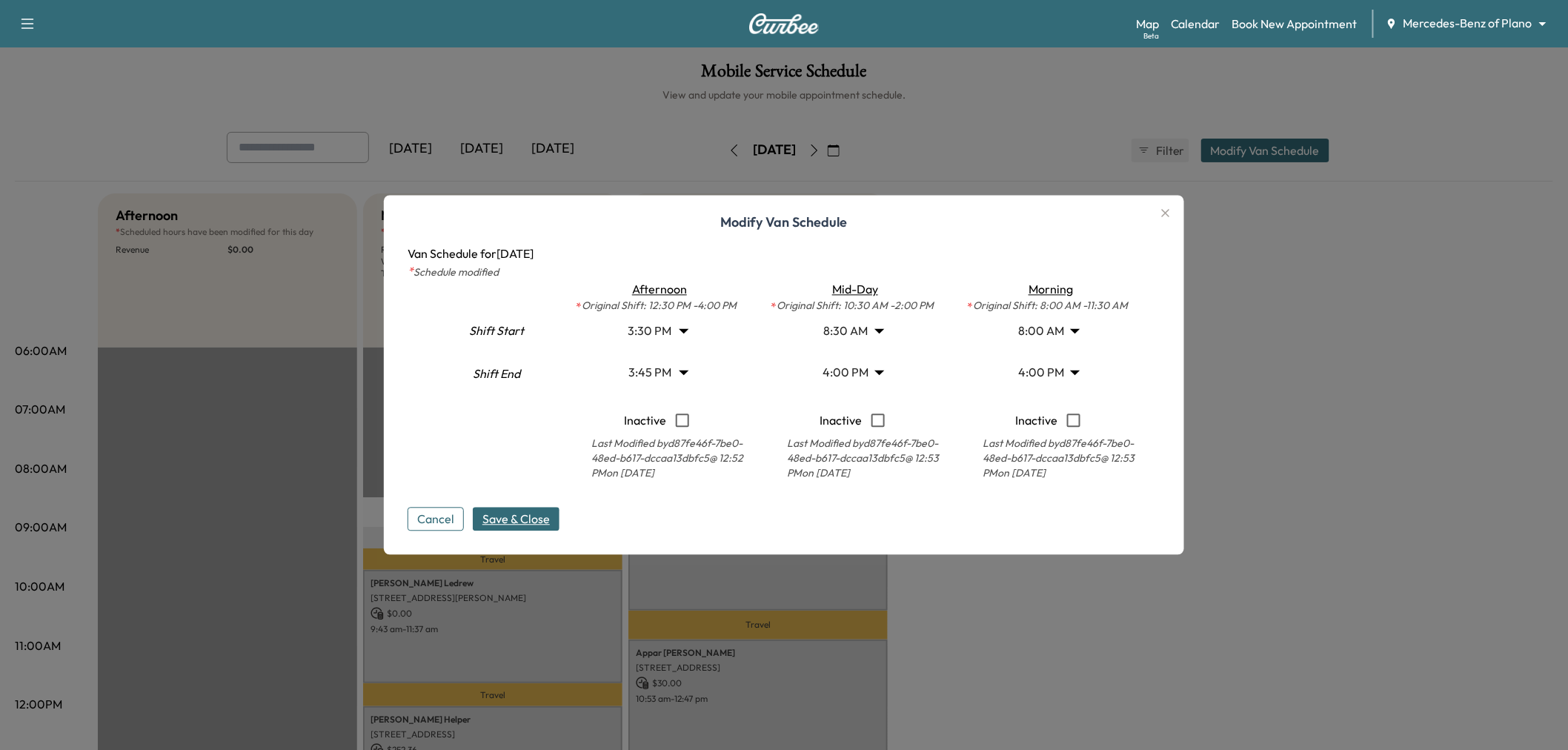
click at [525, 521] on span "Save & Close" at bounding box center [517, 520] width 67 height 18
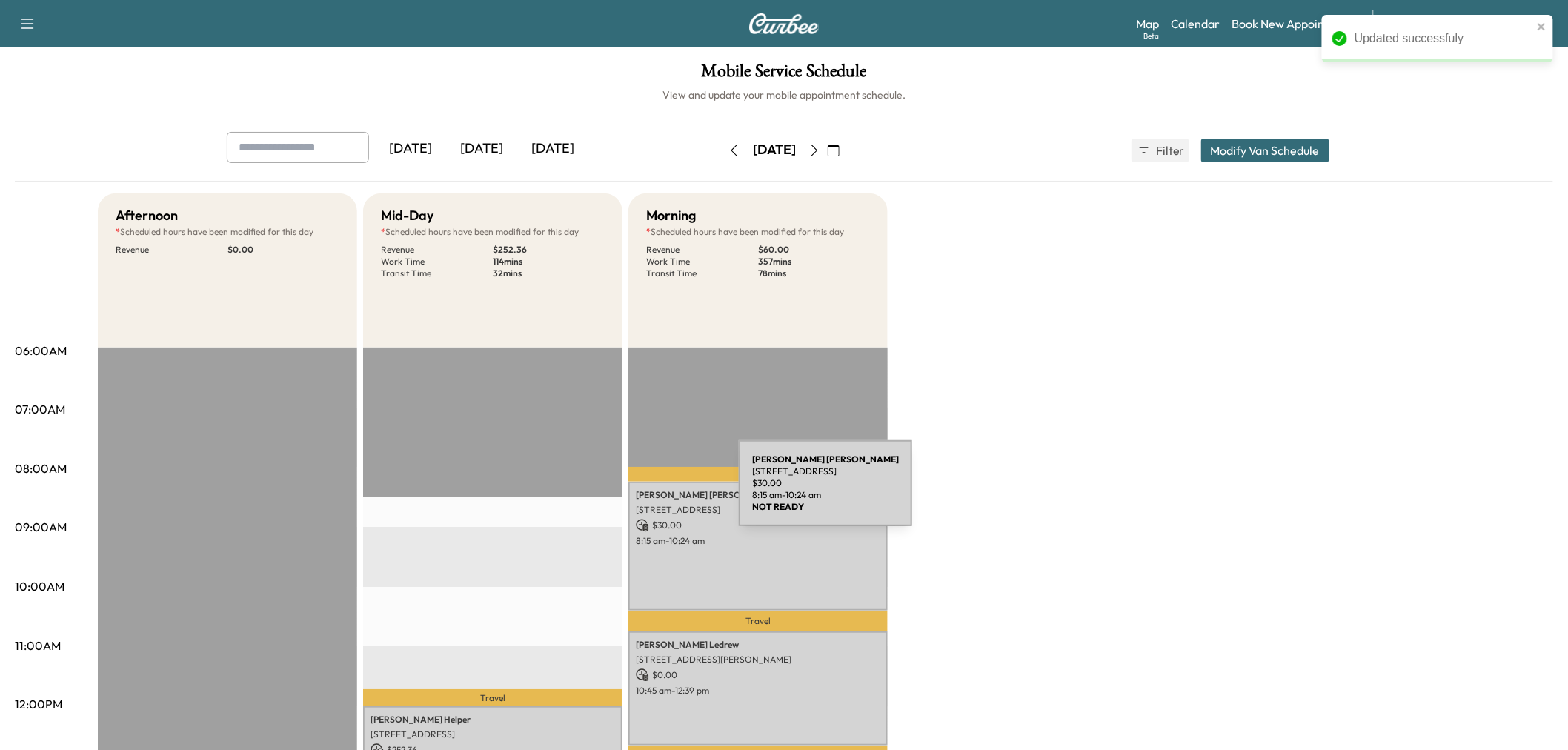
scroll to position [247, 0]
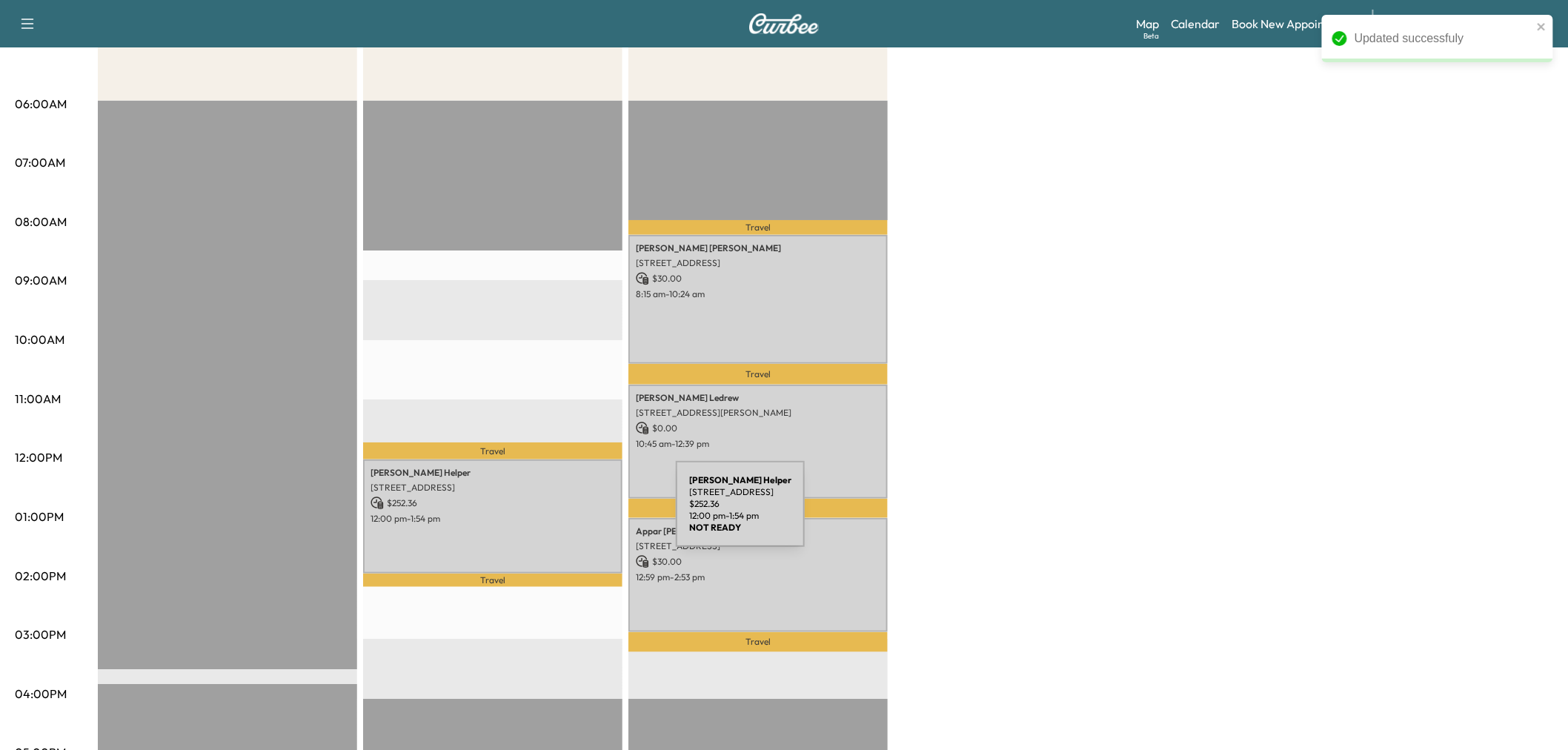
click at [565, 513] on p "12:00 pm - 1:54 pm" at bounding box center [493, 519] width 245 height 12
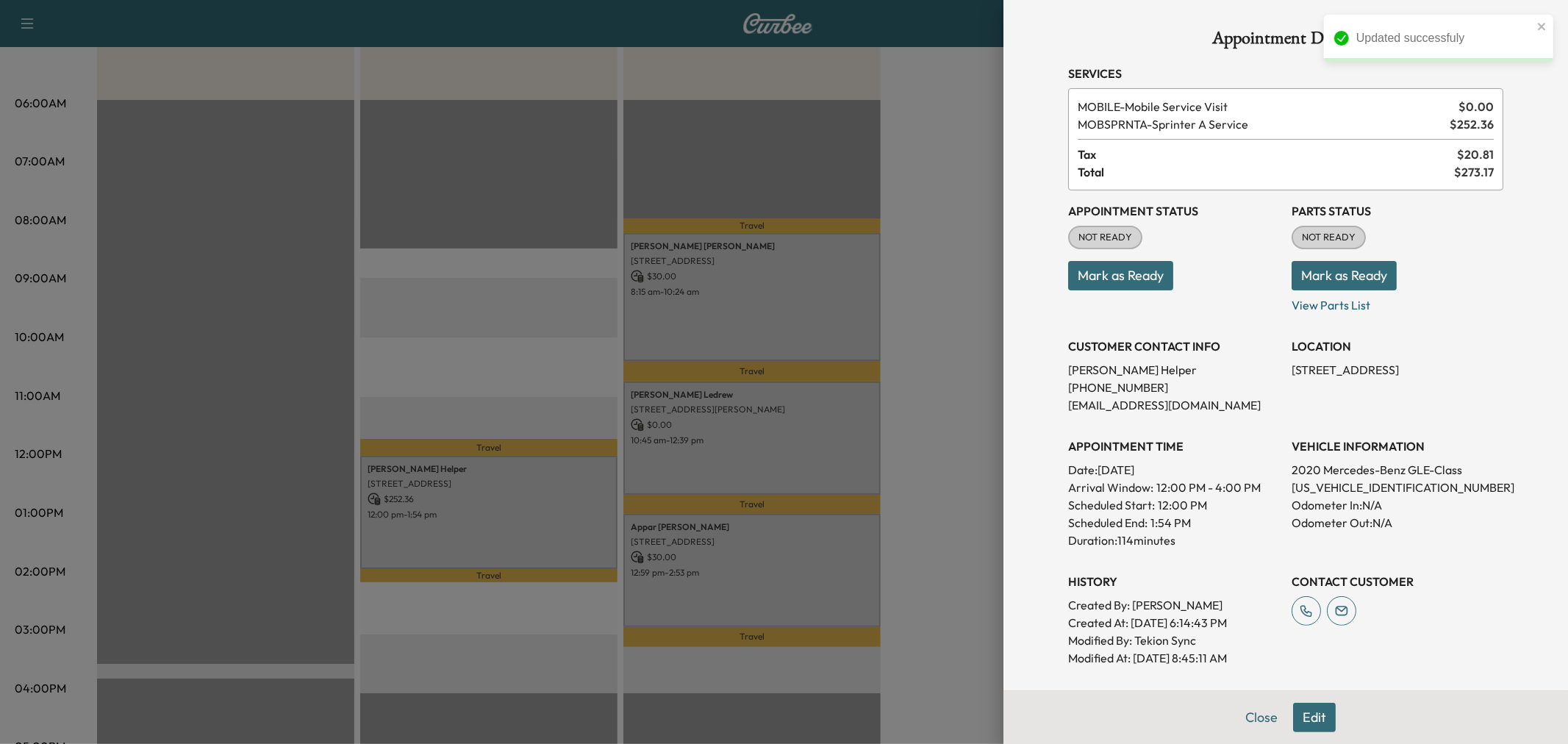
click at [1304, 716] on button "Edit" at bounding box center [1315, 717] width 43 height 30
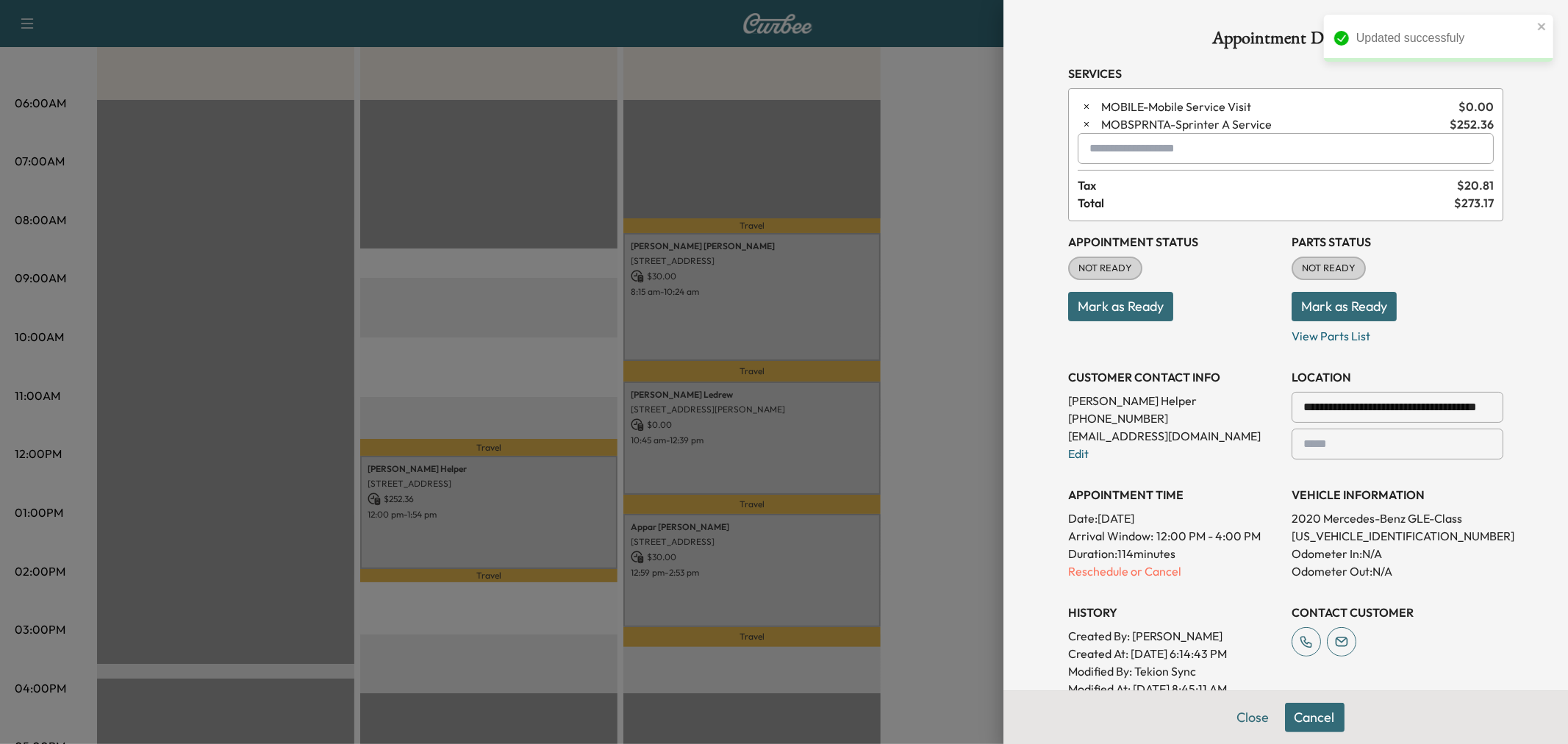
click at [1195, 157] on input "text" at bounding box center [1286, 149] width 416 height 30
click at [1196, 188] on p "MORNING - Morning Appointment" at bounding box center [1233, 188] width 320 height 21
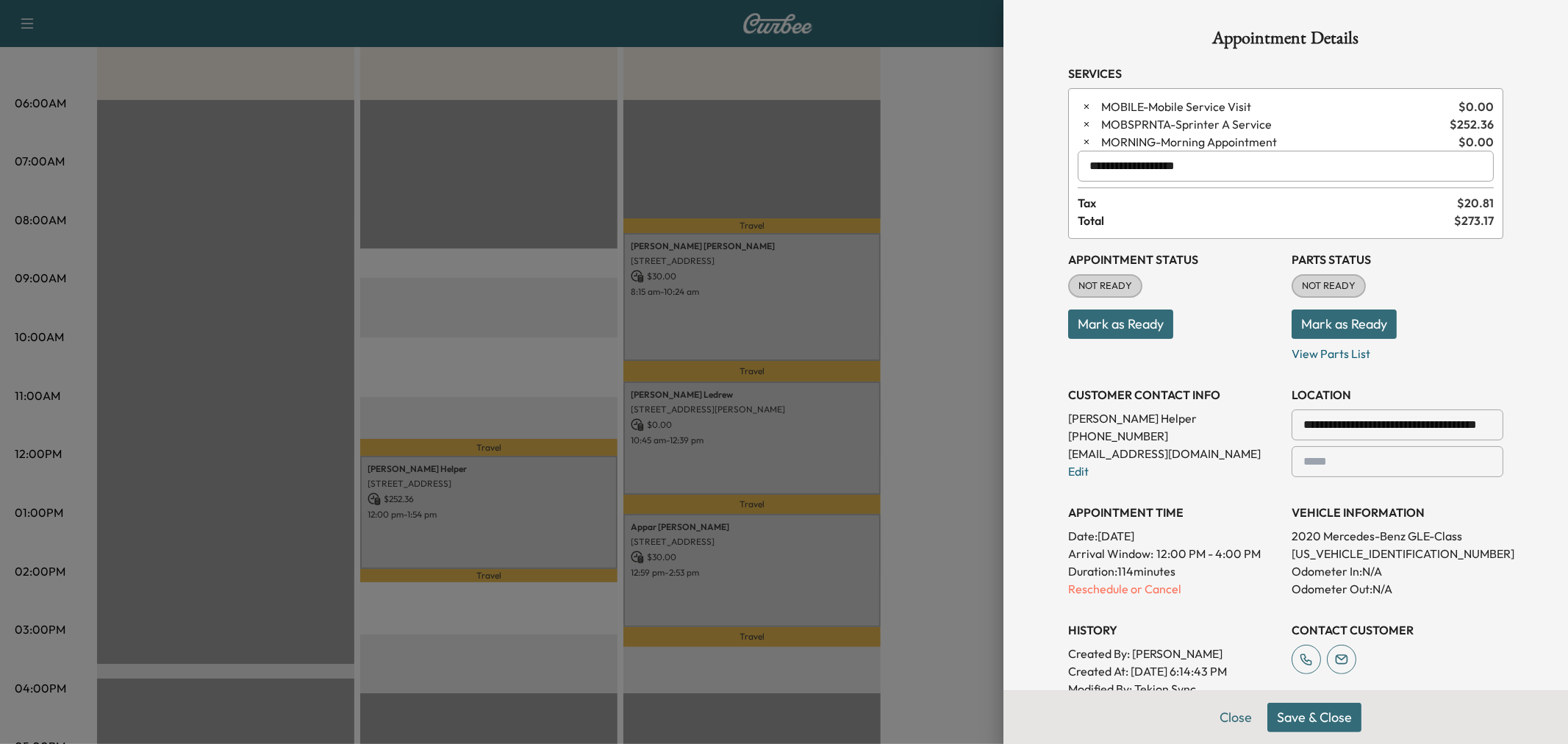
type input "**********"
click at [1331, 718] on button "Save & Close" at bounding box center [1315, 717] width 94 height 30
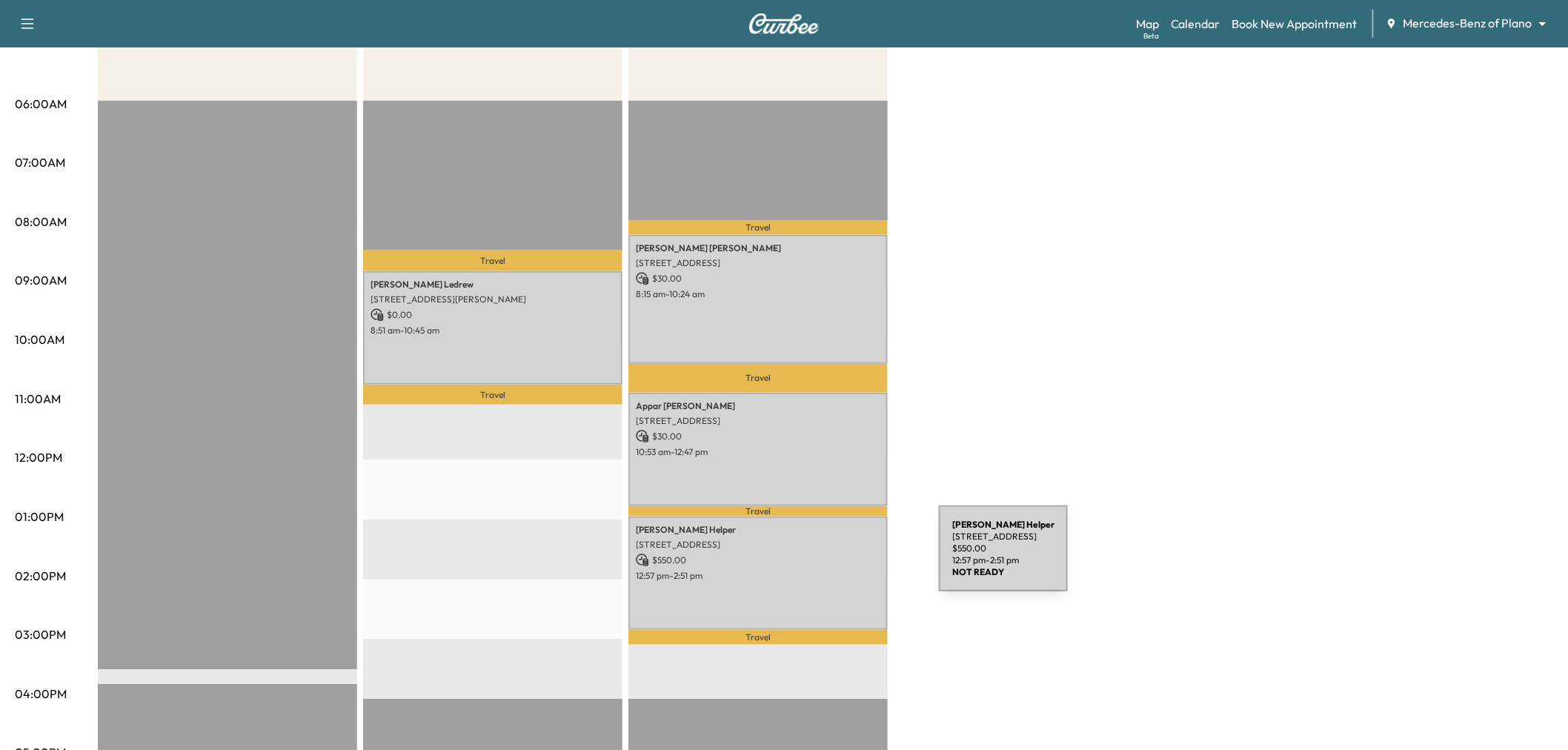
click at [824, 559] on p "$ 550.00" at bounding box center [758, 561] width 245 height 13
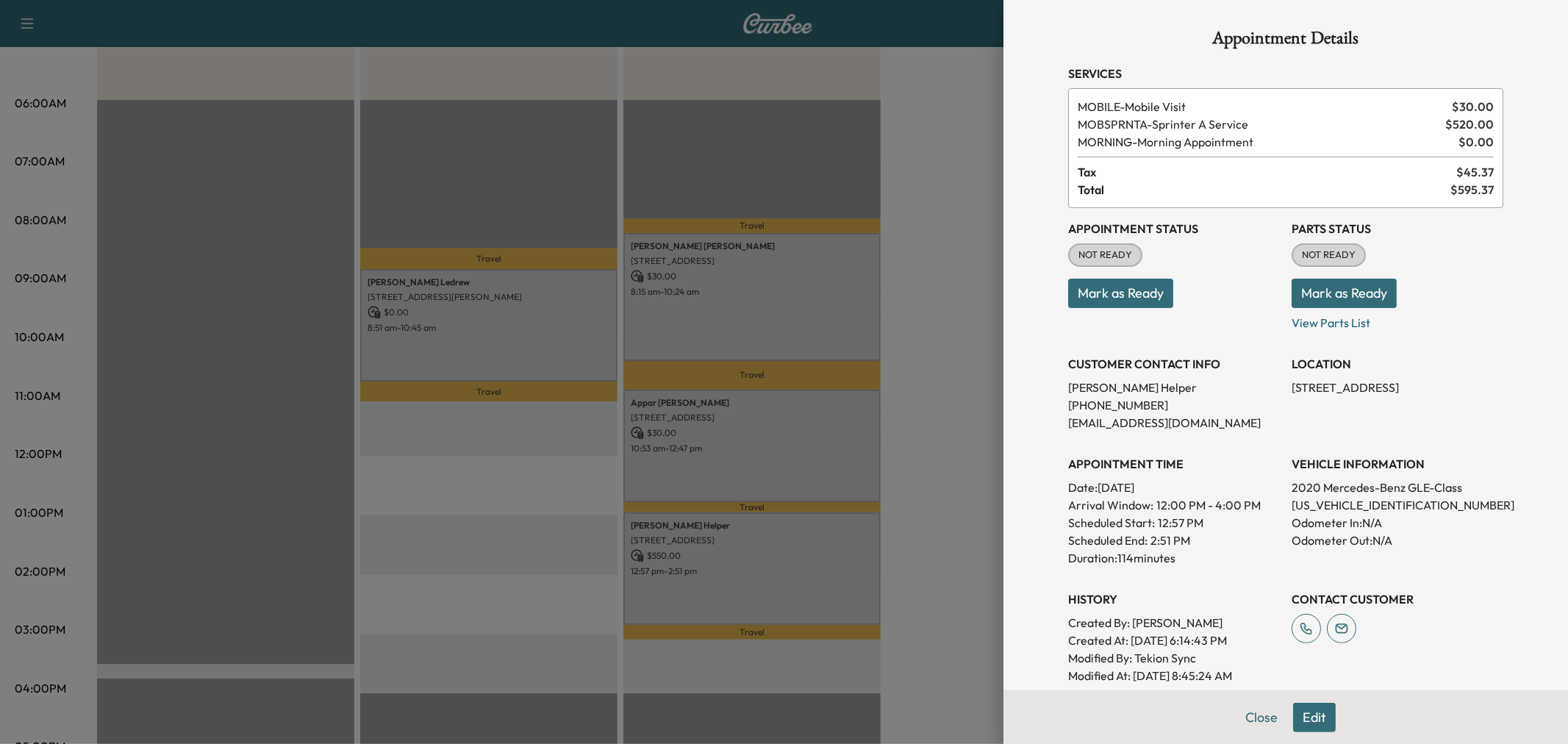
click at [814, 471] on div at bounding box center [784, 372] width 1568 height 744
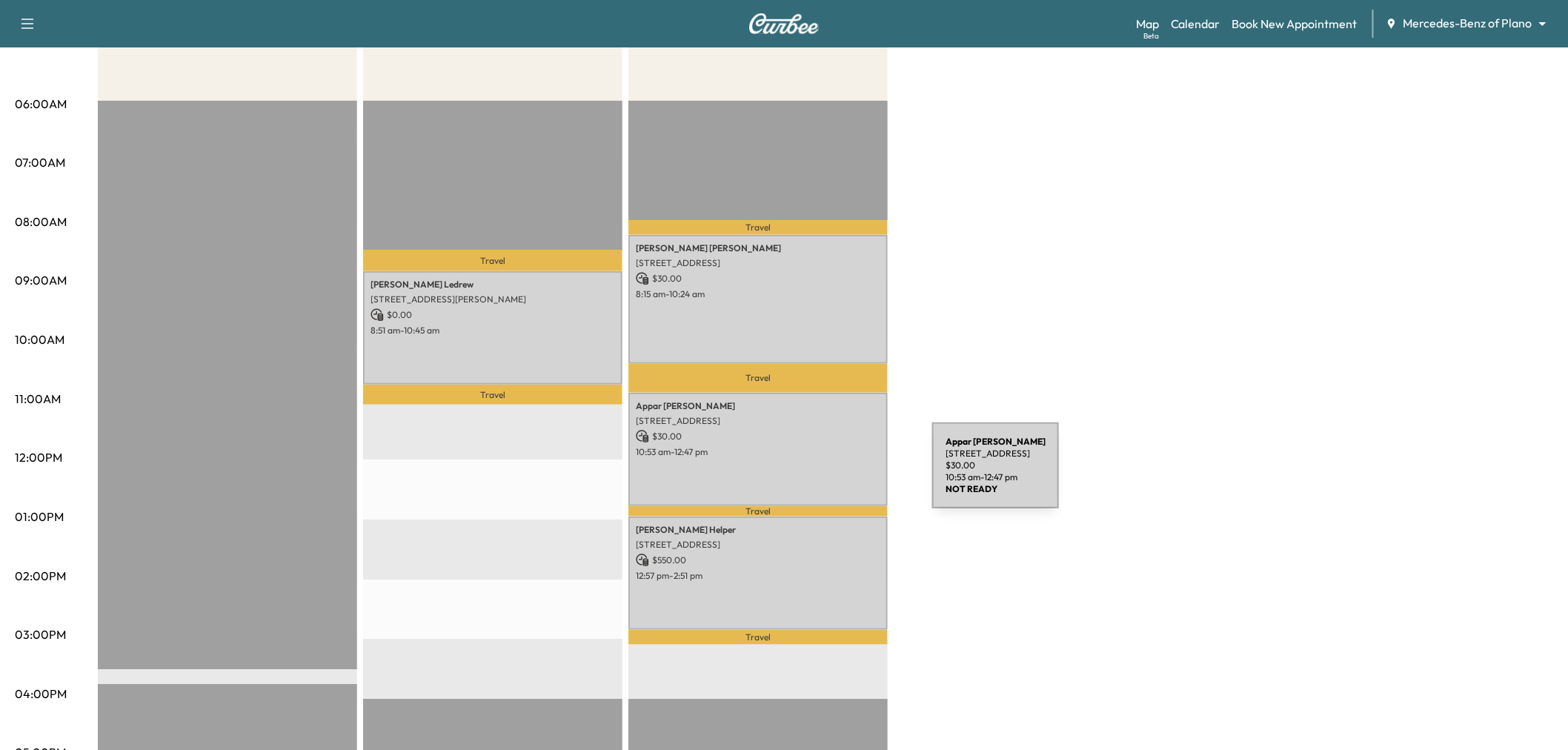
click at [821, 474] on div "Appar Sivasubramaniam 15855 Millwood Trl, Frisco, TX 75034, USA $ 30.00 10:53 a…" at bounding box center [759, 449] width 259 height 113
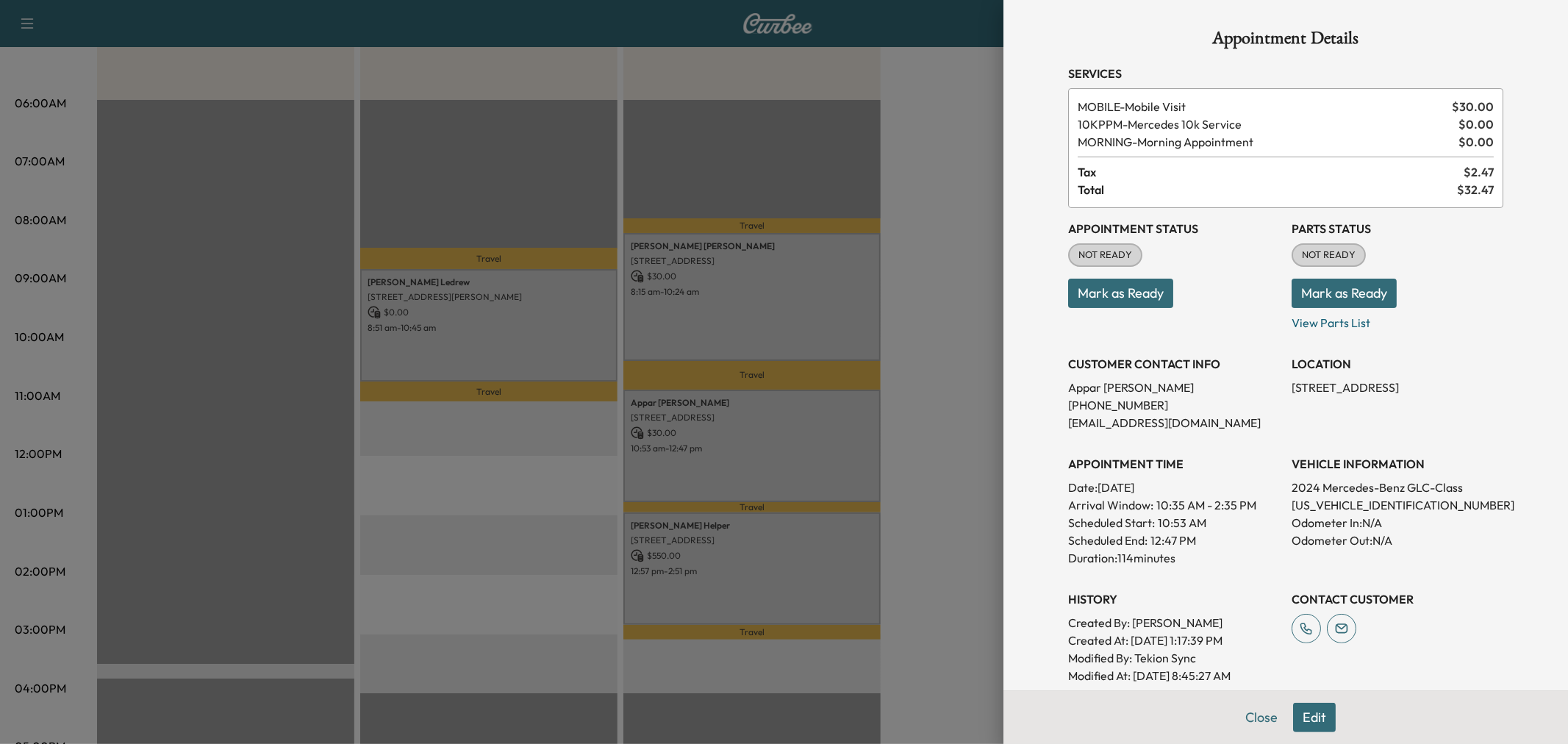
click at [812, 318] on div at bounding box center [784, 372] width 1568 height 744
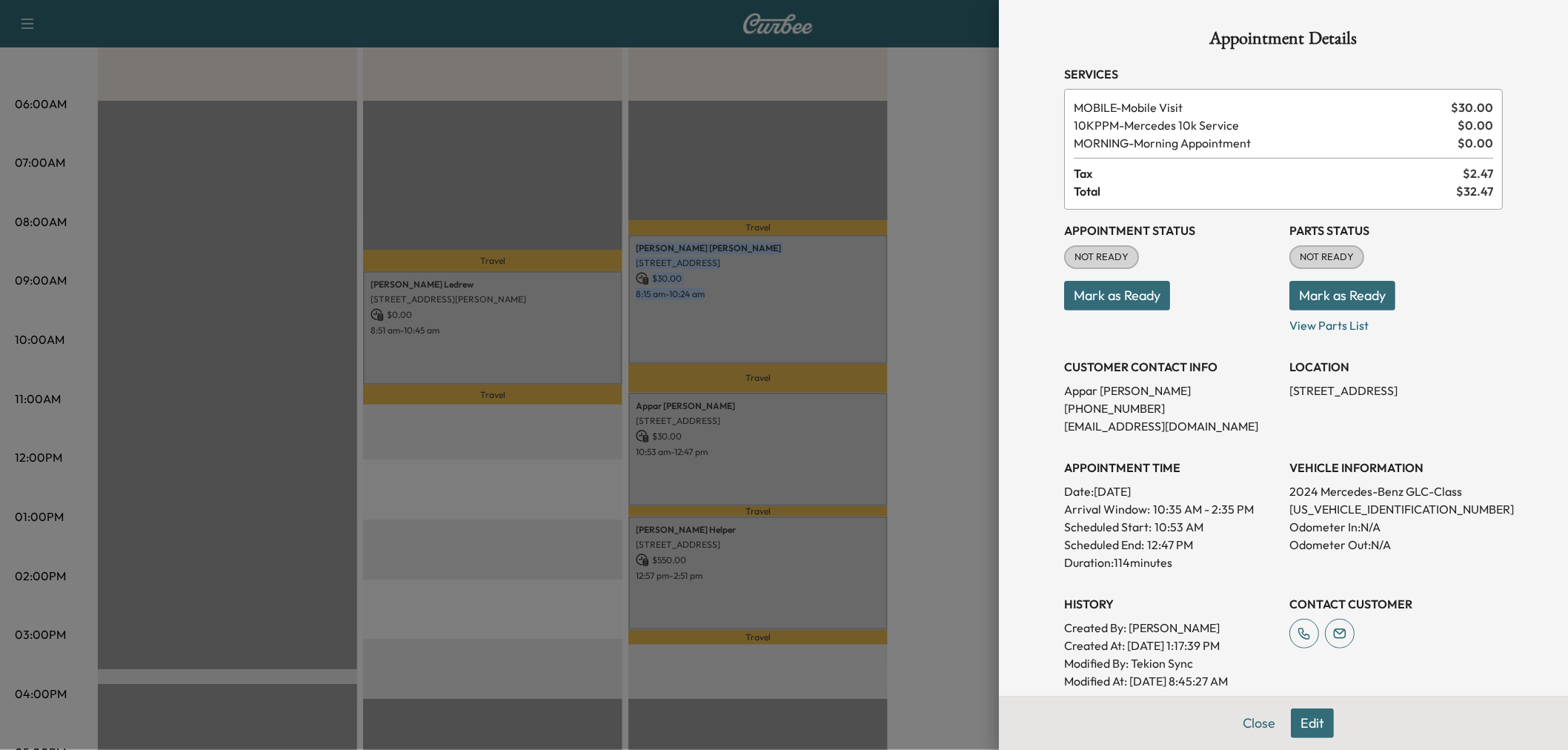
click at [818, 321] on div "Nicole Moreno 5013 Crooked Ln, Plano, TX 75023, USA $ 30.00 8:15 am - 10:24 am" at bounding box center [759, 300] width 259 height 129
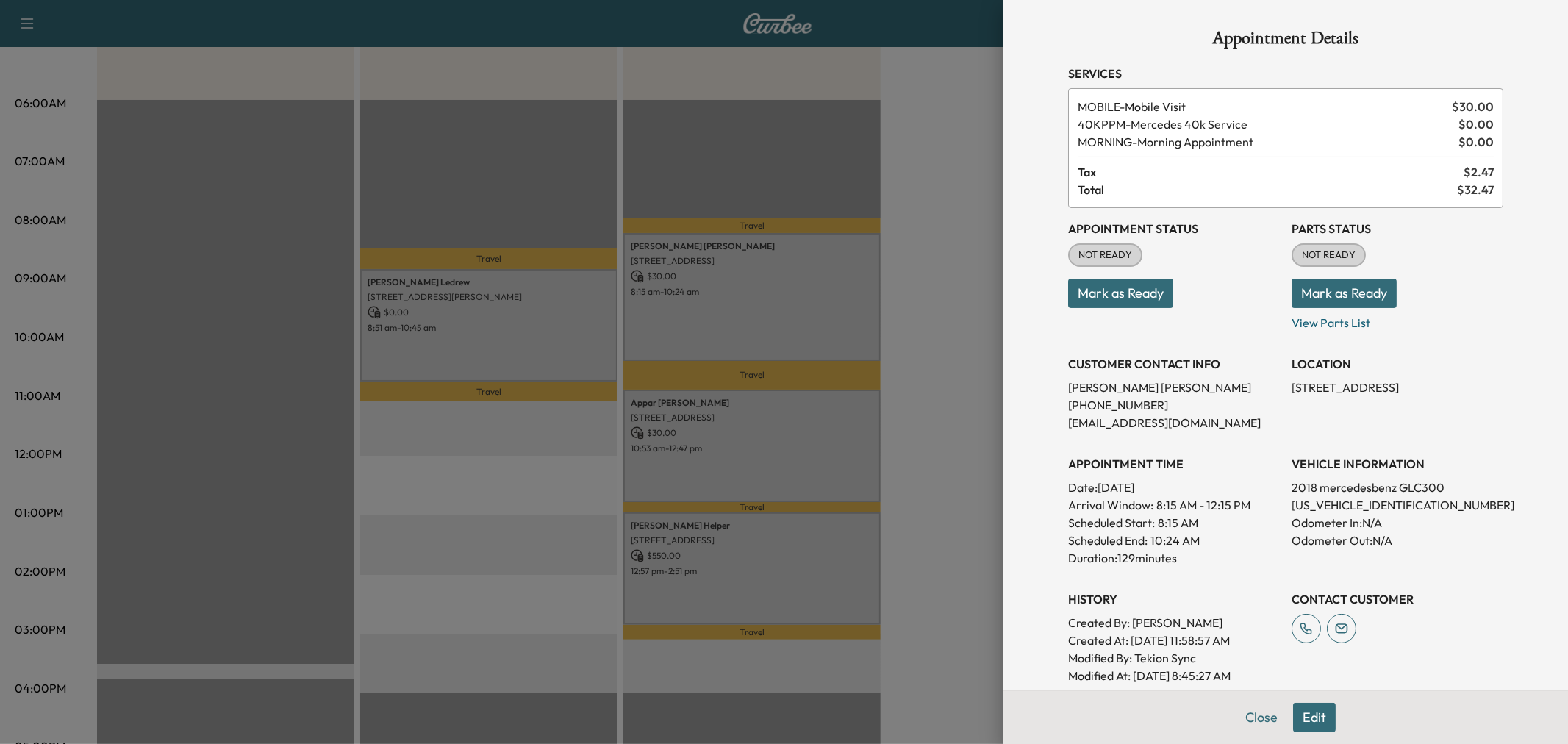
click at [792, 317] on div at bounding box center [784, 372] width 1568 height 744
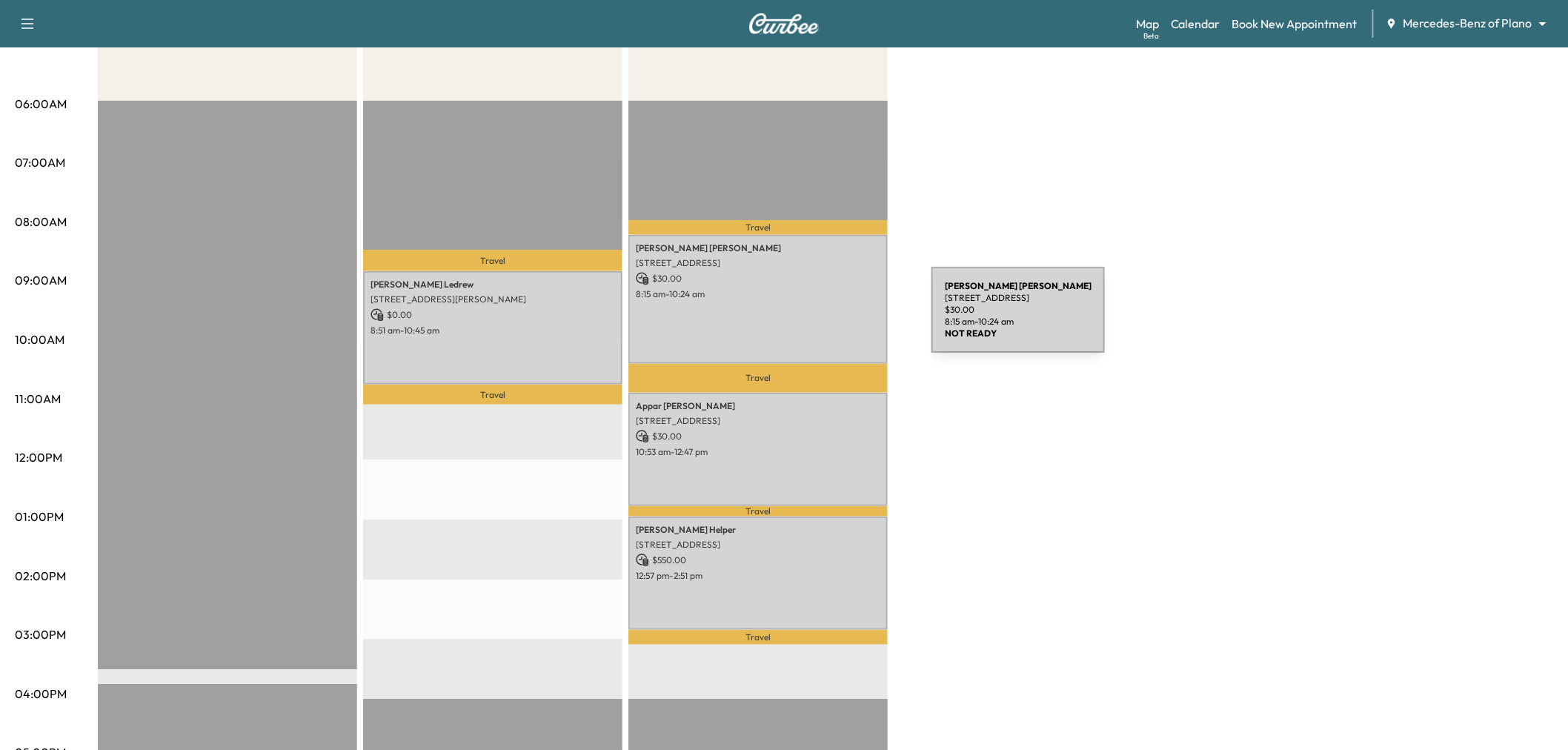
click at [921, 316] on div "Afternoon * Scheduled hours have been modified for this day Revenue $ 0.00 EST …" at bounding box center [826, 502] width 1456 height 1112
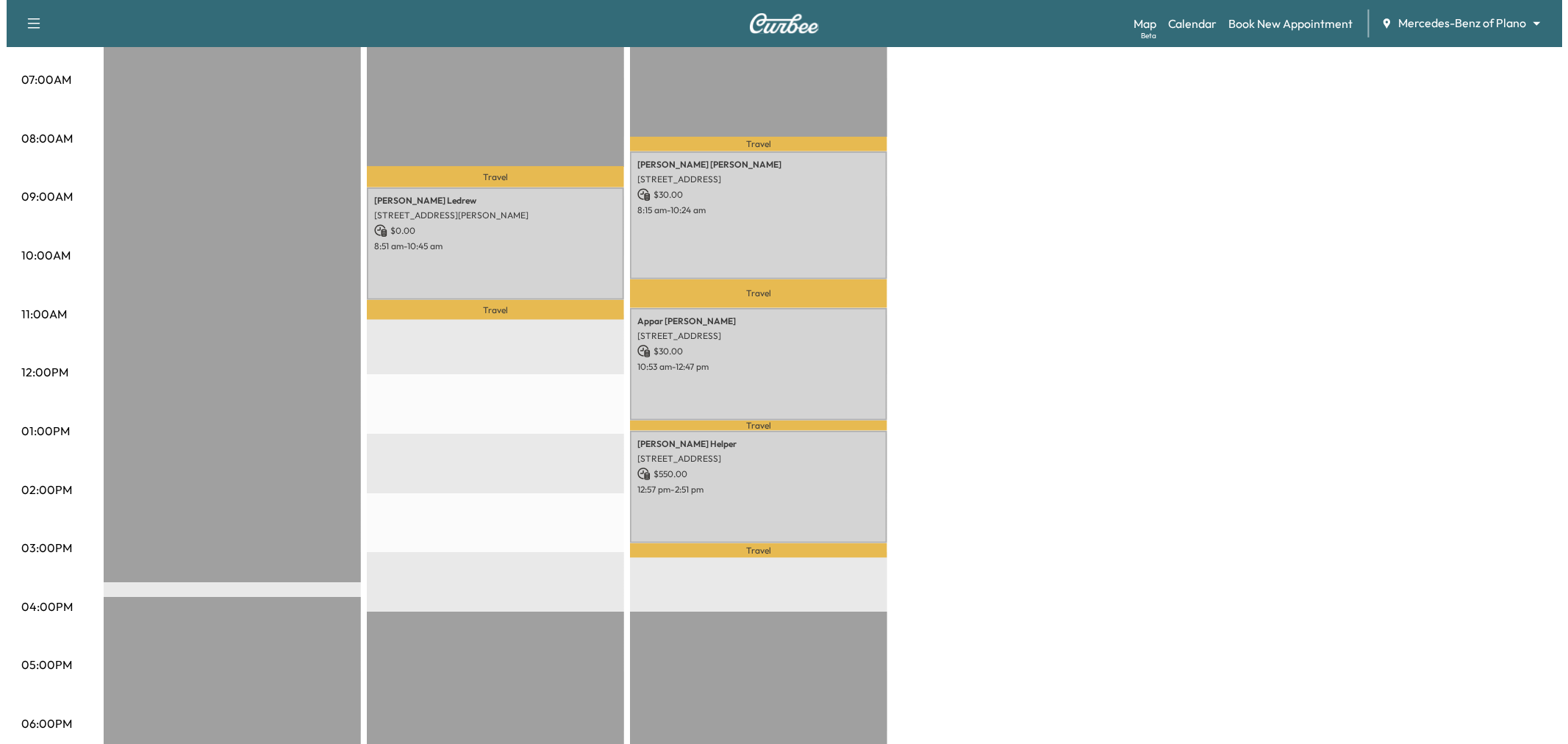
scroll to position [82, 0]
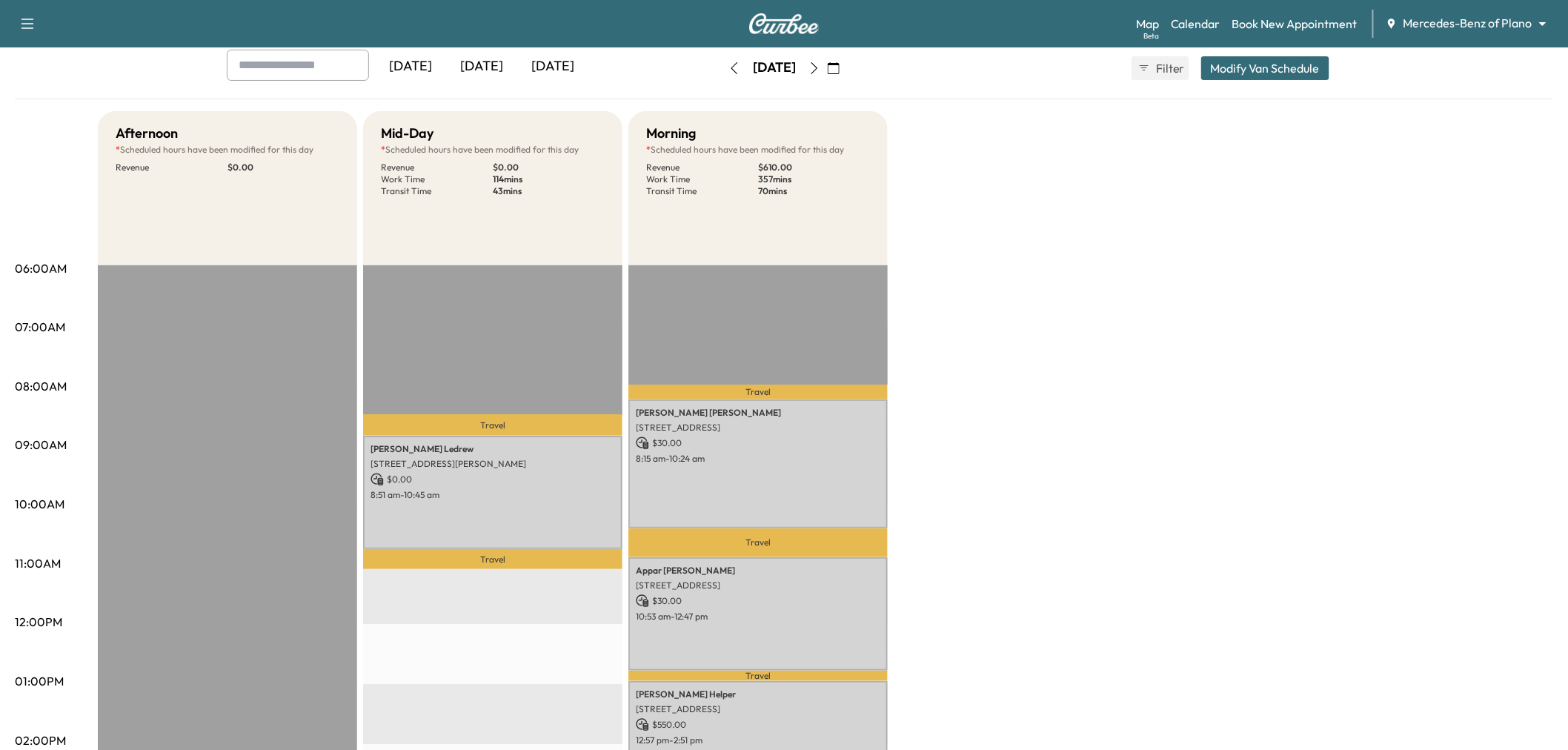
click at [1266, 77] on button "Modify Van Schedule" at bounding box center [1266, 68] width 129 height 24
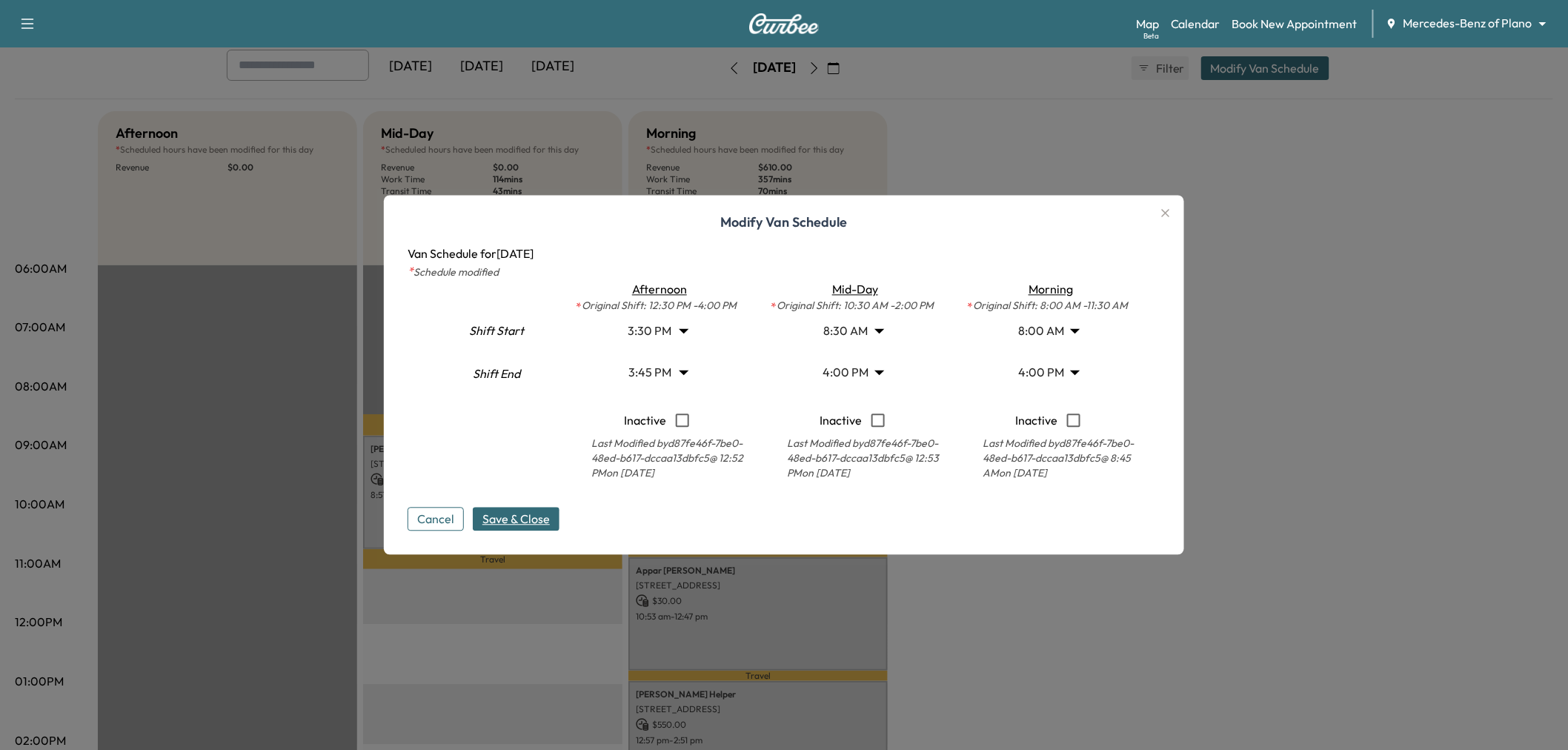
click at [1058, 371] on body "Support Log Out Map Beta Calendar Book New Appointment Mercedes-Benz of Plano *…" at bounding box center [784, 292] width 1568 height 750
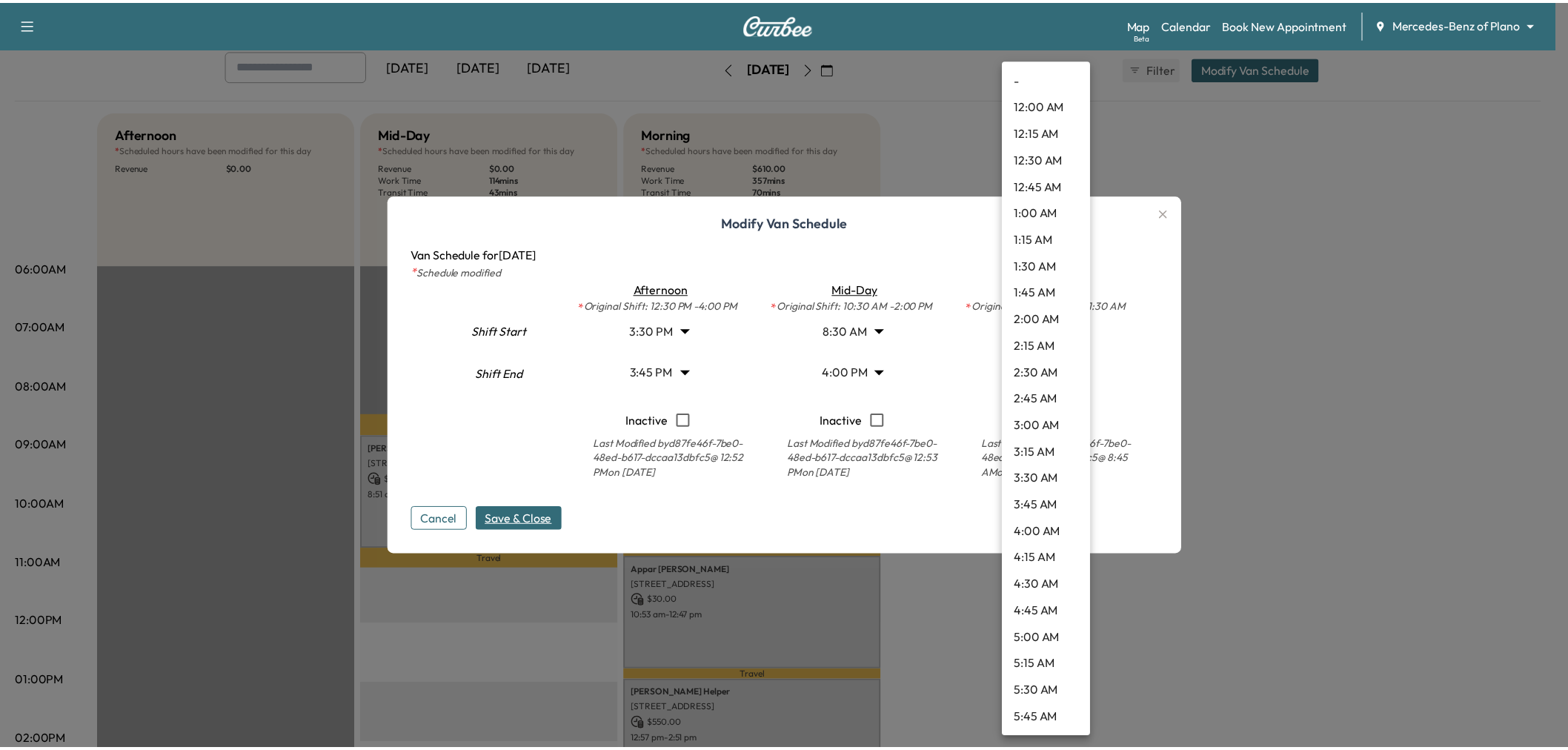
scroll to position [1413, 0]
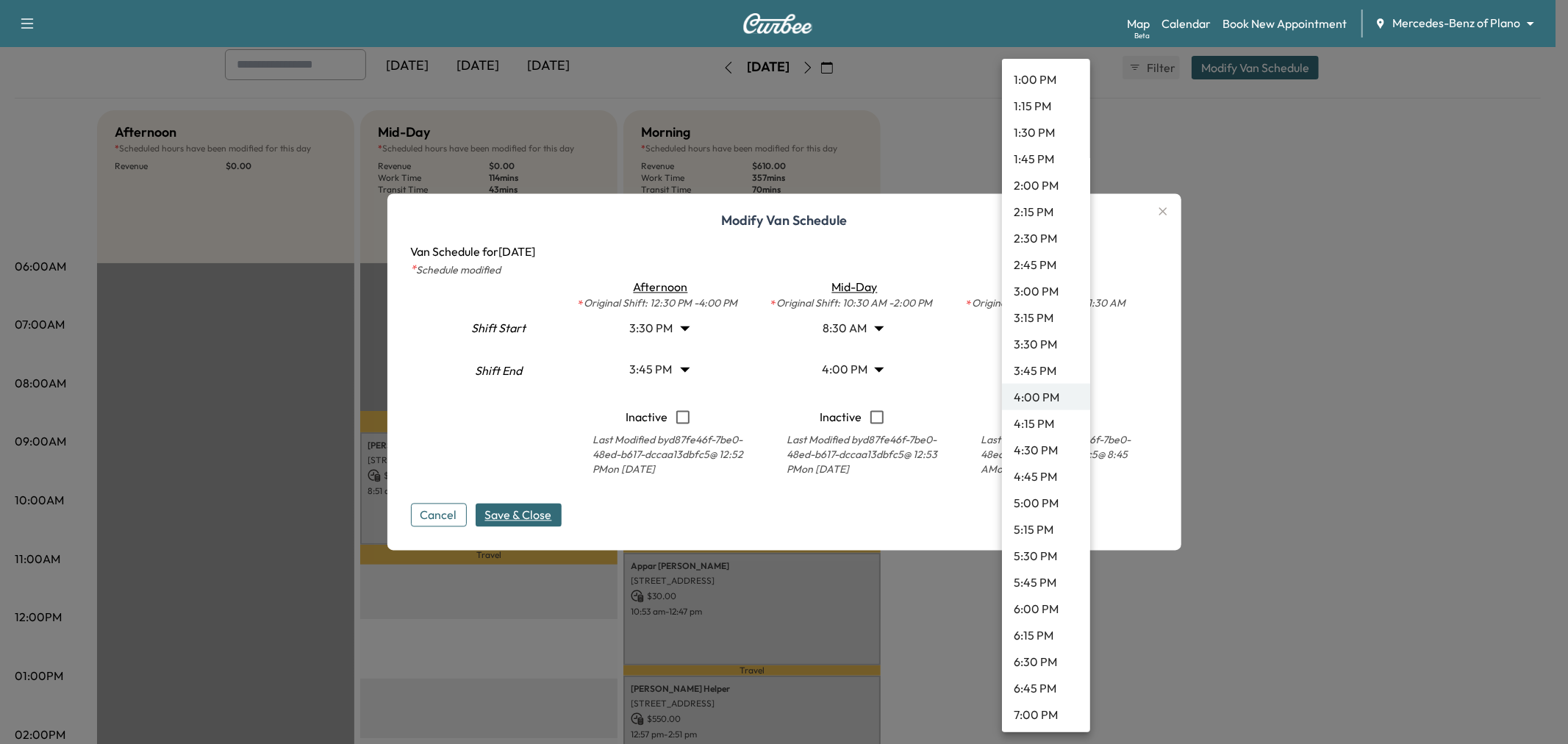
click at [1049, 338] on li "3:30 PM" at bounding box center [1046, 344] width 89 height 27
type input "****"
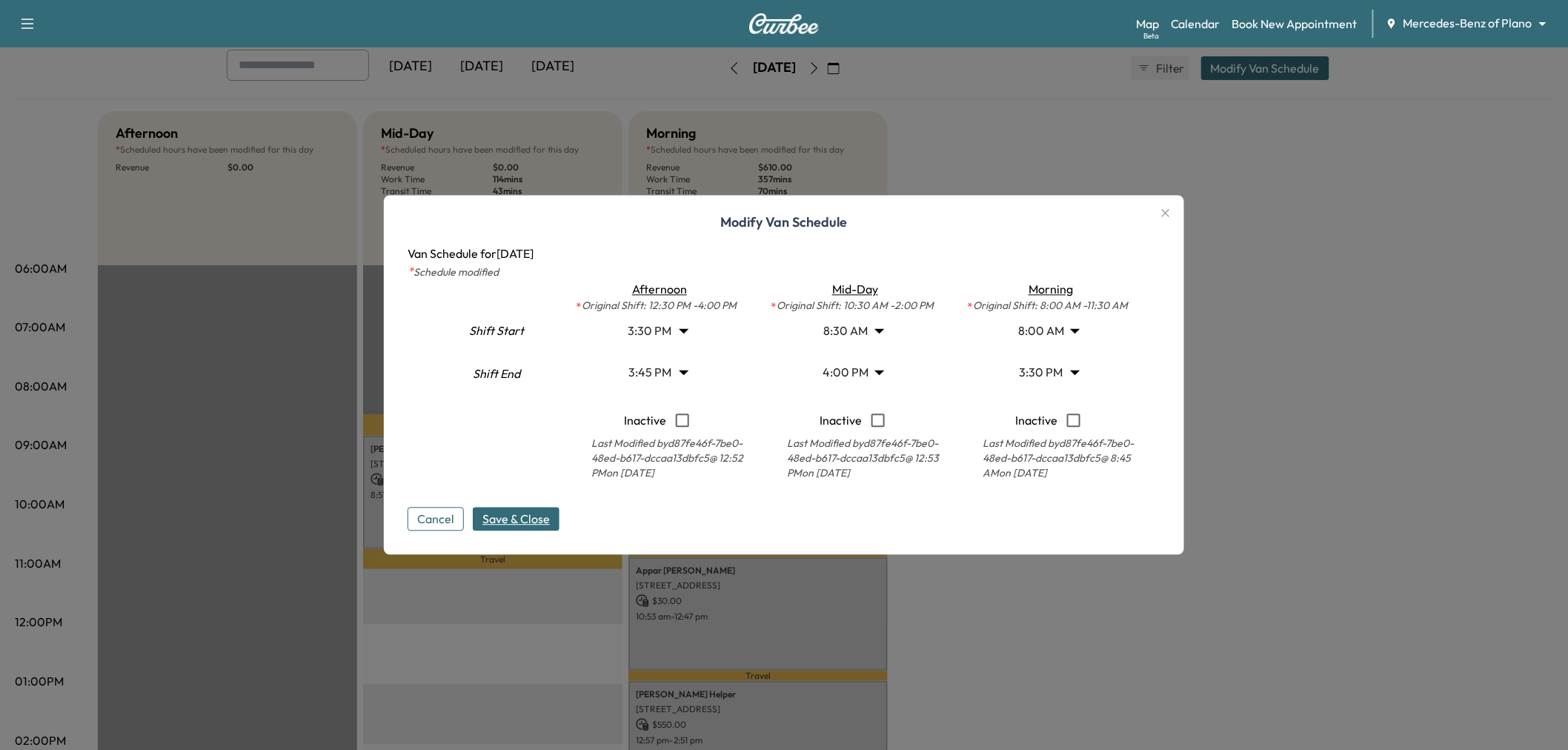
click at [525, 518] on span "Save & Close" at bounding box center [517, 520] width 67 height 18
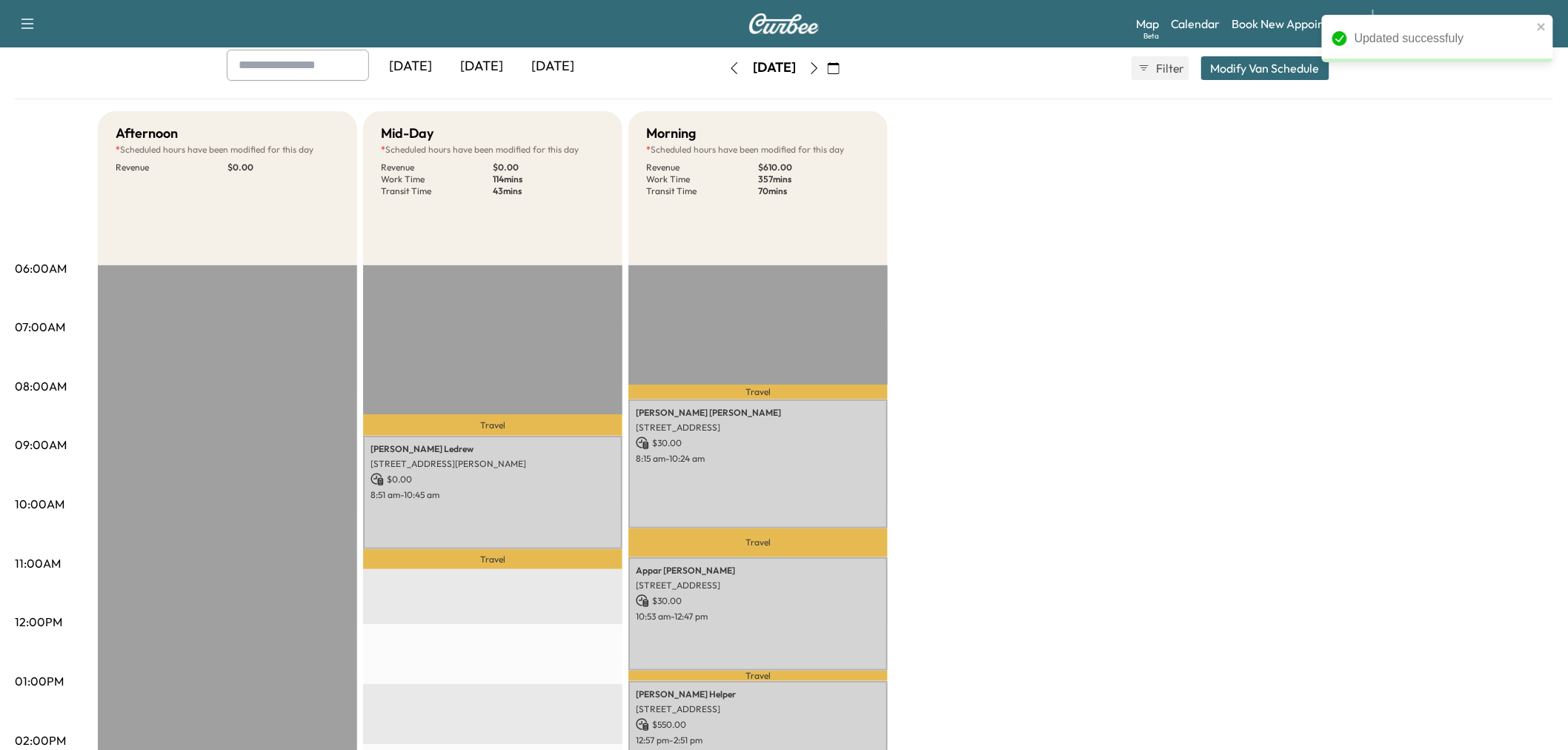
click at [1083, 515] on div "Afternoon * Scheduled hours have been modified for this day Revenue $ 0.00 EST …" at bounding box center [826, 667] width 1456 height 1112
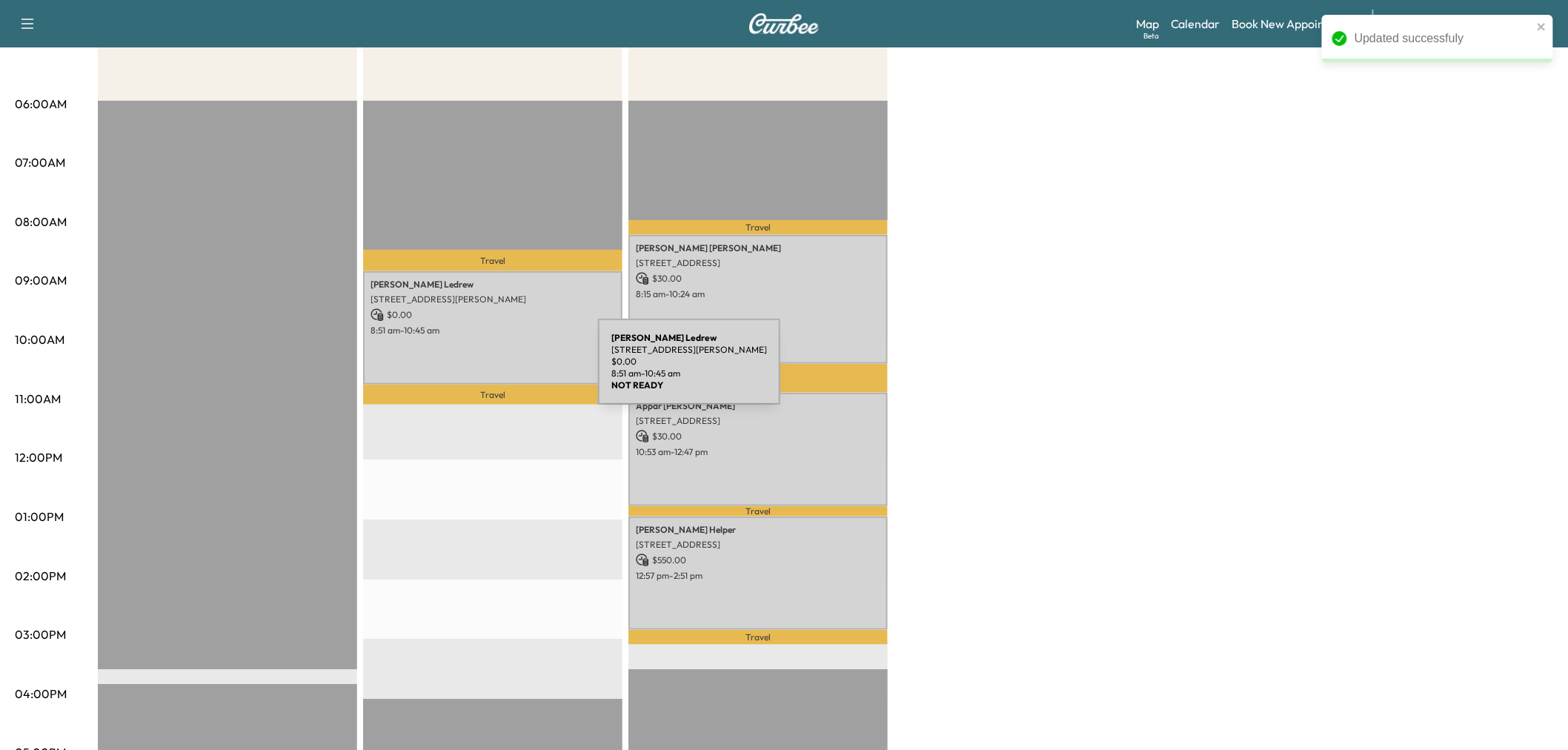
click at [487, 371] on div "Kevin Ledrew 1505 Windsor Dr, McKinney, TX 75072, USA $ 0.00 8:51 am - 10:45 am" at bounding box center [493, 328] width 259 height 113
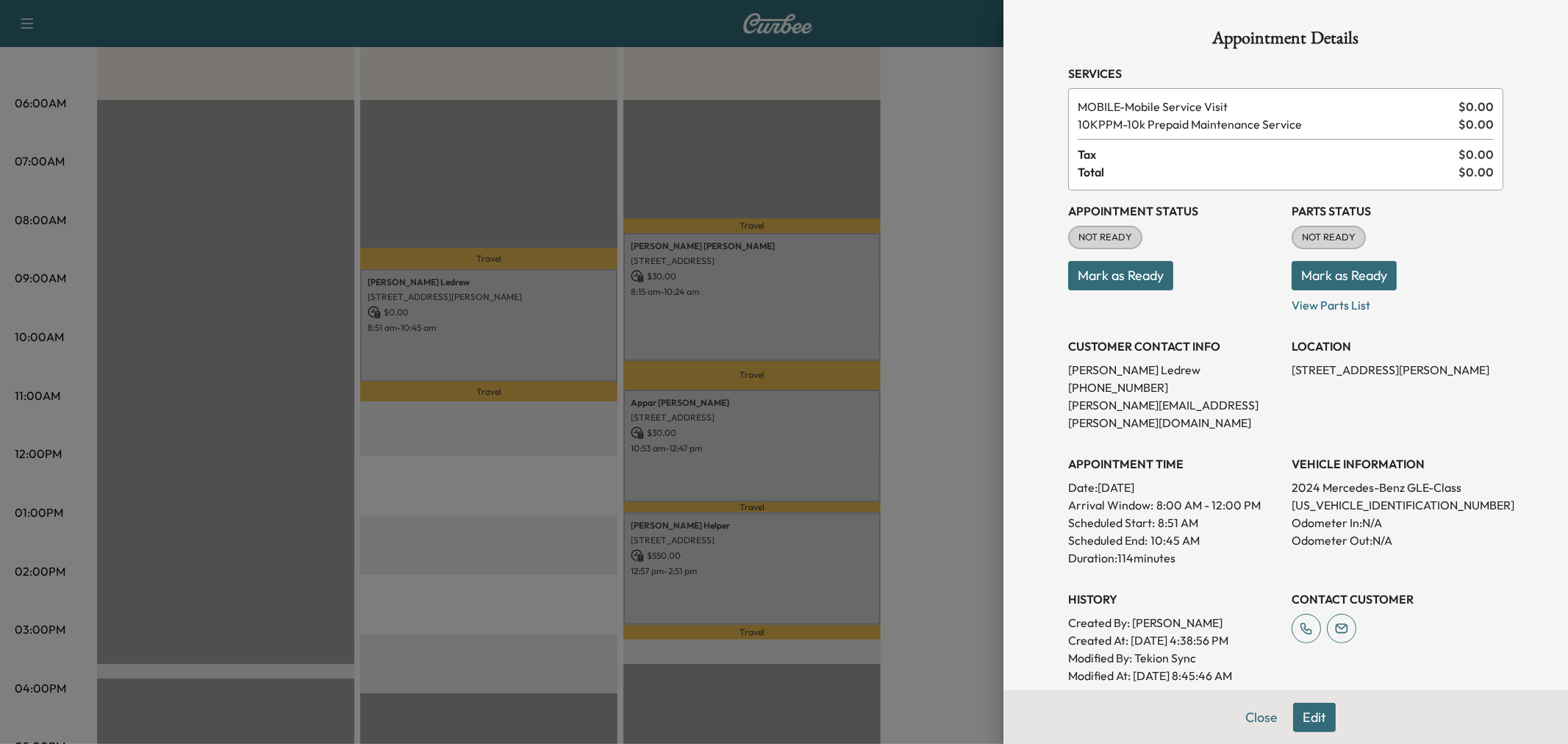
click at [496, 356] on div at bounding box center [784, 372] width 1568 height 744
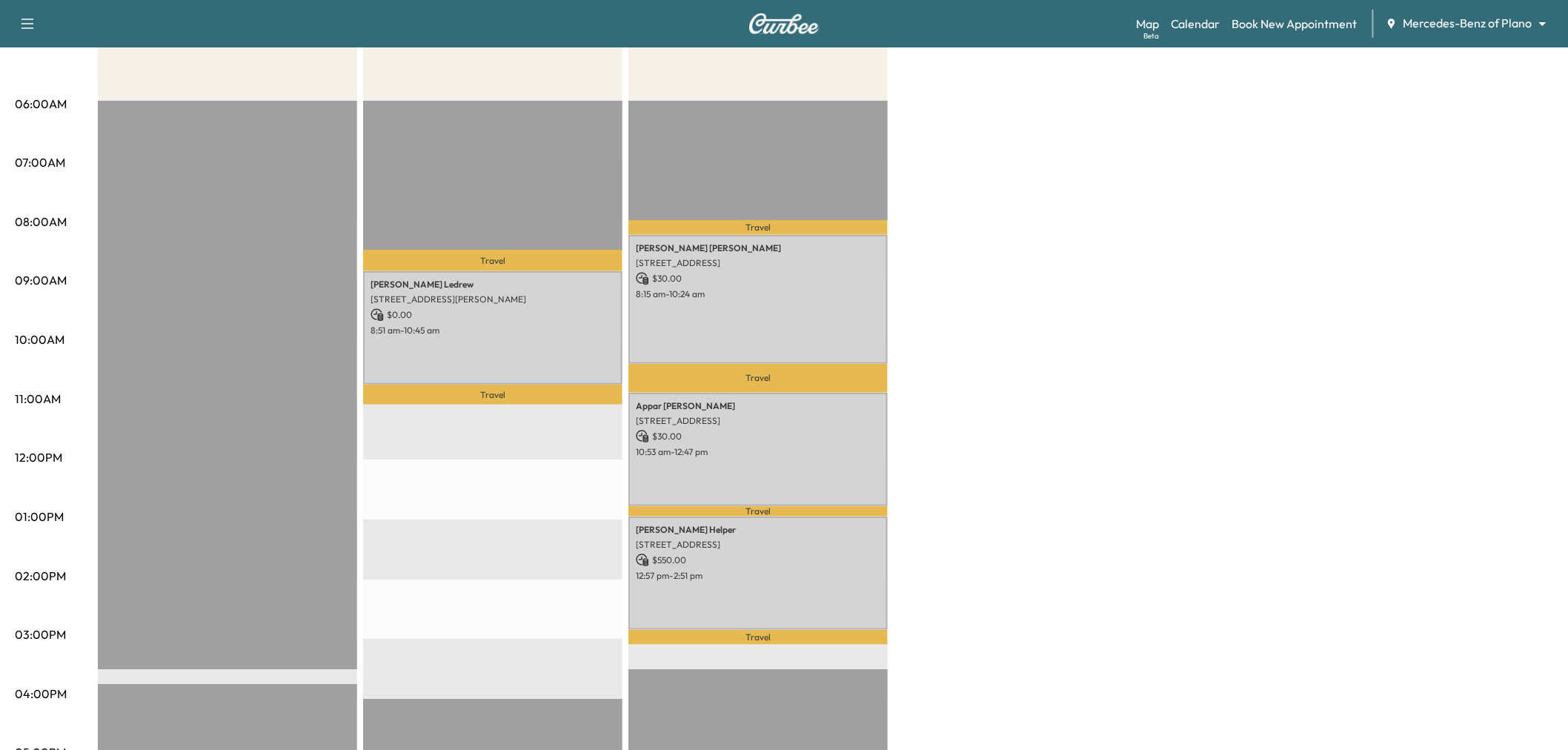
click at [1001, 350] on div "Afternoon * Scheduled hours have been modified for this day Revenue $ 0.00 EST …" at bounding box center [826, 502] width 1456 height 1112
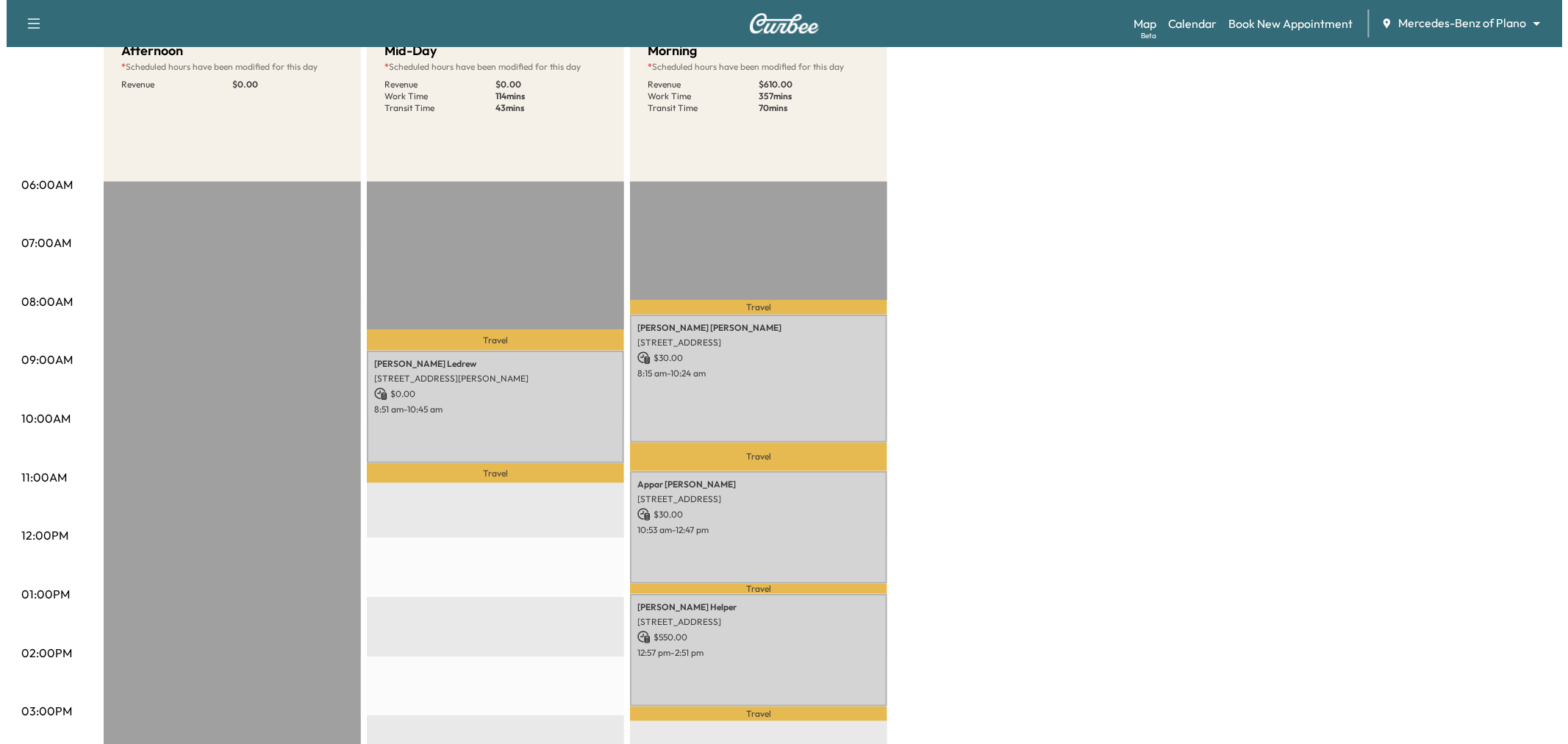
scroll to position [0, 0]
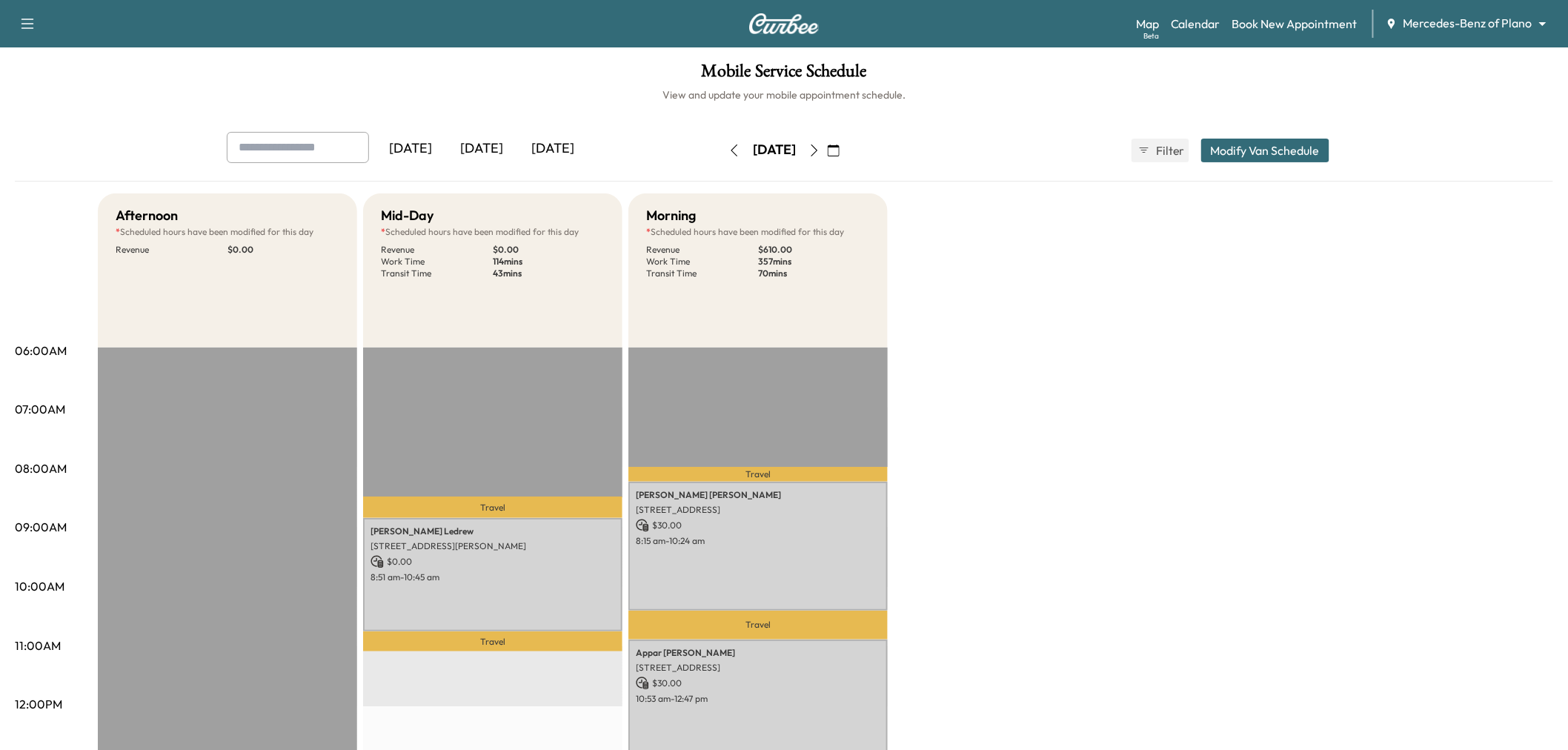
click at [1253, 145] on button "Modify Van Schedule" at bounding box center [1266, 150] width 129 height 24
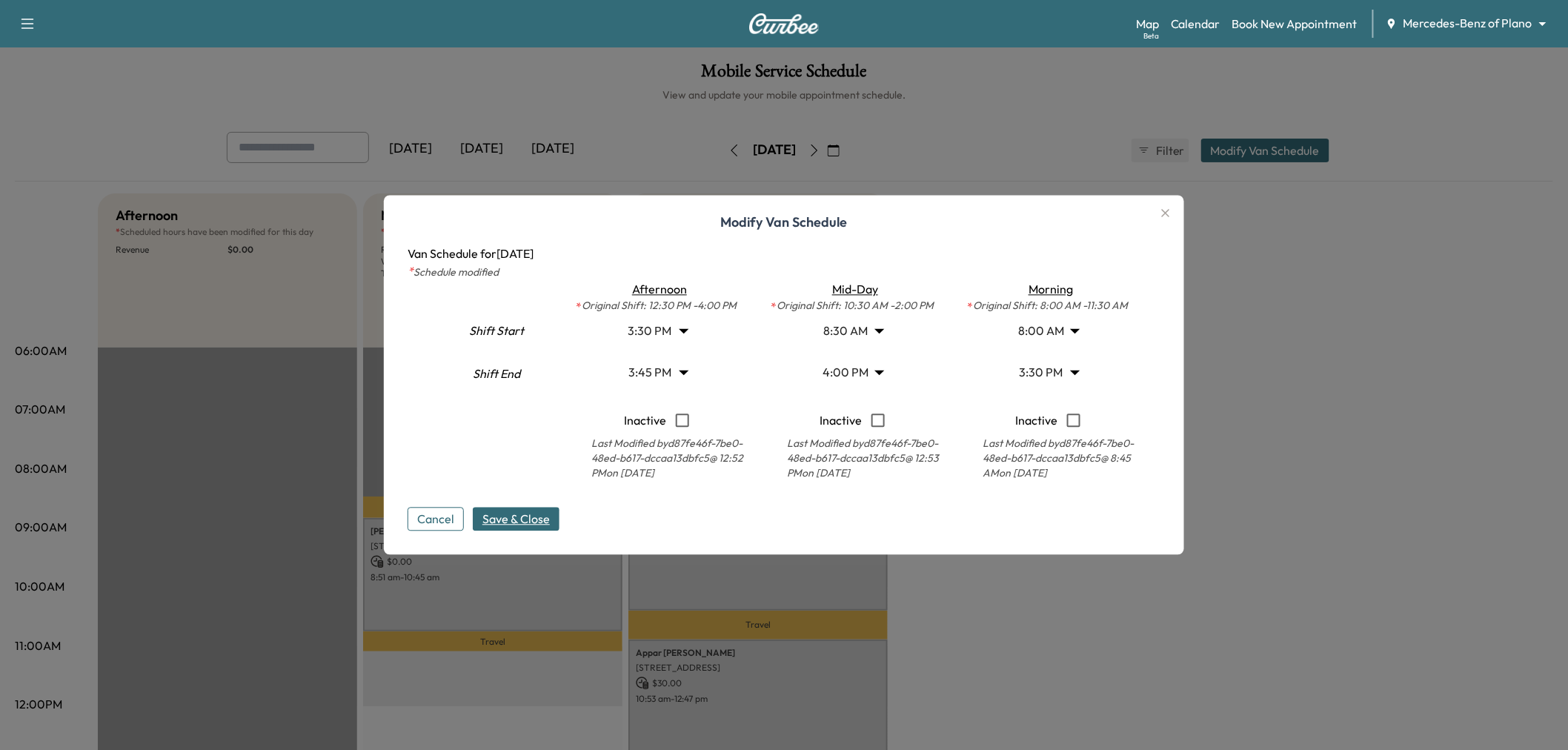
click at [865, 328] on body "Support Log Out Map Beta Calendar Book New Appointment Mercedes-Benz of Plano *…" at bounding box center [784, 375] width 1568 height 750
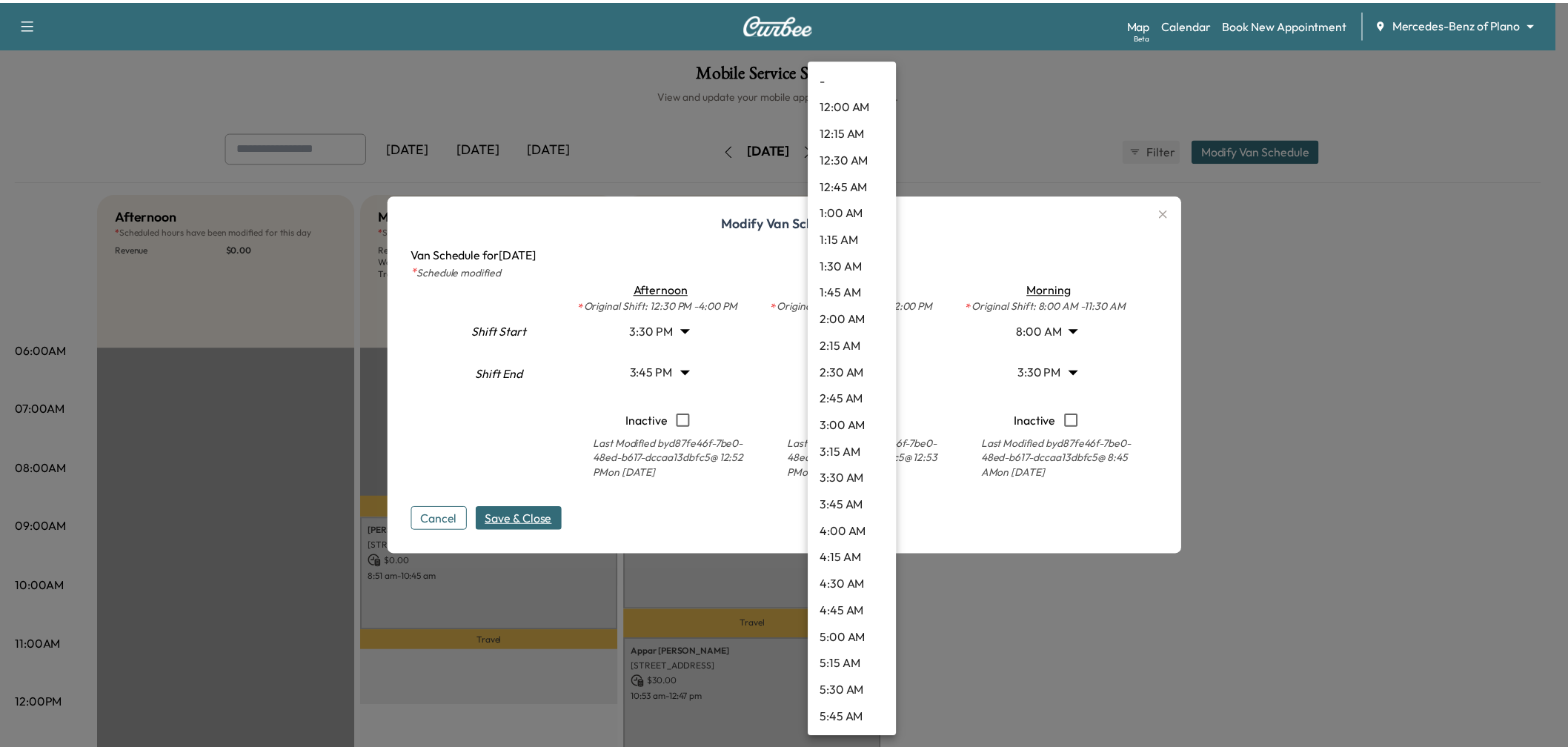
scroll to position [613, 0]
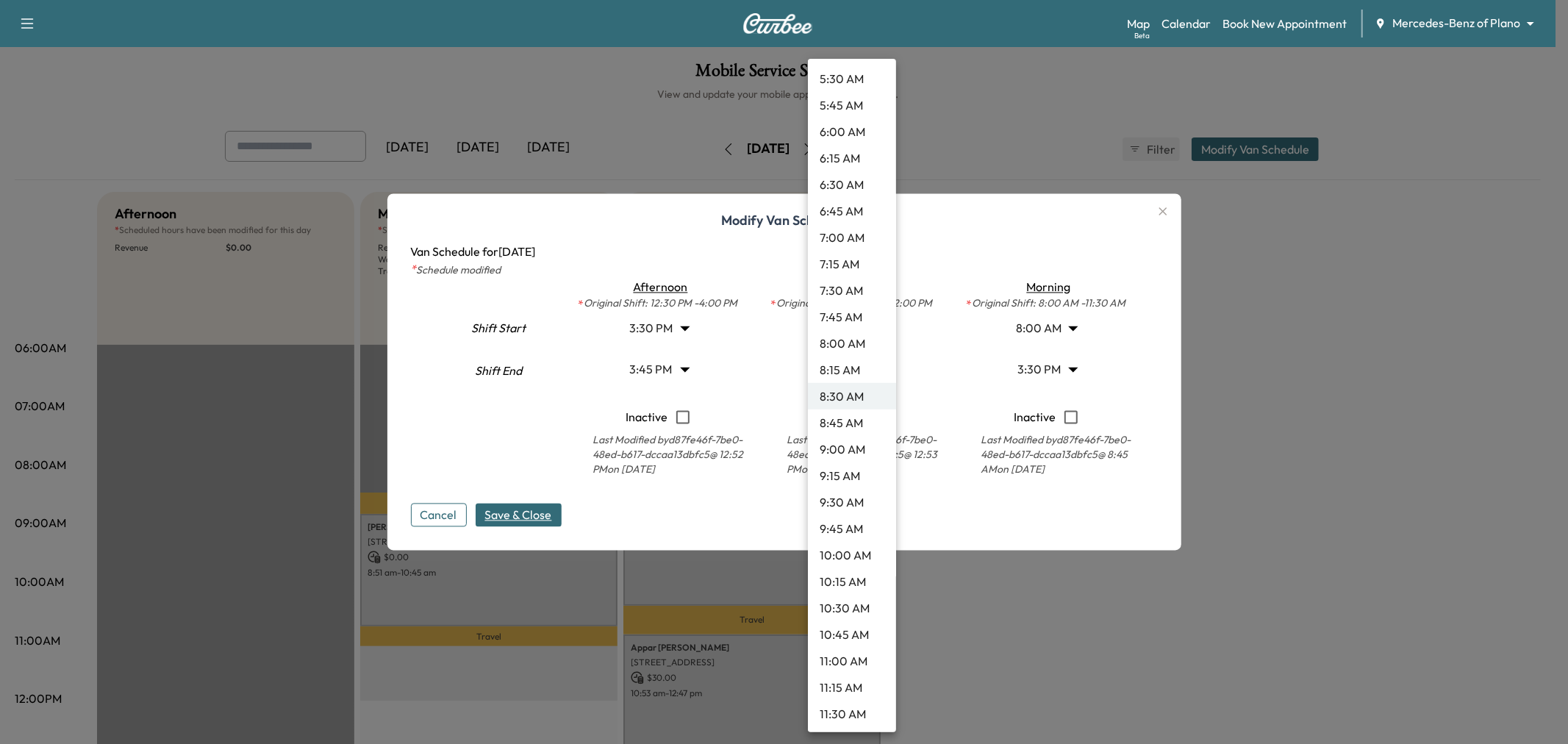
click at [850, 344] on li "8:00 AM" at bounding box center [852, 344] width 89 height 27
type input "*"
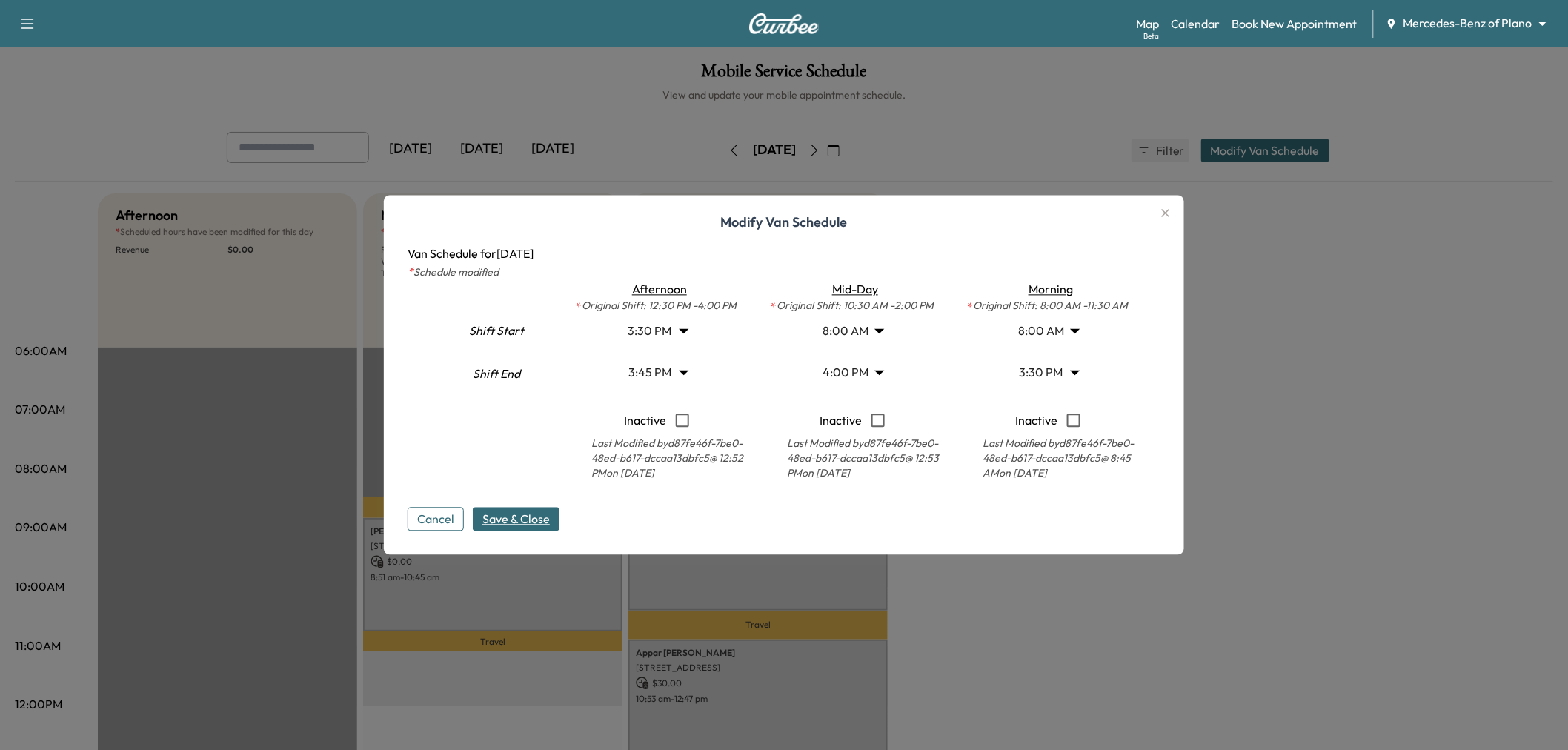
click at [532, 512] on span "Save & Close" at bounding box center [517, 520] width 67 height 18
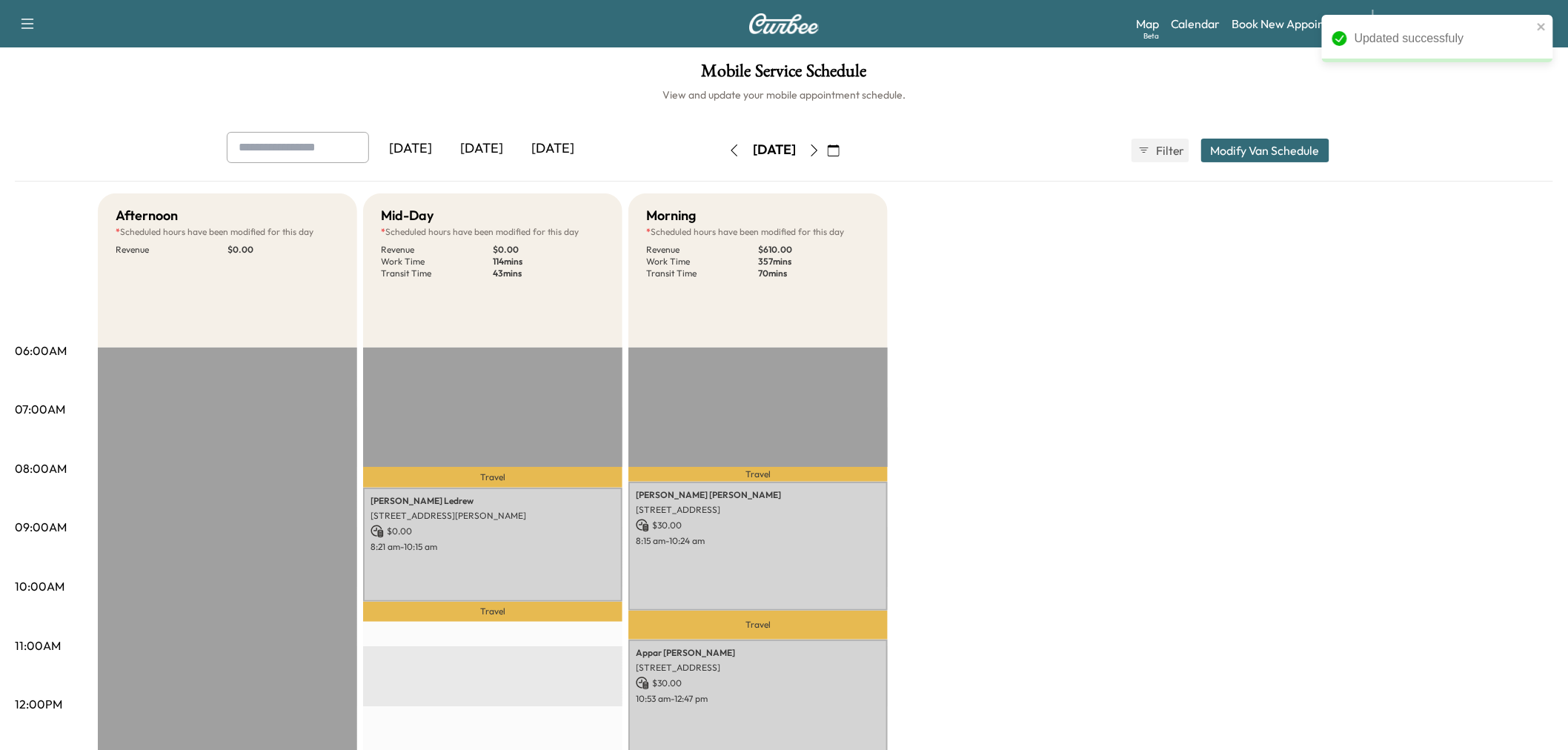
click at [1104, 374] on div "Afternoon * Scheduled hours have been modified for this day Revenue $ 0.00 EST …" at bounding box center [826, 749] width 1456 height 1112
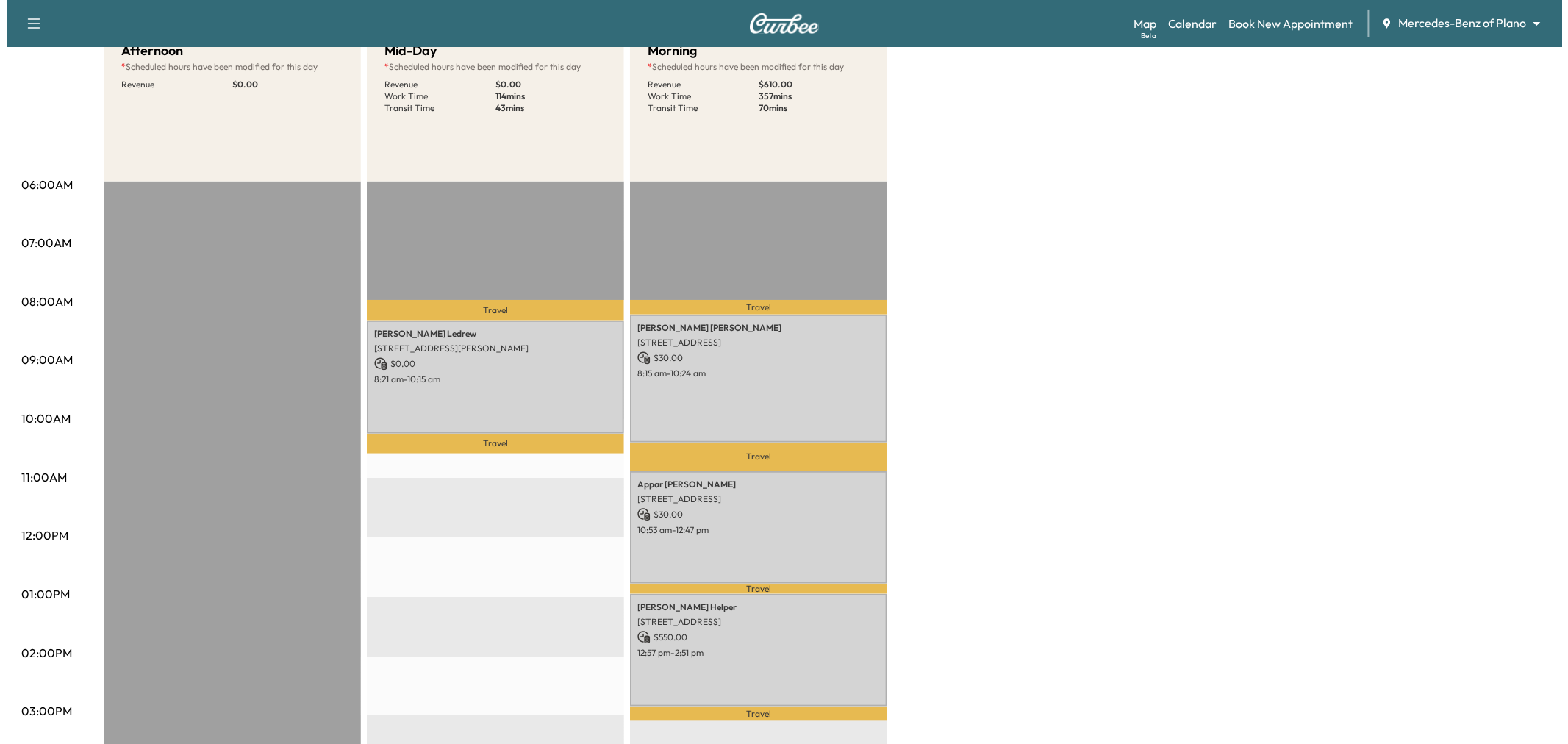
scroll to position [82, 0]
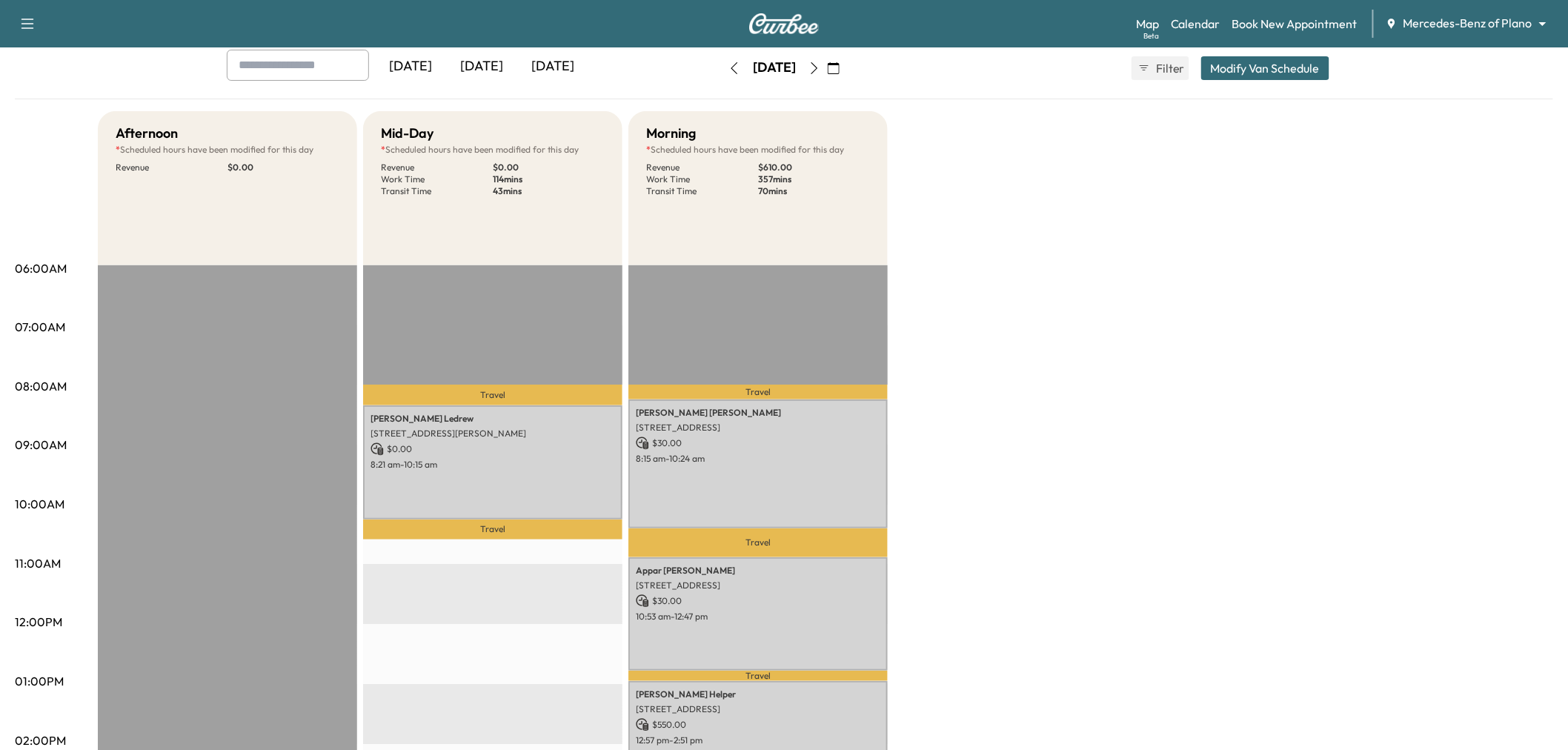
click at [1288, 69] on button "Modify Van Schedule" at bounding box center [1266, 68] width 129 height 24
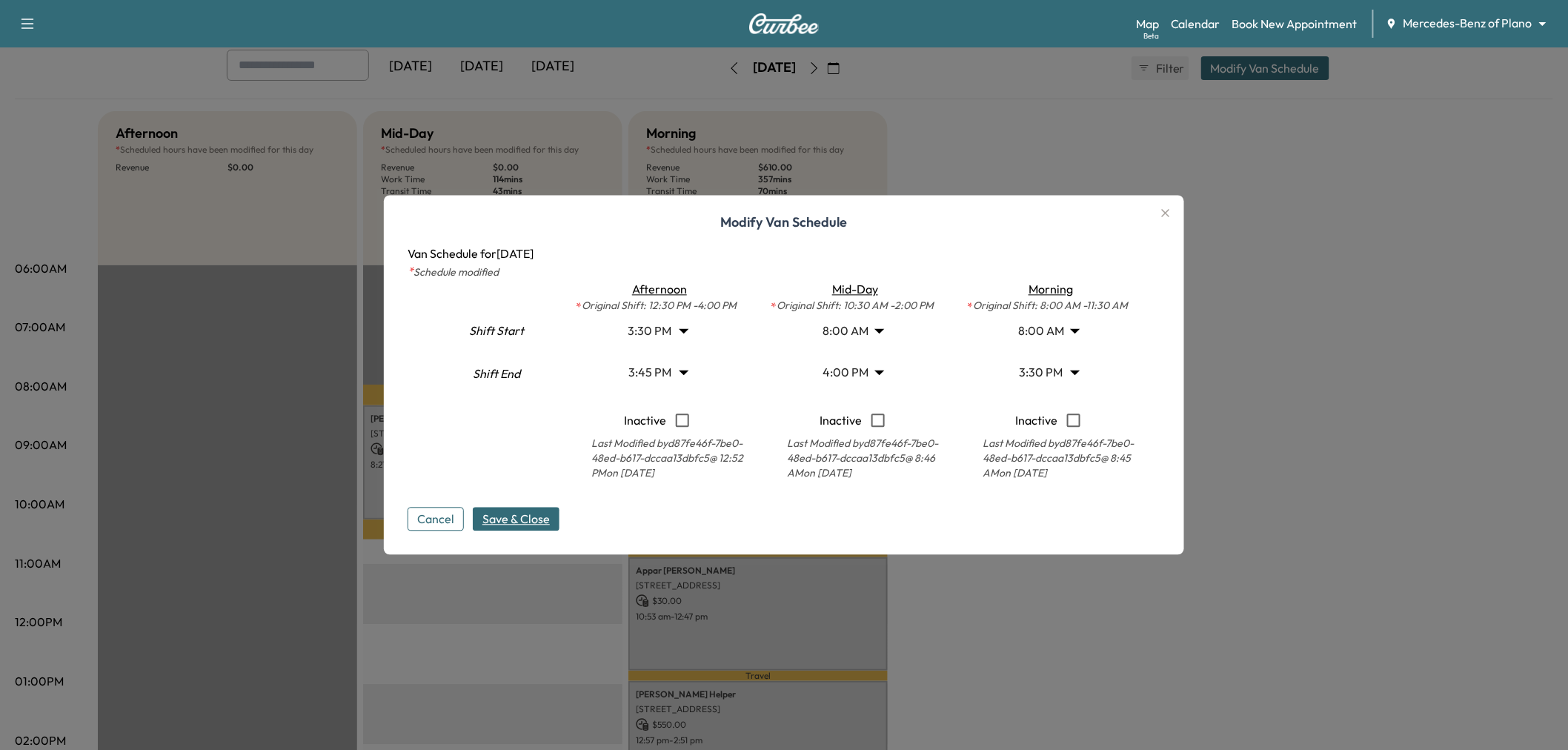
click at [856, 372] on body "Support Log Out Map Beta Calendar Book New Appointment Mercedes-Benz of Plano *…" at bounding box center [784, 292] width 1568 height 750
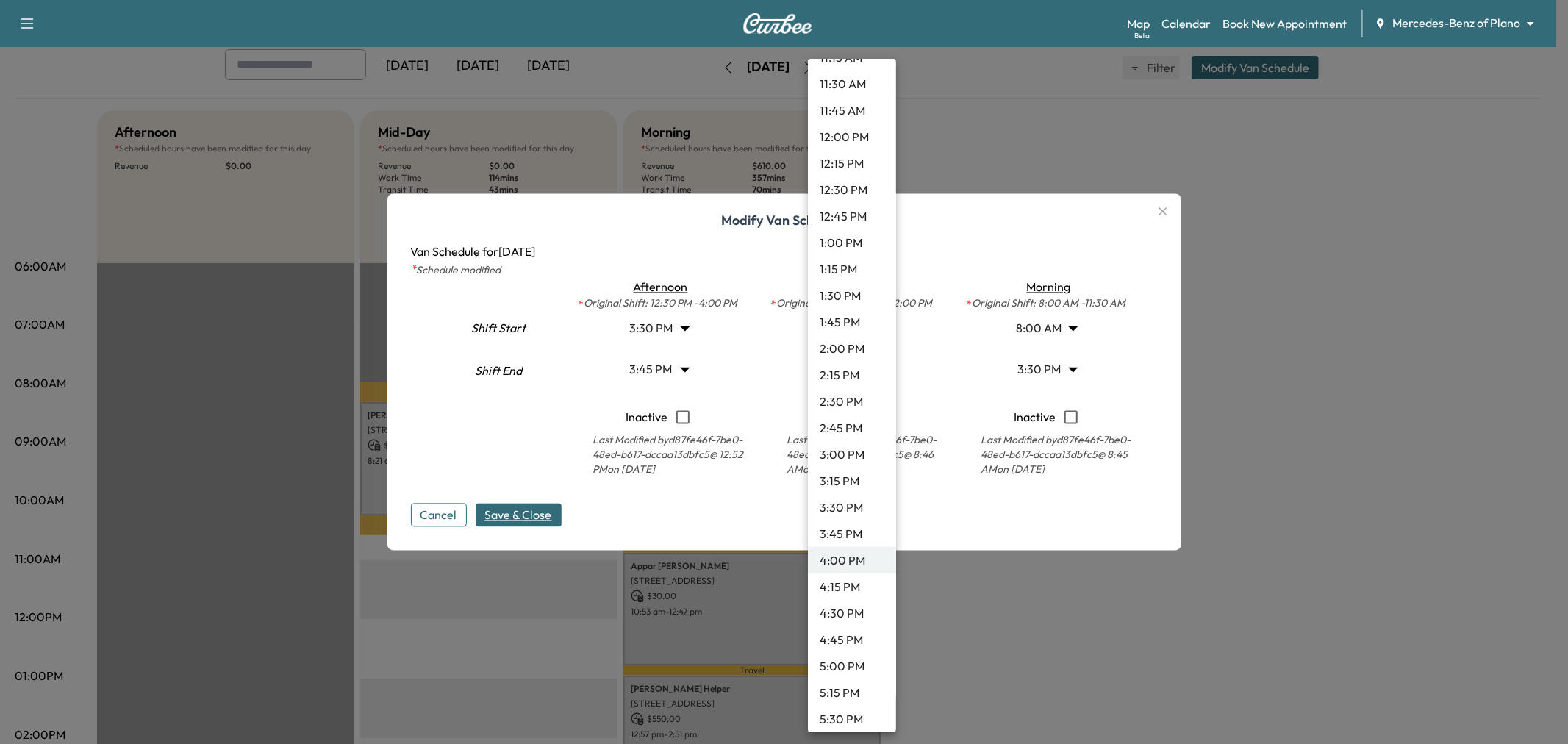
scroll to position [1156, 0]
click at [840, 160] on li "11:30 AM" at bounding box center [852, 166] width 89 height 27
click at [836, 331] on body "Support Log Out Map Beta Calendar Book New Appointment Mercedes-Benz of Plano *…" at bounding box center [784, 290] width 1568 height 744
click at [685, 353] on div at bounding box center [784, 372] width 1568 height 744
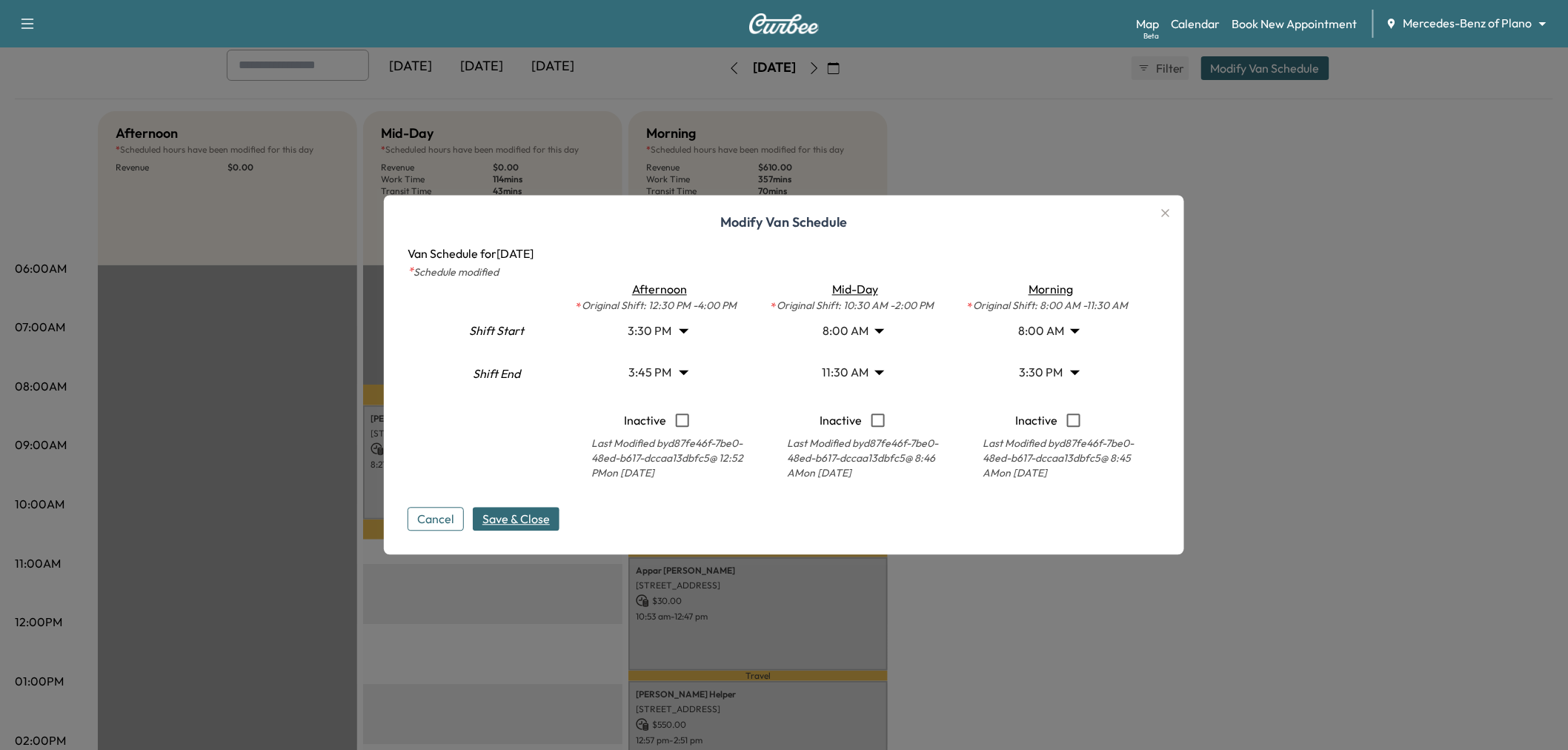
click at [847, 375] on body "Support Log Out Map Beta Calendar Book New Appointment Mercedes-Benz of Plano *…" at bounding box center [784, 292] width 1568 height 750
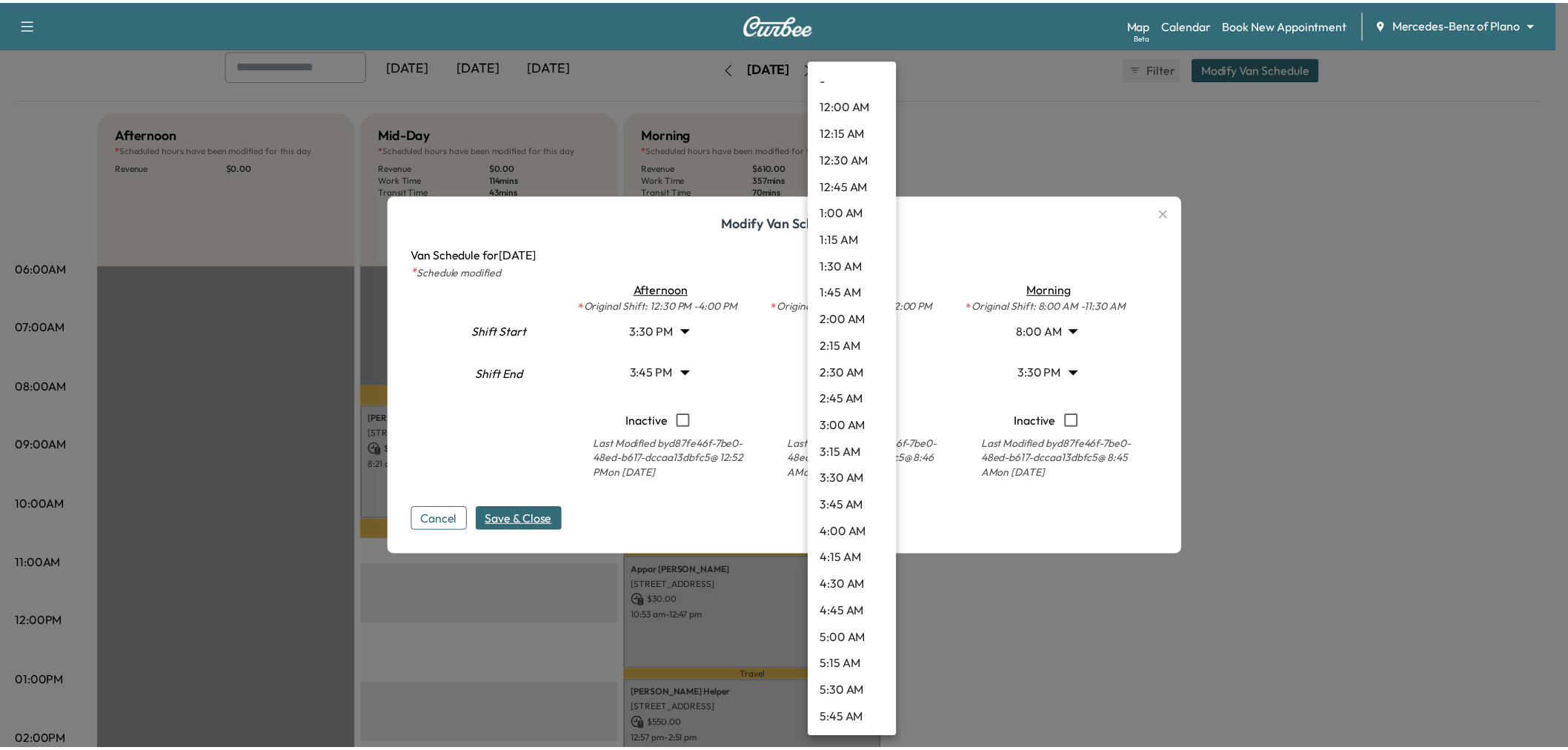
scroll to position [932, 0]
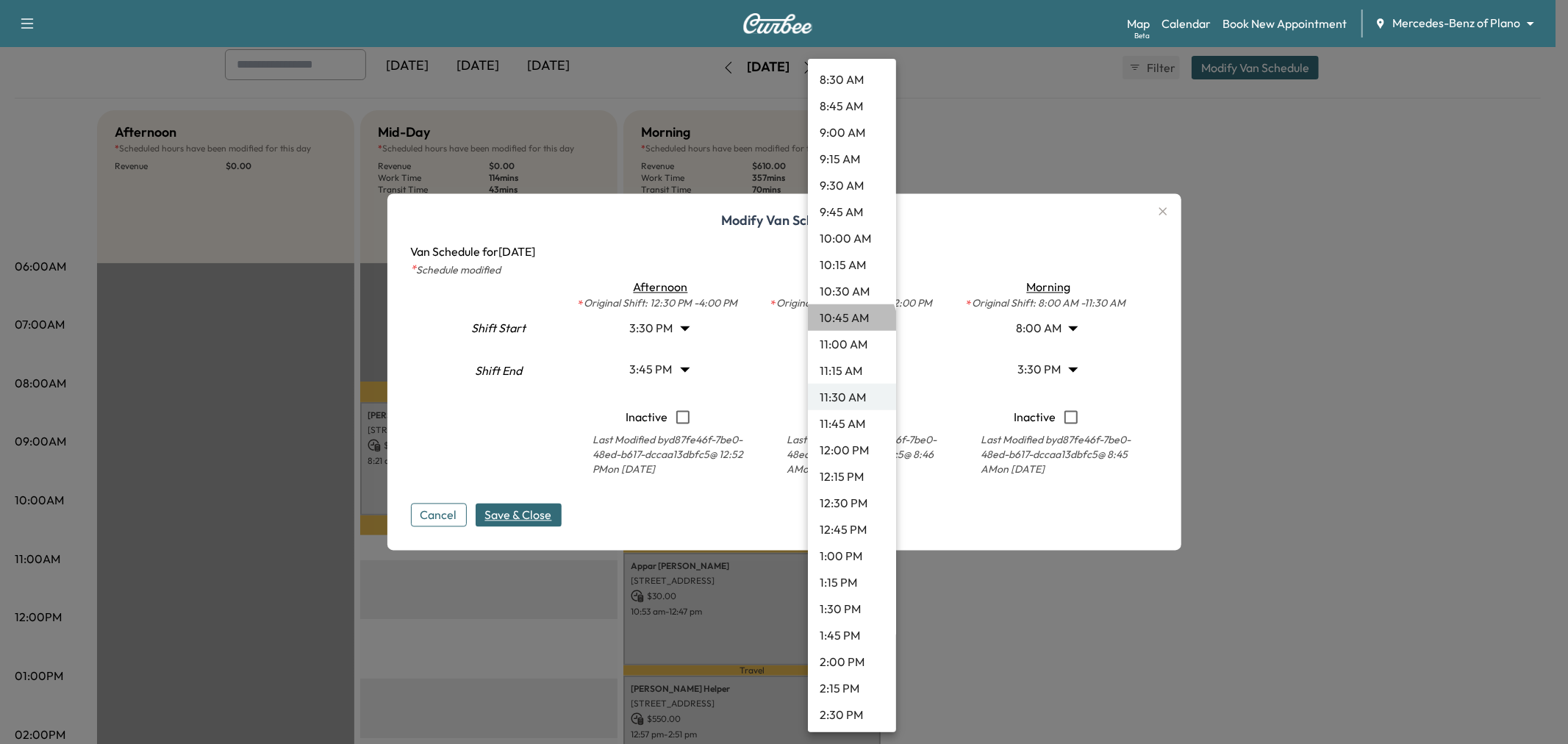
click at [851, 322] on li "10:45 AM" at bounding box center [852, 318] width 89 height 27
type input "*****"
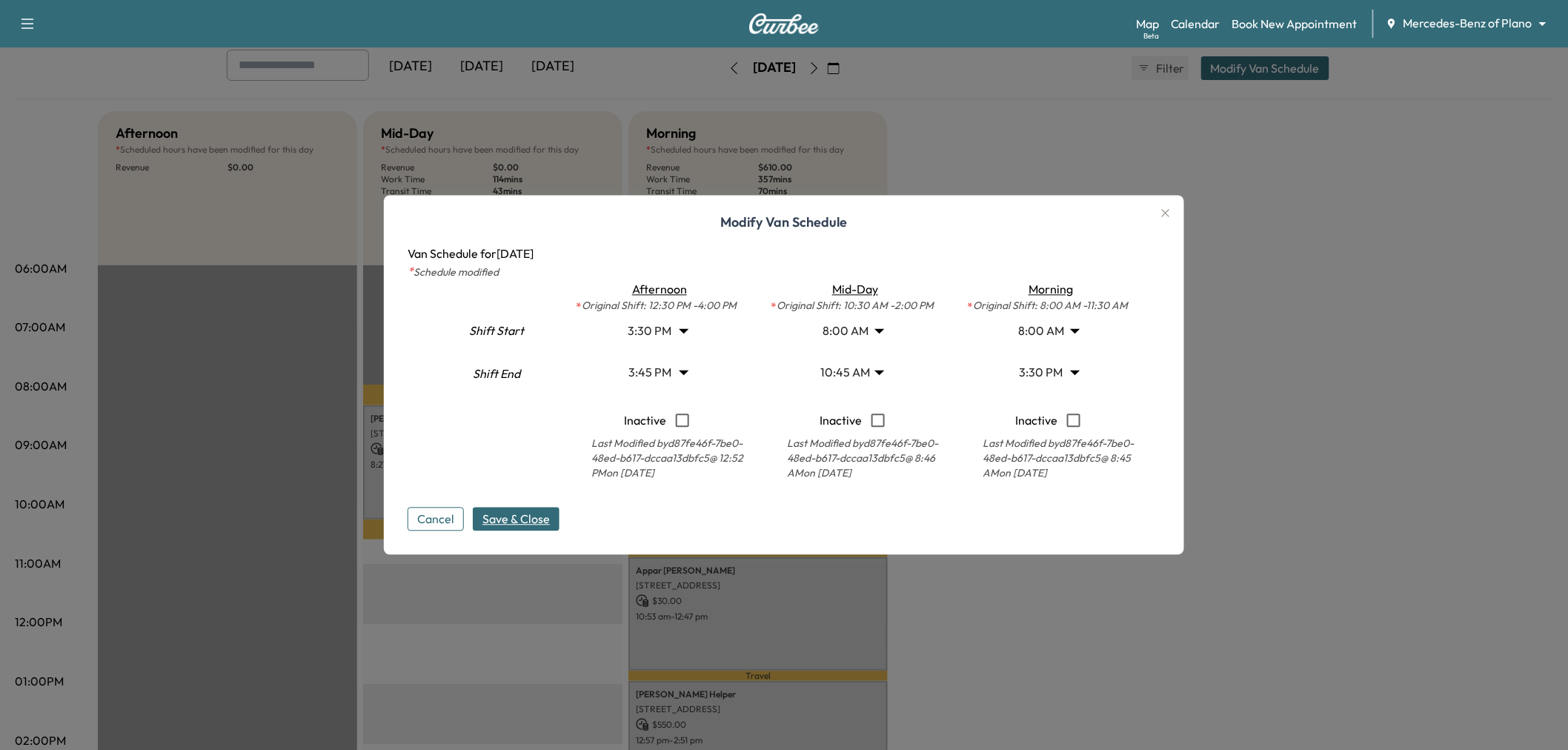
click at [541, 520] on span "Save & Close" at bounding box center [517, 520] width 67 height 18
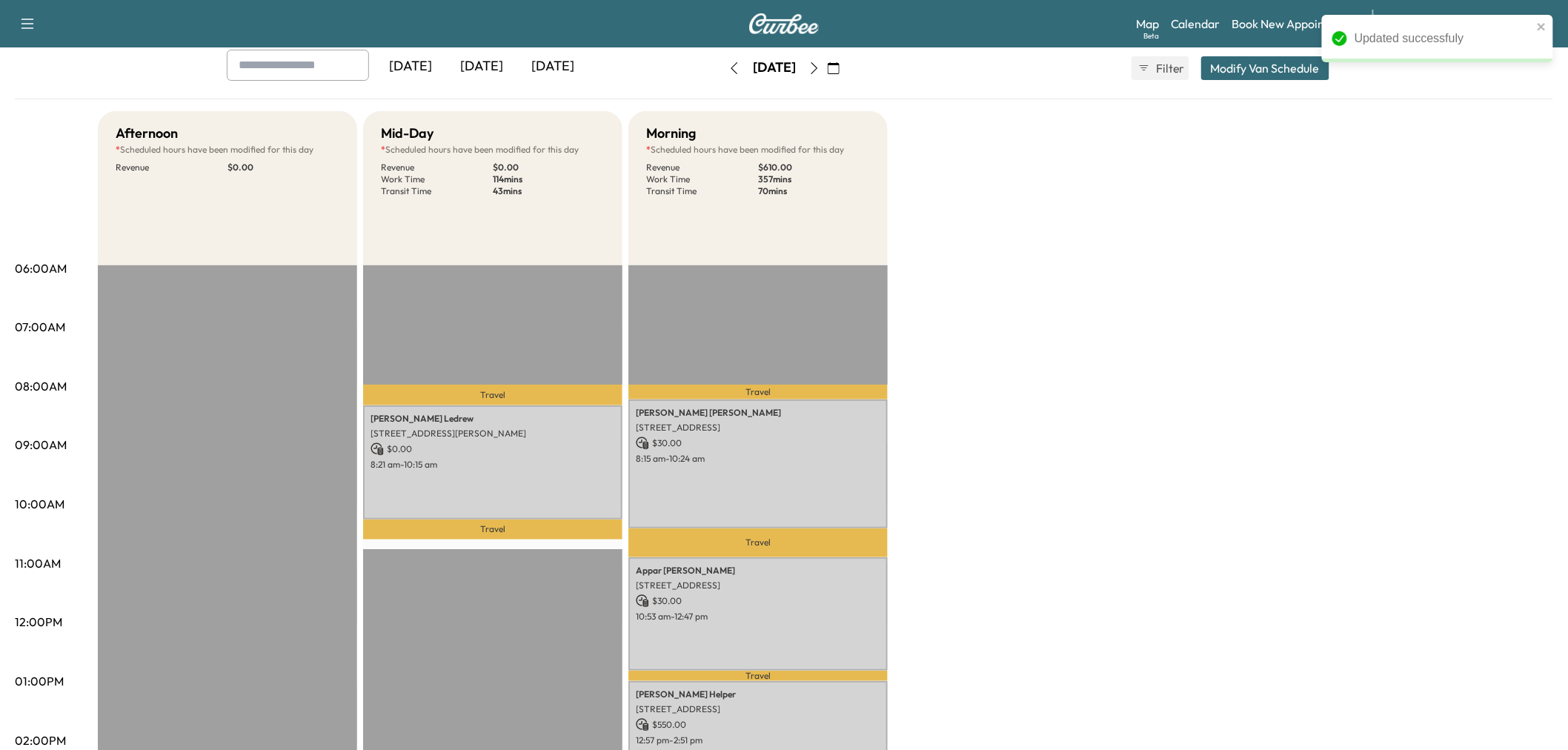
click at [1156, 427] on div "Afternoon * Scheduled hours have been modified for this day Revenue $ 0.00 EST …" at bounding box center [826, 667] width 1456 height 1112
click at [1030, 375] on div "Afternoon * Scheduled hours have been modified for this day Revenue $ 0.00 EST …" at bounding box center [826, 667] width 1456 height 1112
click at [1077, 352] on div "Afternoon * Scheduled hours have been modified for this day Revenue $ 0.00 EST …" at bounding box center [826, 667] width 1456 height 1112
click at [1084, 317] on div "Afternoon * Scheduled hours have been modified for this day Revenue $ 0.00 EST …" at bounding box center [826, 667] width 1456 height 1112
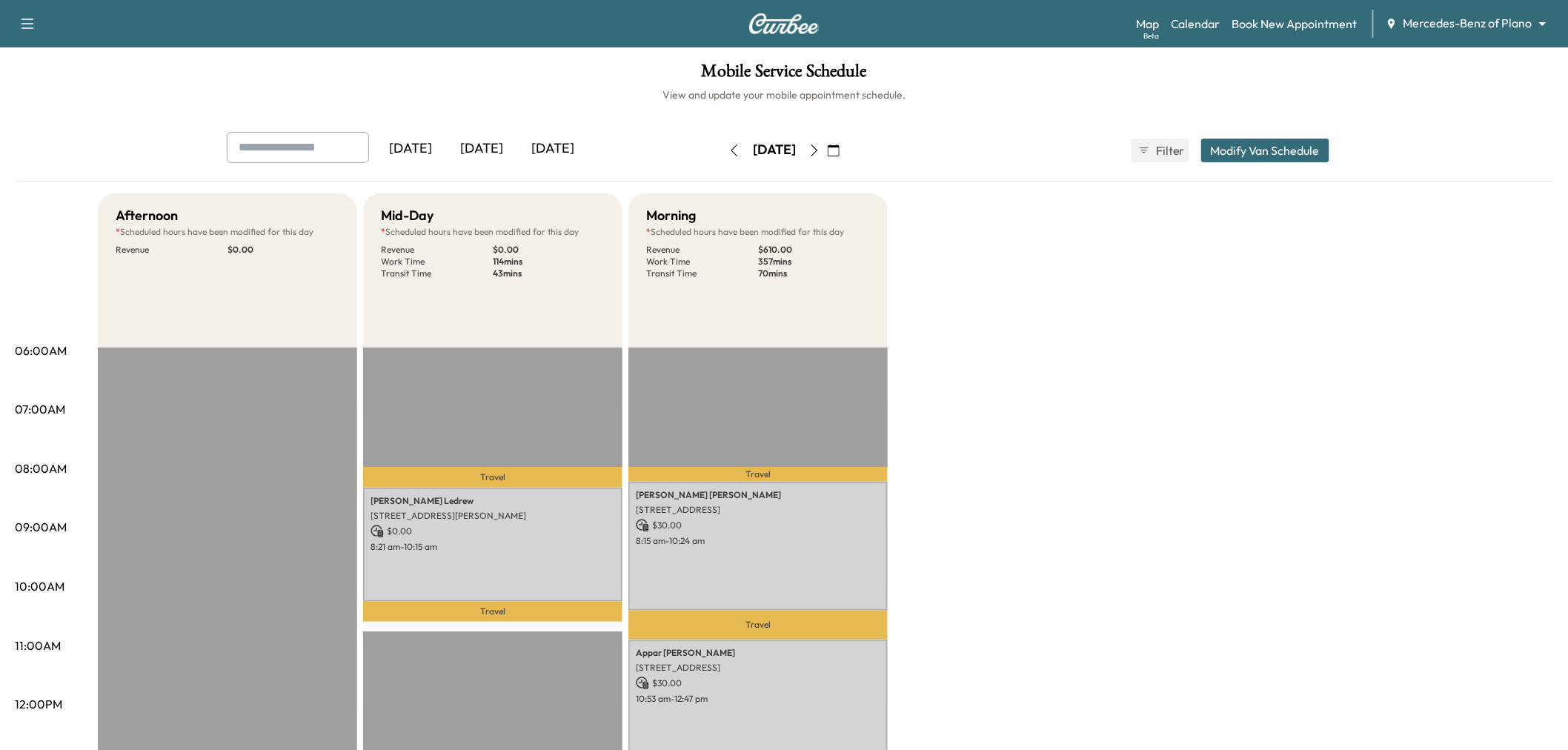
click at [1171, 404] on div "Afternoon * Scheduled hours have been modified for this day Revenue $ 0.00 EST …" at bounding box center [826, 749] width 1456 height 1112
click at [486, 151] on div "[DATE]" at bounding box center [482, 149] width 71 height 35
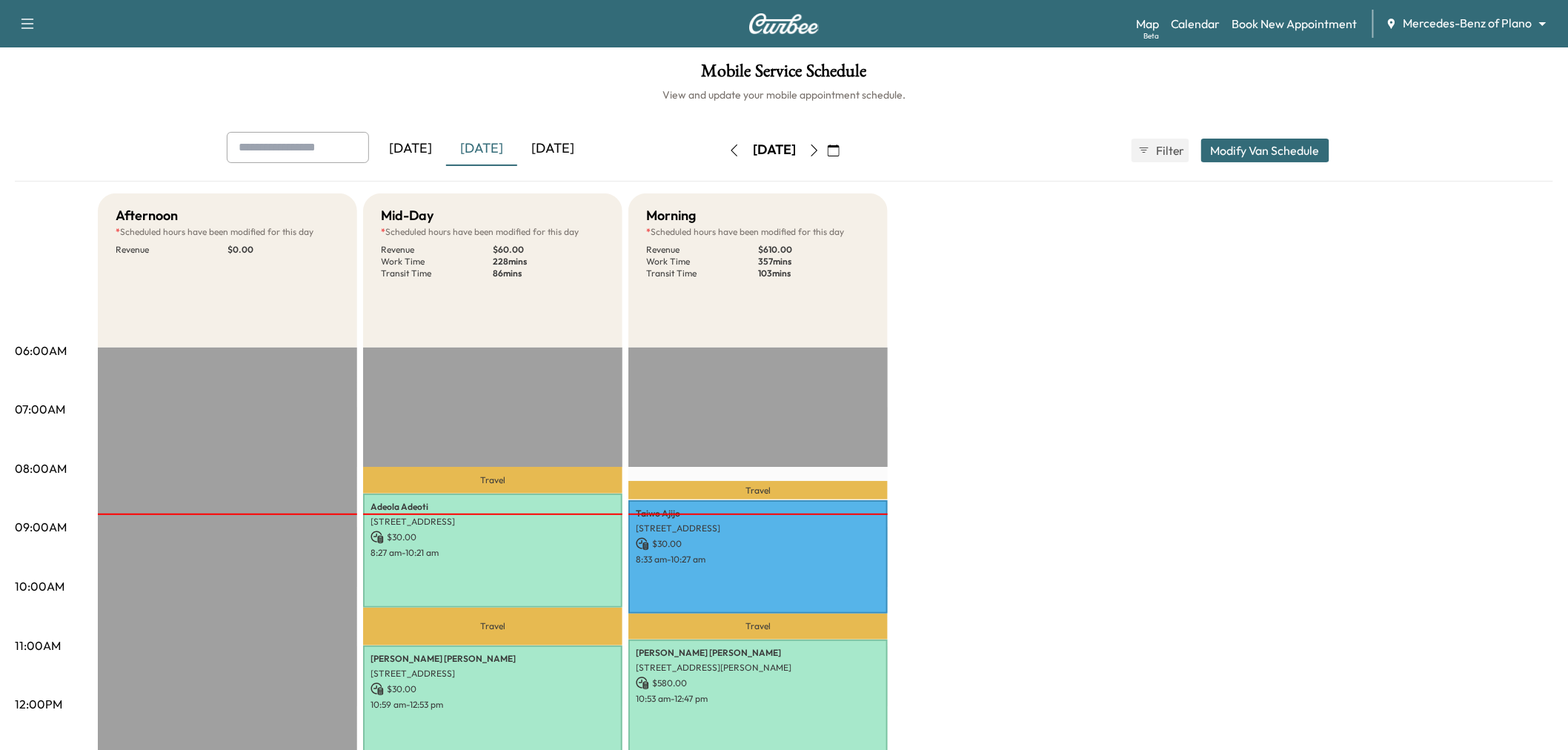
scroll to position [83, 0]
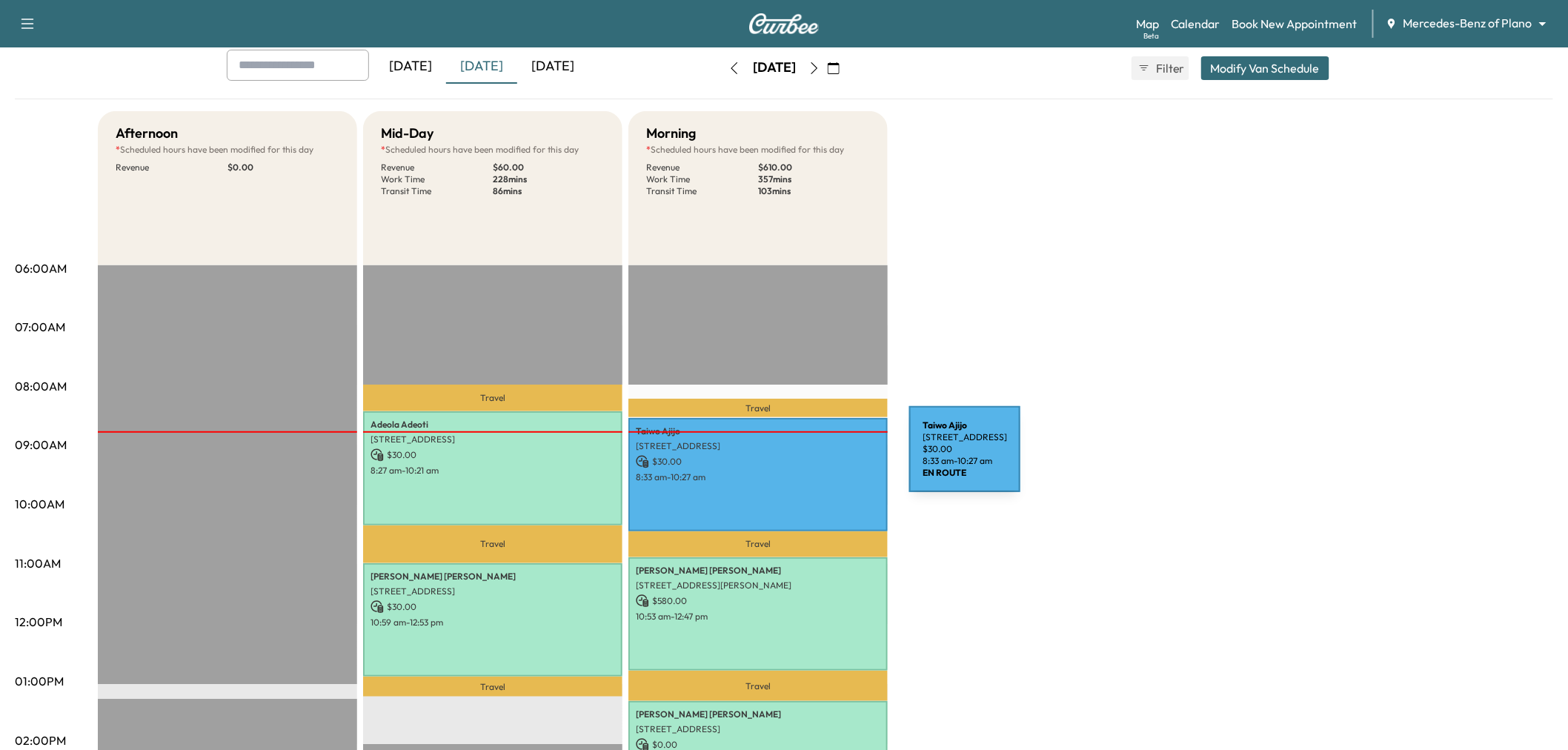
click at [798, 458] on p "$ 30.00" at bounding box center [758, 462] width 245 height 13
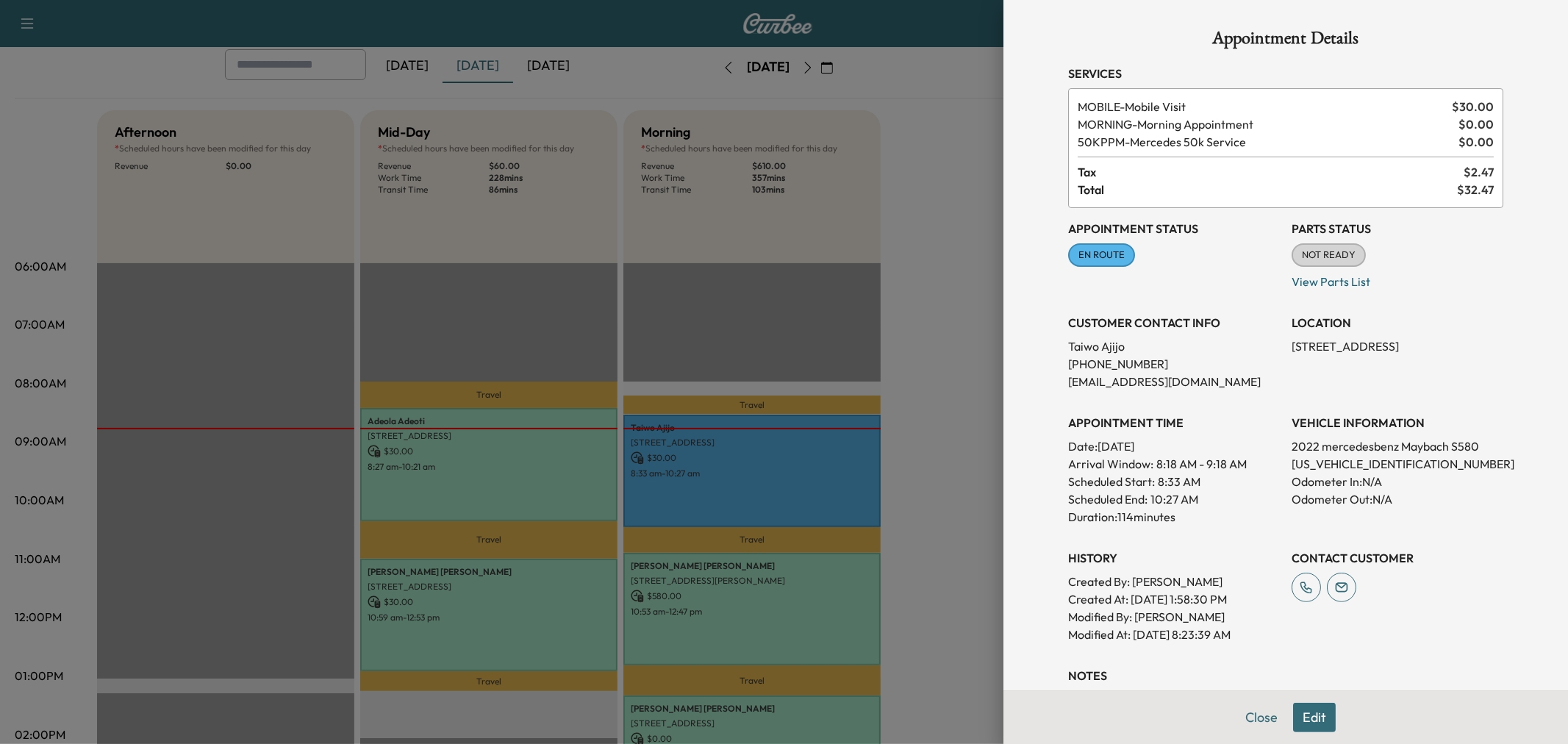
click at [951, 443] on div at bounding box center [784, 372] width 1568 height 744
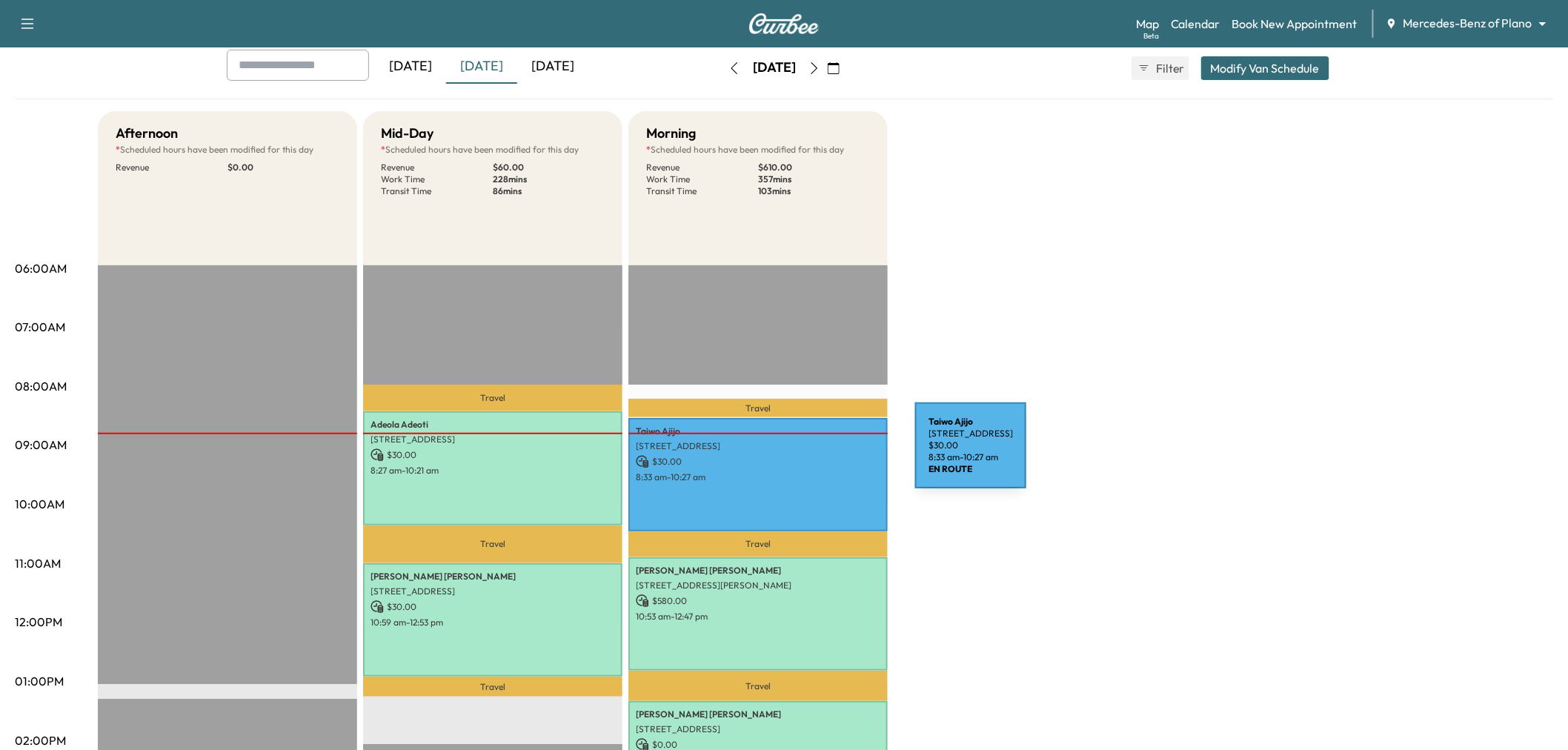
click at [799, 472] on p "8:33 am - 10:27 am" at bounding box center [758, 477] width 245 height 12
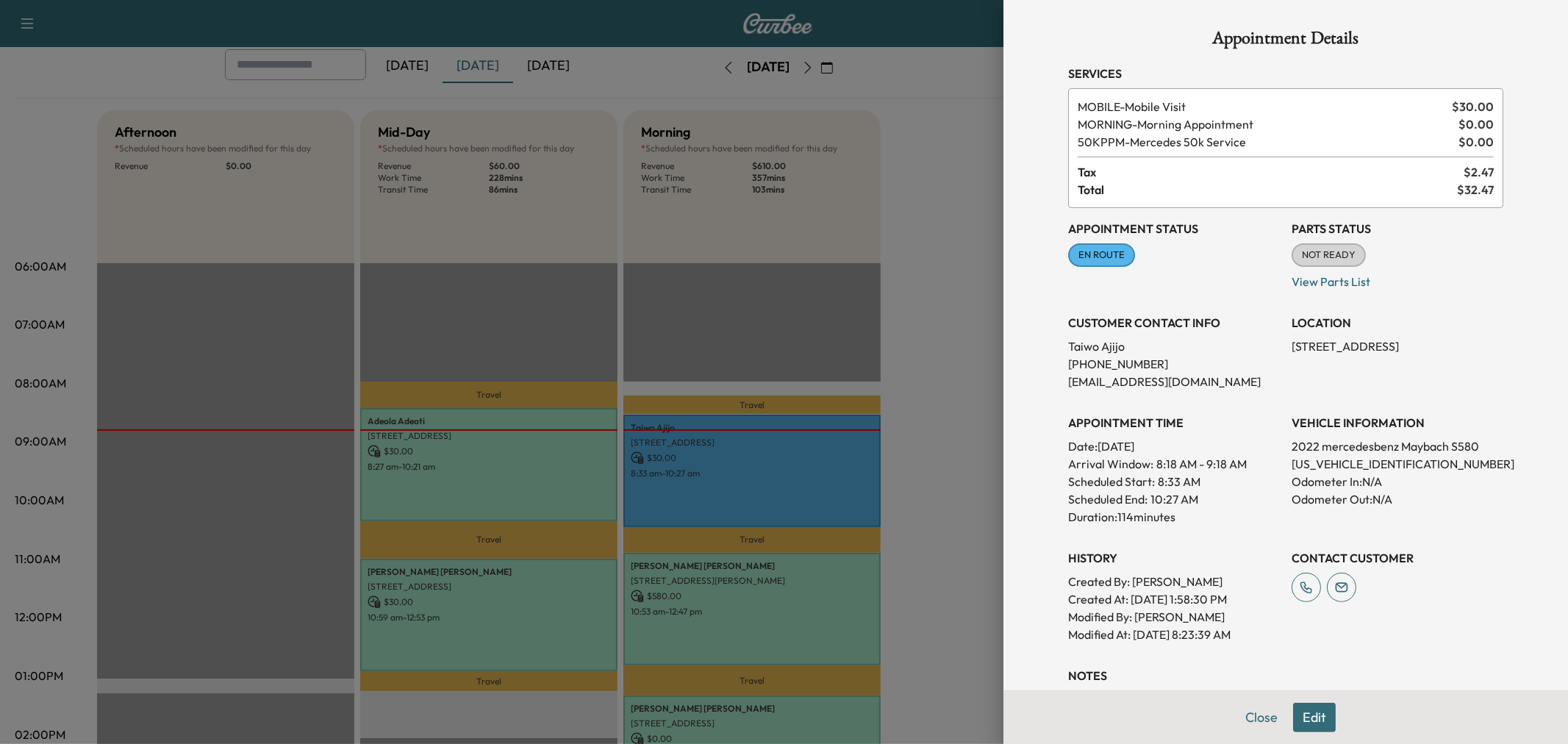
click at [1302, 717] on button "Edit" at bounding box center [1315, 717] width 43 height 30
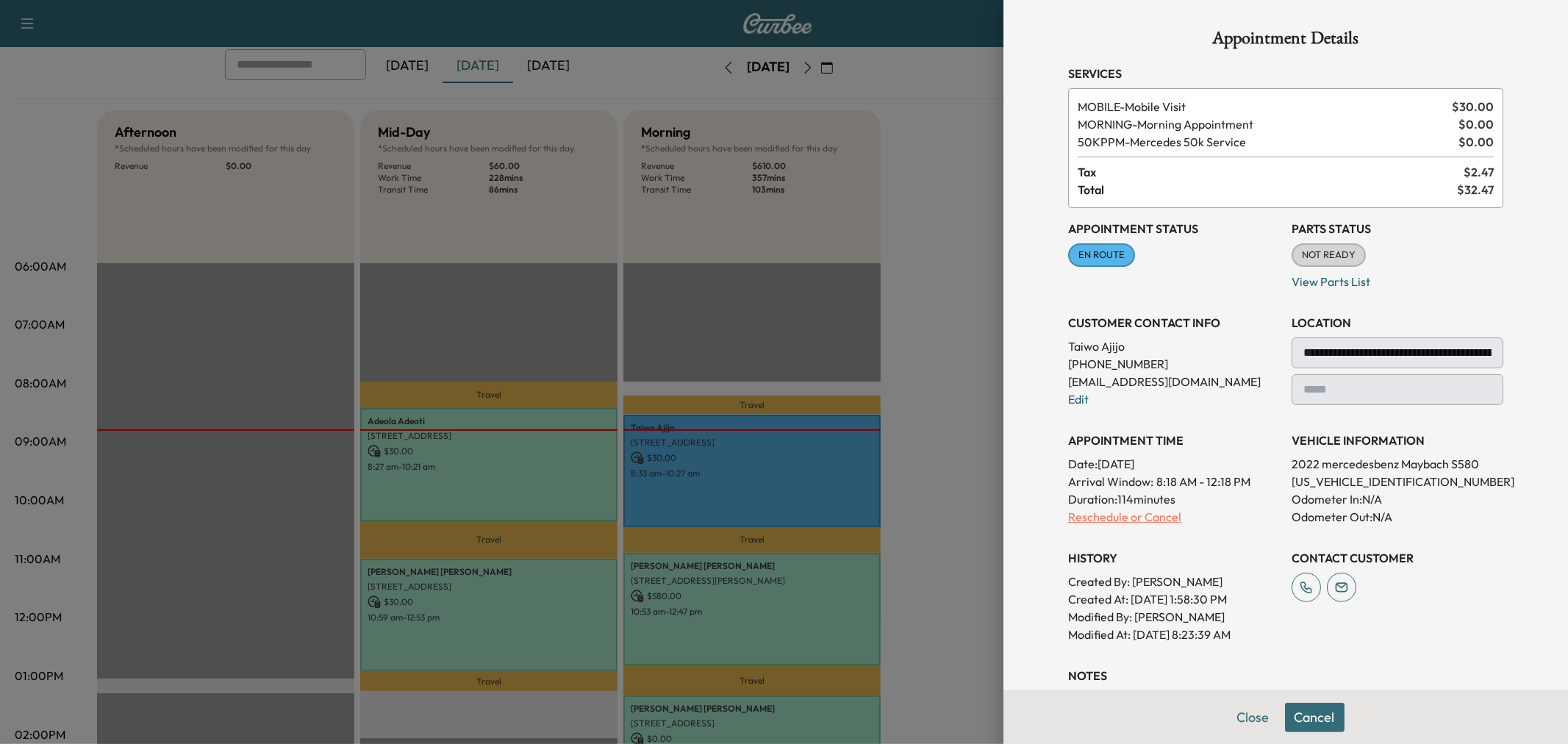
click at [1118, 517] on p "Reschedule or Cancel" at bounding box center [1175, 516] width 211 height 18
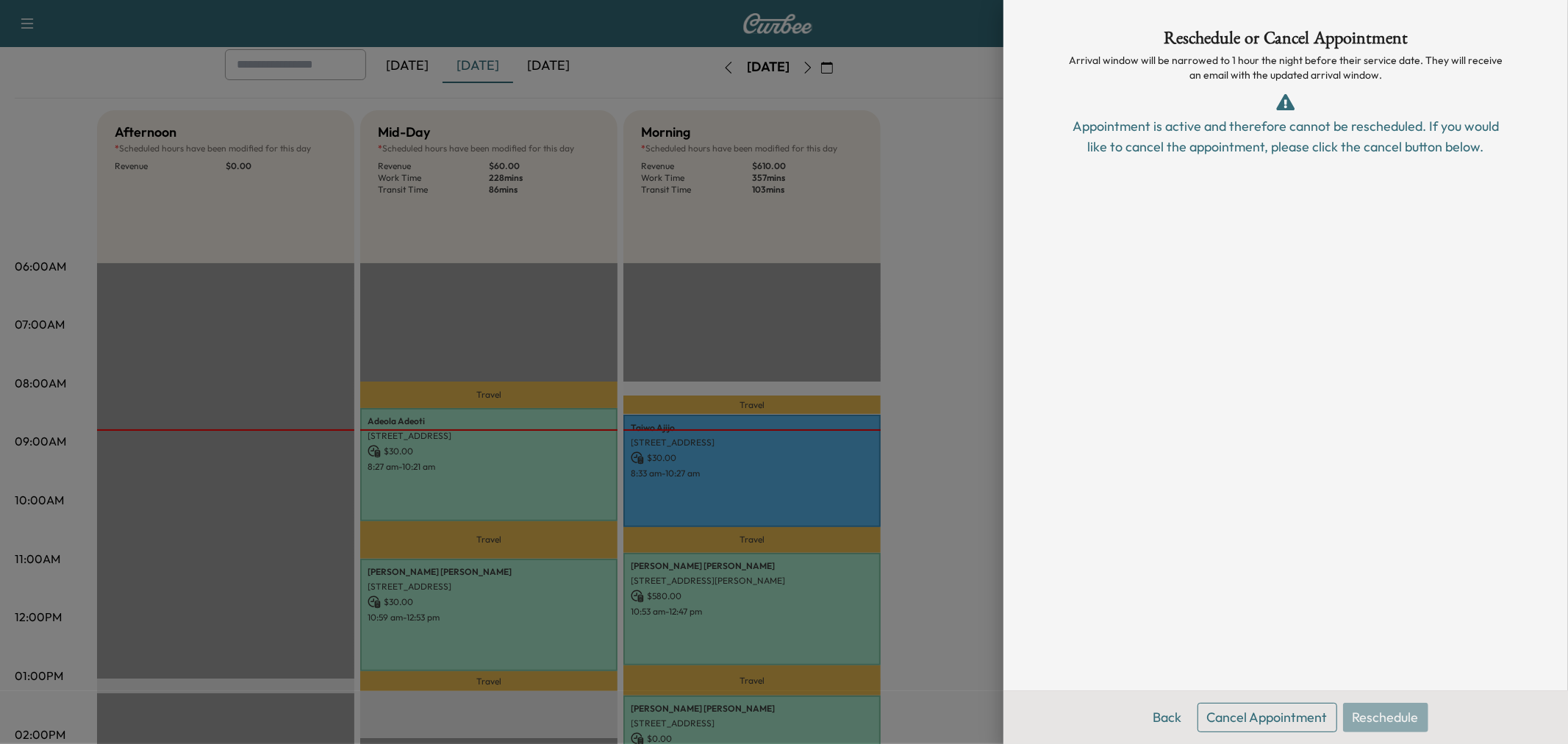
click at [1279, 720] on button "Cancel Appointment" at bounding box center [1267, 717] width 140 height 30
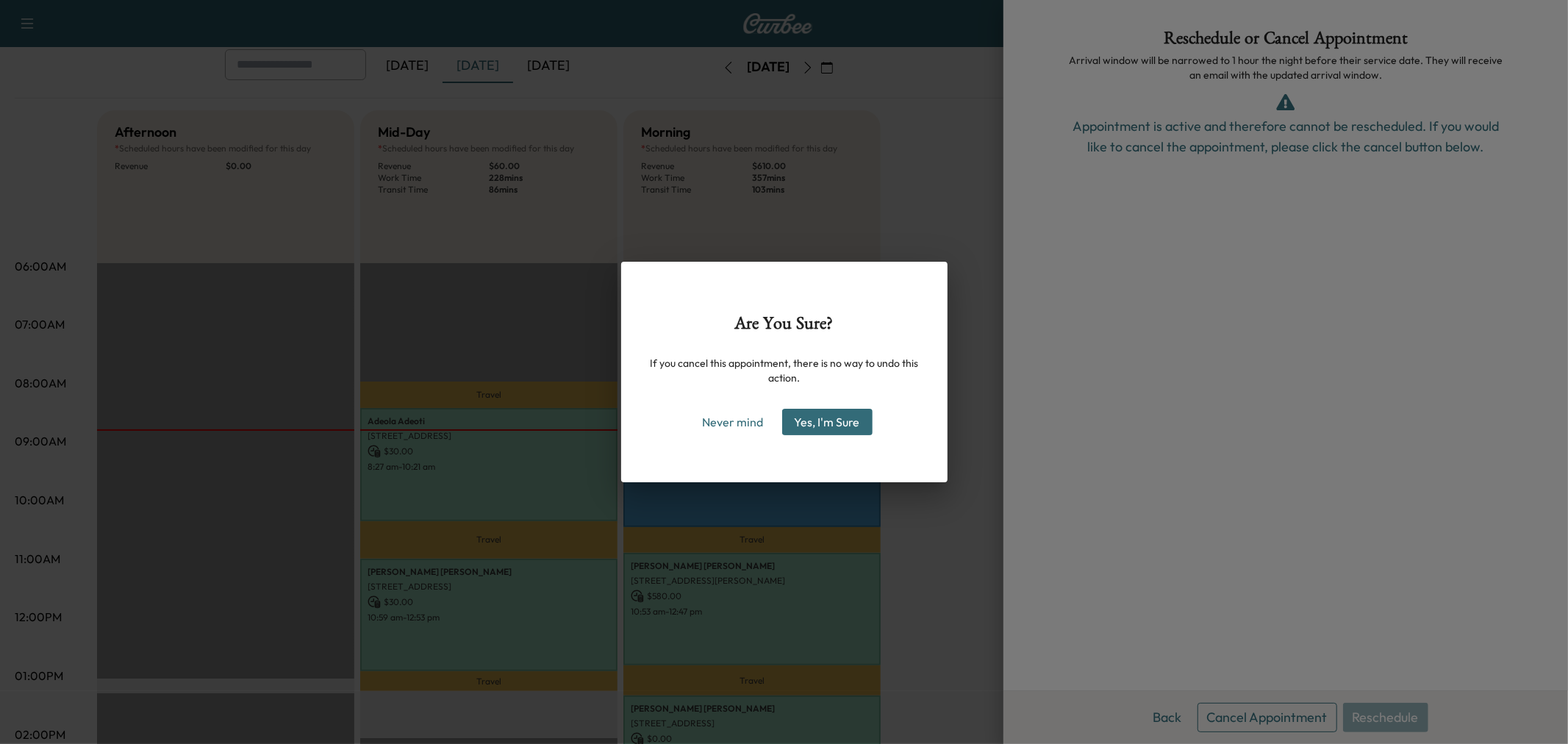
click at [860, 428] on button "Yes, I'm Sure" at bounding box center [827, 422] width 90 height 27
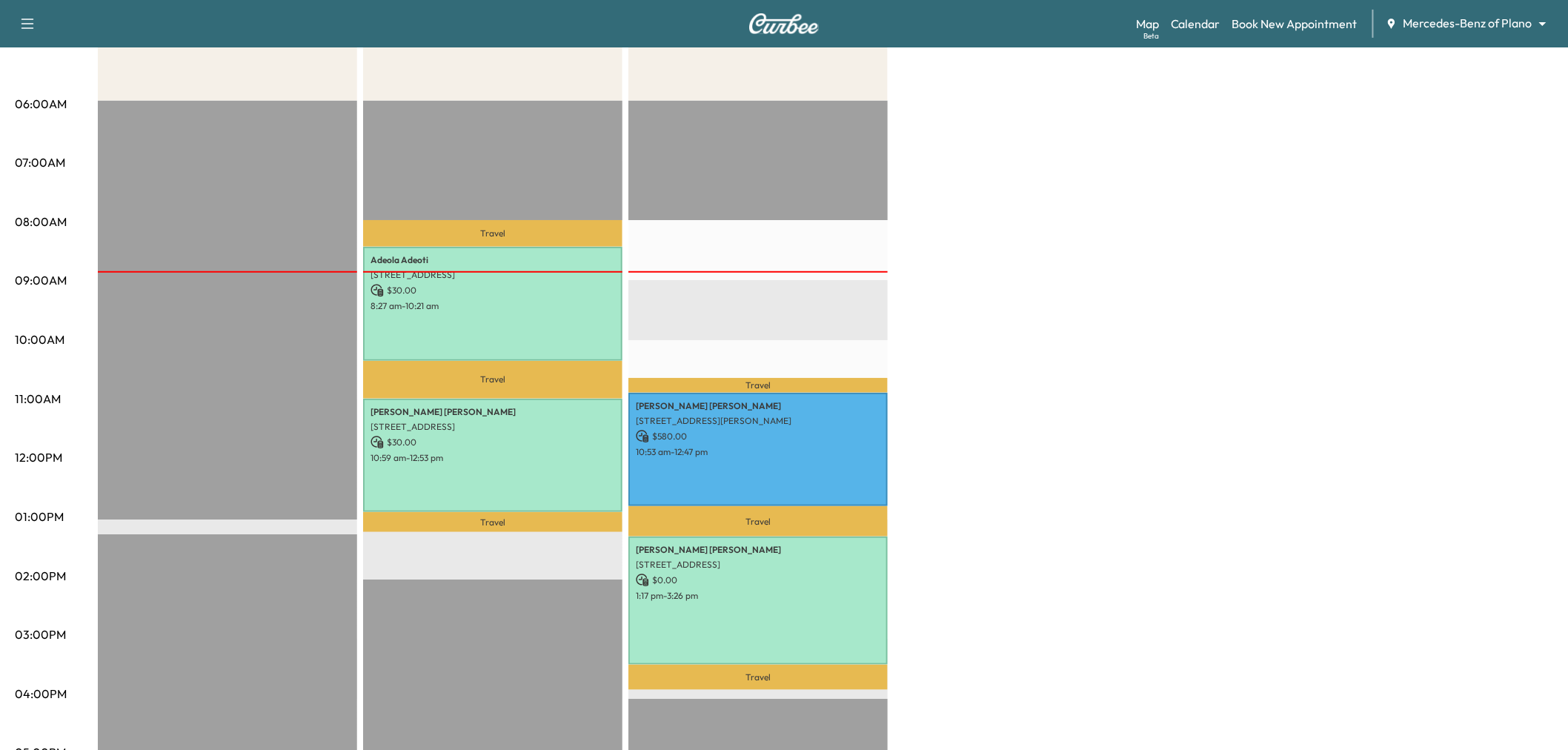
scroll to position [0, 0]
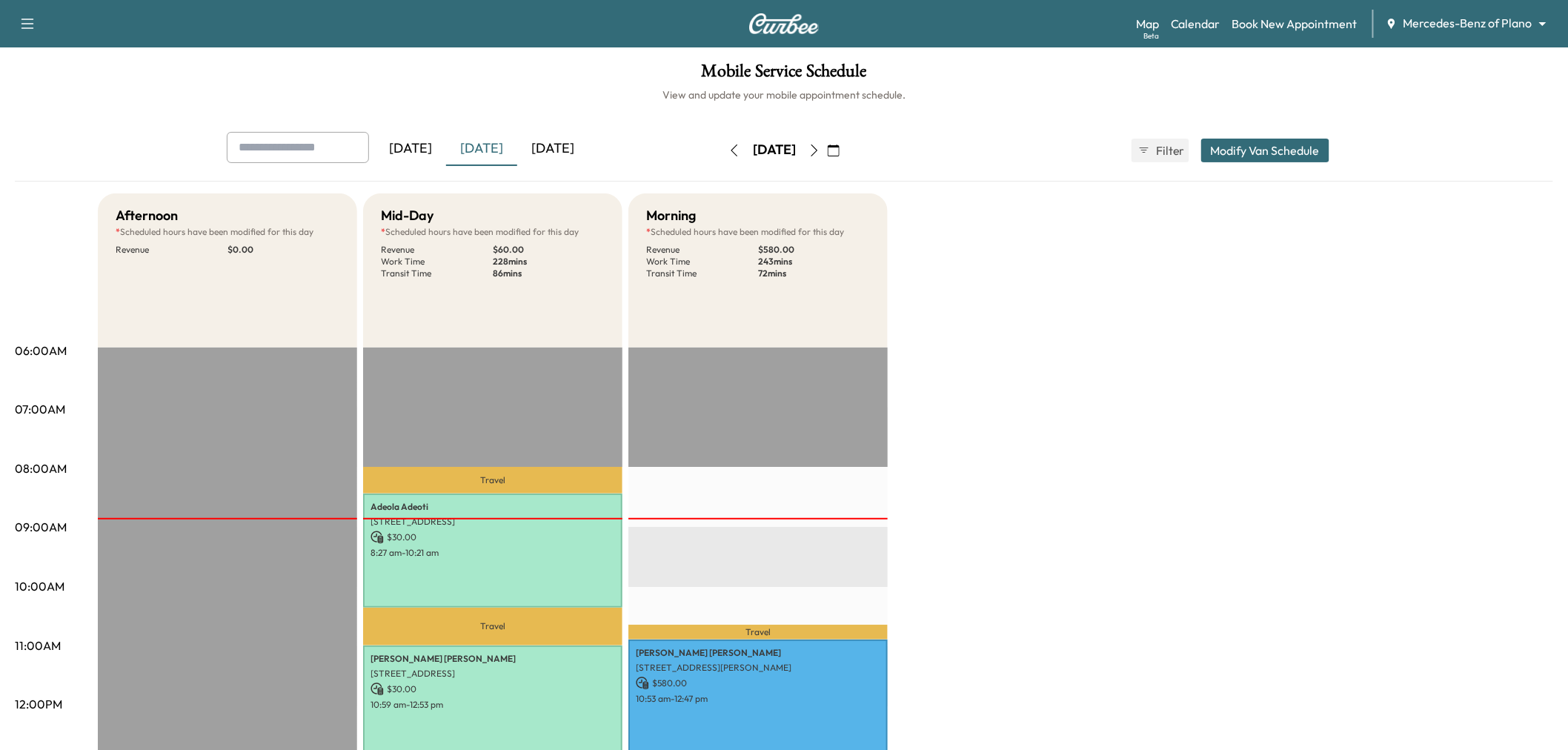
click at [840, 145] on icon "button" at bounding box center [833, 151] width 12 height 12
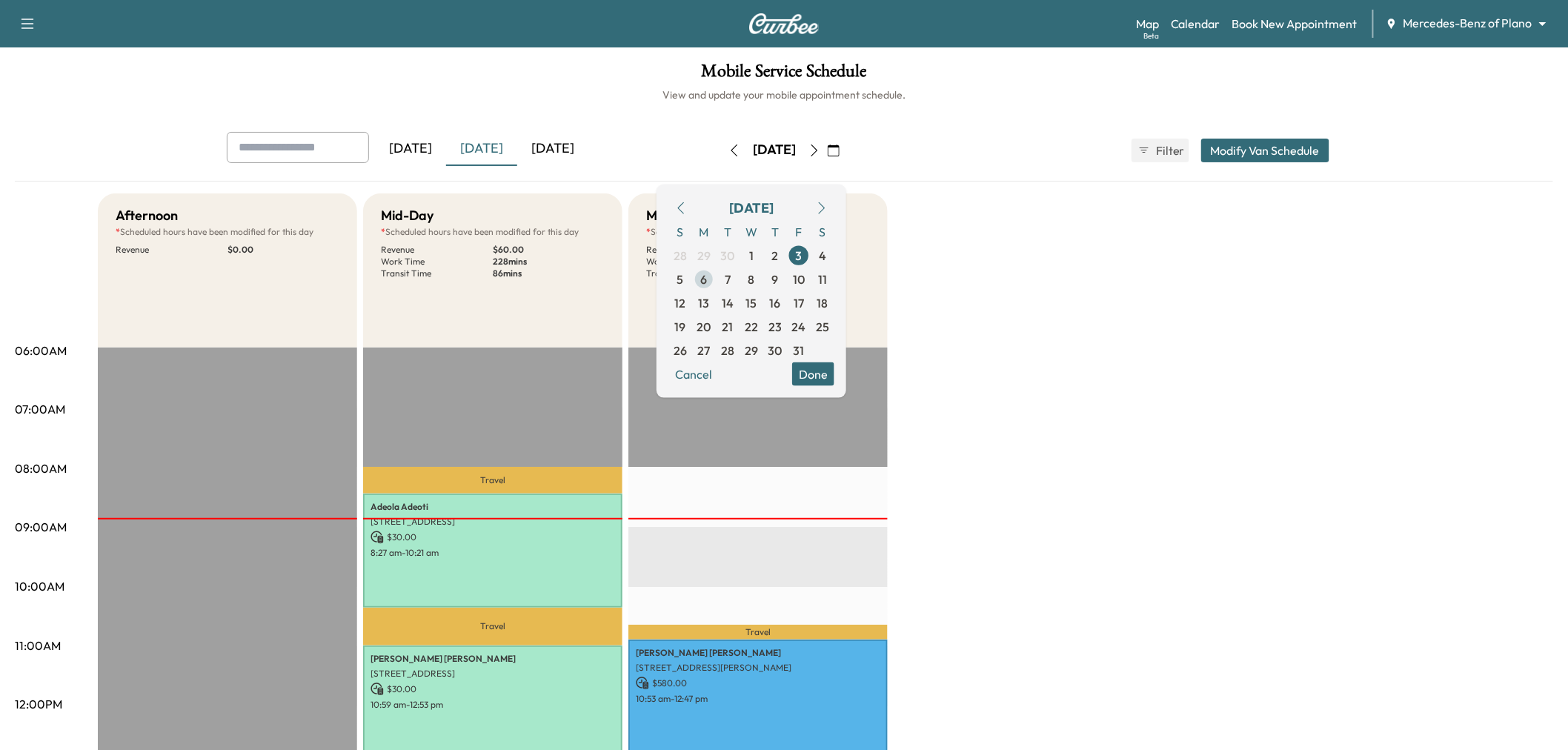
click at [716, 277] on span "6" at bounding box center [704, 278] width 24 height 24
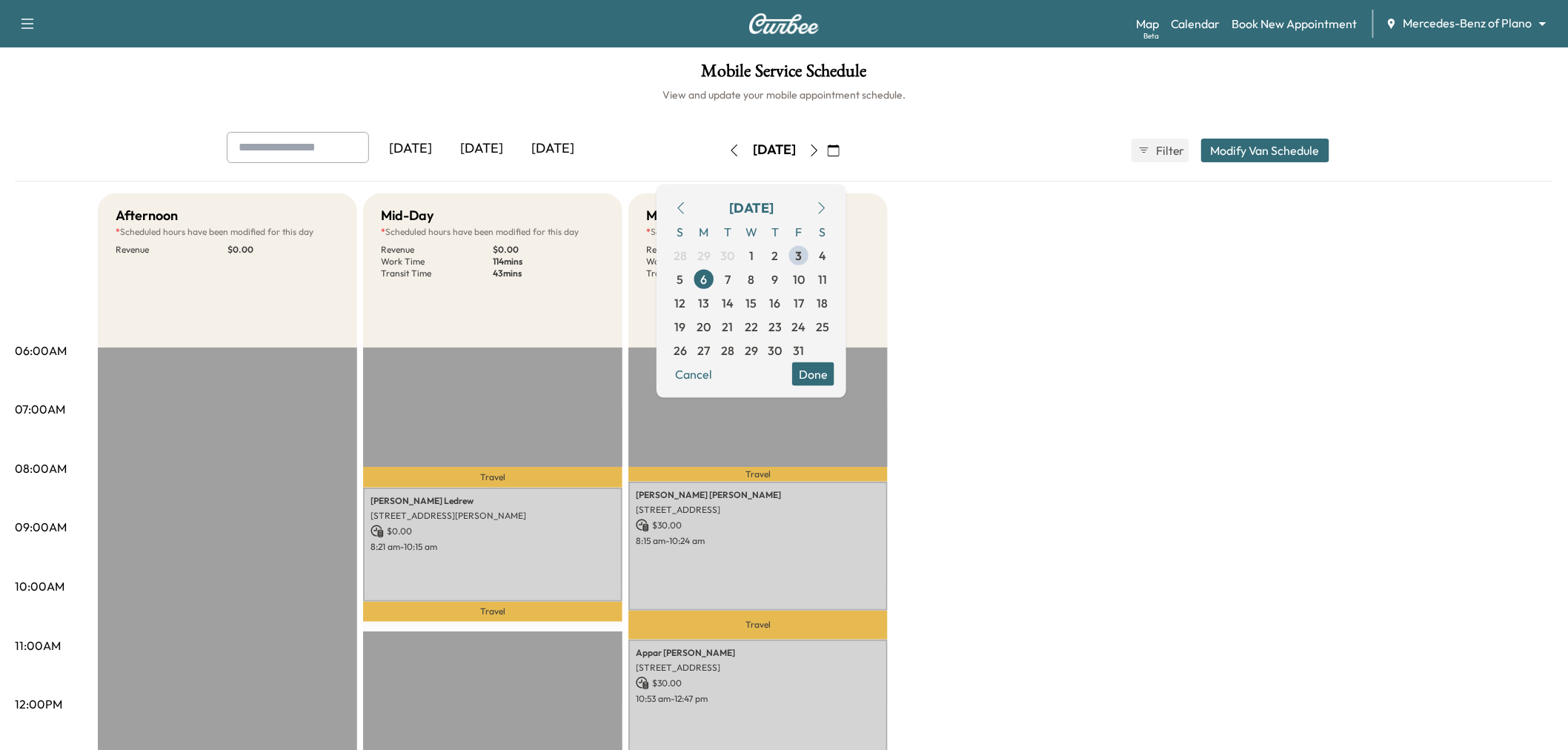
click at [834, 369] on button "Done" at bounding box center [813, 374] width 42 height 24
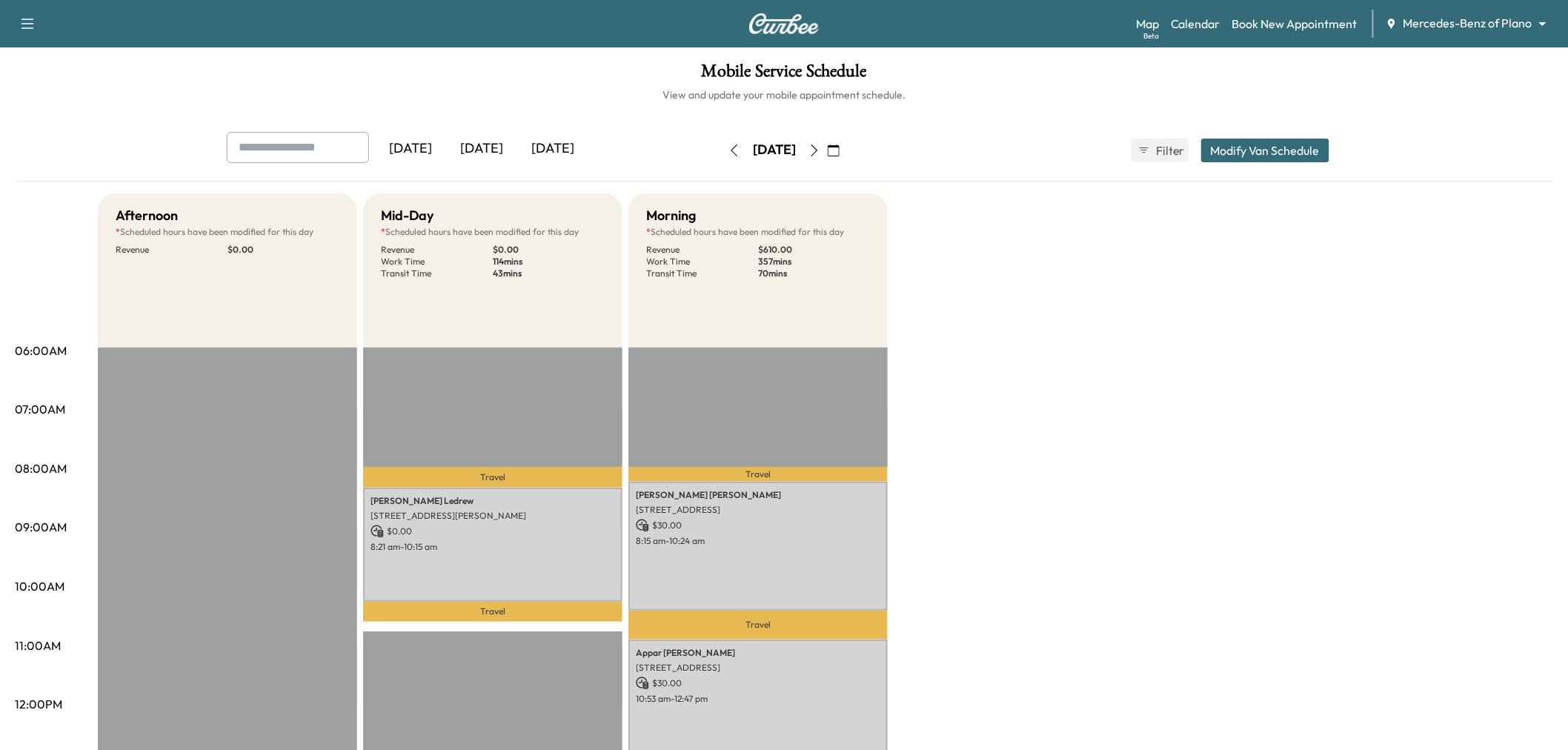
click at [1225, 147] on button "Modify Van Schedule" at bounding box center [1266, 150] width 129 height 24
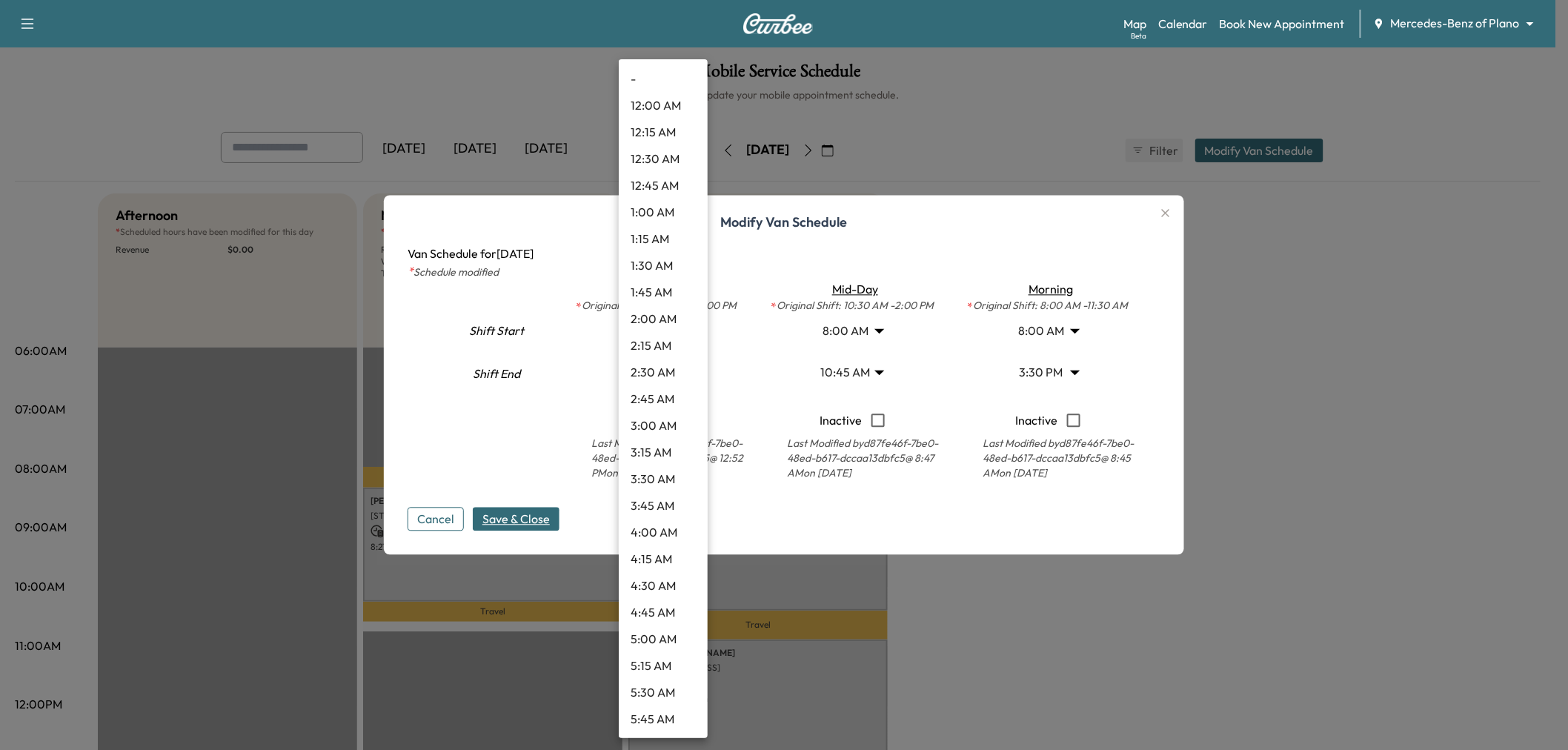
click at [674, 328] on body "Support Log Out Map Beta Calendar Book New Appointment Mercedes-Benz of Plano *…" at bounding box center [784, 375] width 1568 height 750
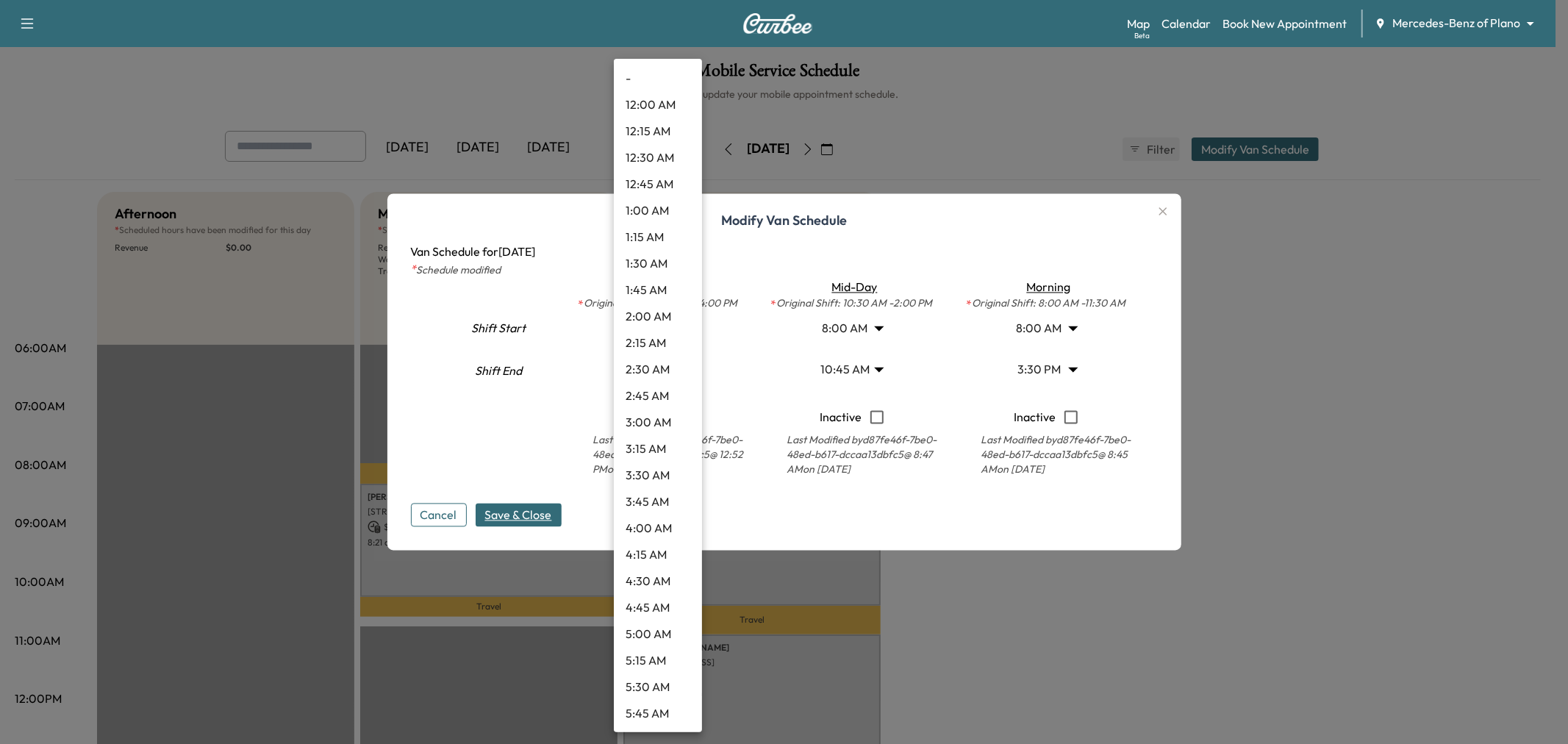
scroll to position [1349, 0]
click at [653, 131] on li "1:00 PM" at bounding box center [658, 131] width 89 height 27
type input "**"
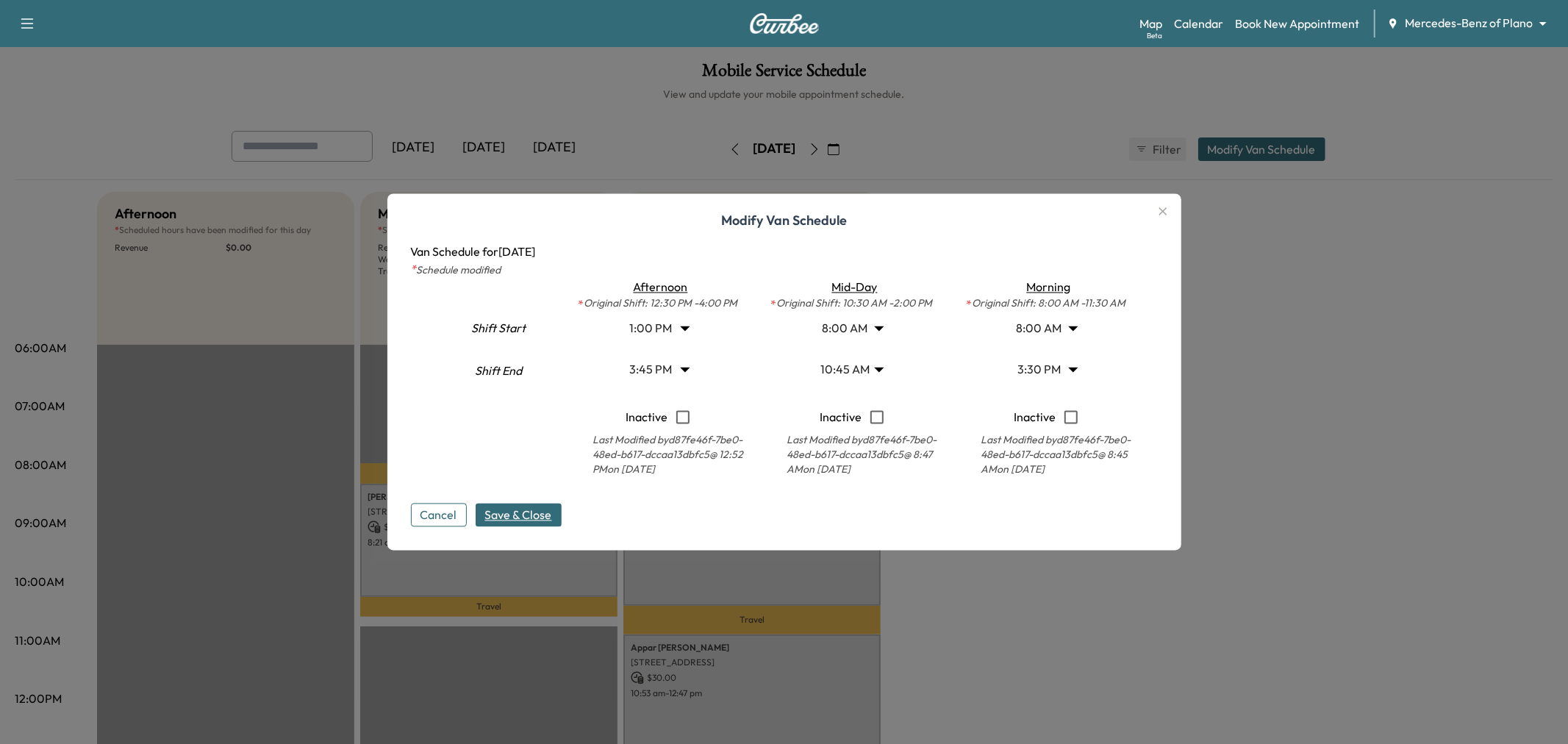
click at [657, 356] on body "Support Log Out Map Beta Calendar Book New Appointment Mercedes-Benz of Plano *…" at bounding box center [784, 372] width 1568 height 744
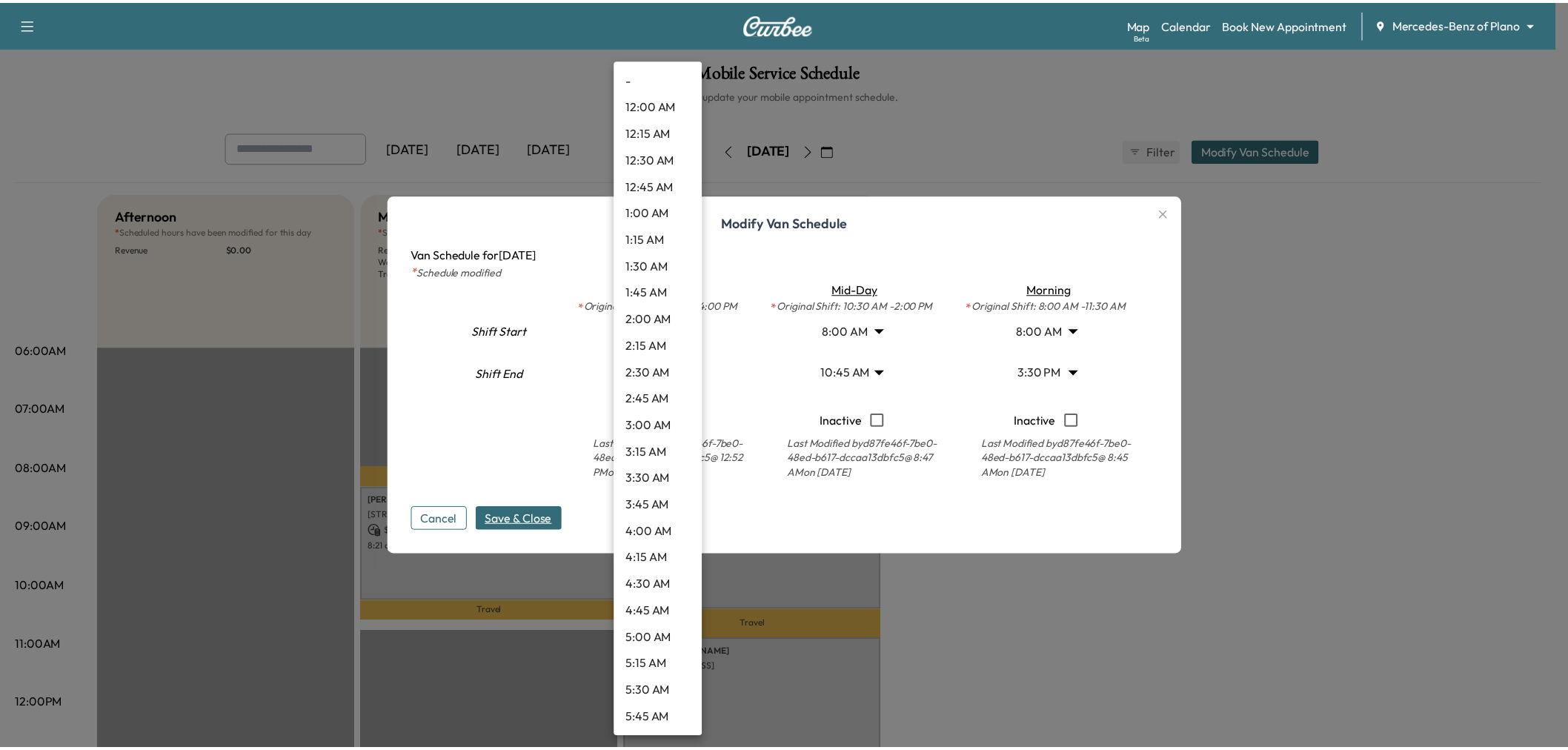
scroll to position [1387, 0]
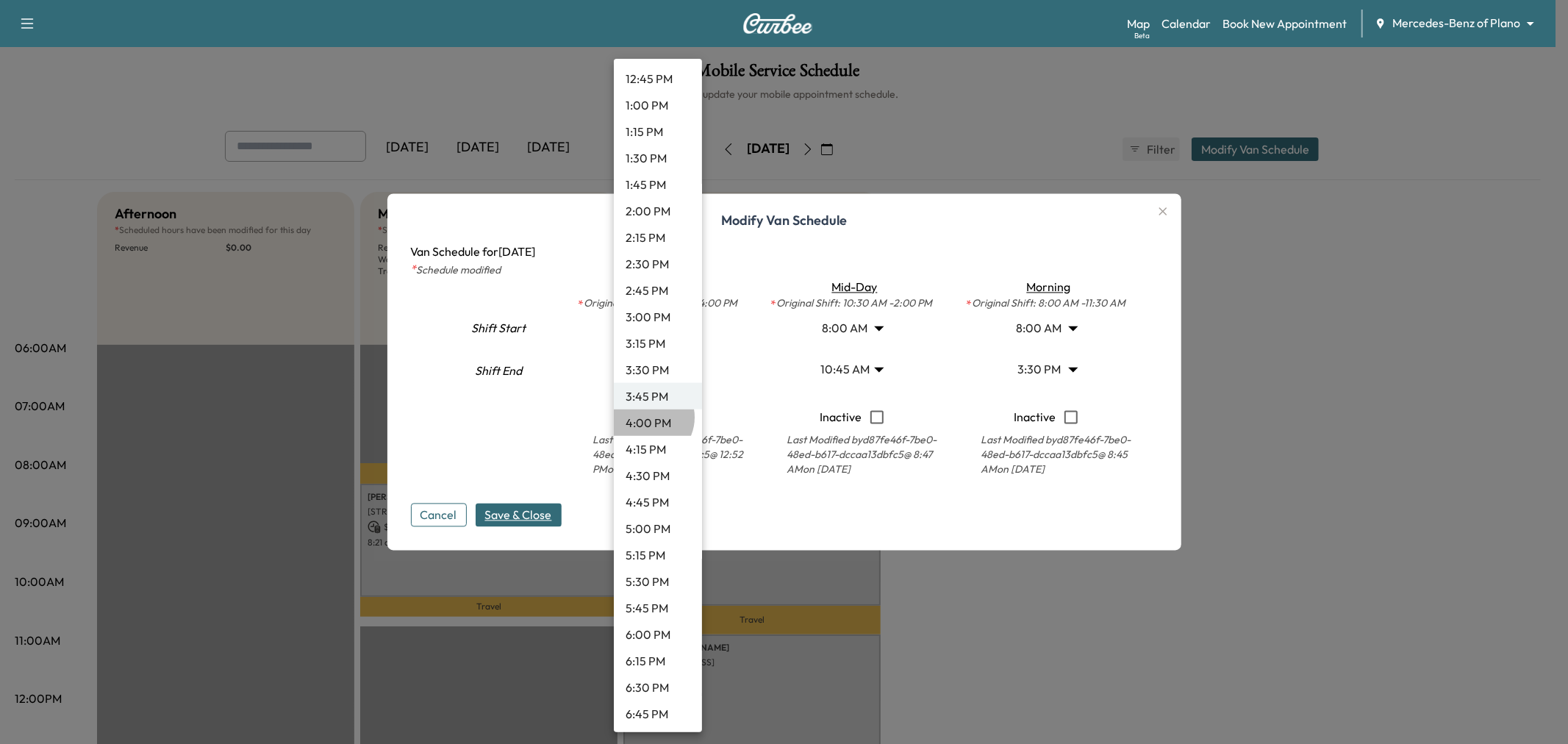
click at [648, 417] on li "4:00 PM" at bounding box center [658, 423] width 89 height 27
type input "**"
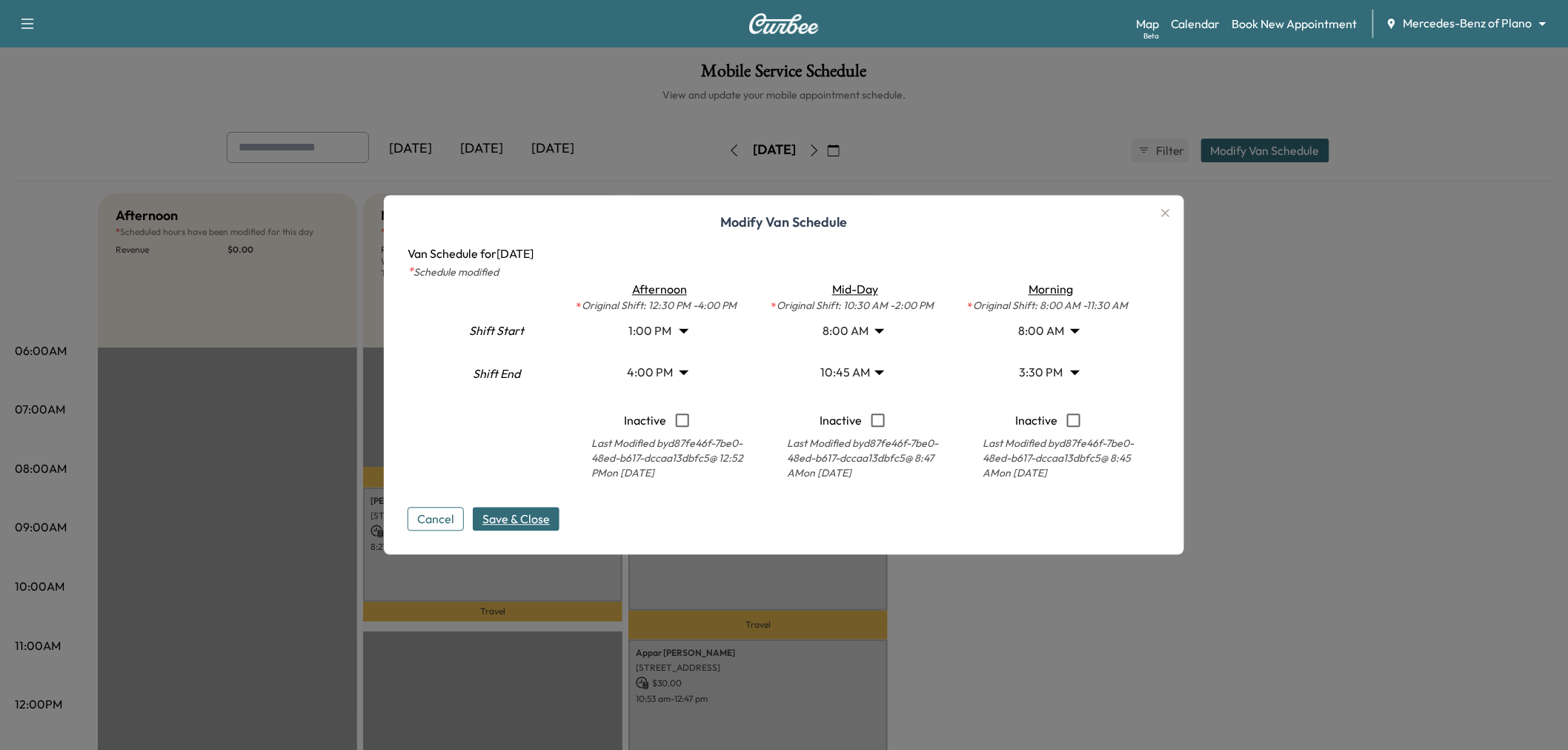
click at [535, 514] on span "Save & Close" at bounding box center [517, 520] width 67 height 18
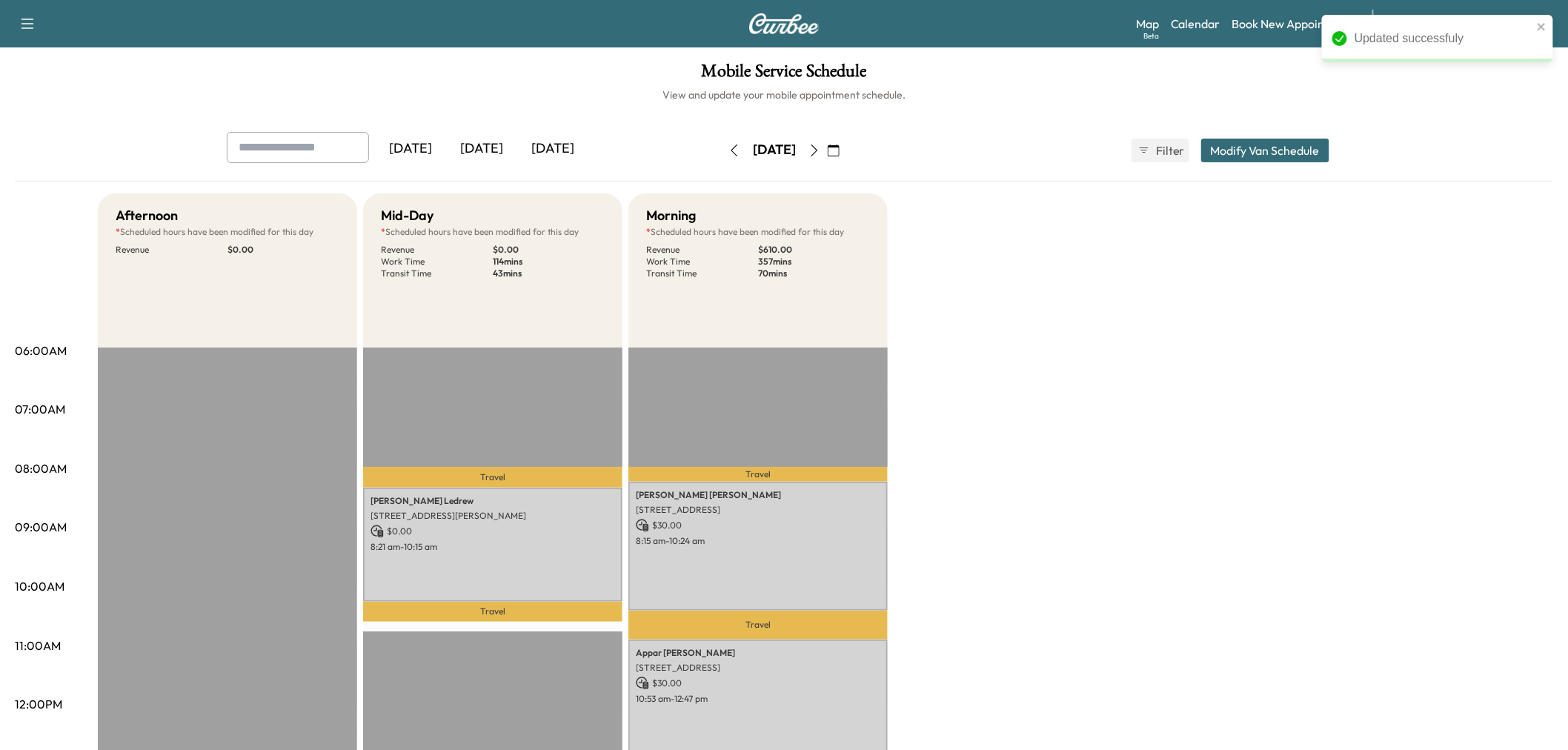
click at [1060, 520] on div "Afternoon * Scheduled hours have been modified for this day Revenue $ 0.00 EST …" at bounding box center [826, 749] width 1456 height 1112
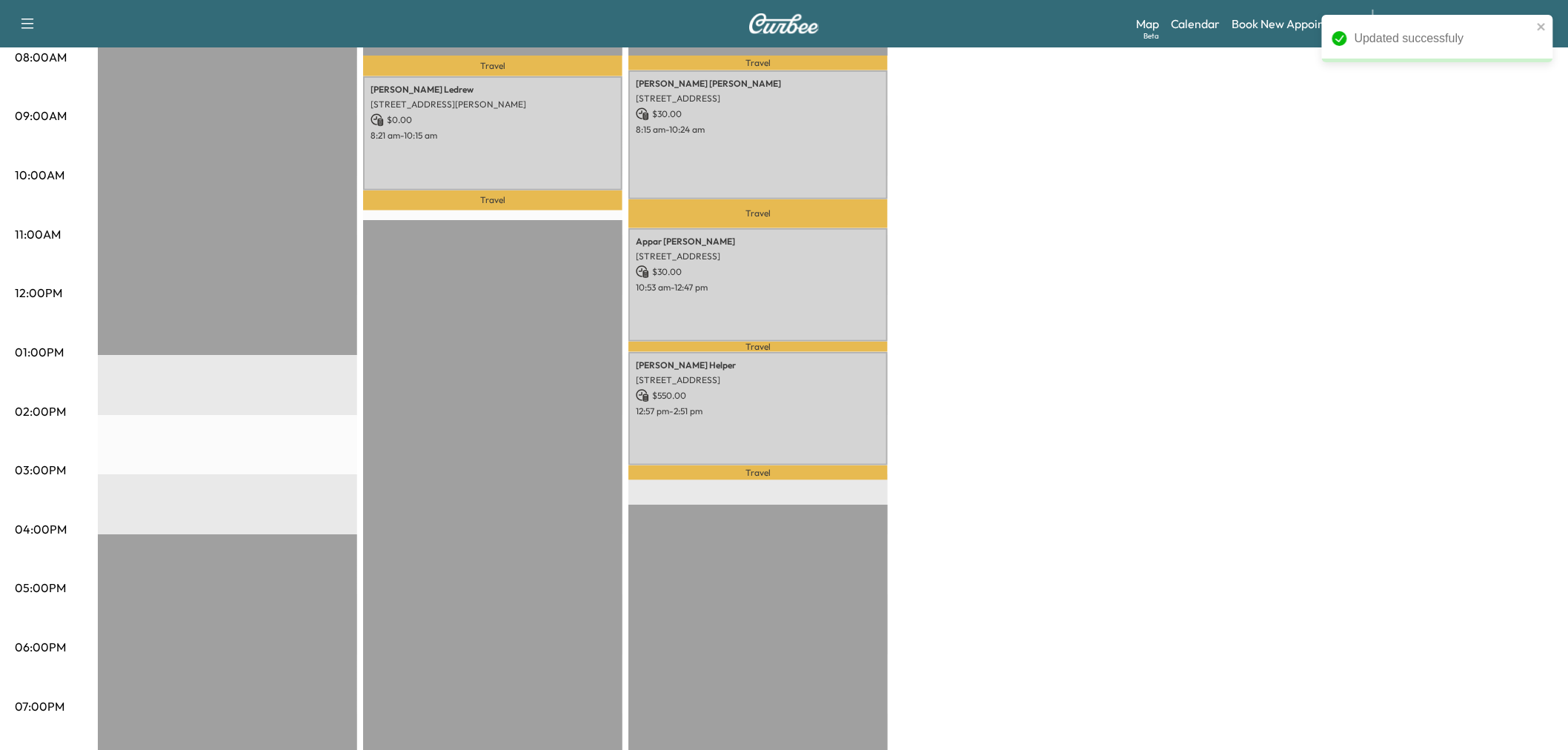
scroll to position [329, 0]
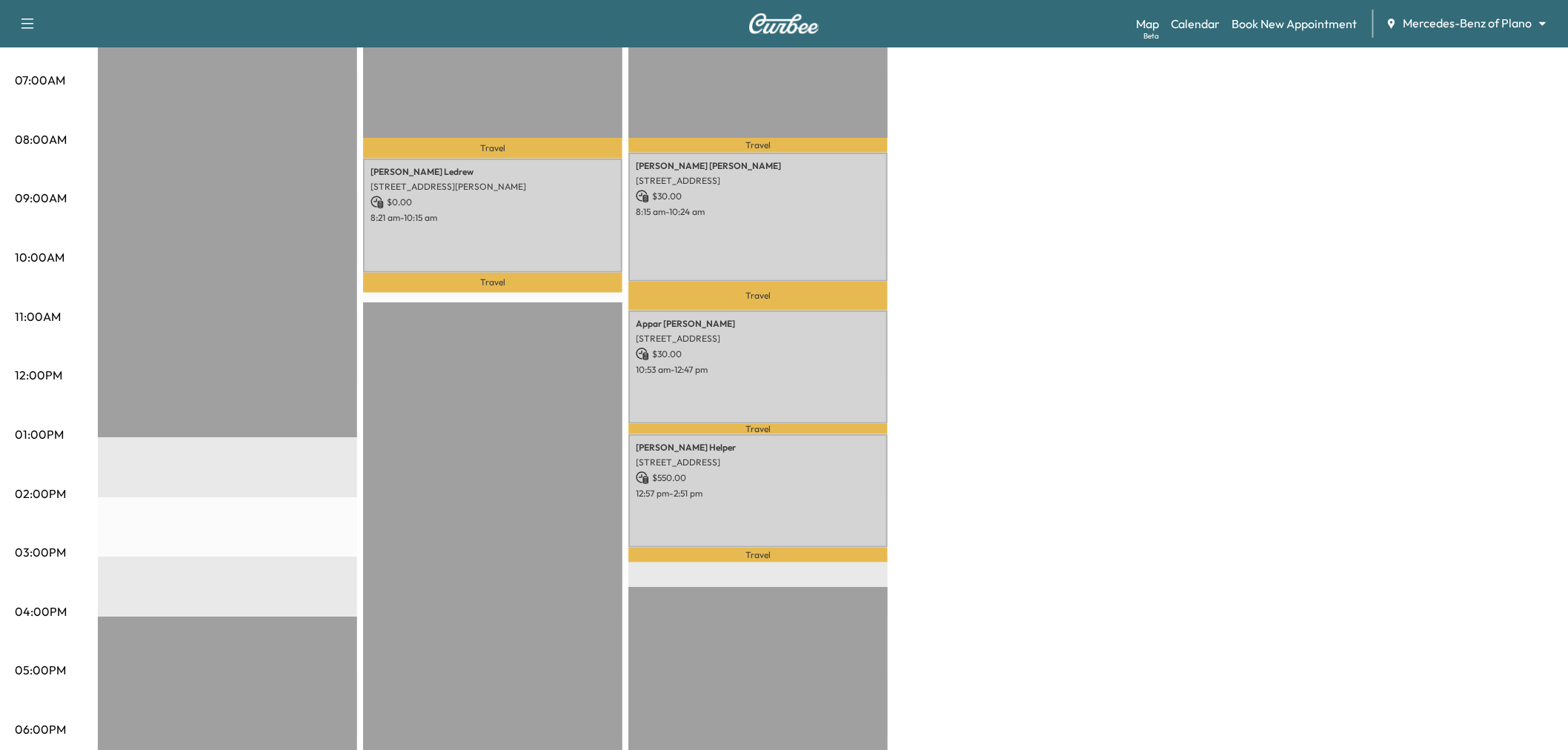
click at [995, 542] on div "Afternoon * Scheduled hours have been modified for this day Revenue $ 0.00 EST …" at bounding box center [826, 421] width 1456 height 1112
click at [1090, 497] on div "Afternoon * Scheduled hours have been modified for this day Revenue $ 0.00 EST …" at bounding box center [826, 421] width 1456 height 1112
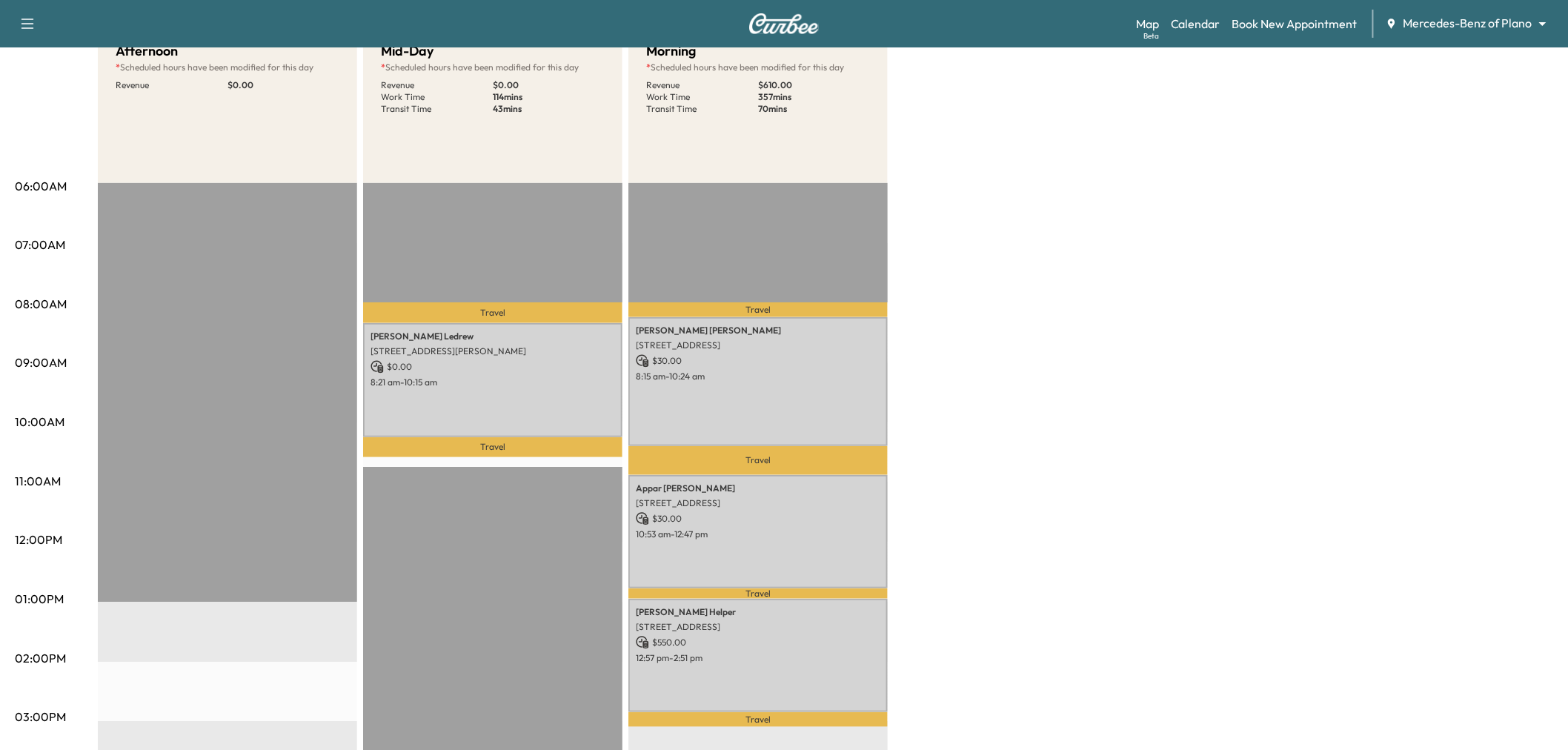
scroll to position [0, 0]
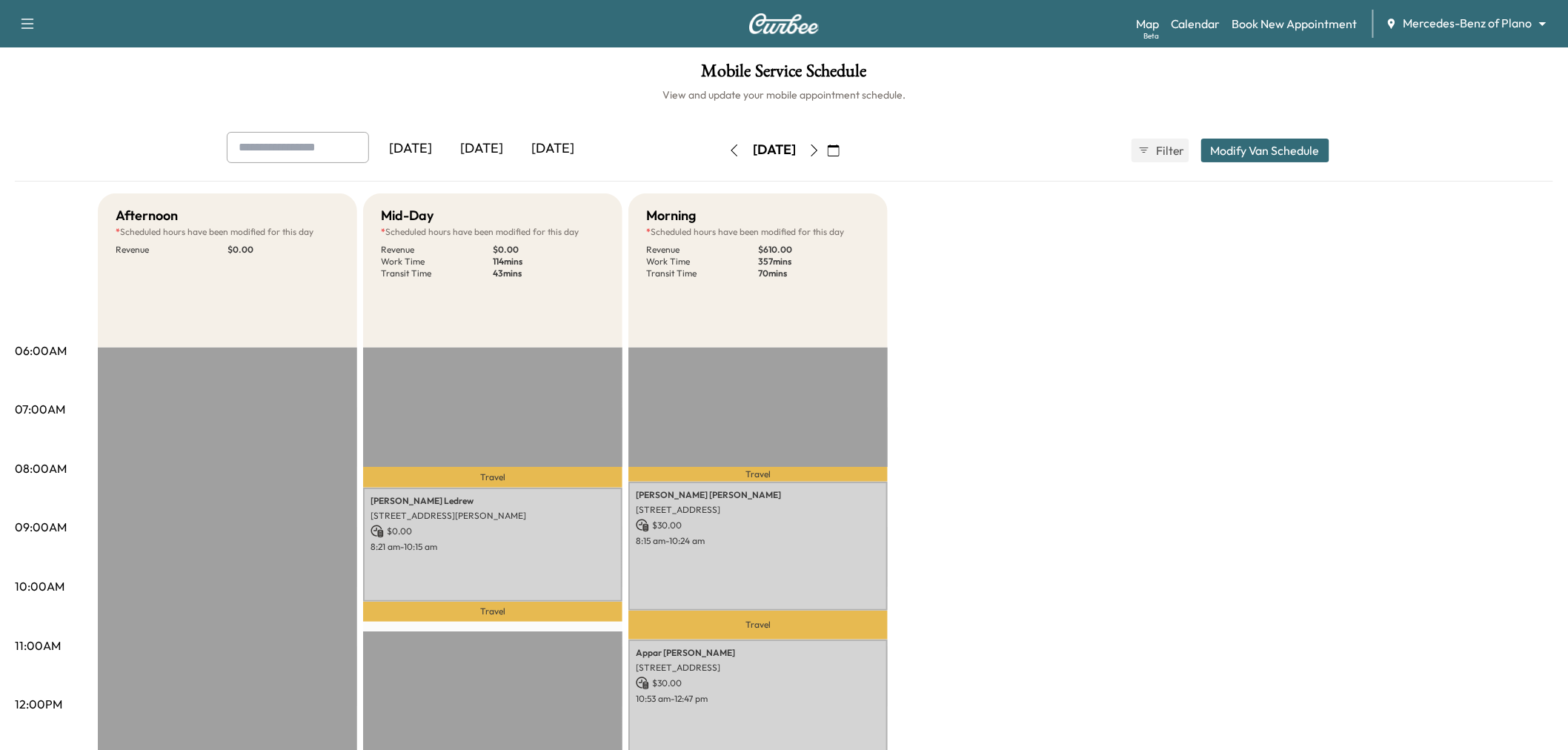
click at [821, 149] on icon "button" at bounding box center [814, 151] width 12 height 12
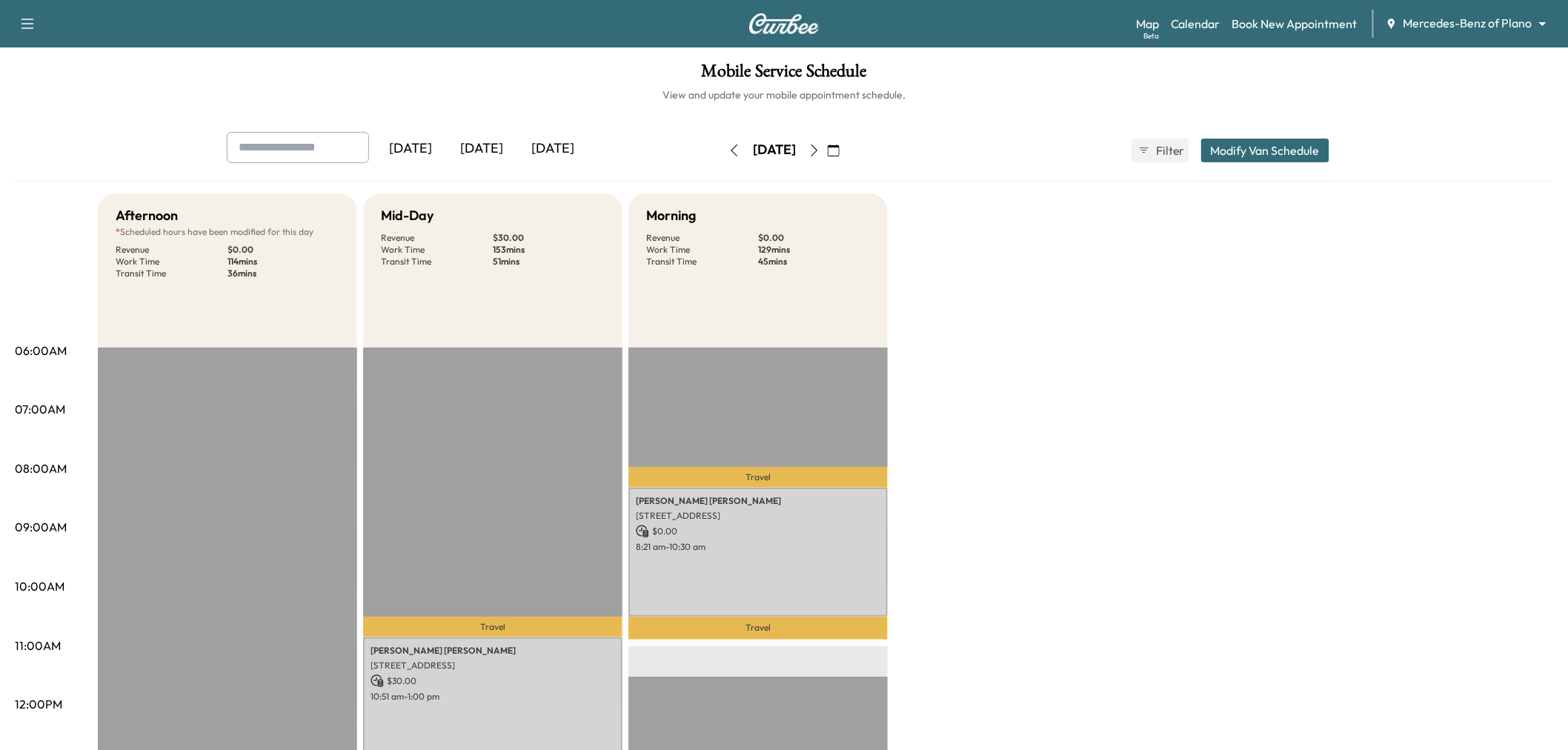
click at [1256, 146] on button "Modify Van Schedule" at bounding box center [1266, 150] width 129 height 24
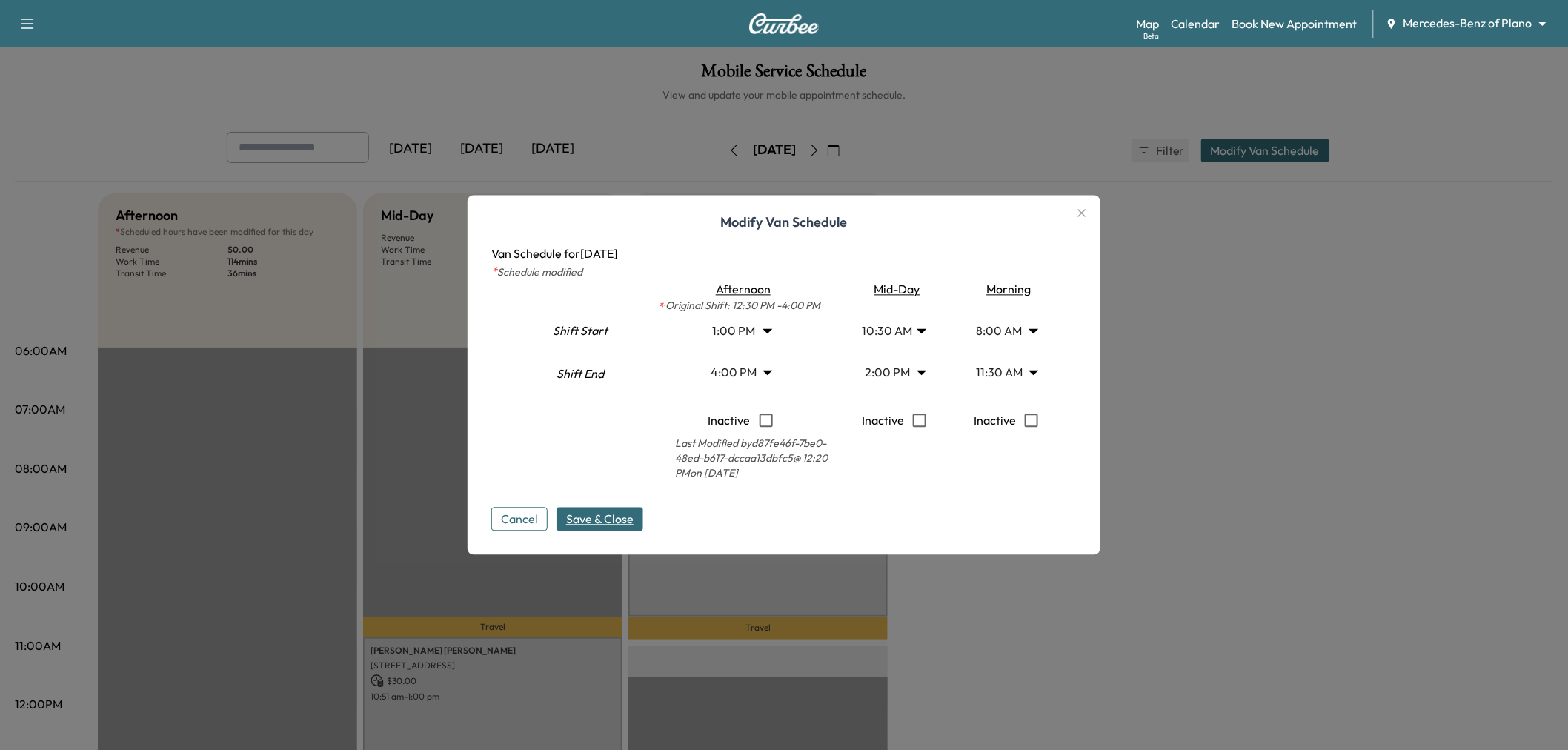
click at [885, 323] on body "Support Log Out Map Beta Calendar Book New Appointment Mercedes-Benz of Plano *…" at bounding box center [784, 375] width 1568 height 750
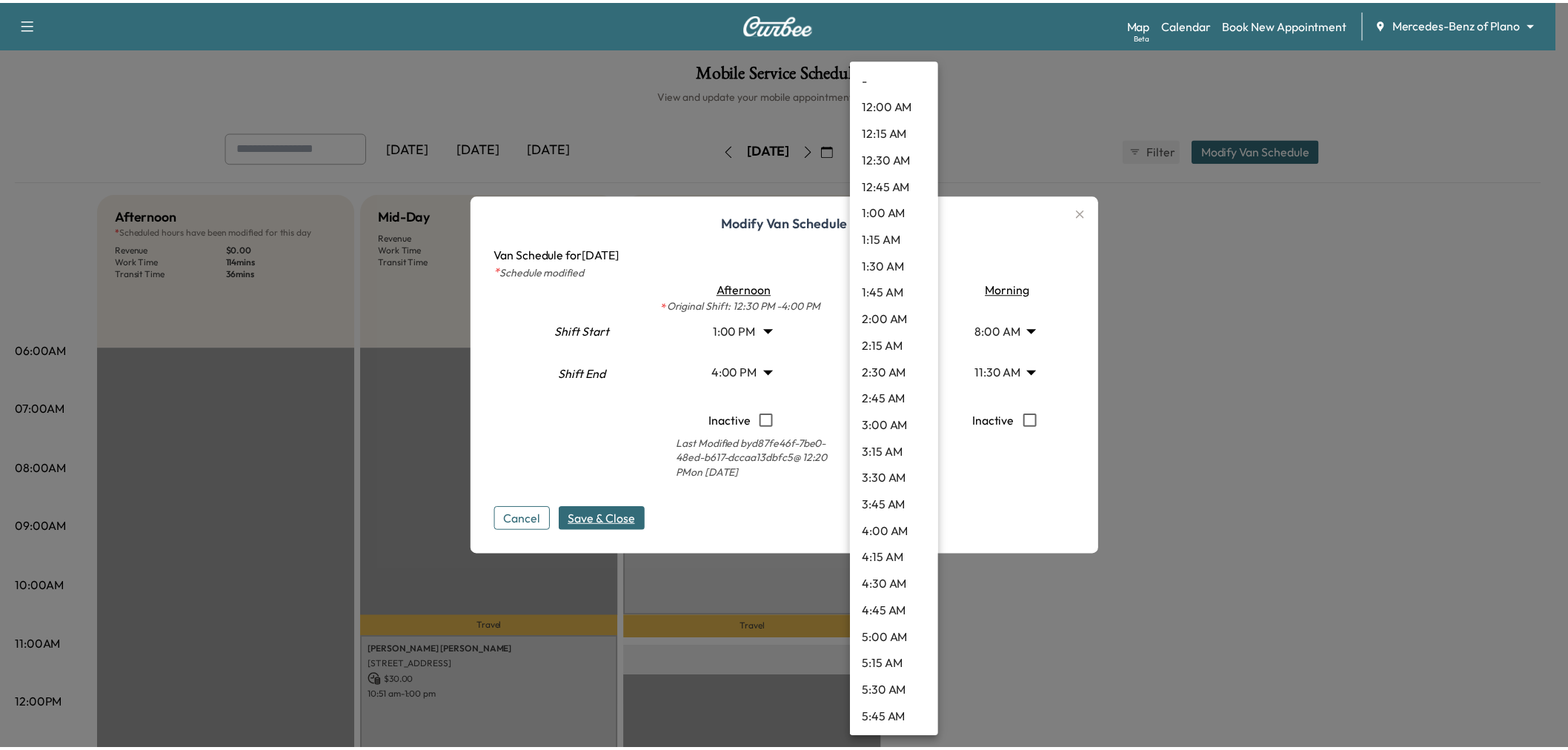
scroll to position [827, 0]
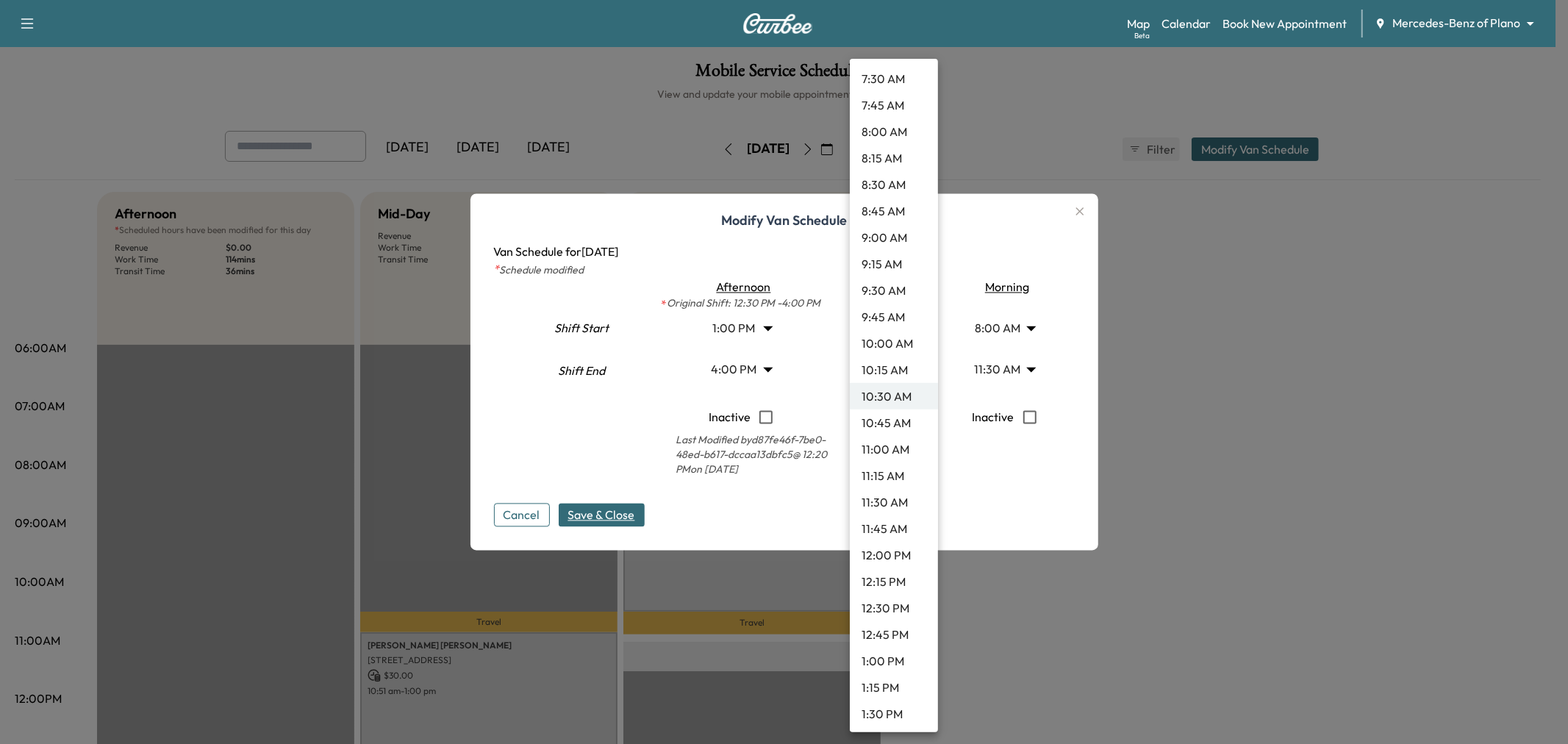
click at [890, 141] on li "8:00 AM" at bounding box center [894, 131] width 89 height 27
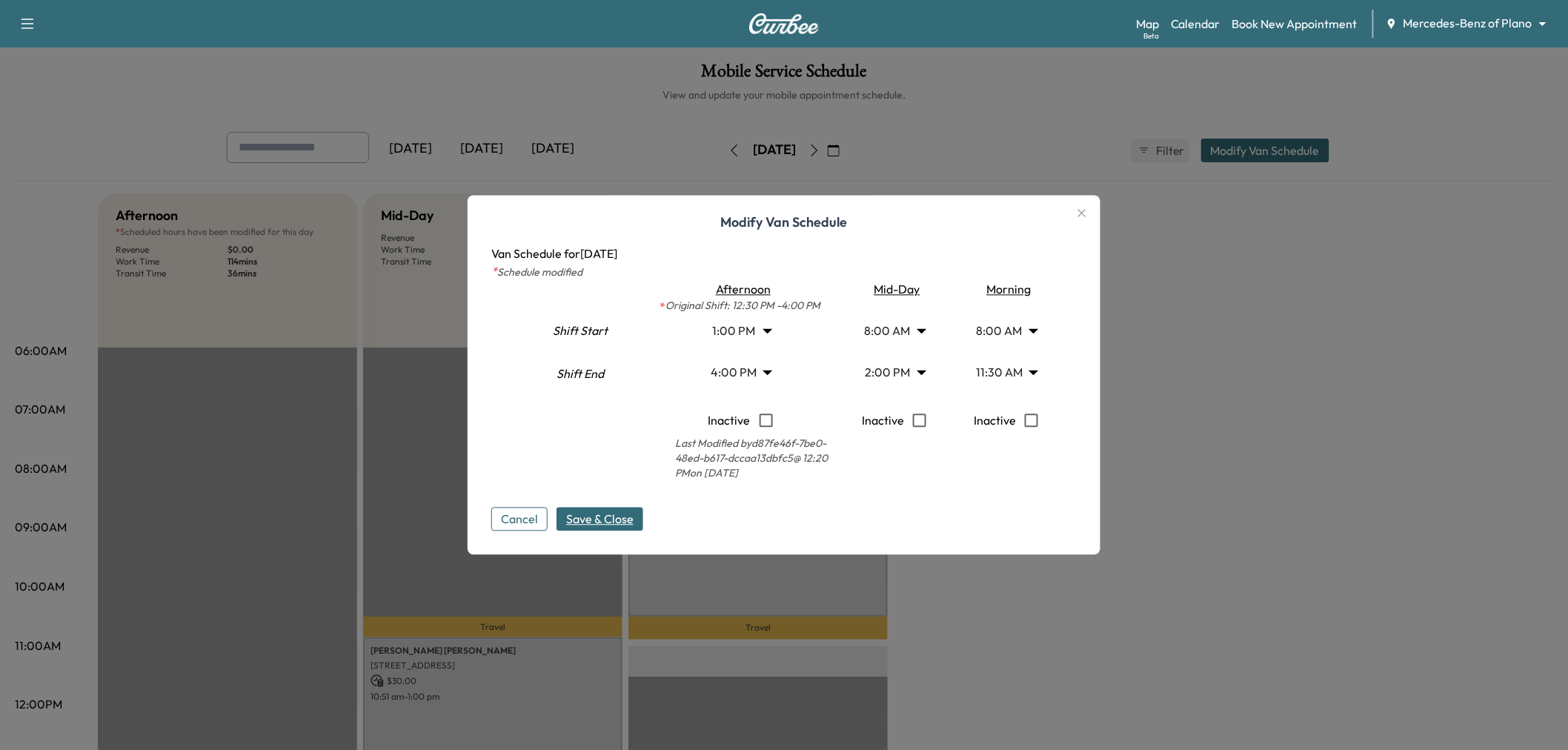
click at [621, 518] on span "Save & Close" at bounding box center [600, 520] width 67 height 18
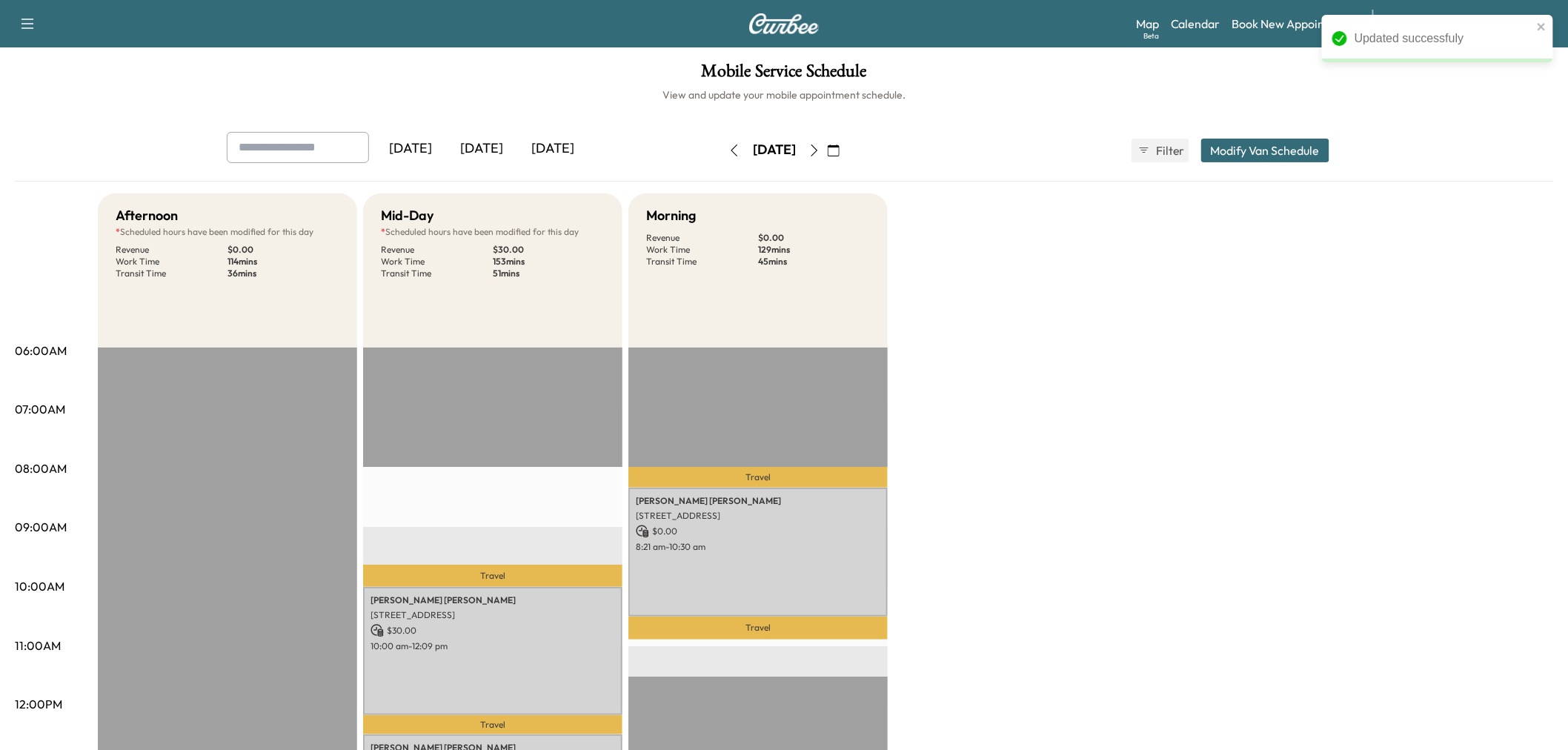
click at [1120, 515] on div "Afternoon * Scheduled hours have been modified for this day Revenue $ 0.00 Work…" at bounding box center [826, 749] width 1456 height 1112
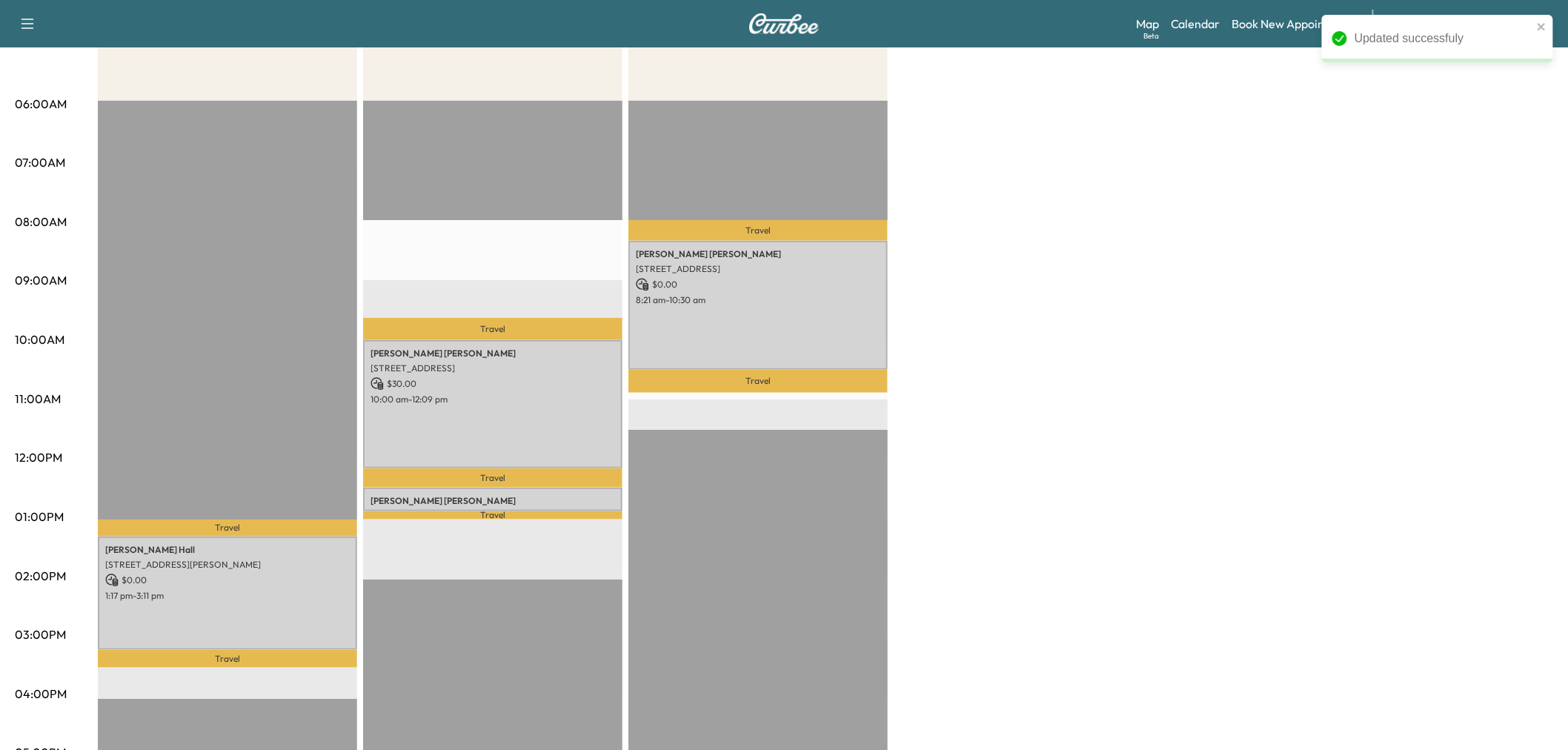
scroll to position [164, 0]
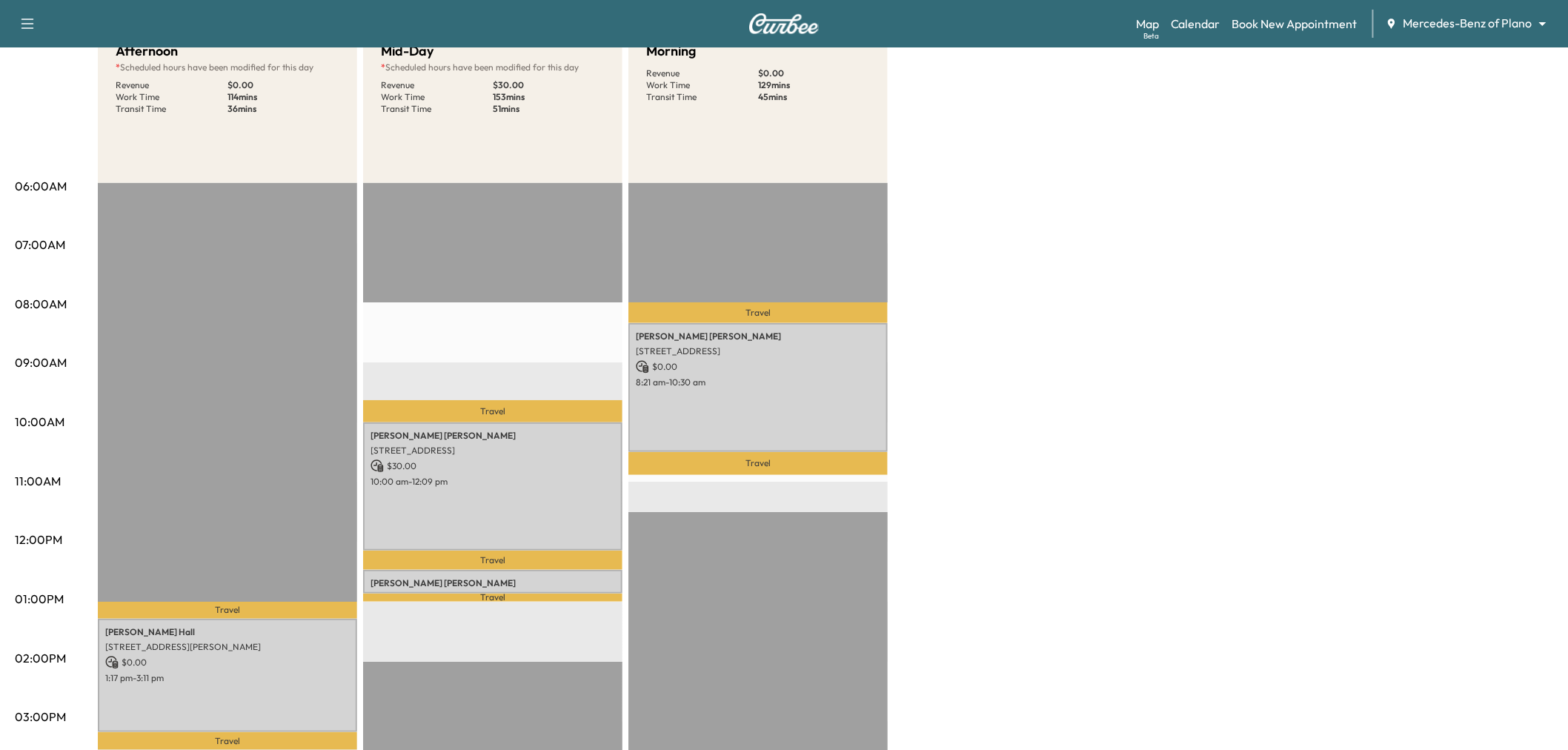
click at [1076, 365] on div "Afternoon * Scheduled hours have been modified for this day Revenue $ 0.00 Work…" at bounding box center [826, 585] width 1456 height 1112
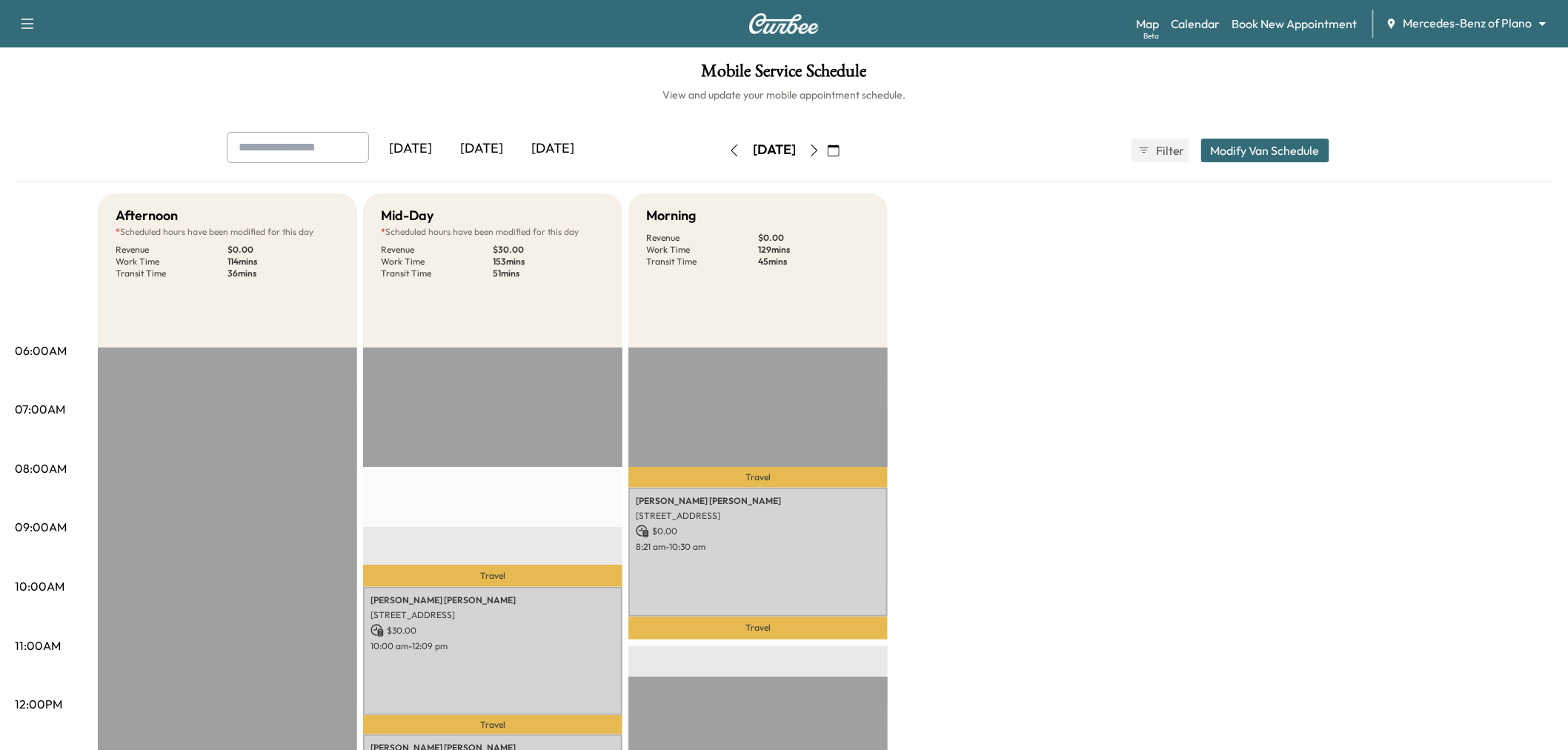
click at [489, 151] on div "[DATE]" at bounding box center [482, 149] width 71 height 35
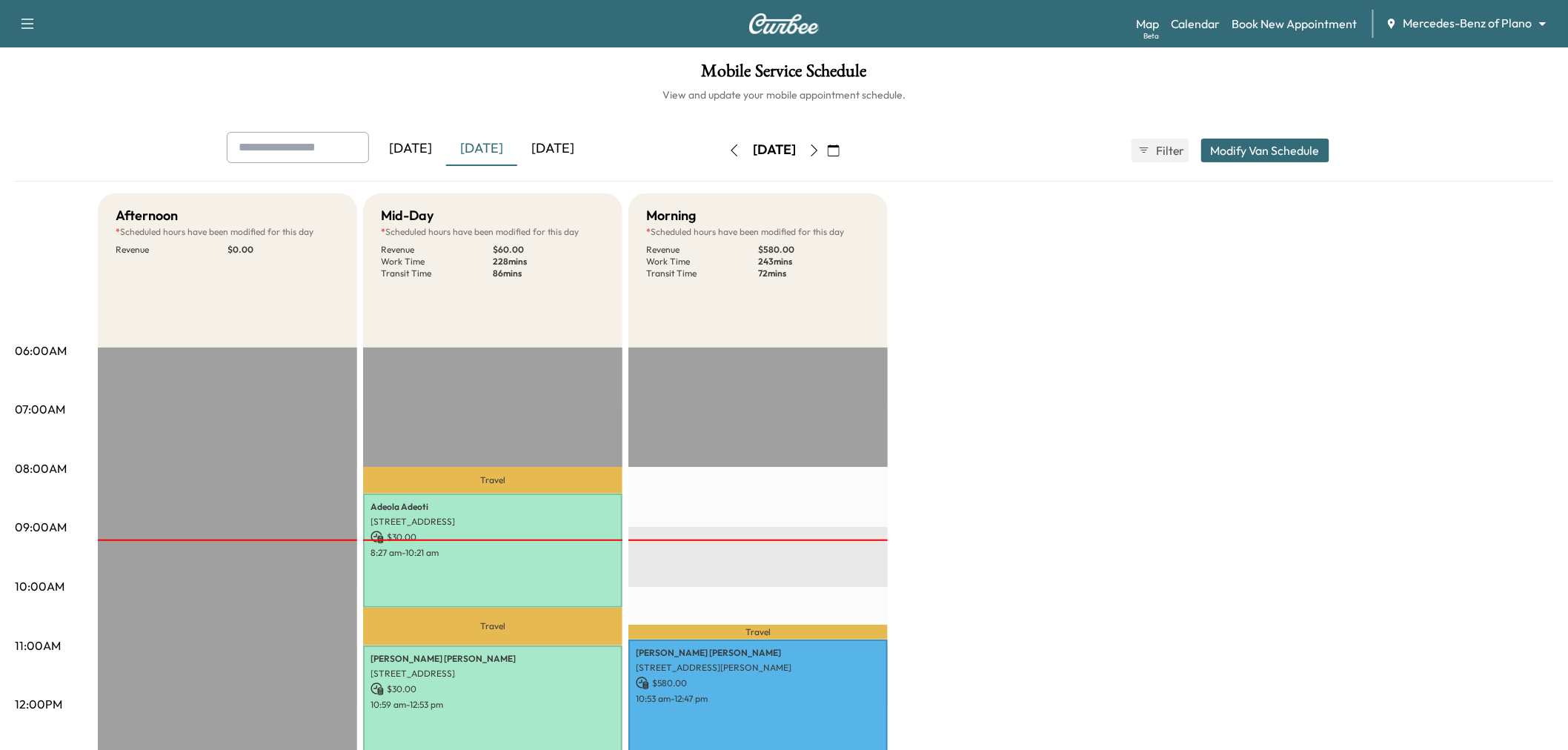
scroll to position [83, 0]
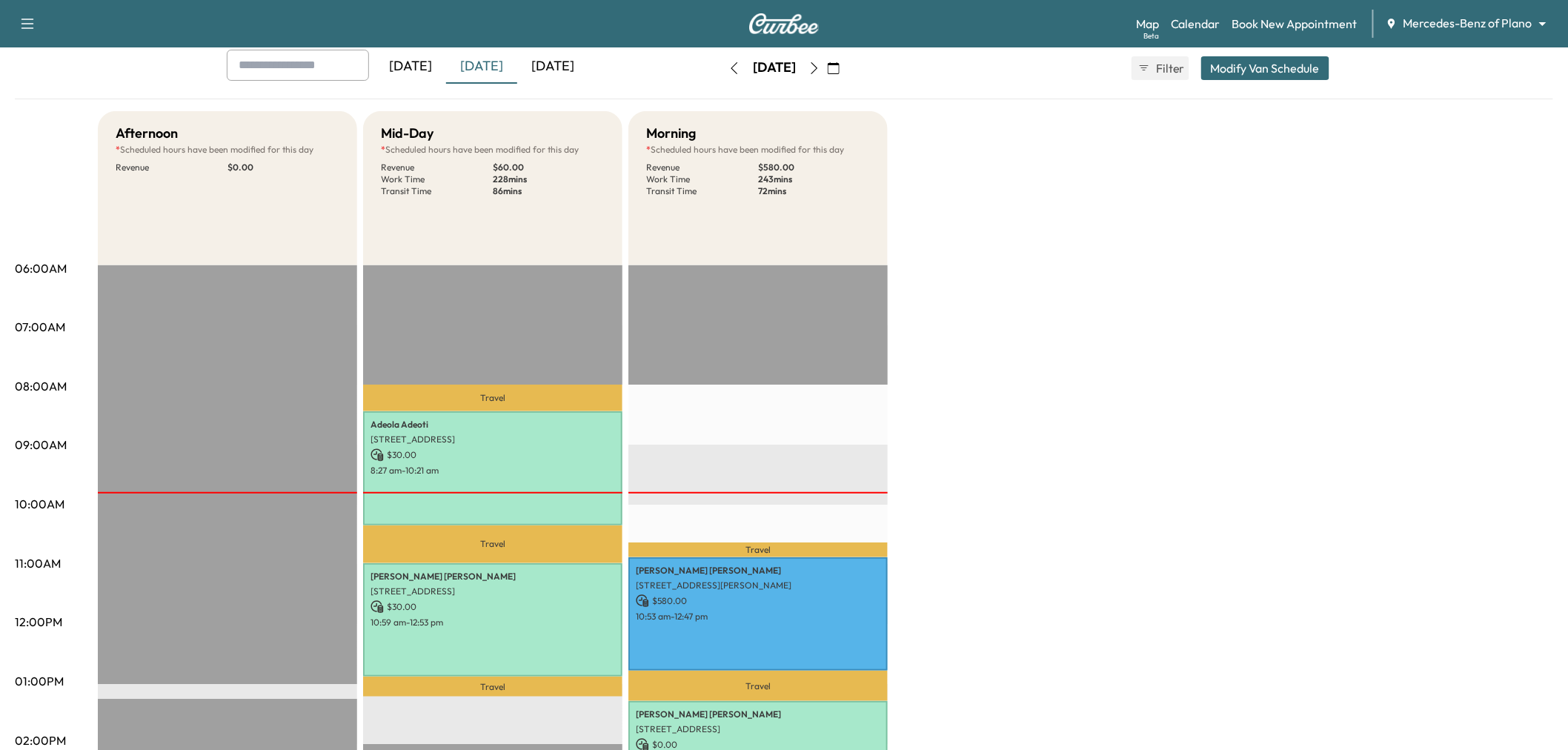
click at [1033, 365] on div "Afternoon * Scheduled hours have been modified for this day Revenue $ 0.00 EST …" at bounding box center [826, 667] width 1456 height 1112
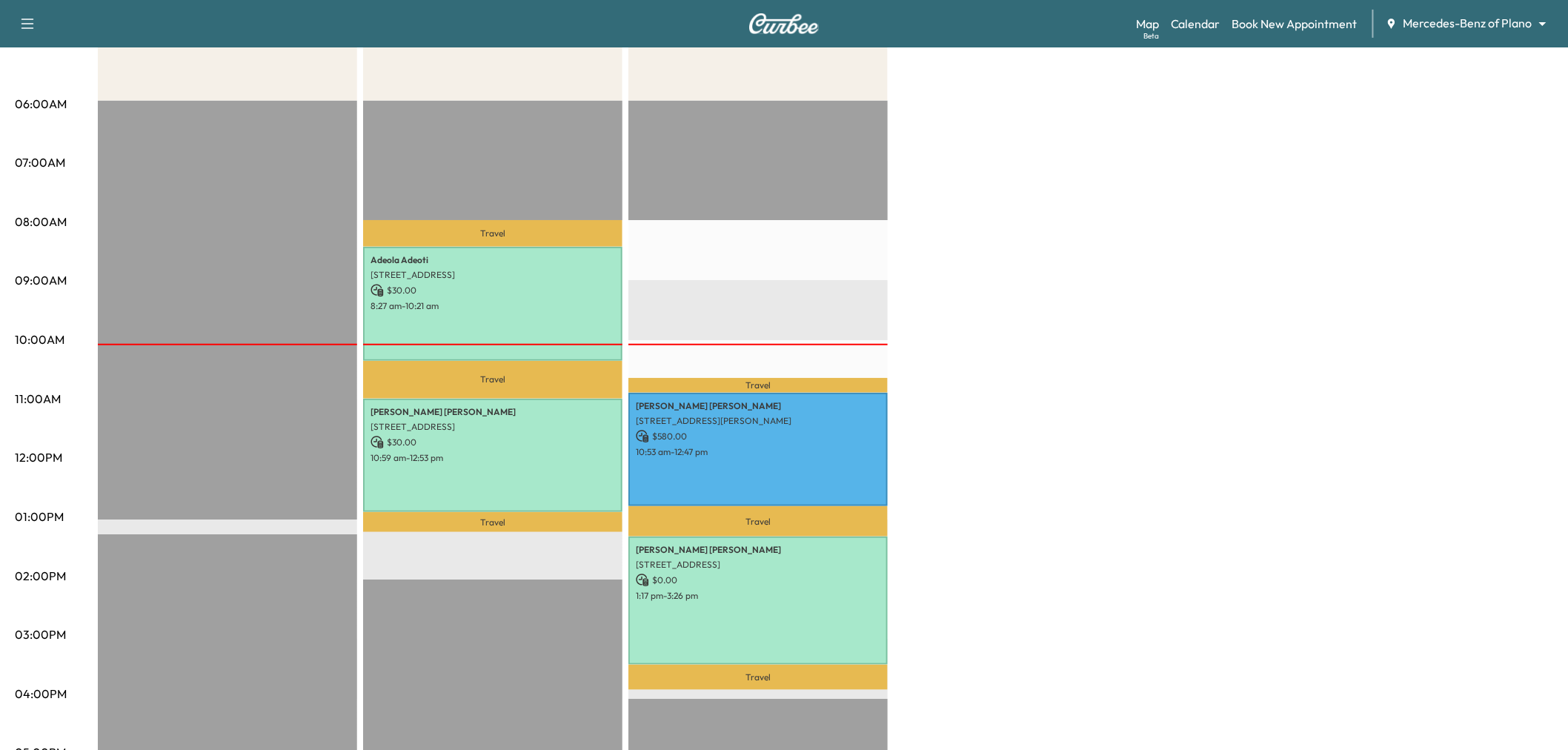
scroll to position [0, 0]
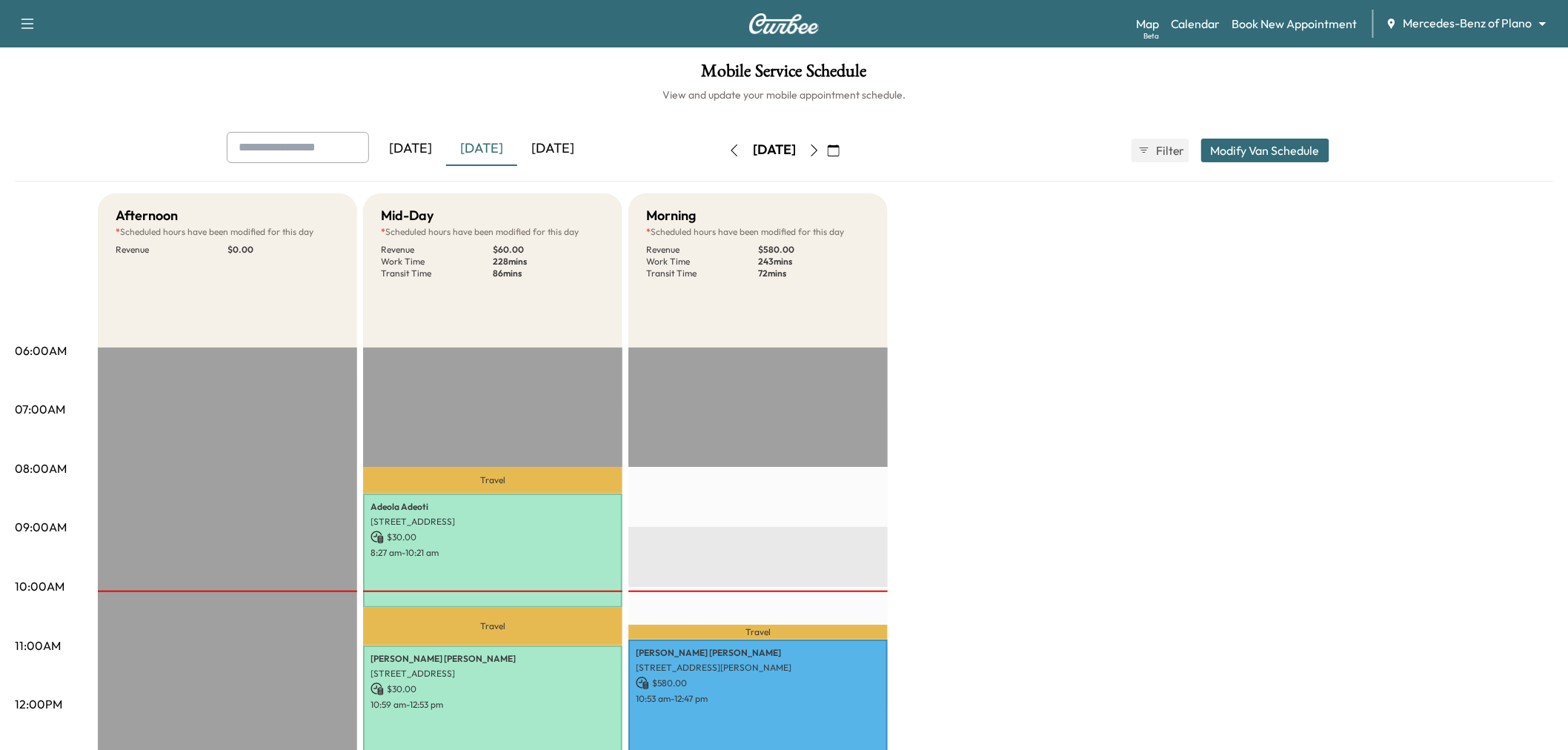
click at [840, 148] on icon "button" at bounding box center [833, 151] width 12 height 12
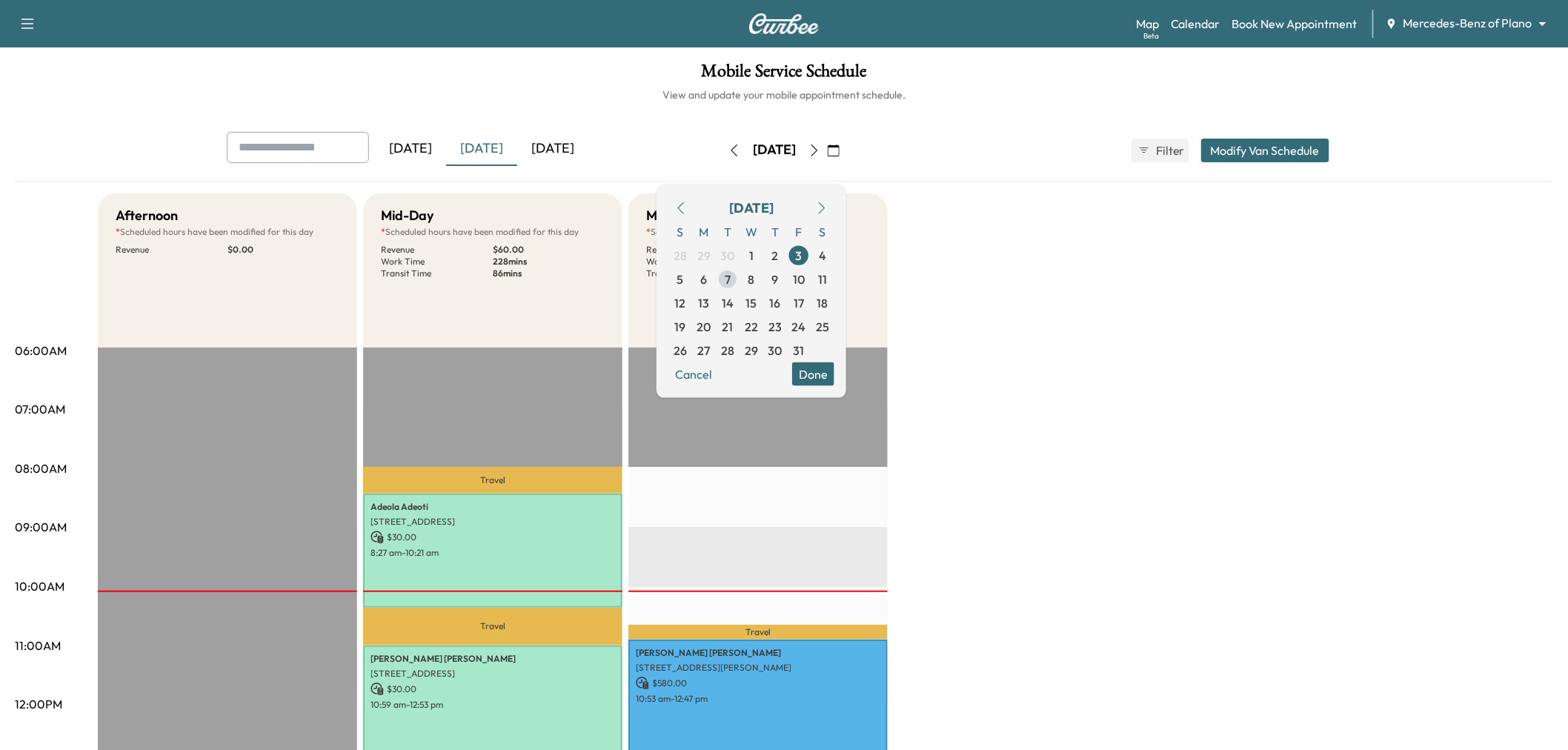
click at [731, 276] on span "7" at bounding box center [728, 278] width 6 height 18
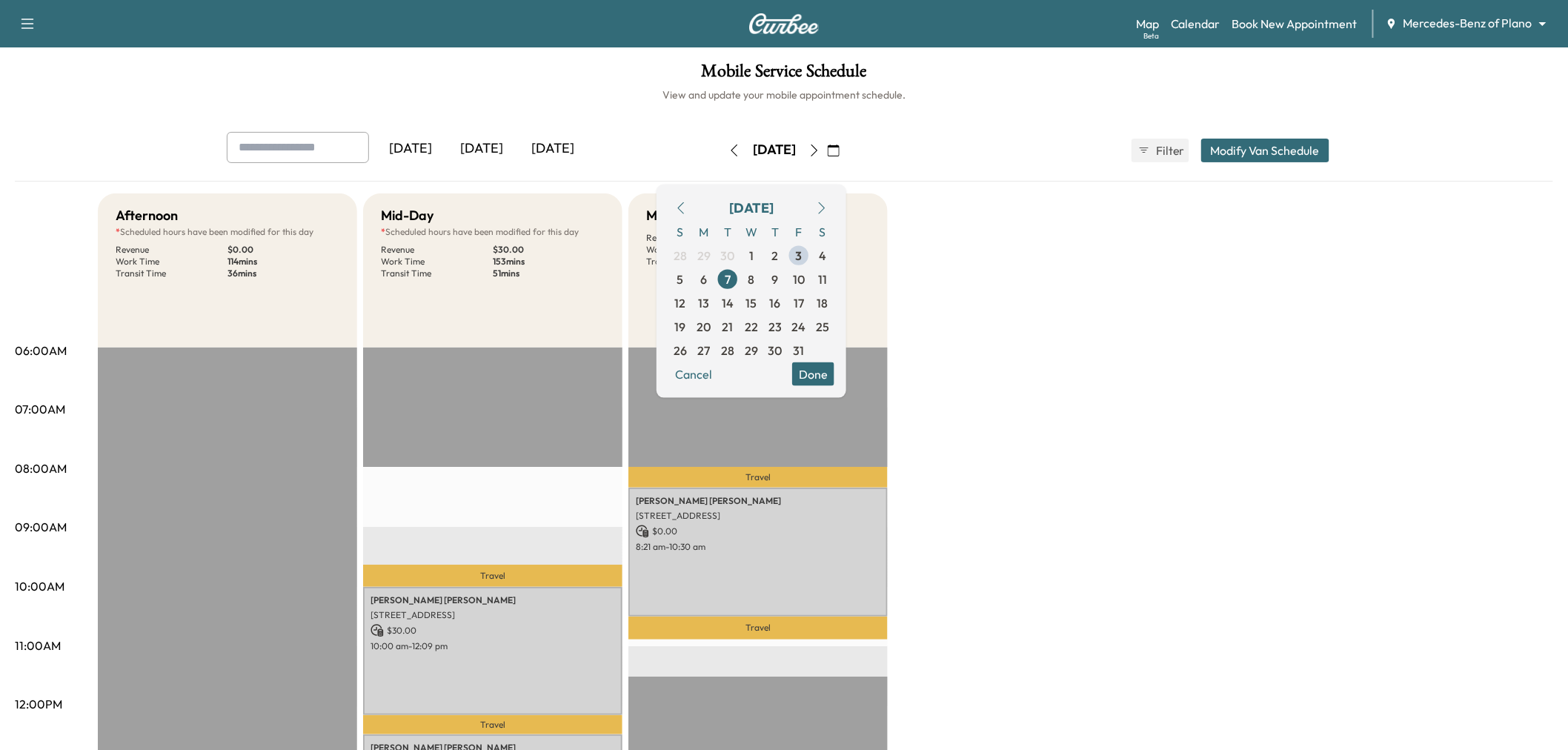
click at [834, 369] on button "Done" at bounding box center [813, 374] width 42 height 24
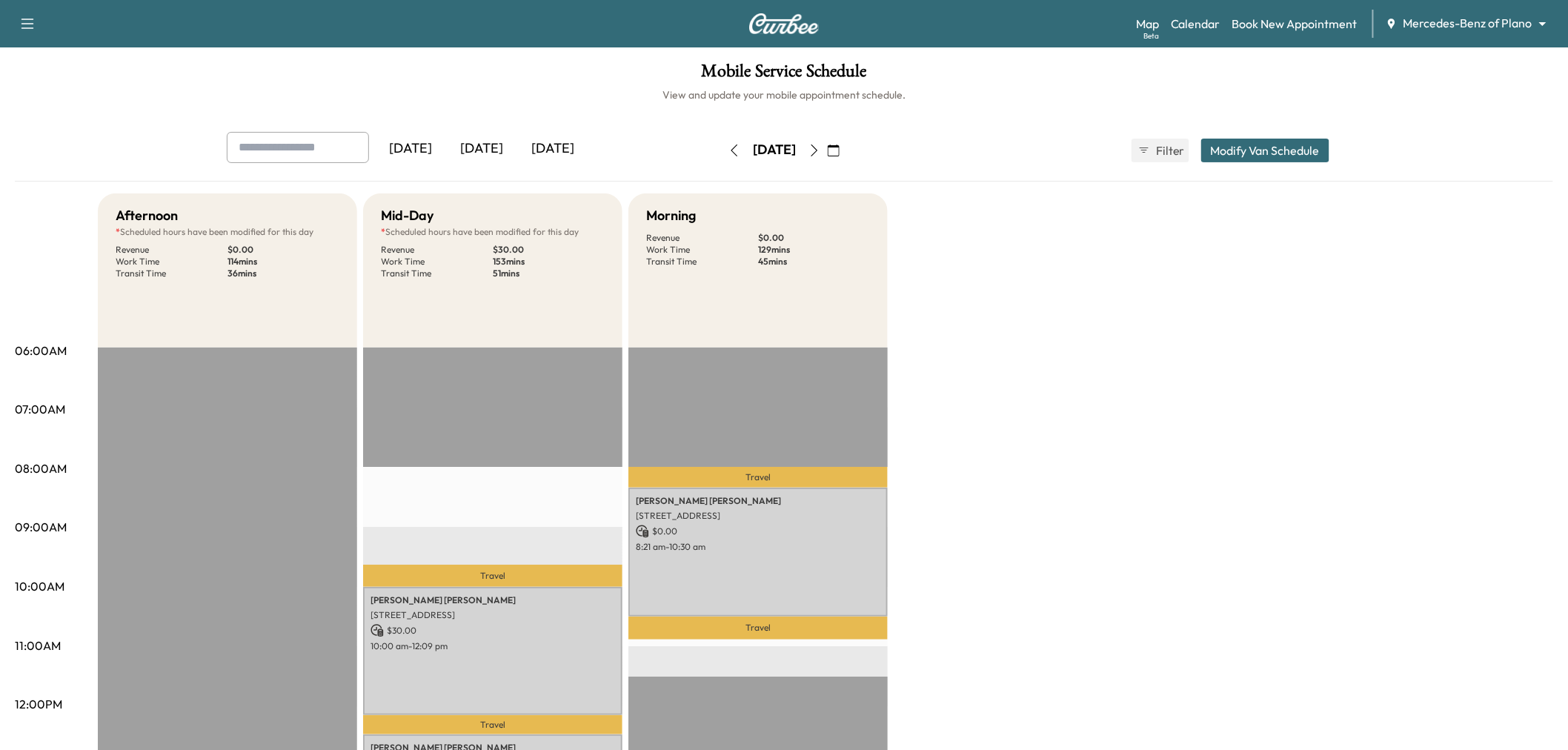
click at [821, 145] on icon "button" at bounding box center [814, 151] width 12 height 12
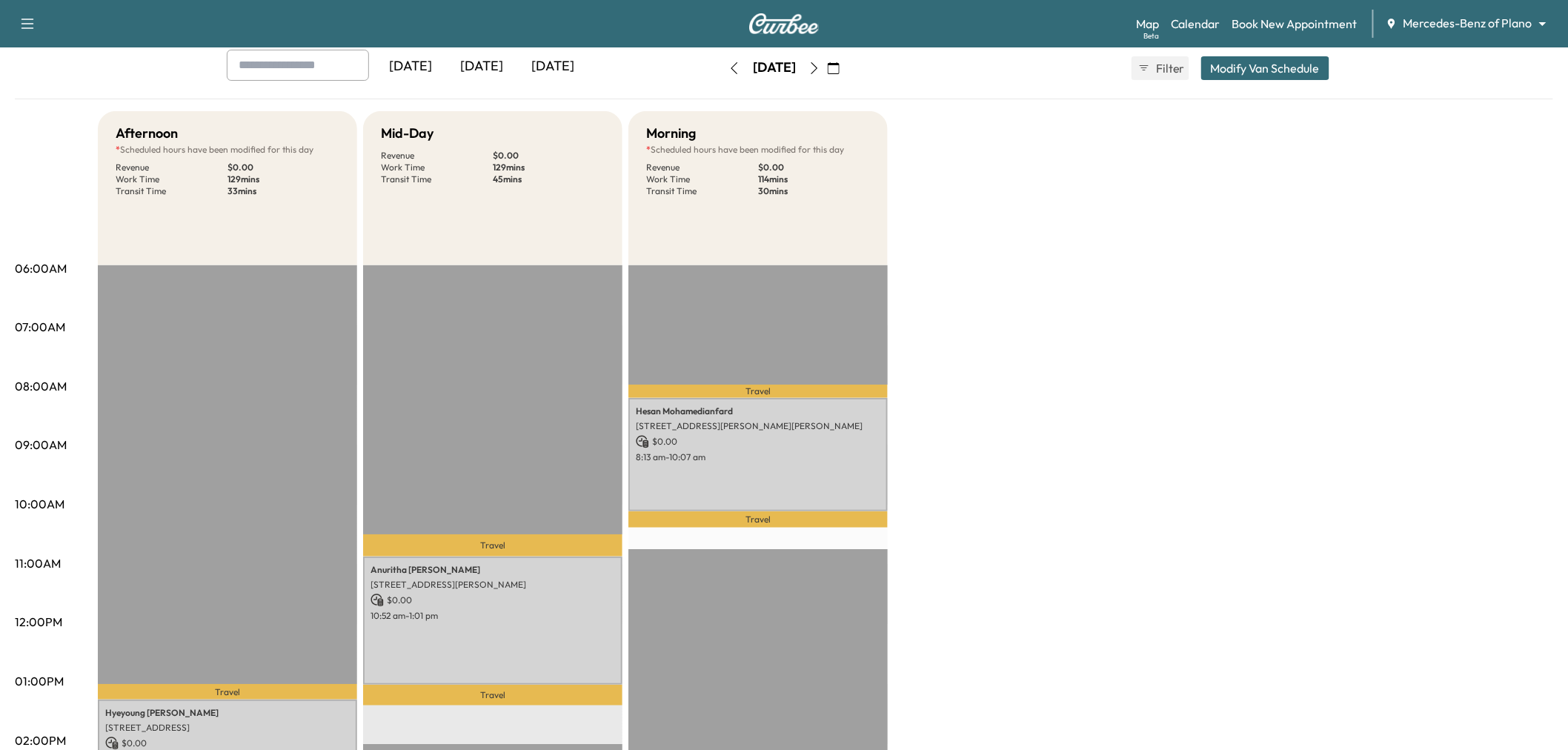
scroll to position [164, 0]
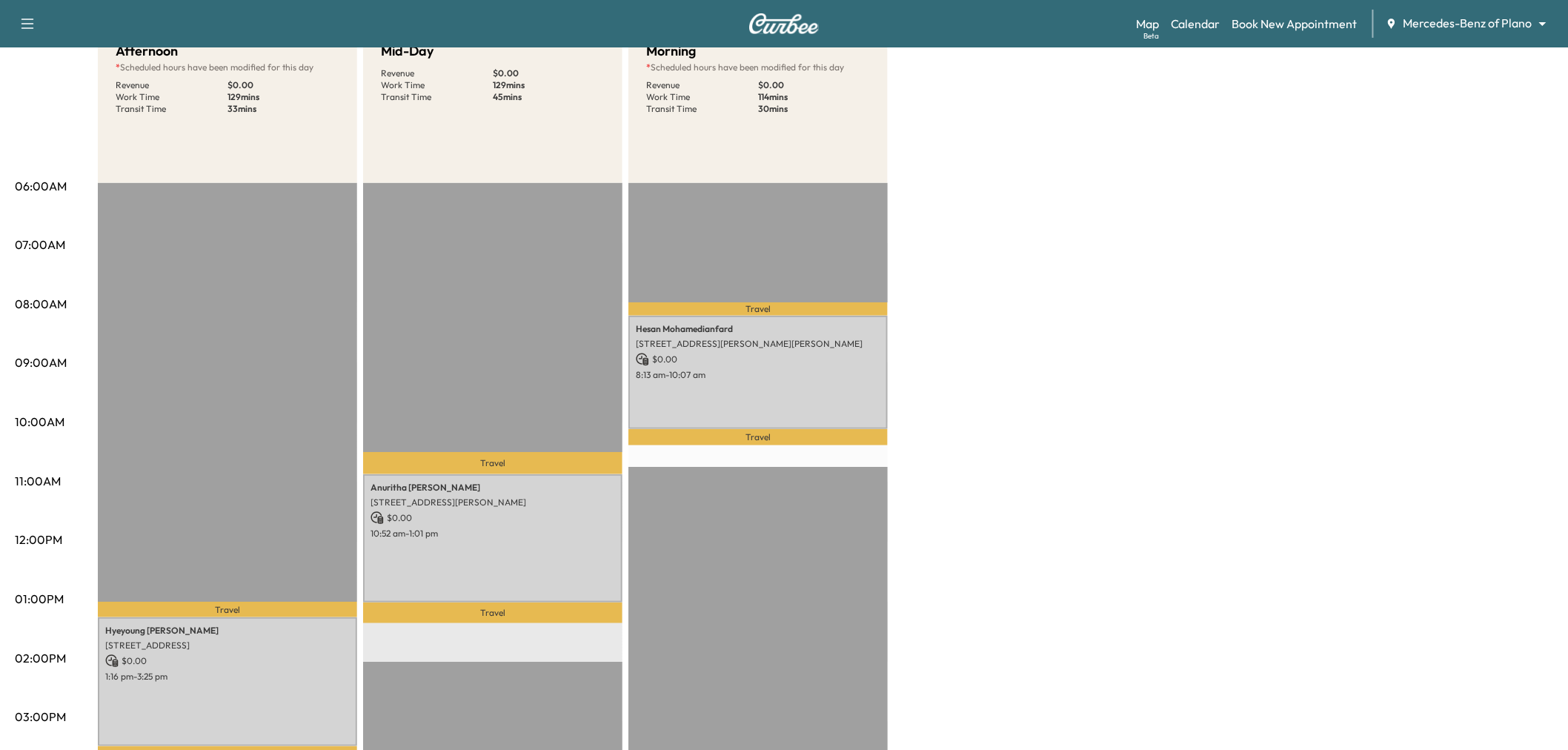
click at [732, 403] on div "Hesan Mohamedianfard 4835 Lyndon B Johnson Fwy, Dallas, TX 75244, USA $ 0.00 8:…" at bounding box center [759, 373] width 259 height 113
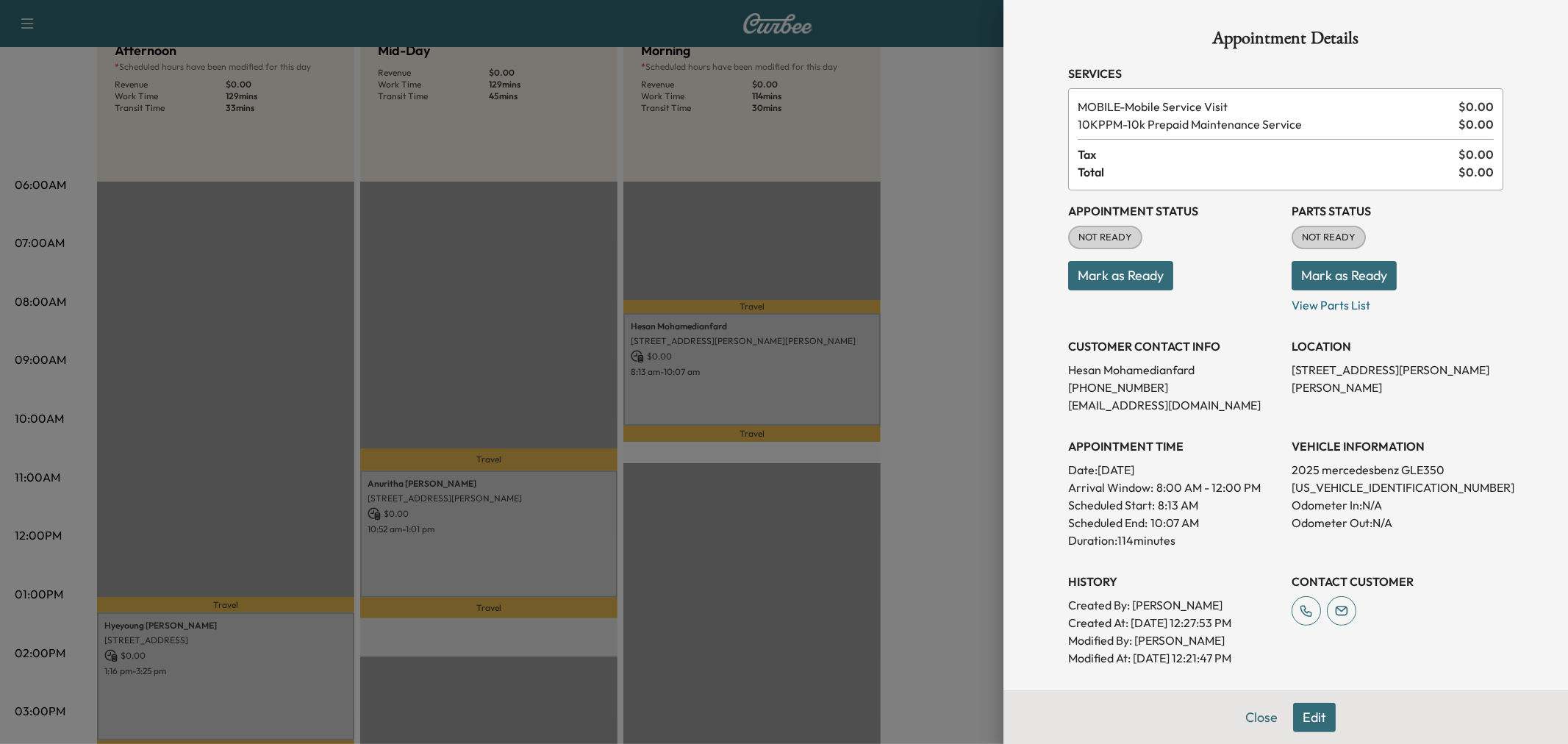
click at [569, 550] on div at bounding box center [784, 372] width 1568 height 744
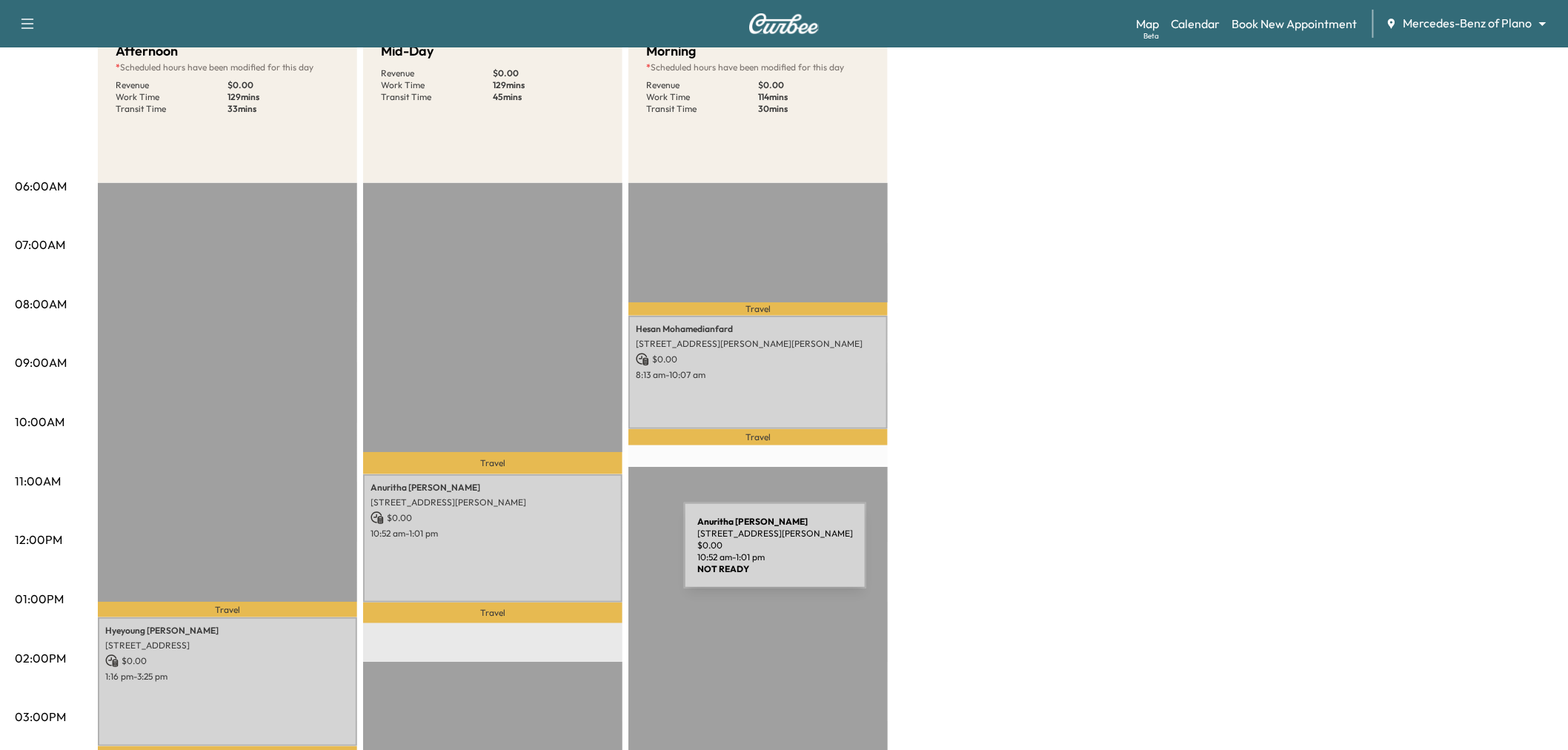
click at [573, 554] on div "Anuritha Chepyala 1750 Alma Rd, Richardson, TX 75081, USA $ 0.00 10:52 am - 1:0…" at bounding box center [493, 539] width 259 height 129
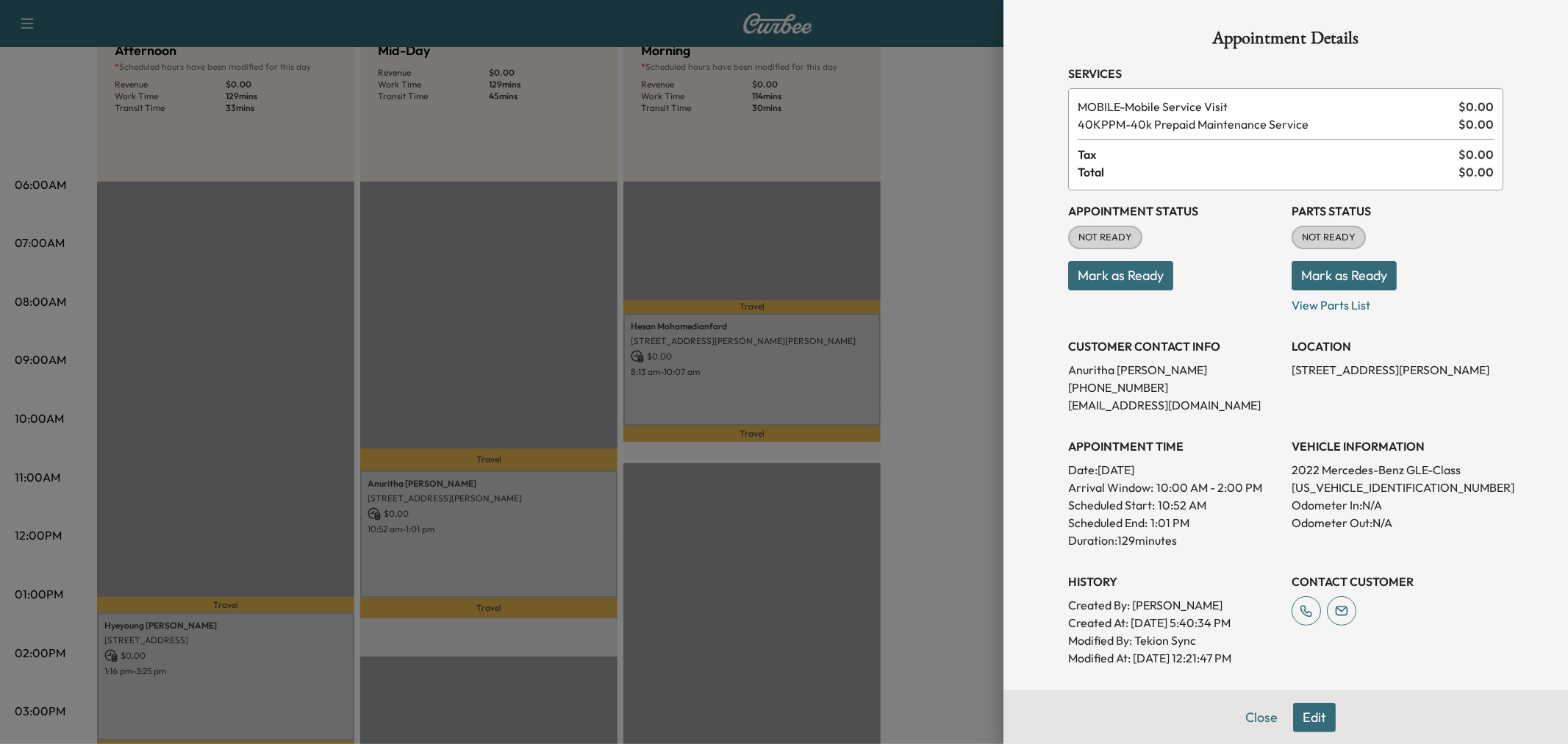
click at [568, 550] on div at bounding box center [784, 372] width 1568 height 744
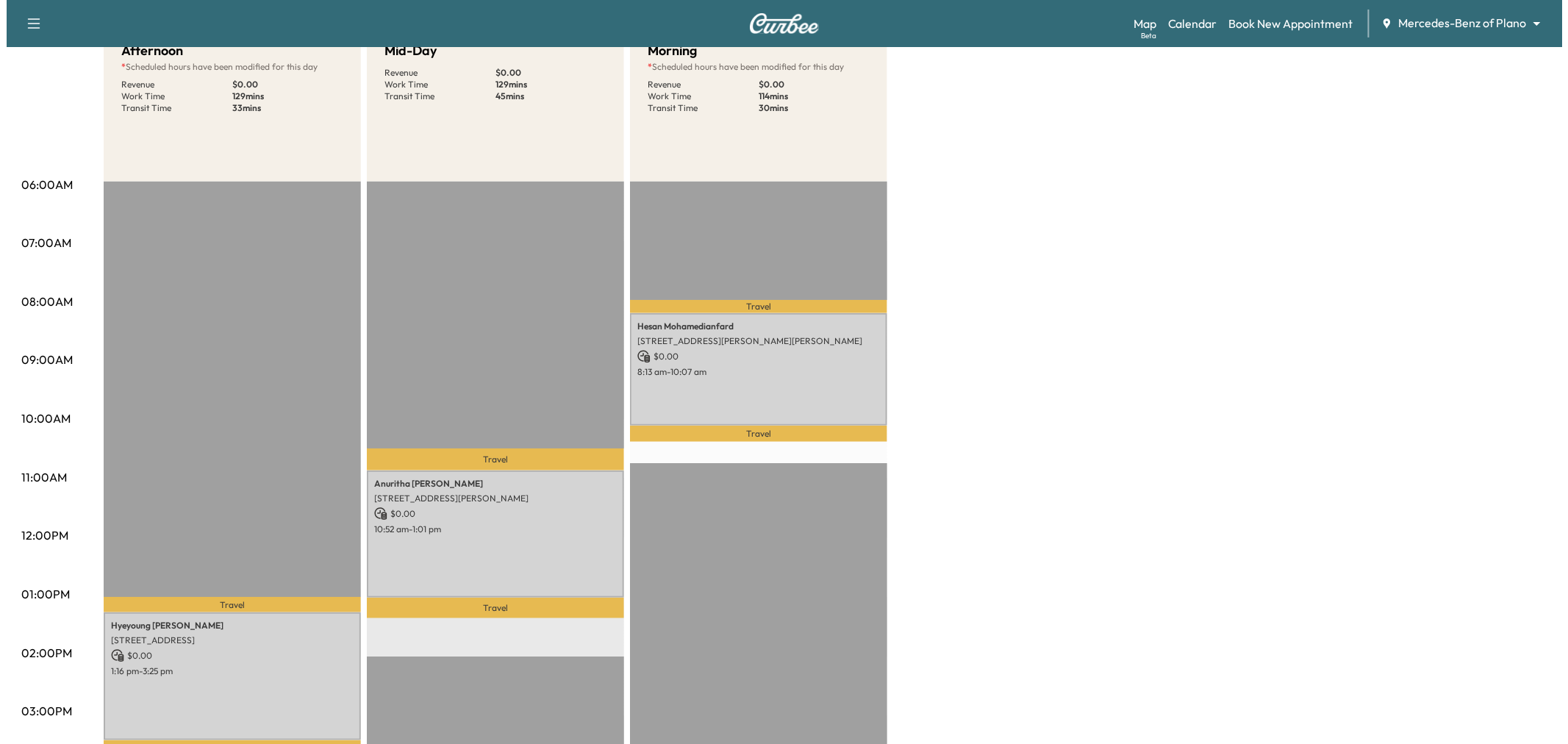
scroll to position [0, 0]
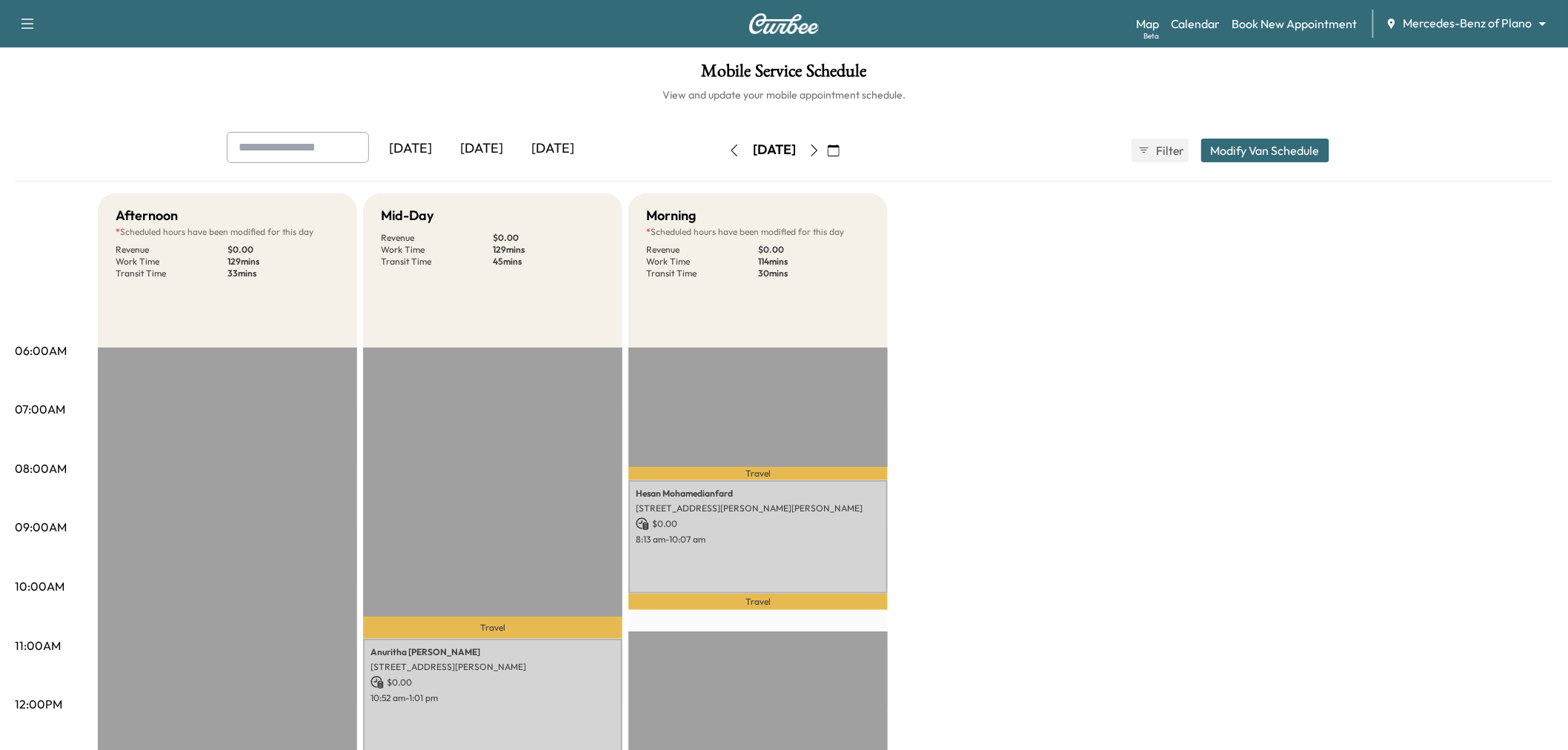
click at [1270, 150] on button "Modify Van Schedule" at bounding box center [1266, 150] width 129 height 24
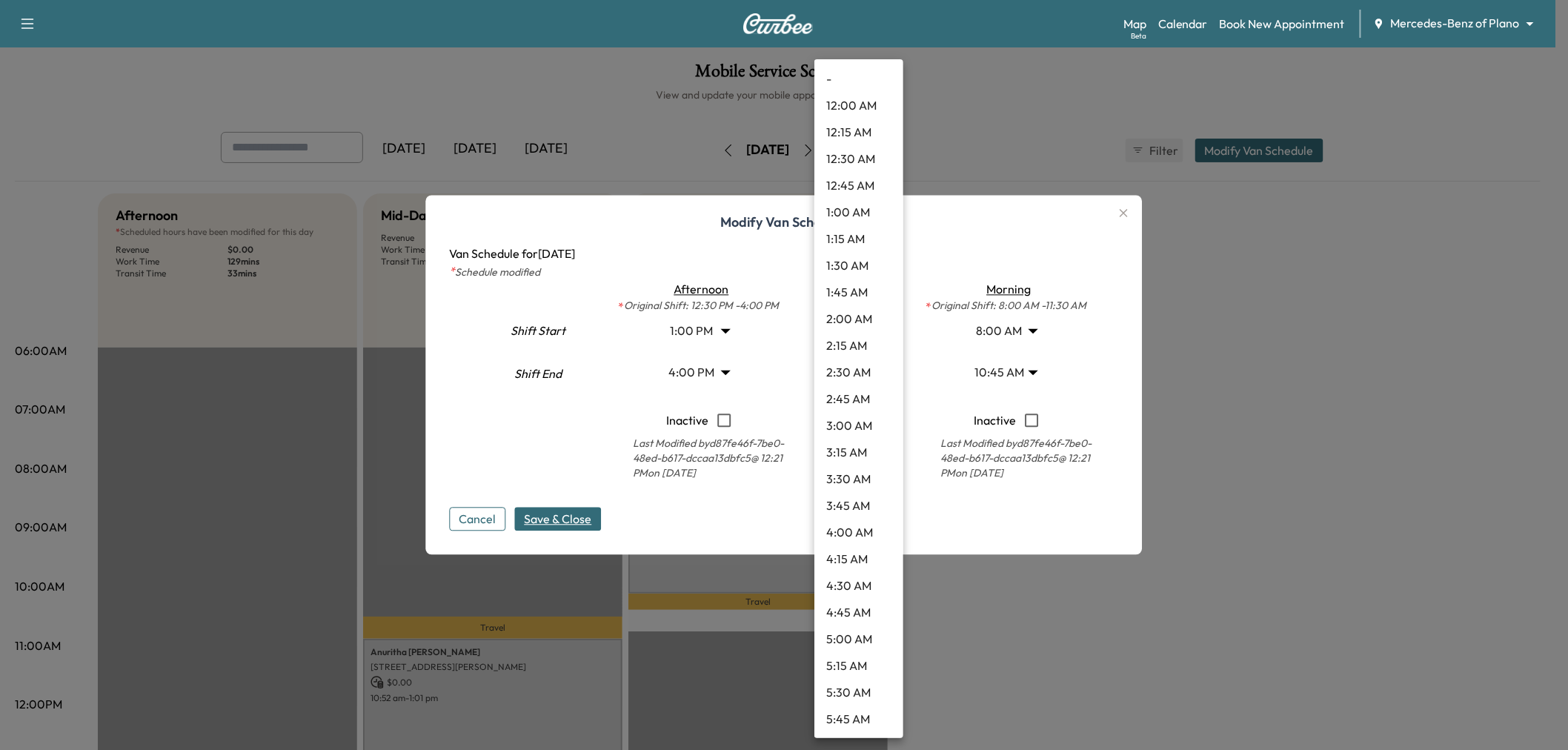
click at [861, 336] on body "Support Log Out Map Beta Calendar Book New Appointment Mercedes-Benz of Plano *…" at bounding box center [784, 375] width 1568 height 750
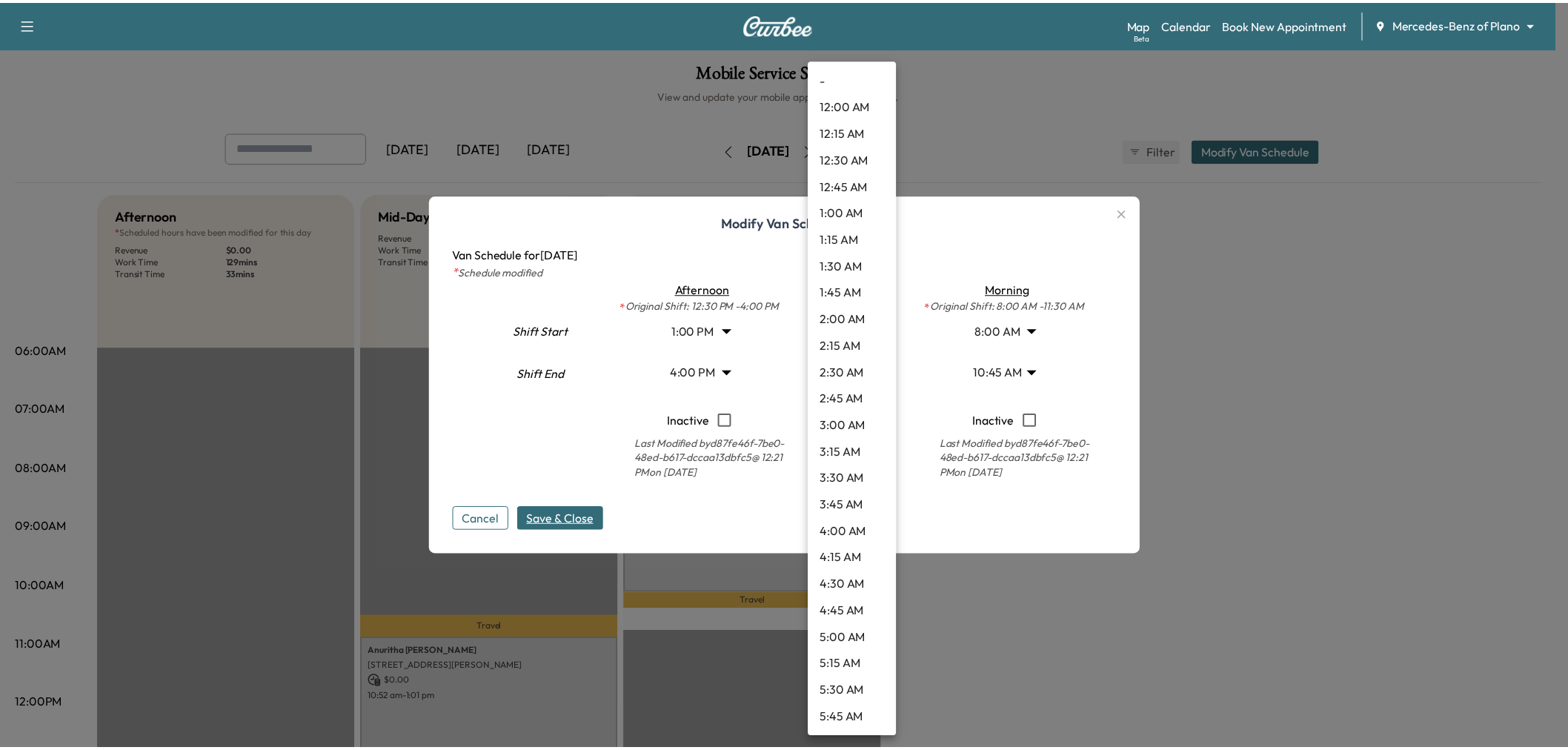
scroll to position [827, 0]
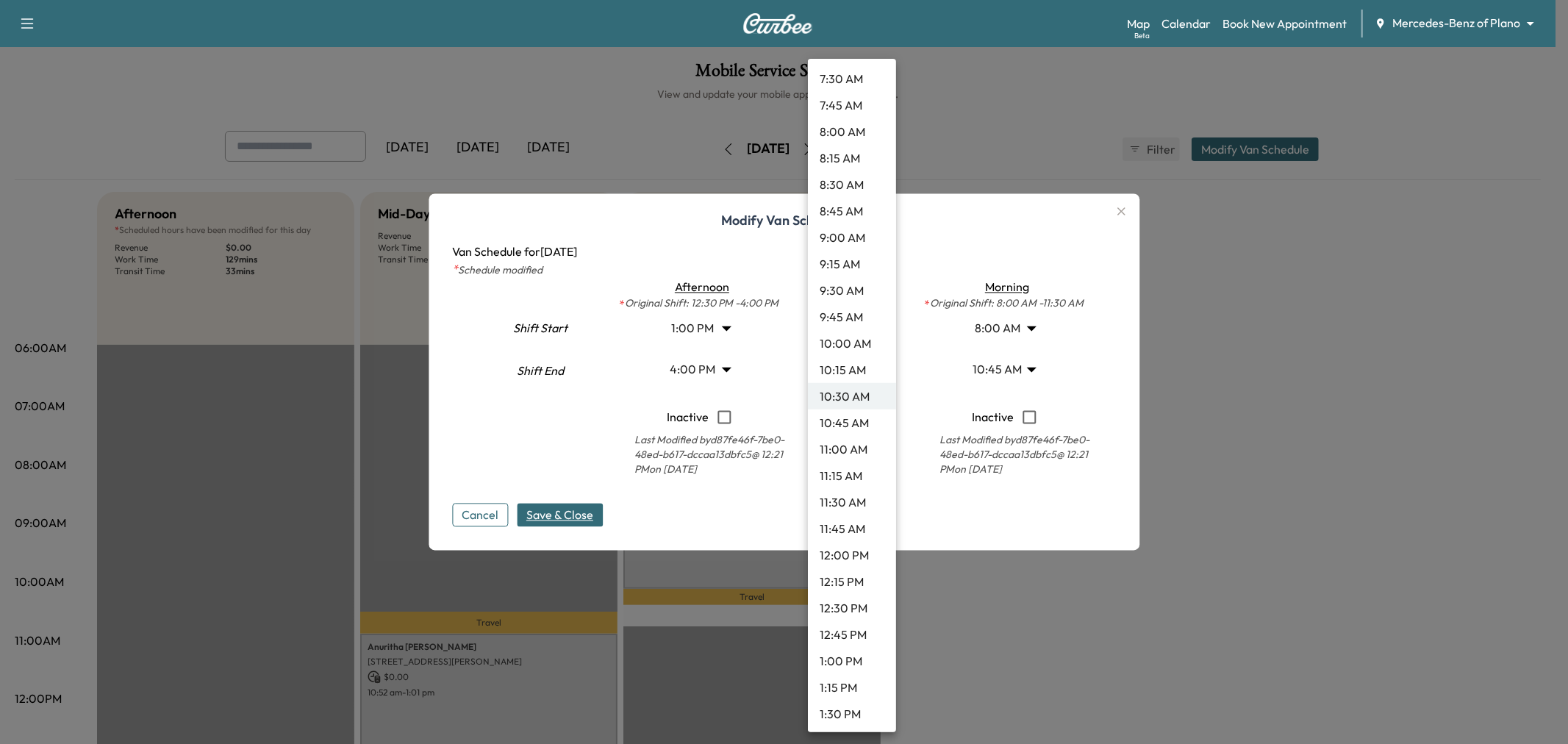
click at [850, 122] on li "8:00 AM" at bounding box center [852, 131] width 89 height 27
type input "*"
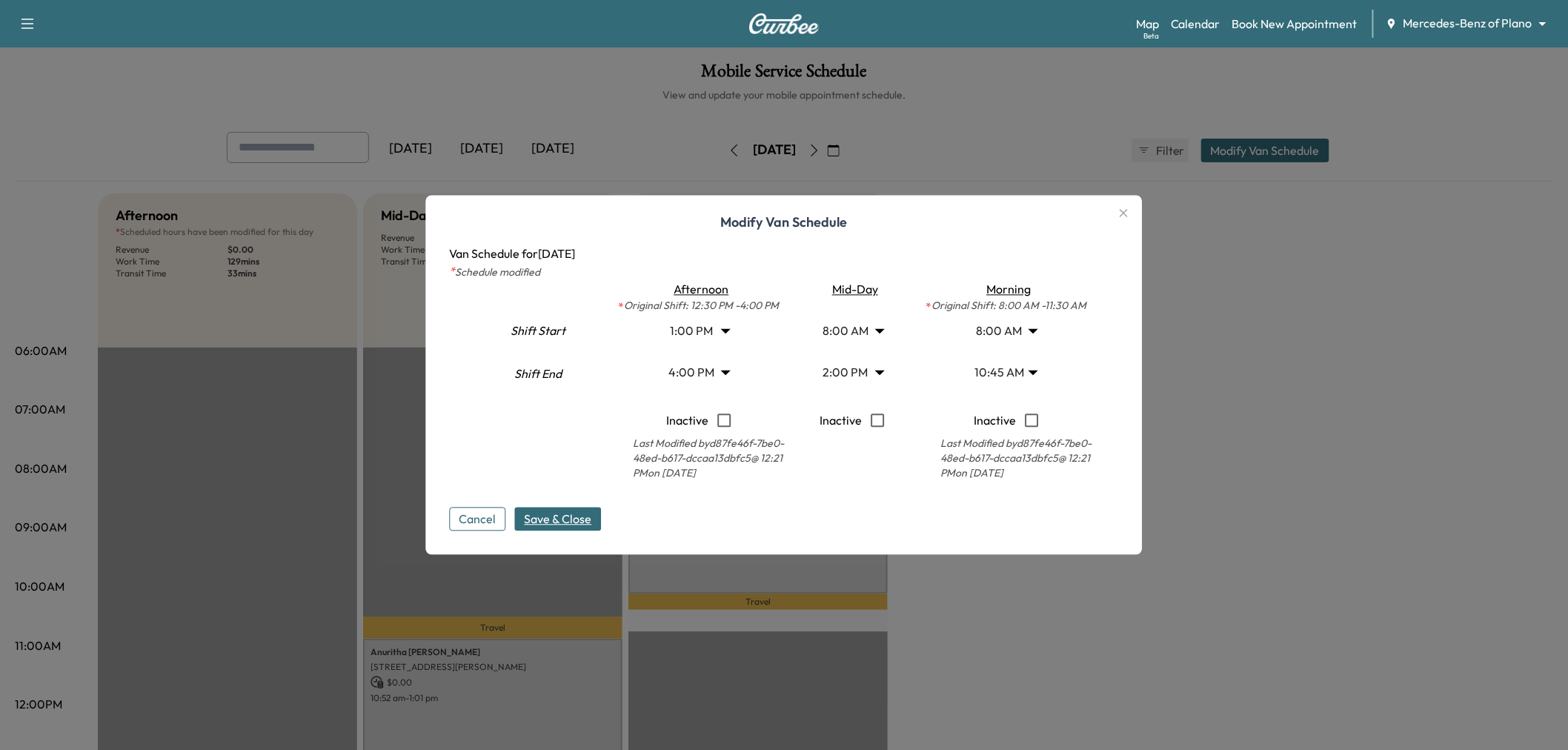
click at [580, 527] on span "Save & Close" at bounding box center [559, 520] width 67 height 18
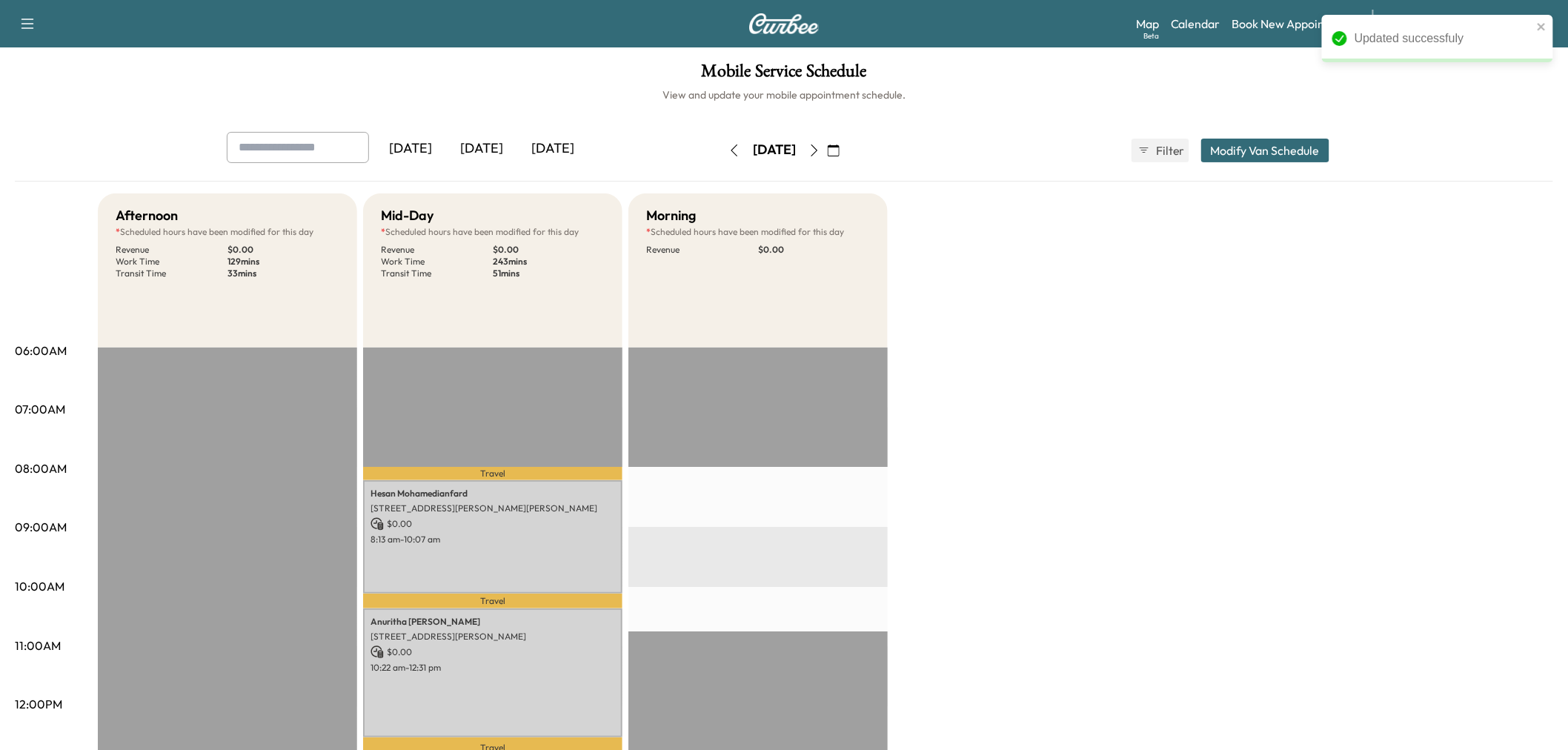
click at [1035, 330] on div "Afternoon * Scheduled hours have been modified for this day Revenue $ 0.00 Work…" at bounding box center [826, 749] width 1456 height 1112
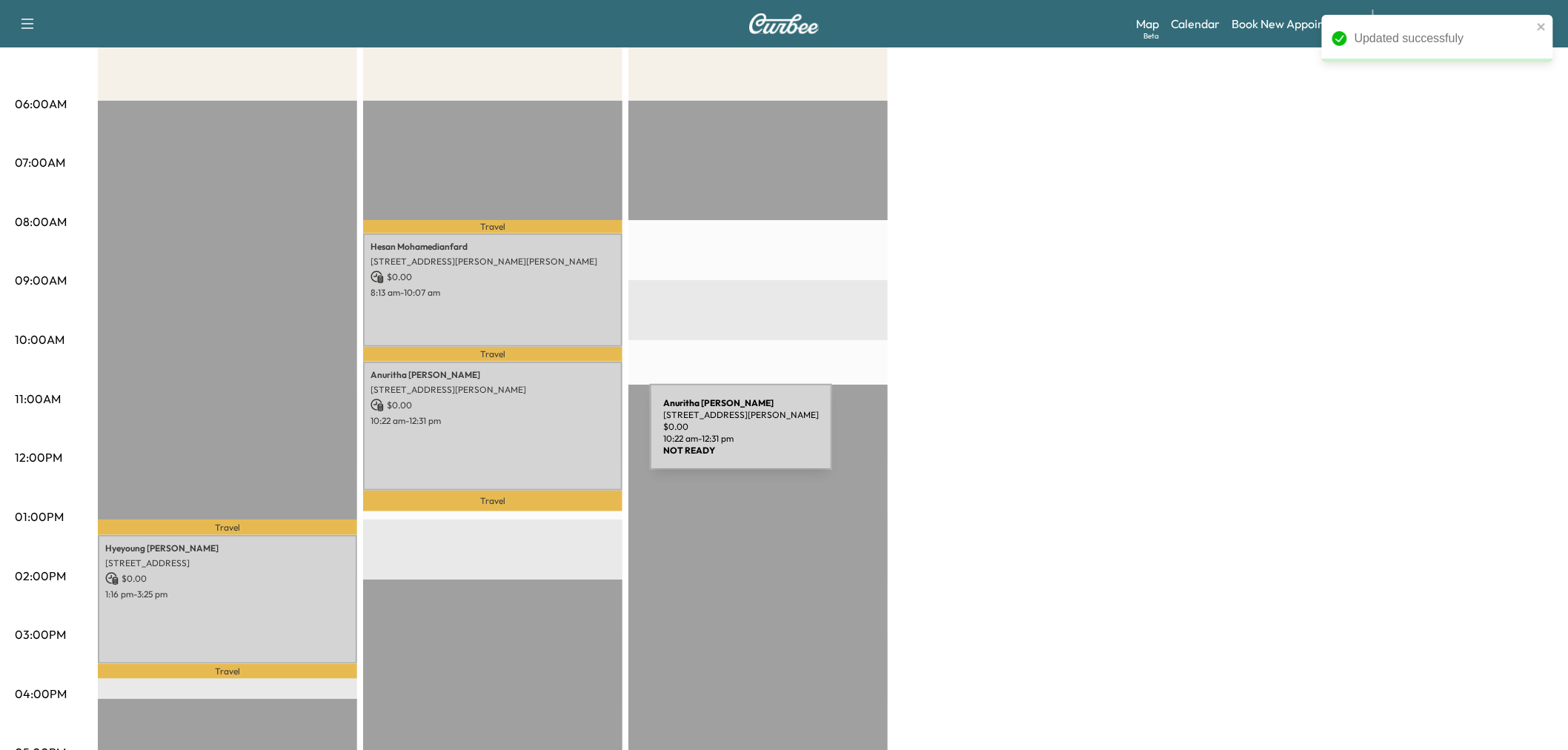
click at [539, 436] on div "Anuritha Chepyala 1750 Alma Rd, Richardson, TX 75081, USA $ 0.00 10:22 am - 12:…" at bounding box center [493, 426] width 259 height 129
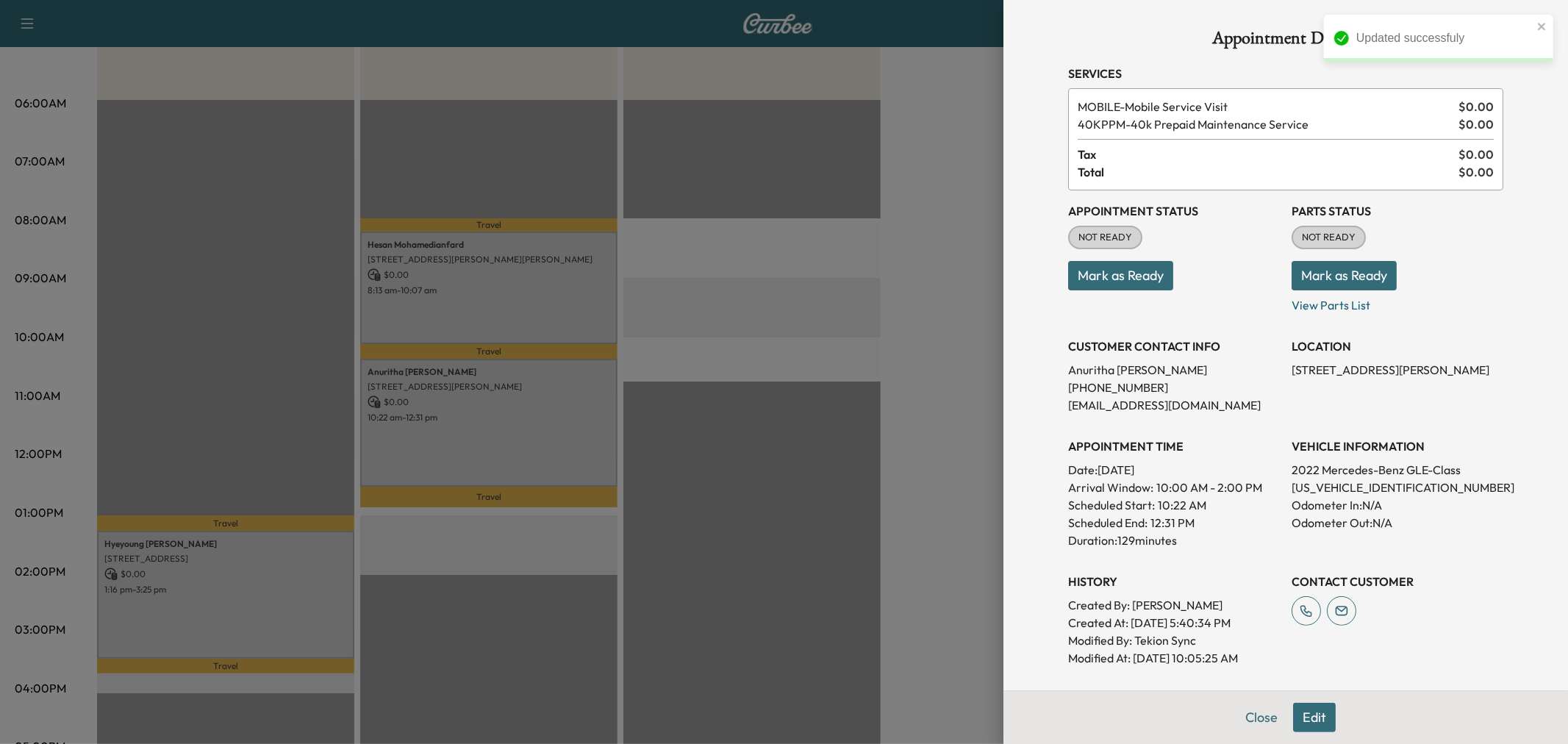
click at [533, 434] on div at bounding box center [784, 372] width 1568 height 744
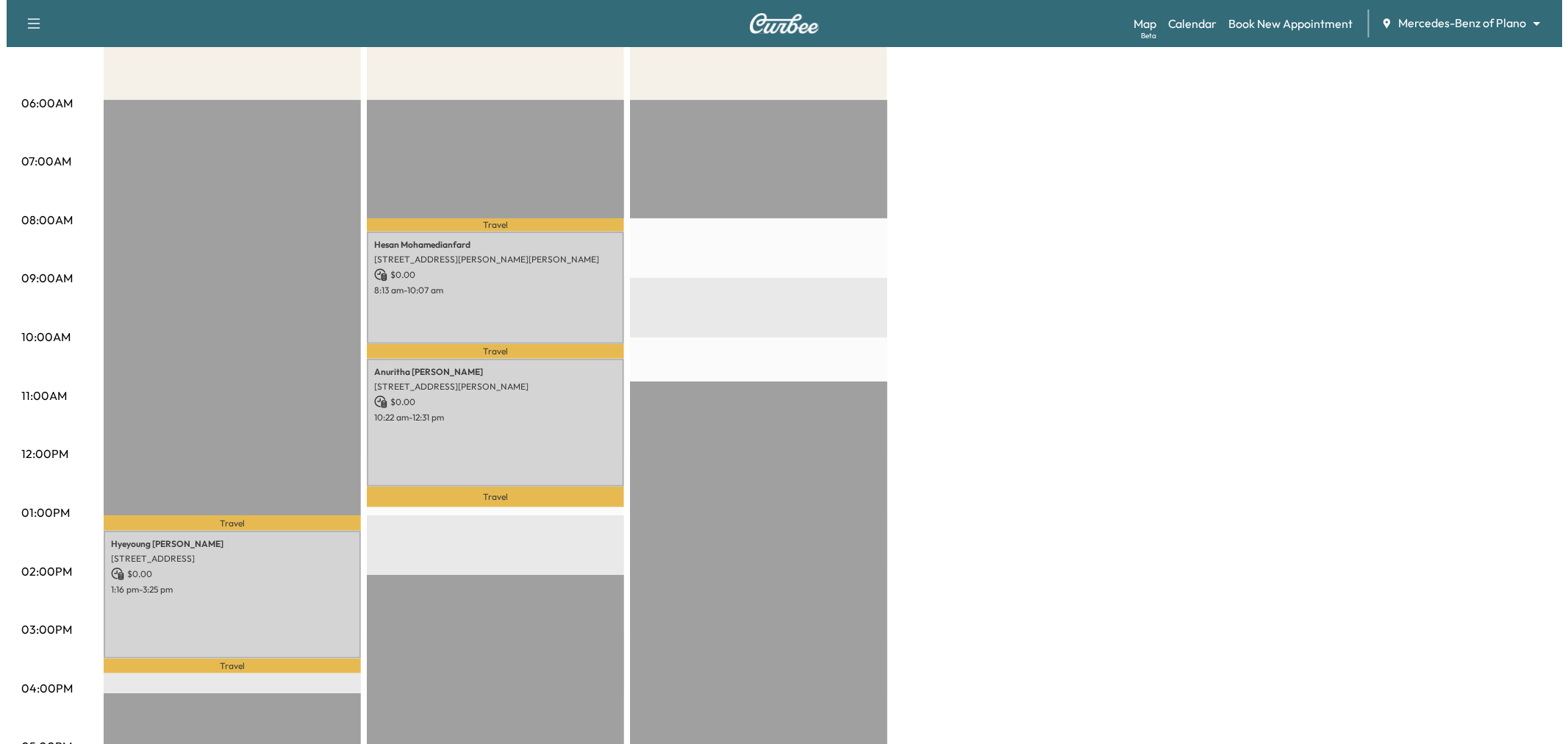
scroll to position [82, 0]
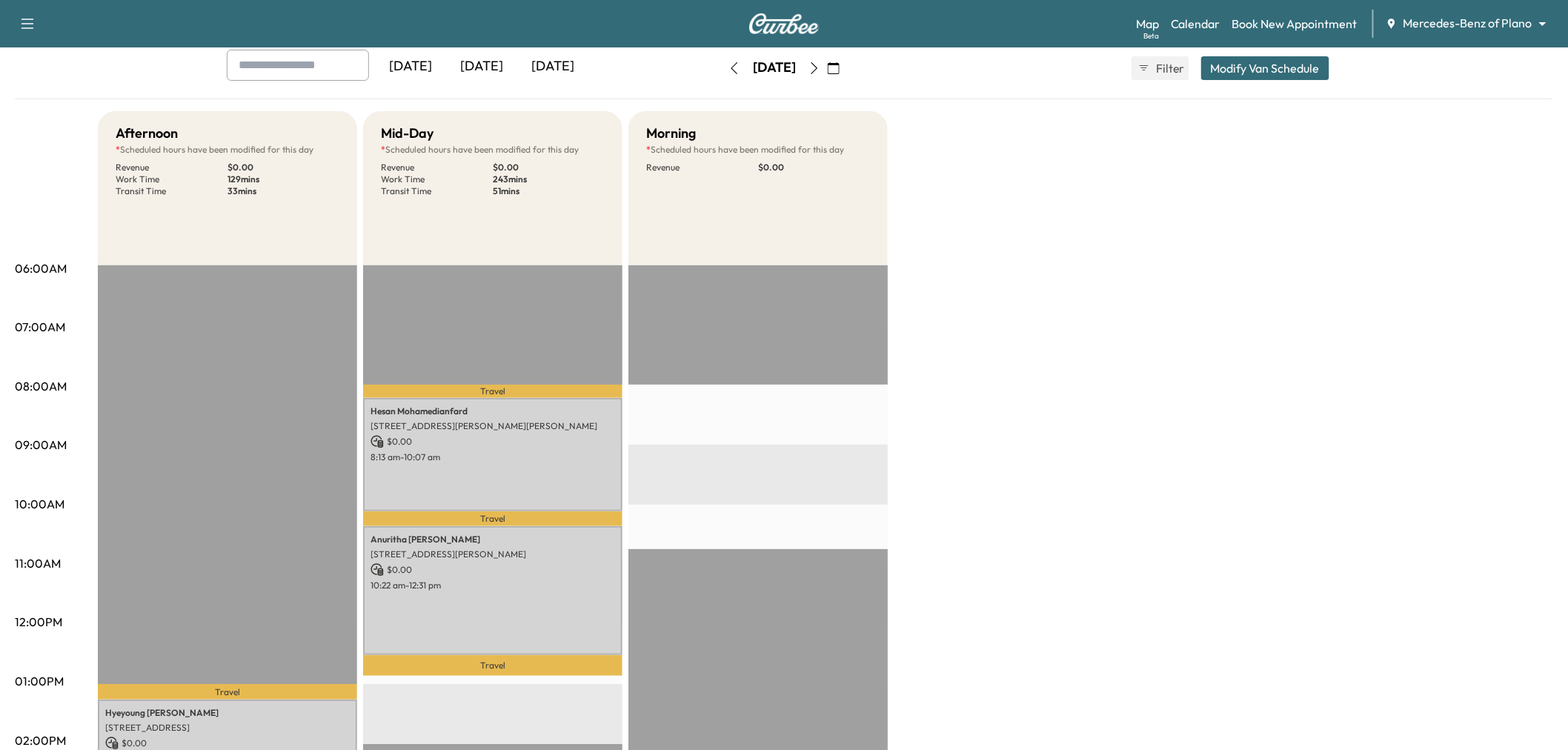
click at [1269, 60] on button "Modify Van Schedule" at bounding box center [1266, 68] width 129 height 24
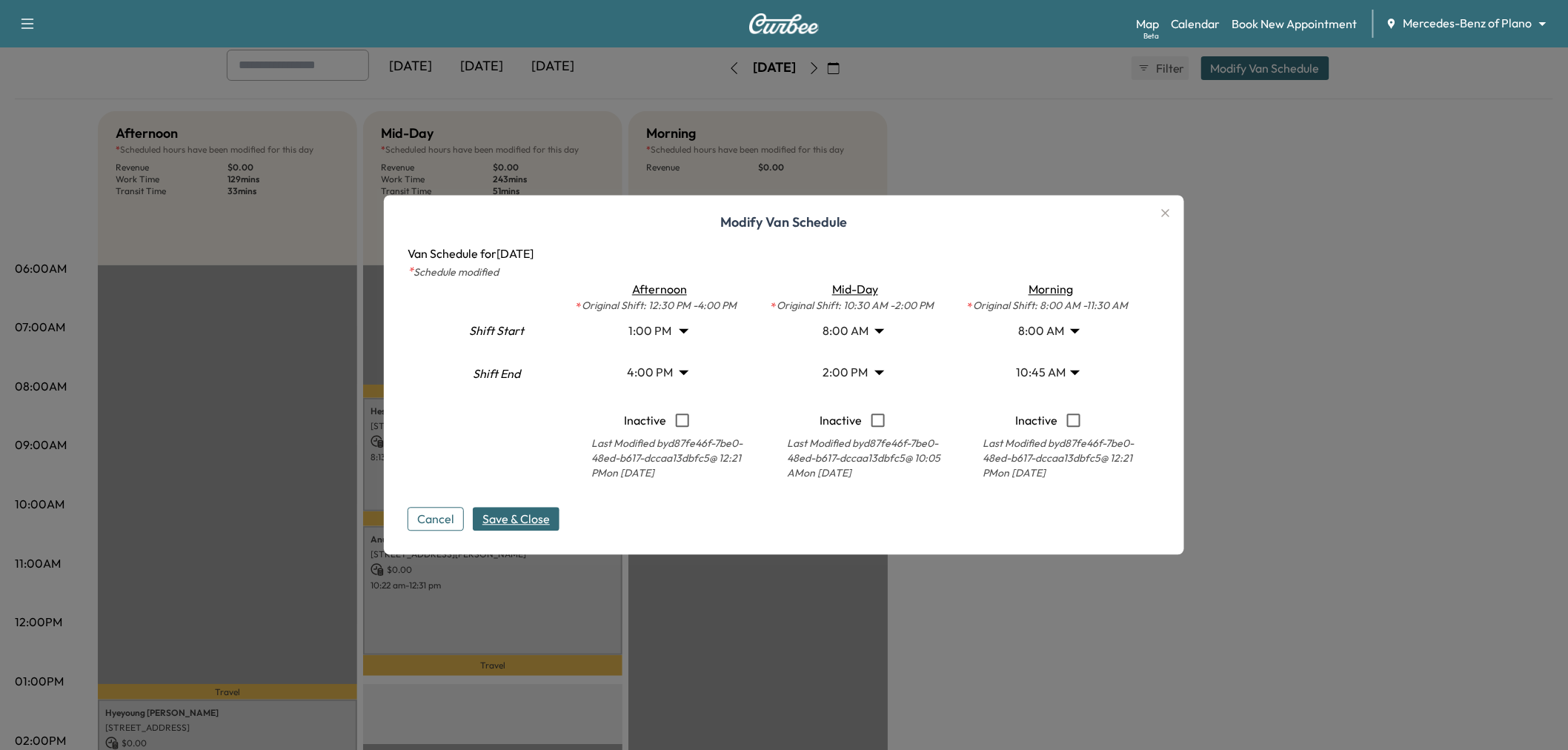
click at [860, 362] on body "Support Log Out Map Beta Calendar Book New Appointment Mercedes-Benz of Plano *…" at bounding box center [784, 292] width 1568 height 750
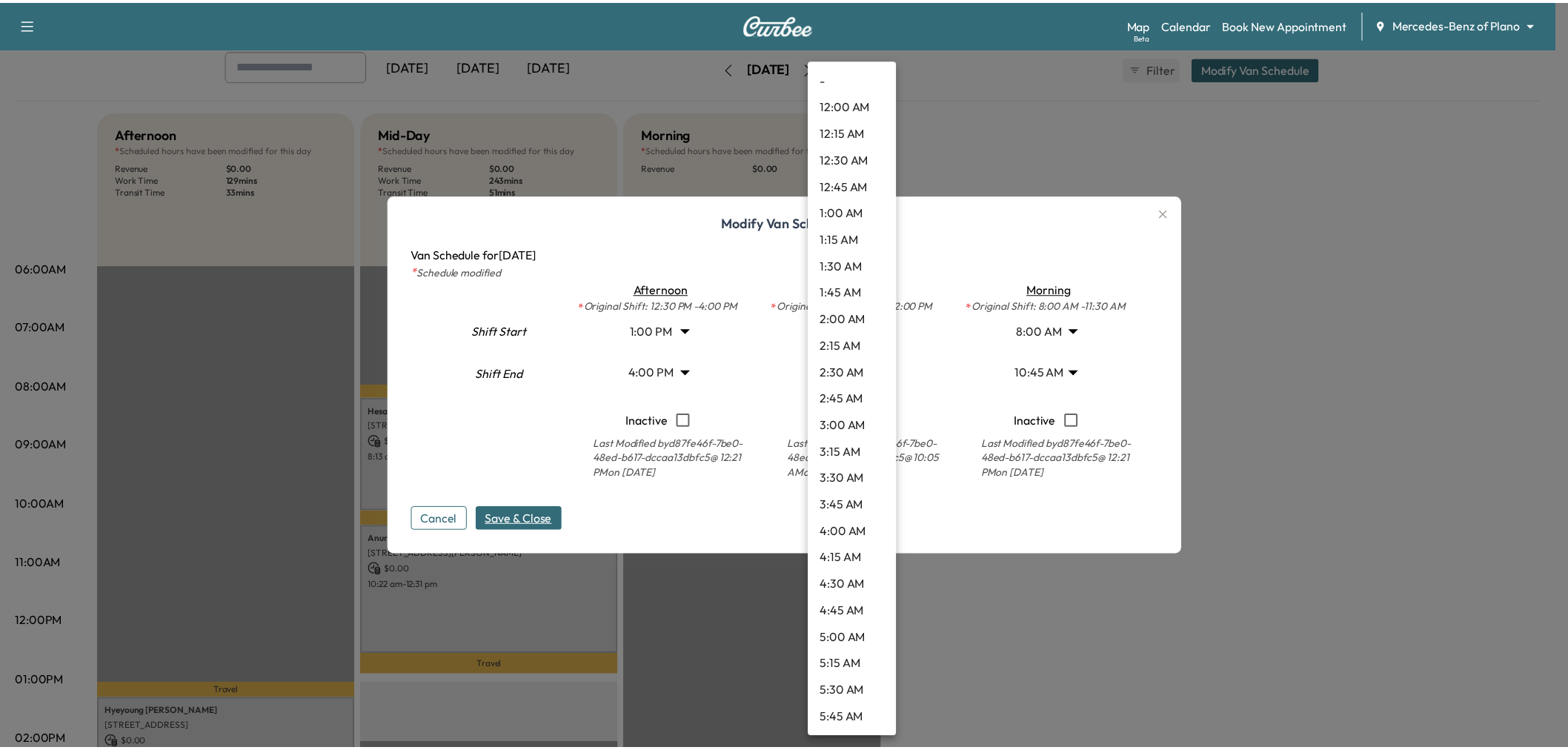
scroll to position [1199, 0]
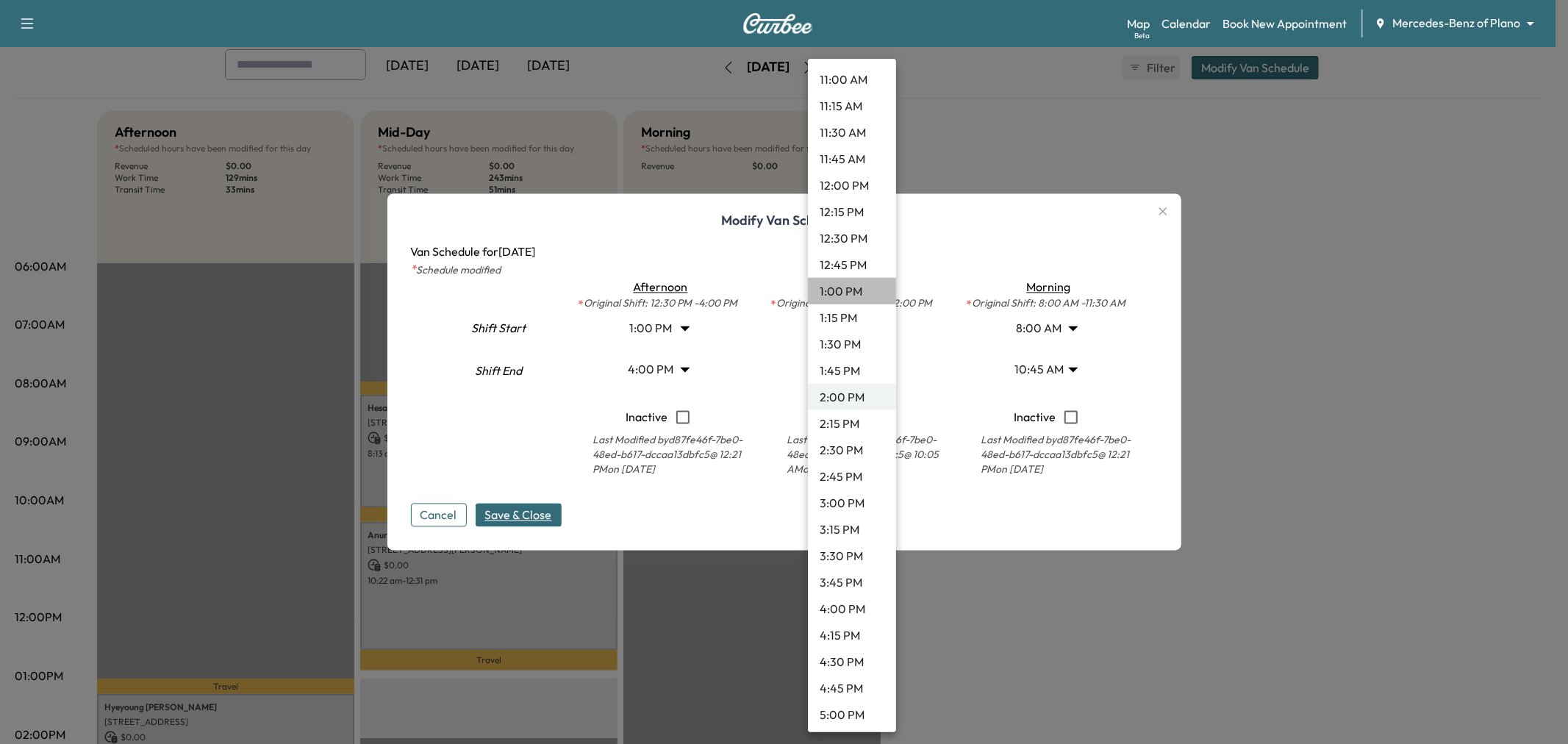
click at [855, 292] on li "1:00 PM" at bounding box center [852, 292] width 89 height 27
type input "**"
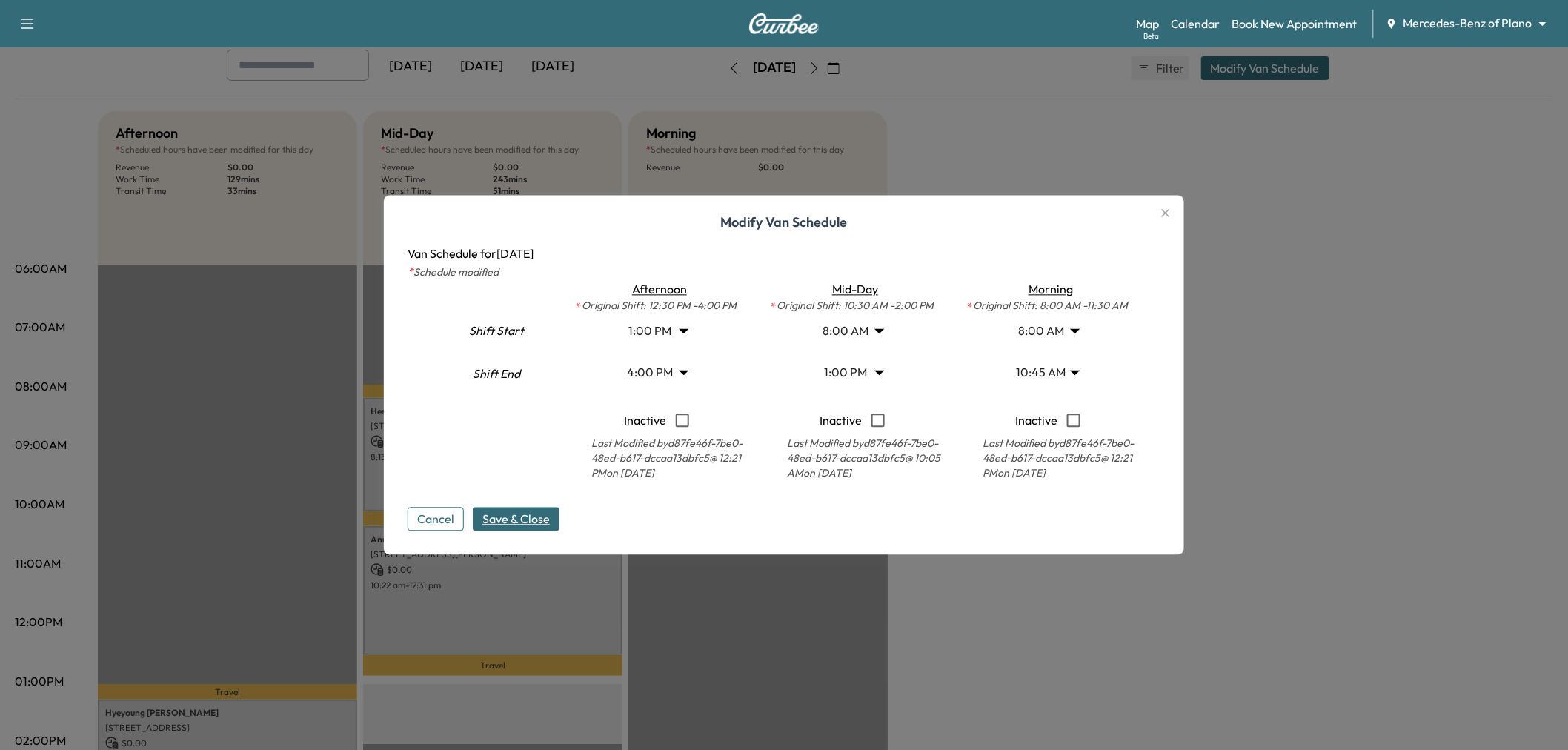
click at [526, 524] on span "Save & Close" at bounding box center [517, 520] width 67 height 18
click at [1294, 441] on div at bounding box center [784, 375] width 1568 height 750
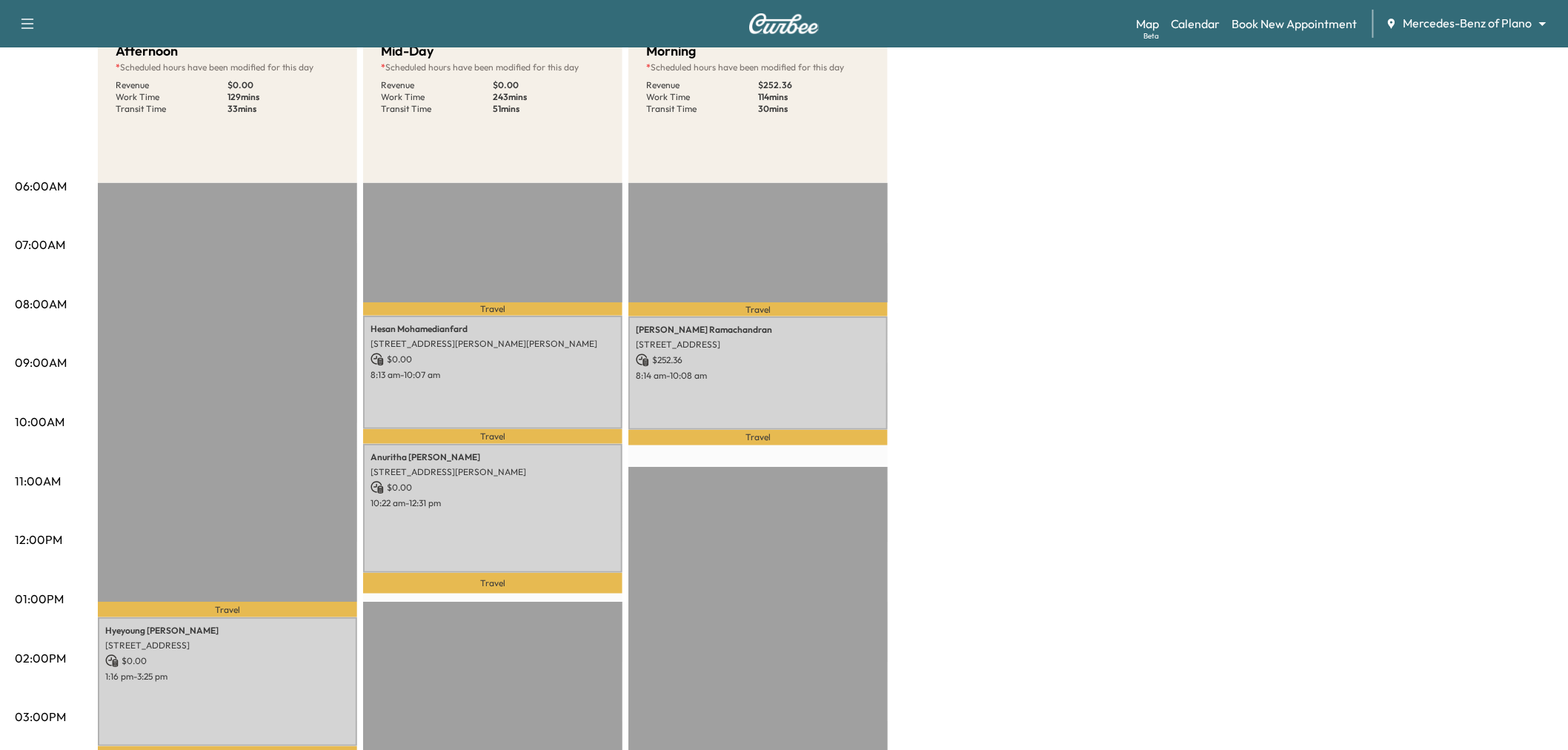
scroll to position [0, 0]
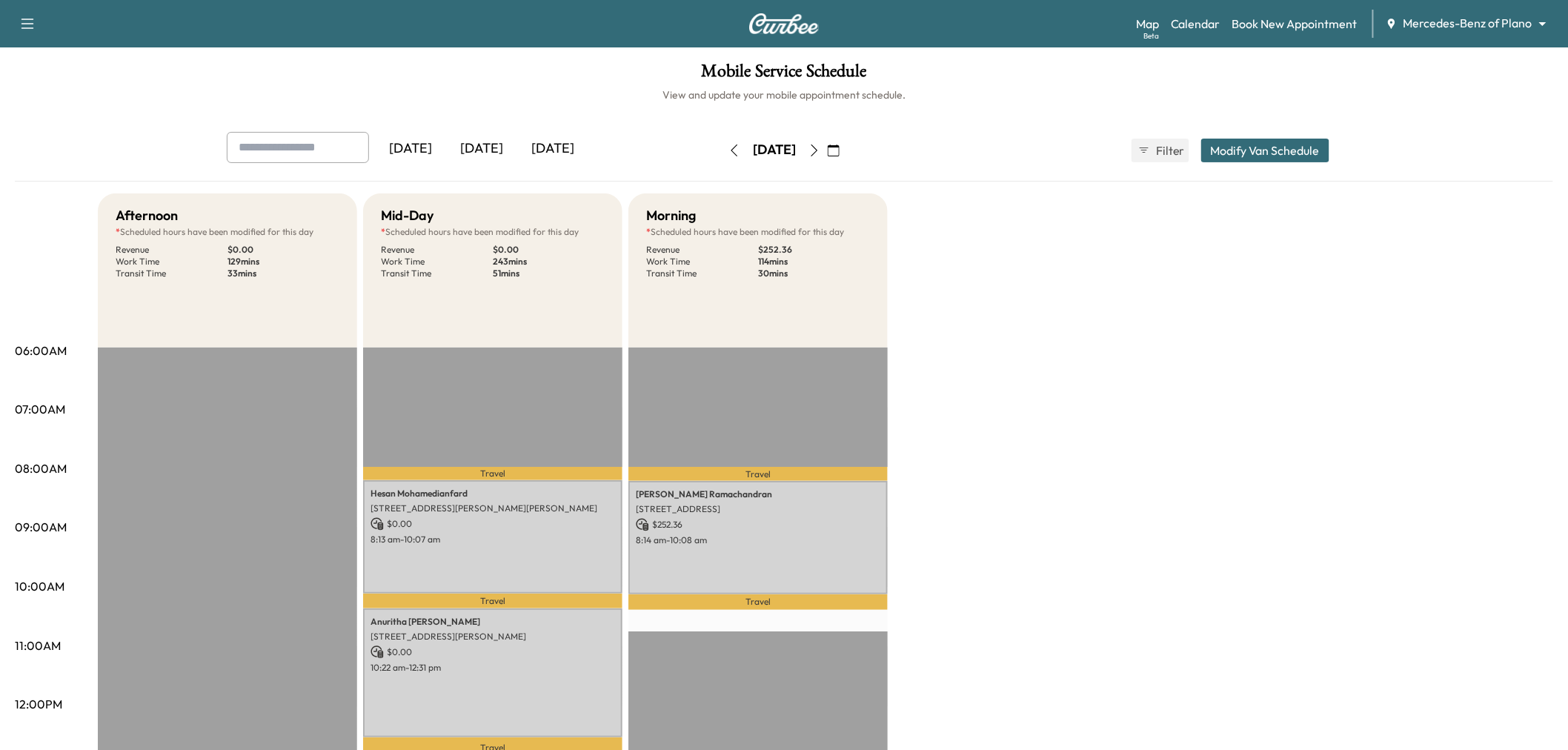
click at [722, 146] on button "button" at bounding box center [735, 150] width 25 height 24
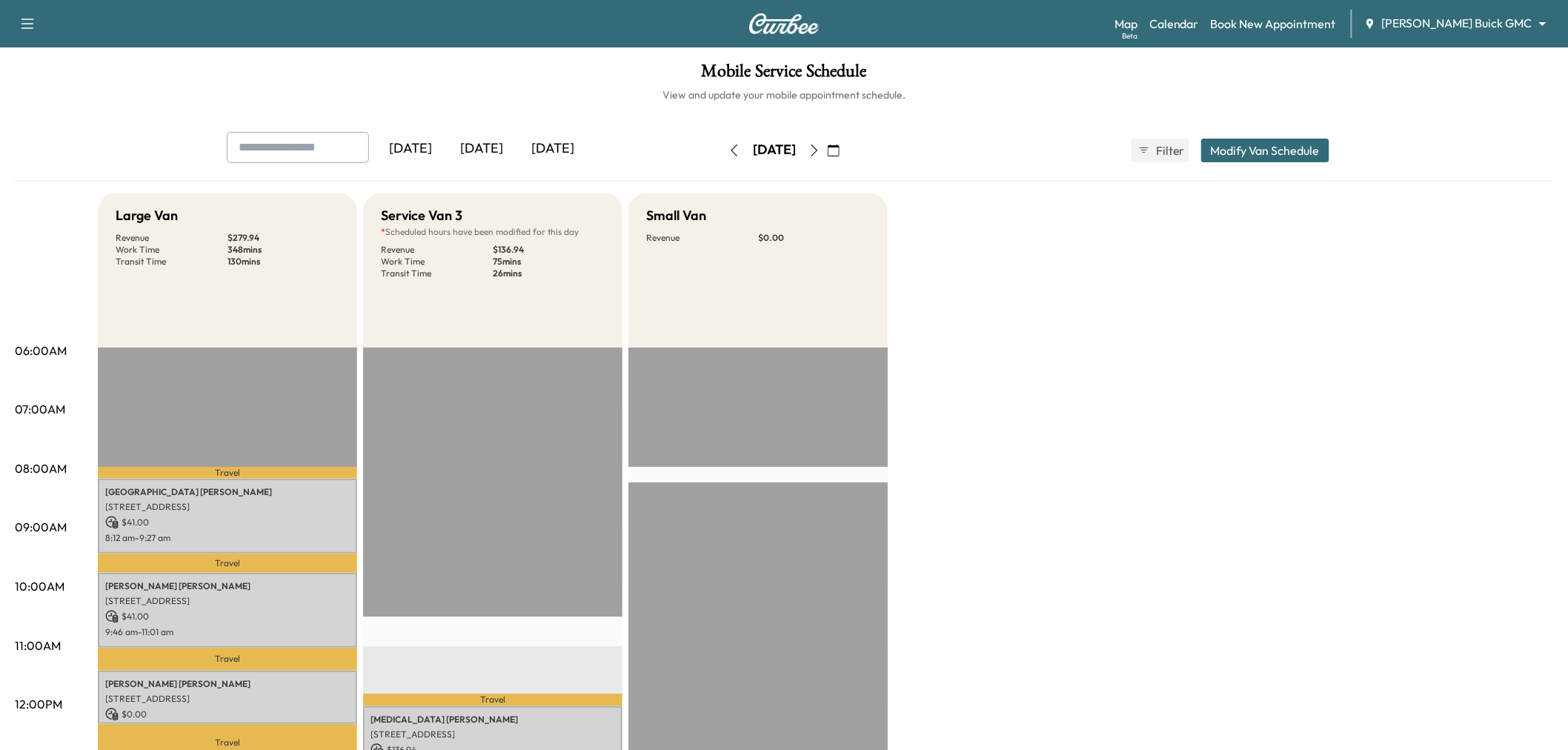
click at [818, 152] on icon "button" at bounding box center [814, 151] width 7 height 12
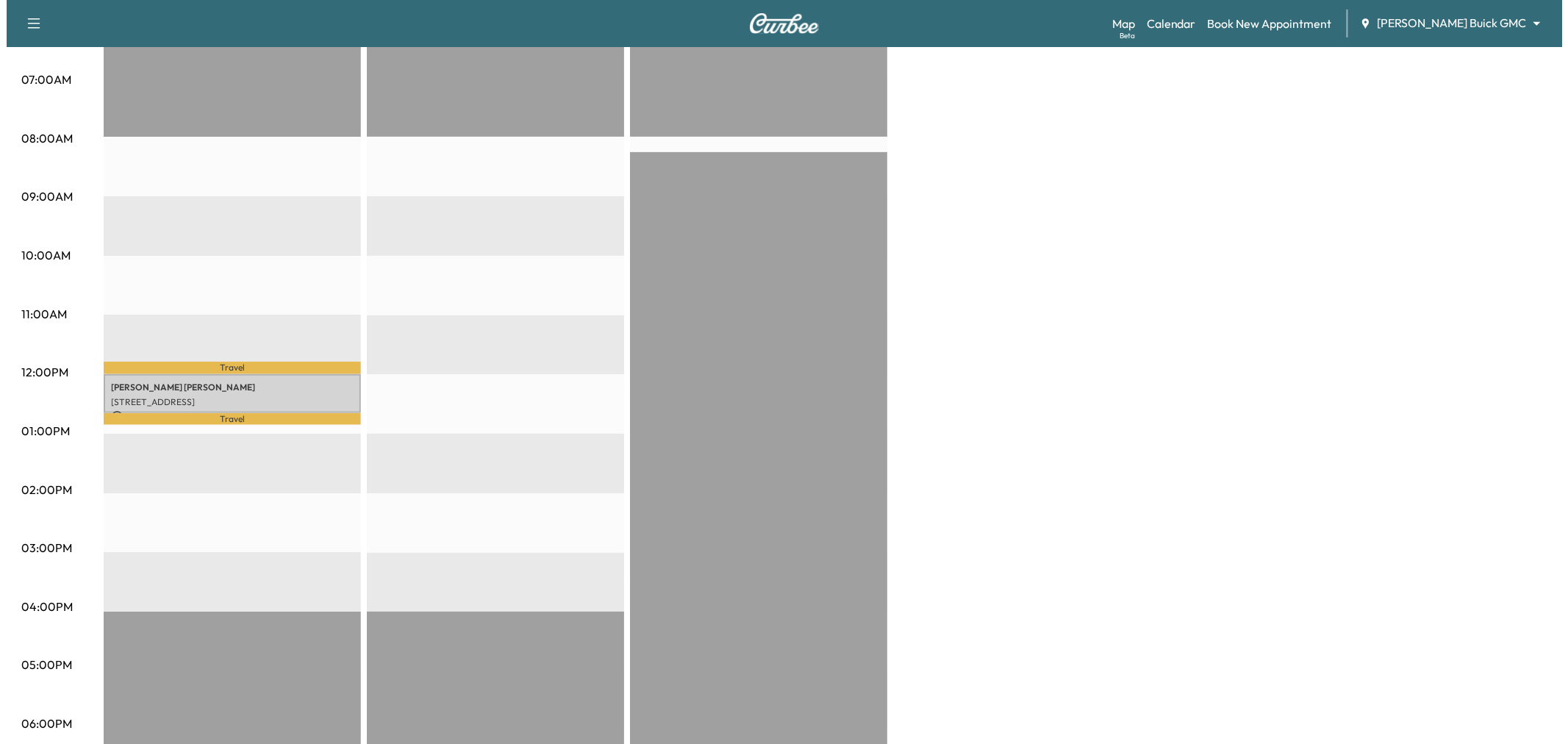
scroll to position [82, 0]
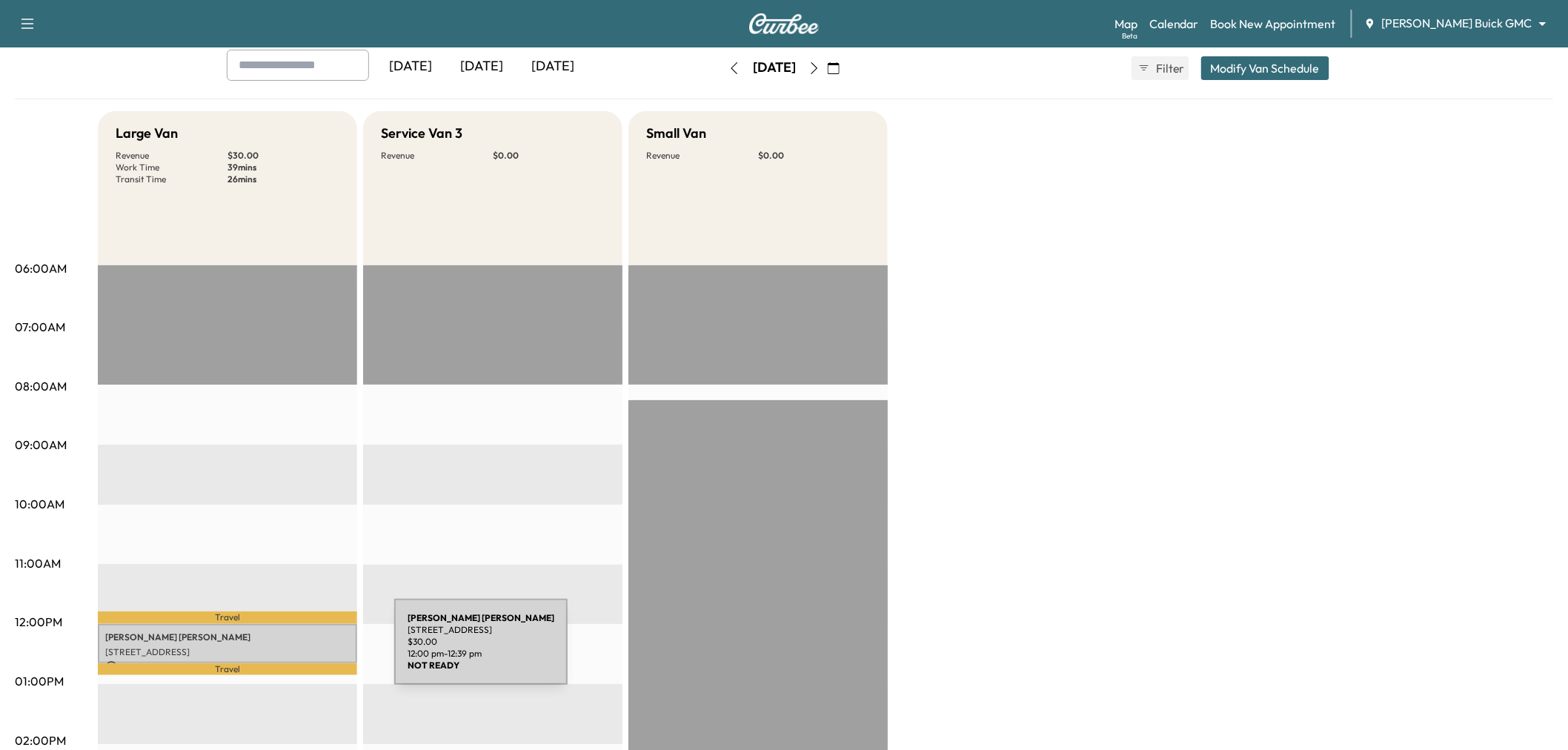
click at [283, 651] on p "1011 AVALON DR, LEWISVILLE, TX 75056, USA" at bounding box center [228, 652] width 245 height 12
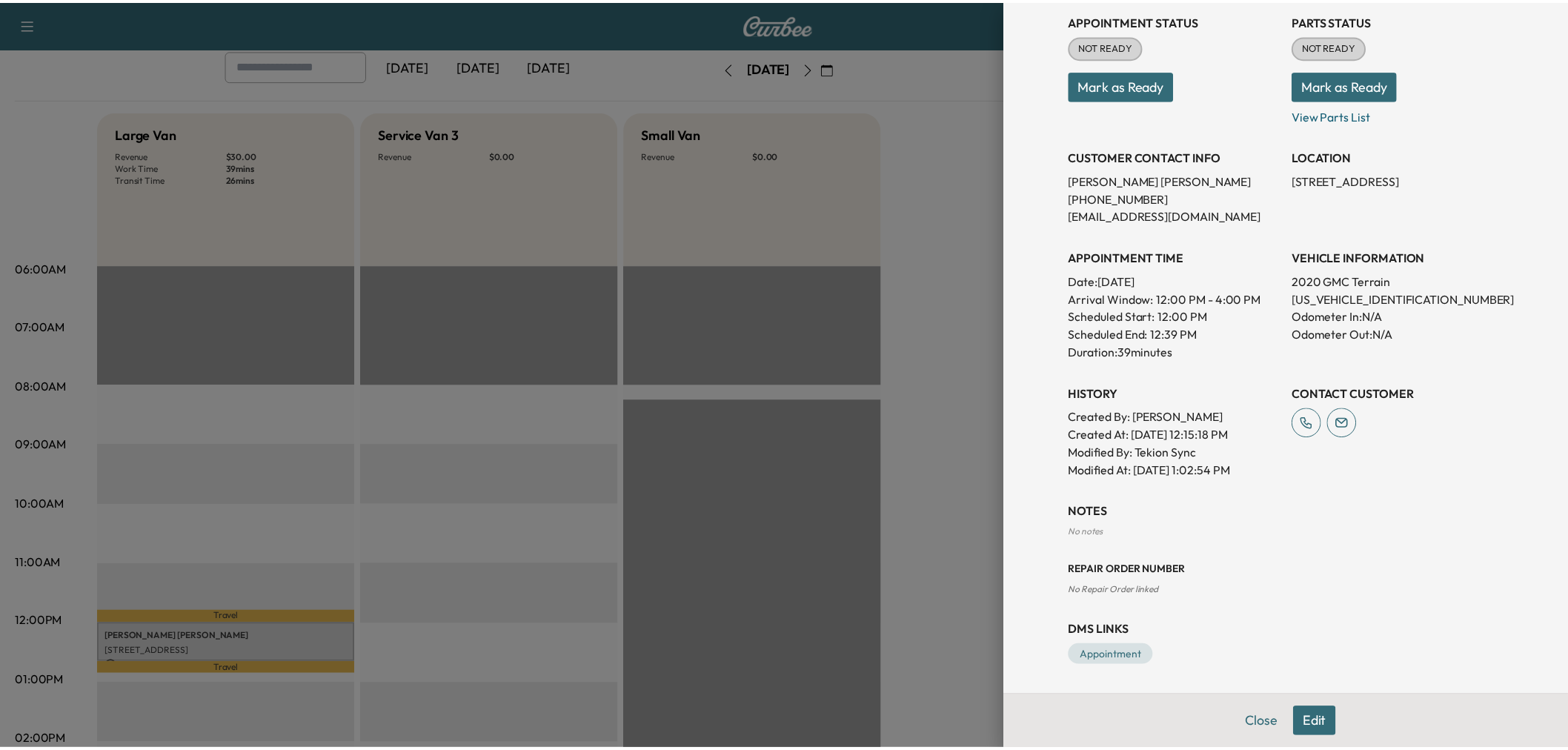
scroll to position [0, 0]
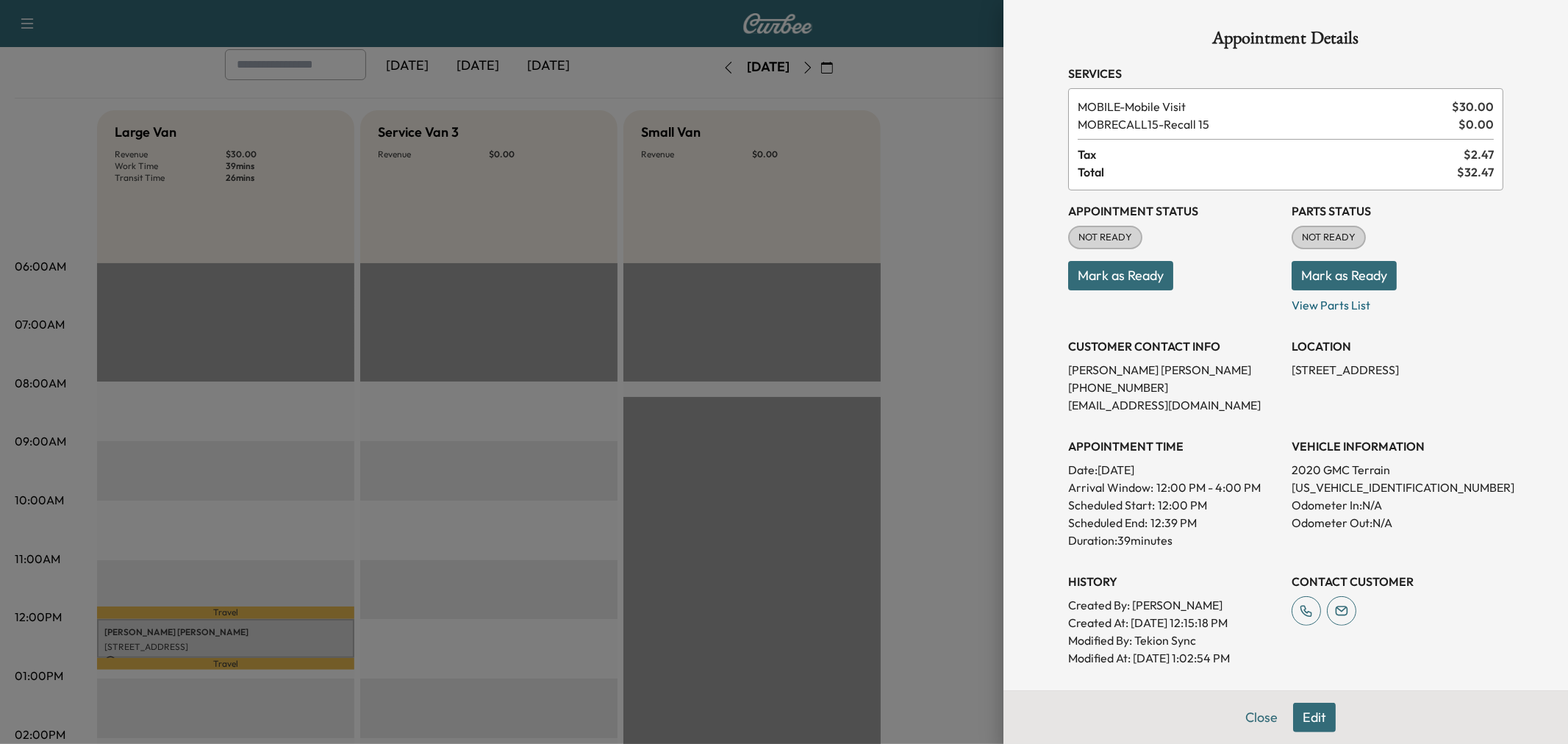
click at [509, 553] on div at bounding box center [784, 372] width 1568 height 744
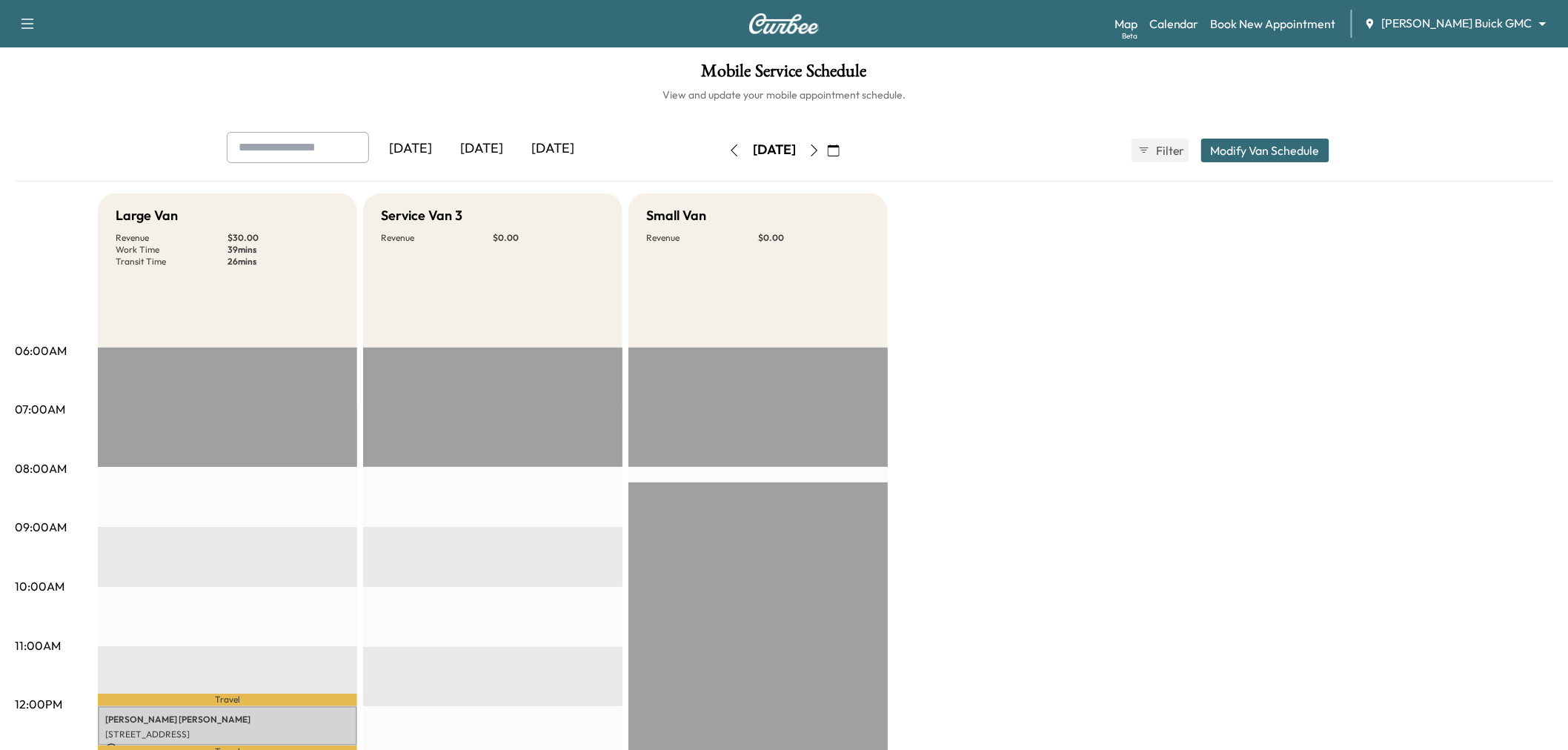
click at [1242, 143] on button "Modify Van Schedule" at bounding box center [1266, 150] width 129 height 24
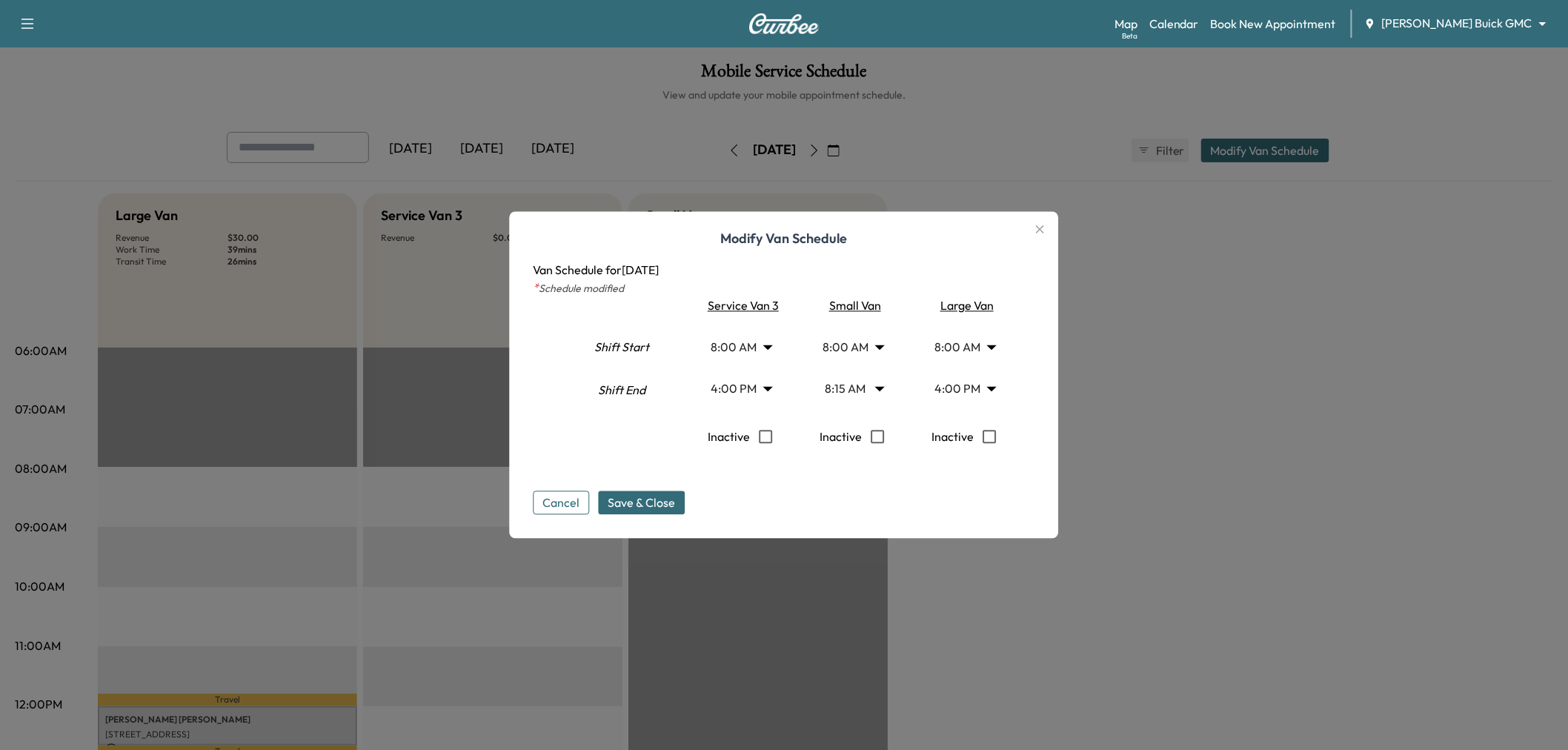
click at [755, 343] on body "Support Log Out Map Beta Calendar Book New Appointment Ewing Buick GMC ********…" at bounding box center [784, 375] width 1568 height 750
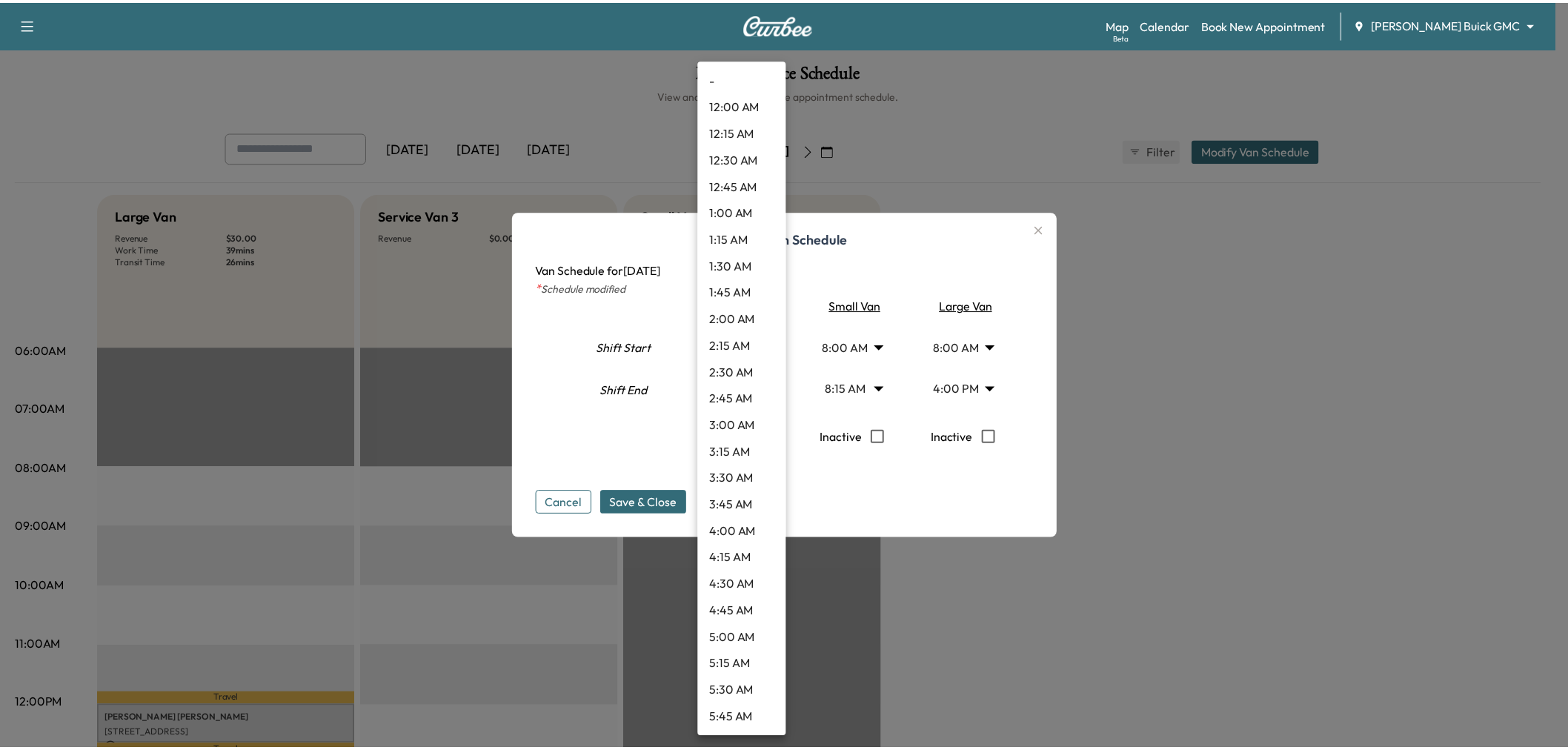
scroll to position [560, 0]
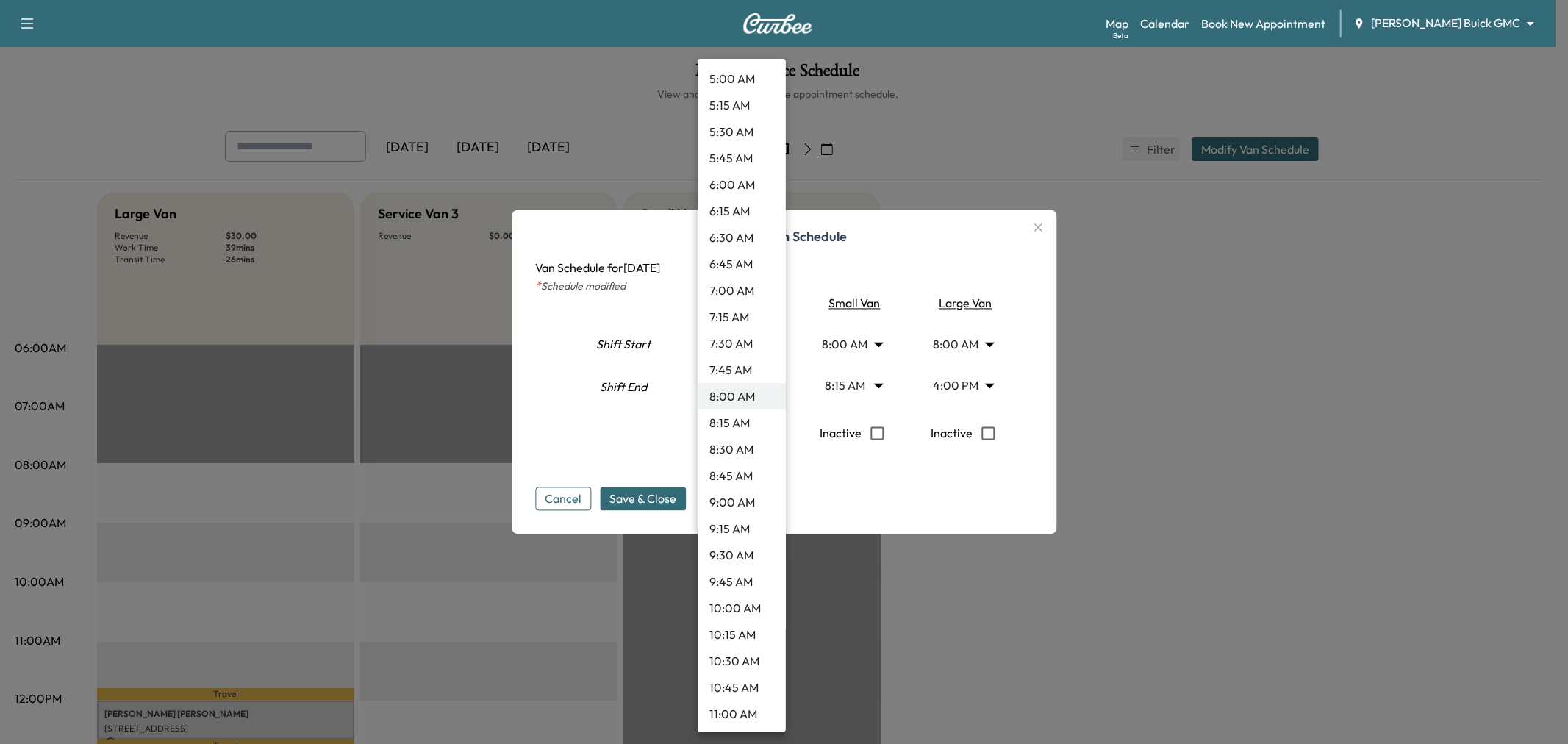
click at [748, 685] on li "10:45 AM" at bounding box center [742, 688] width 89 height 27
type input "*****"
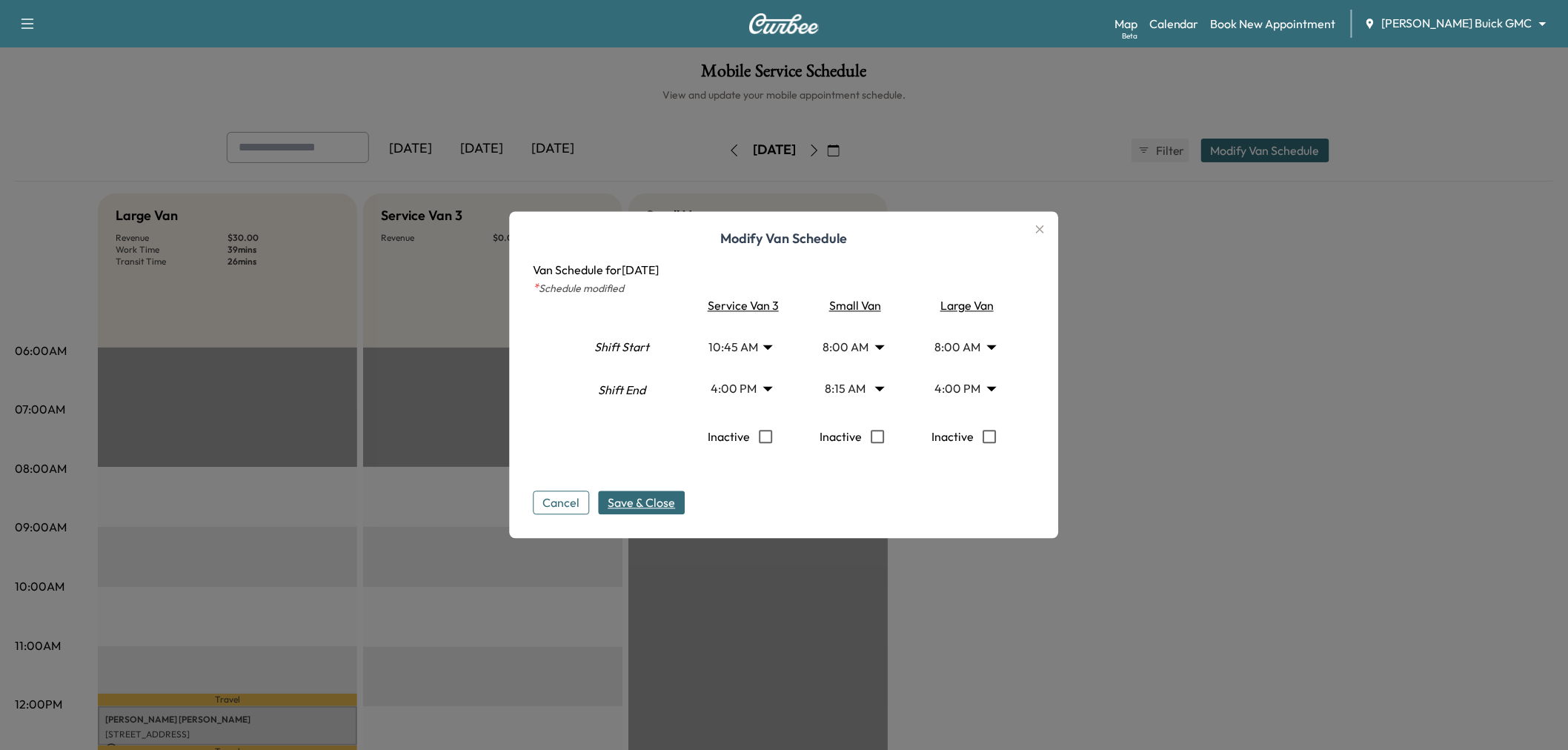
click at [639, 507] on span "Save & Close" at bounding box center [642, 503] width 67 height 18
